Goal: Information Seeking & Learning: Learn about a topic

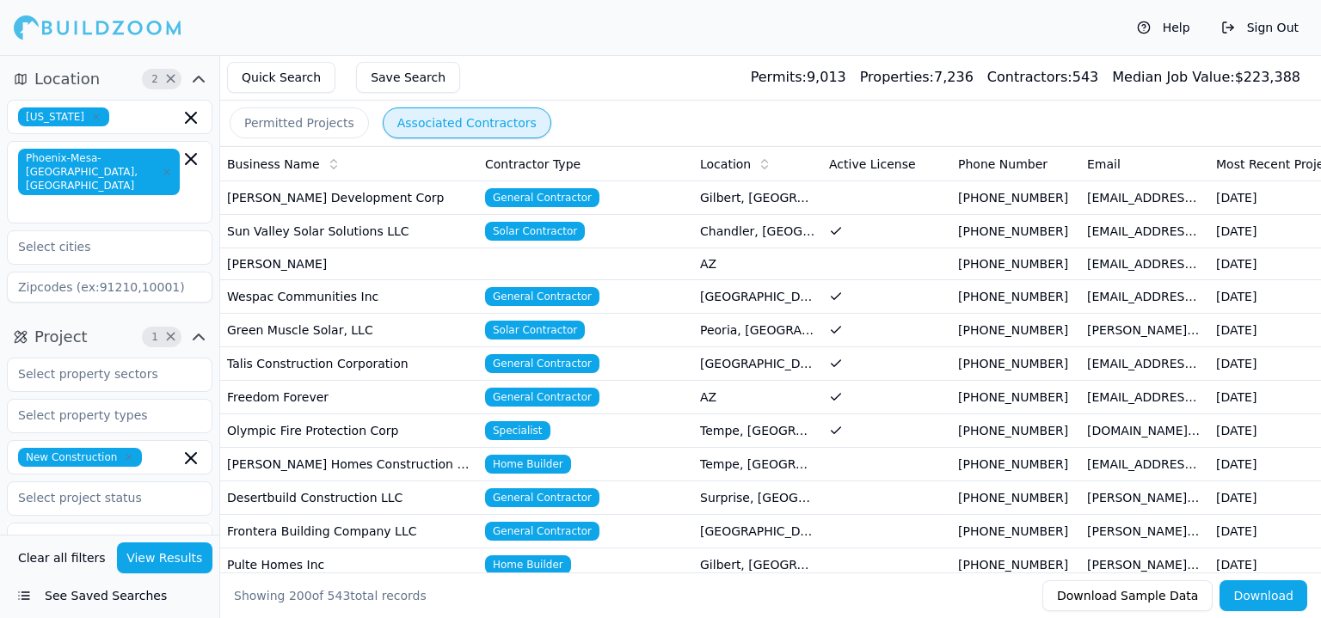
scroll to position [4215, 0]
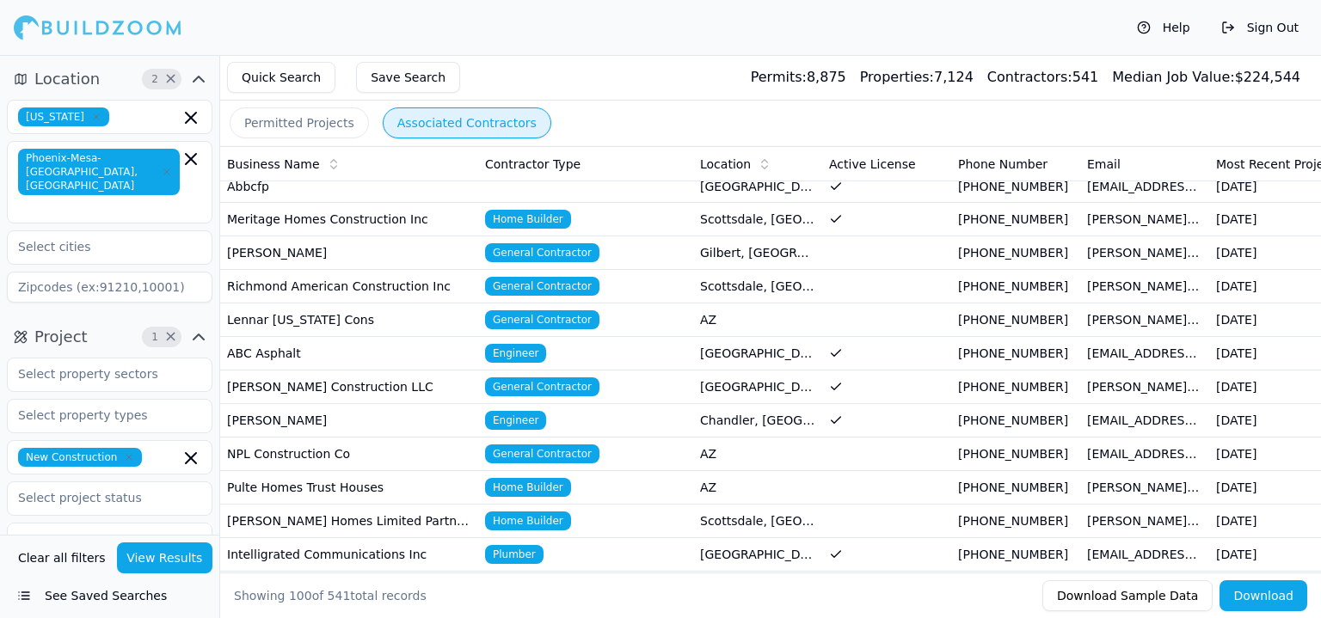
scroll to position [516, 0]
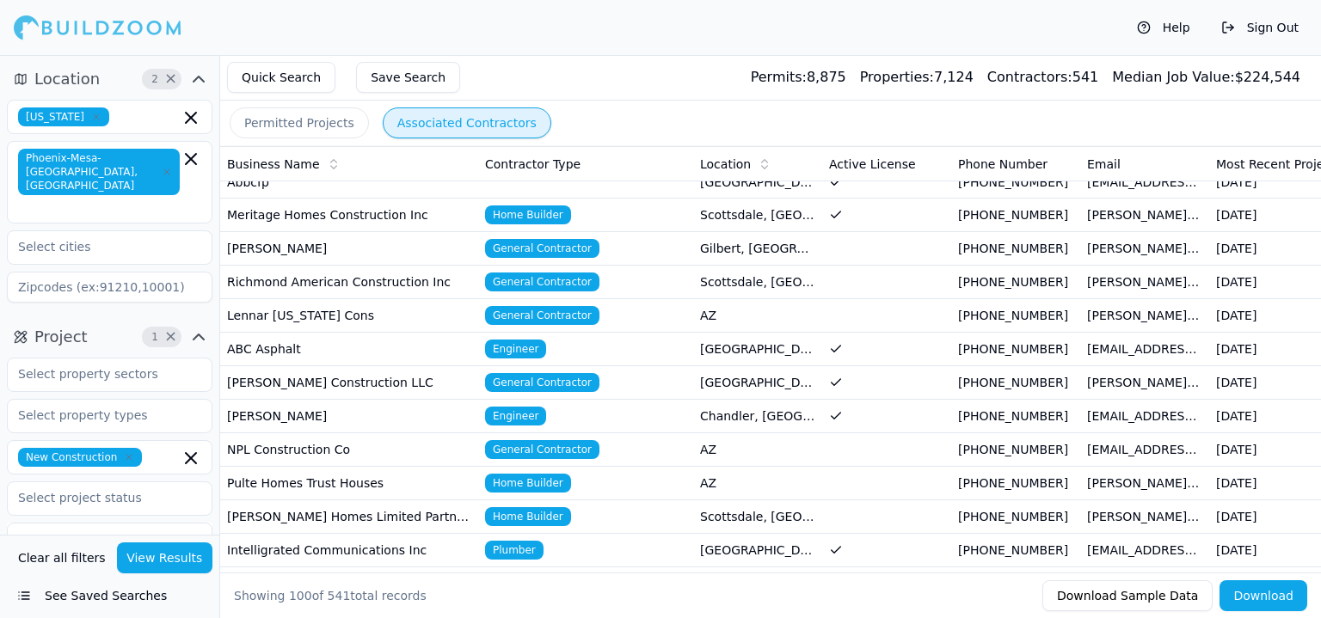
click at [329, 344] on td "ABC Asphalt" at bounding box center [349, 350] width 258 height 34
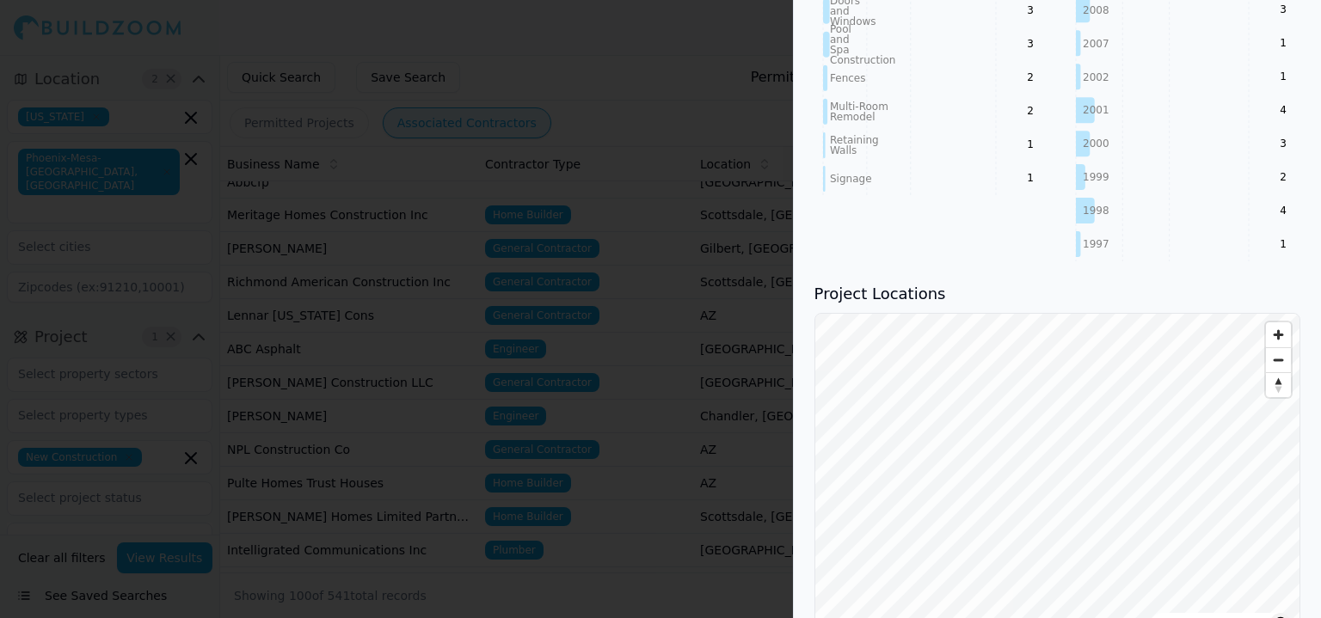
scroll to position [1118, 0]
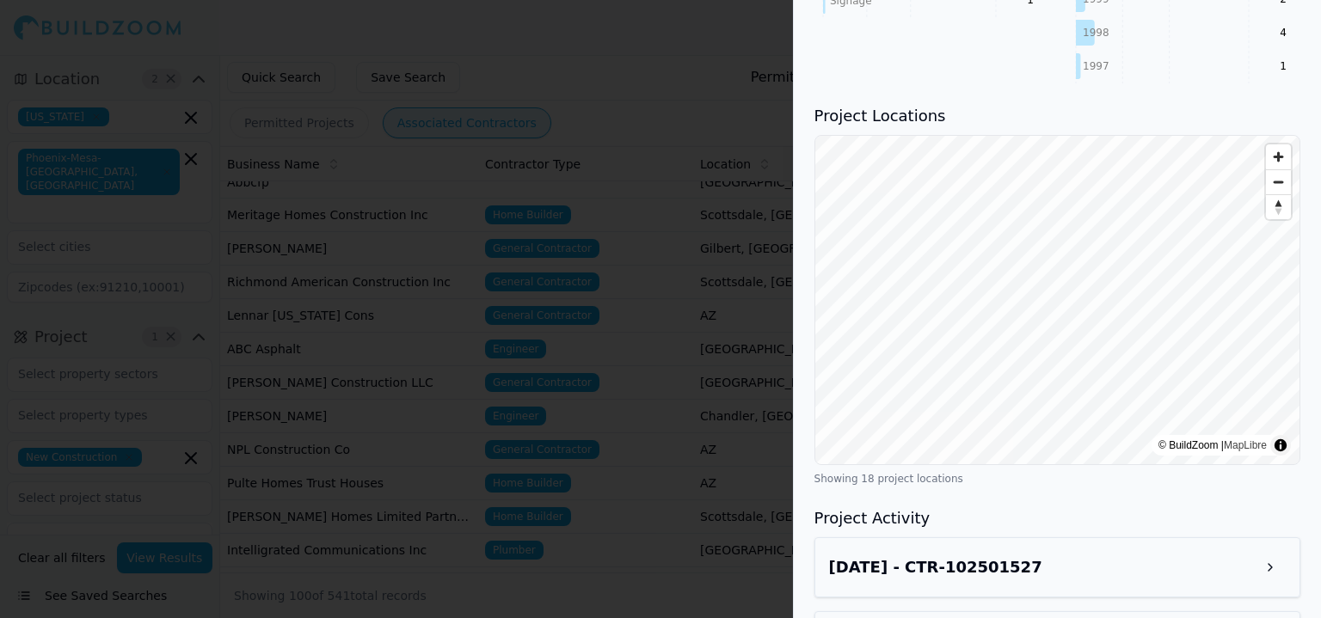
click at [1098, 375] on div "Project Locations © BuildZoom | MapLibre Showing 18 project locations" at bounding box center [1058, 295] width 486 height 382
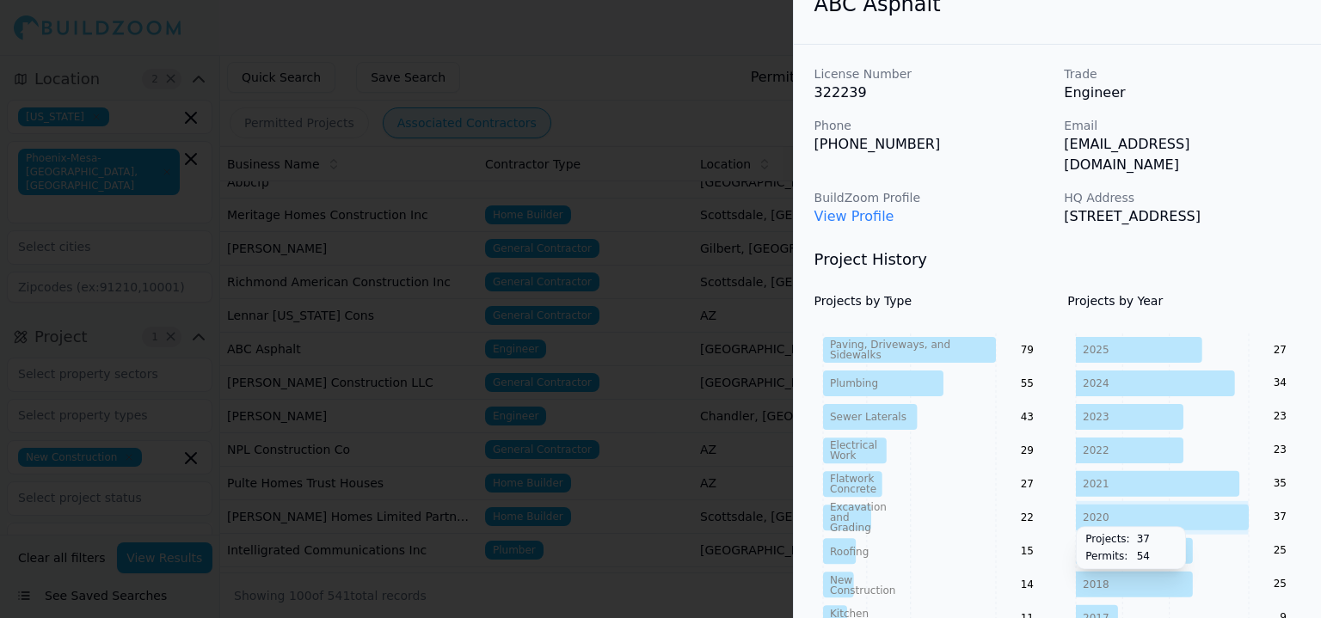
scroll to position [0, 0]
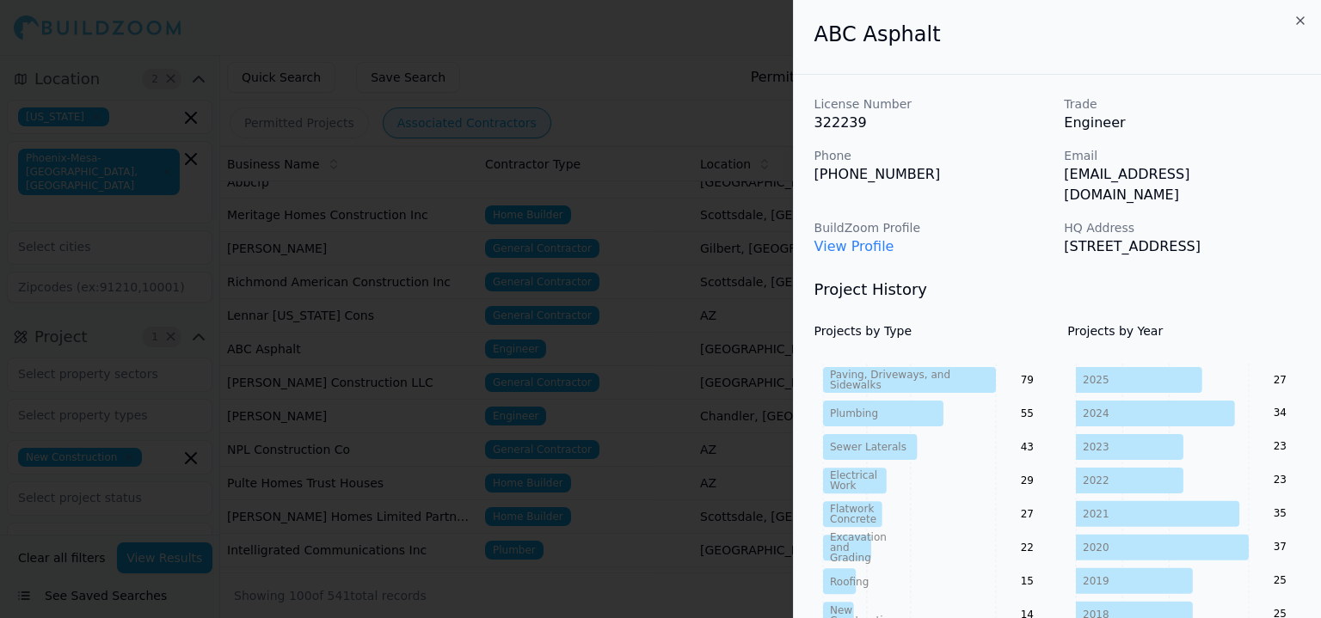
click at [867, 238] on link "View Profile" at bounding box center [855, 246] width 80 height 16
click at [609, 324] on div at bounding box center [660, 309] width 1321 height 618
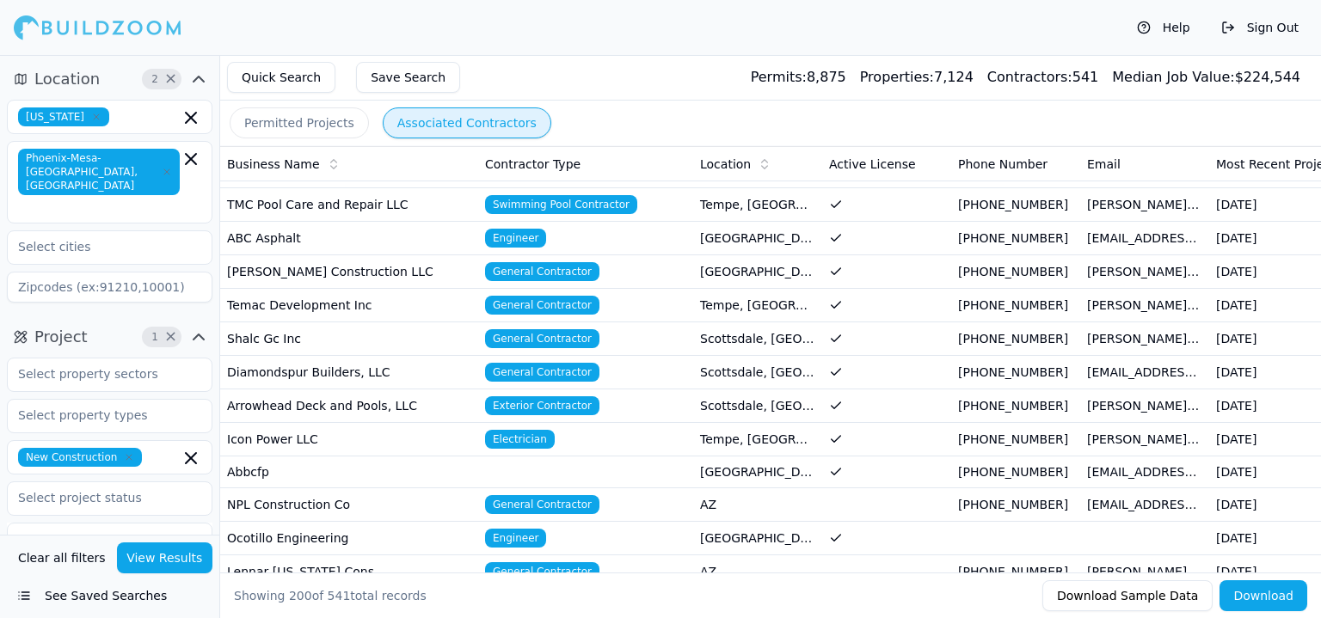
scroll to position [3871, 0]
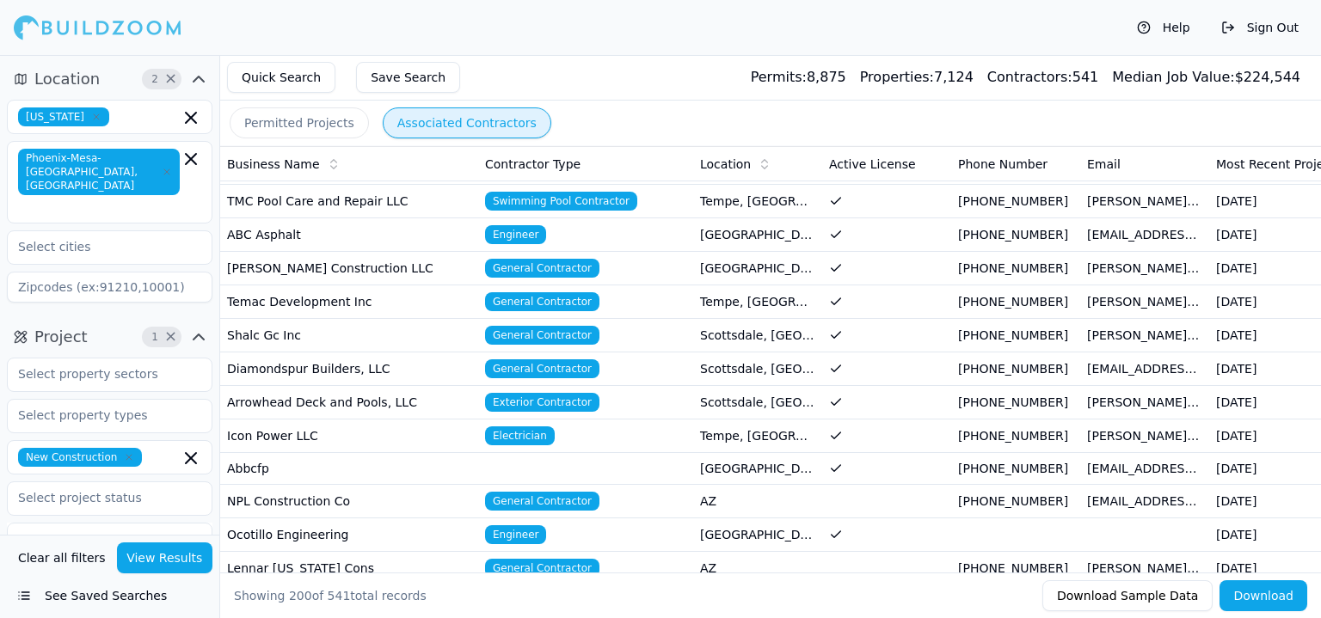
click at [324, 128] on button "Permitted Projects" at bounding box center [299, 123] width 139 height 31
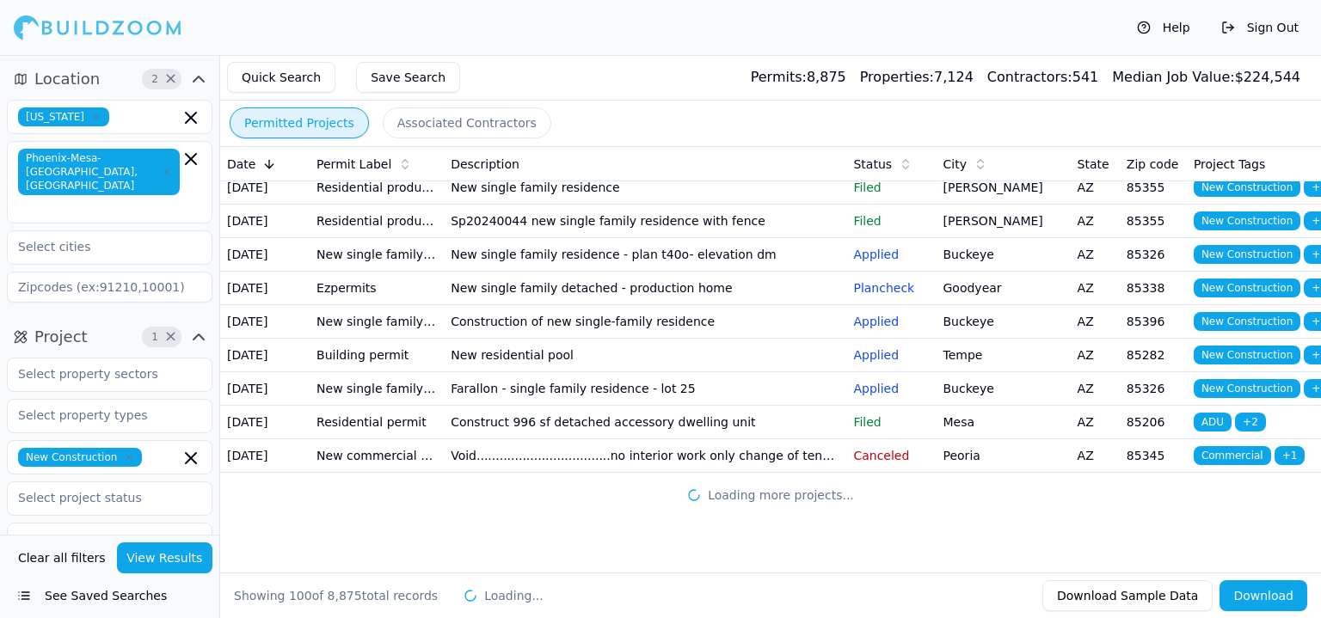
scroll to position [3613, 0]
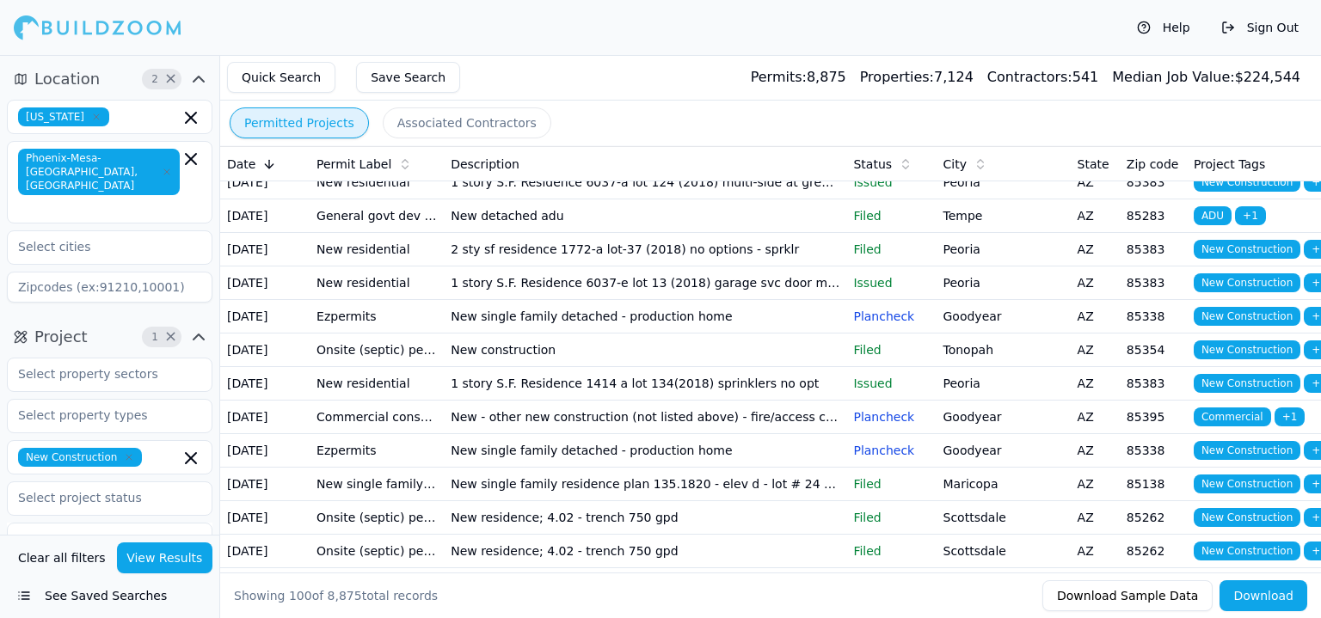
drag, startPoint x: 633, startPoint y: 306, endPoint x: 1129, endPoint y: 344, distance: 497.8
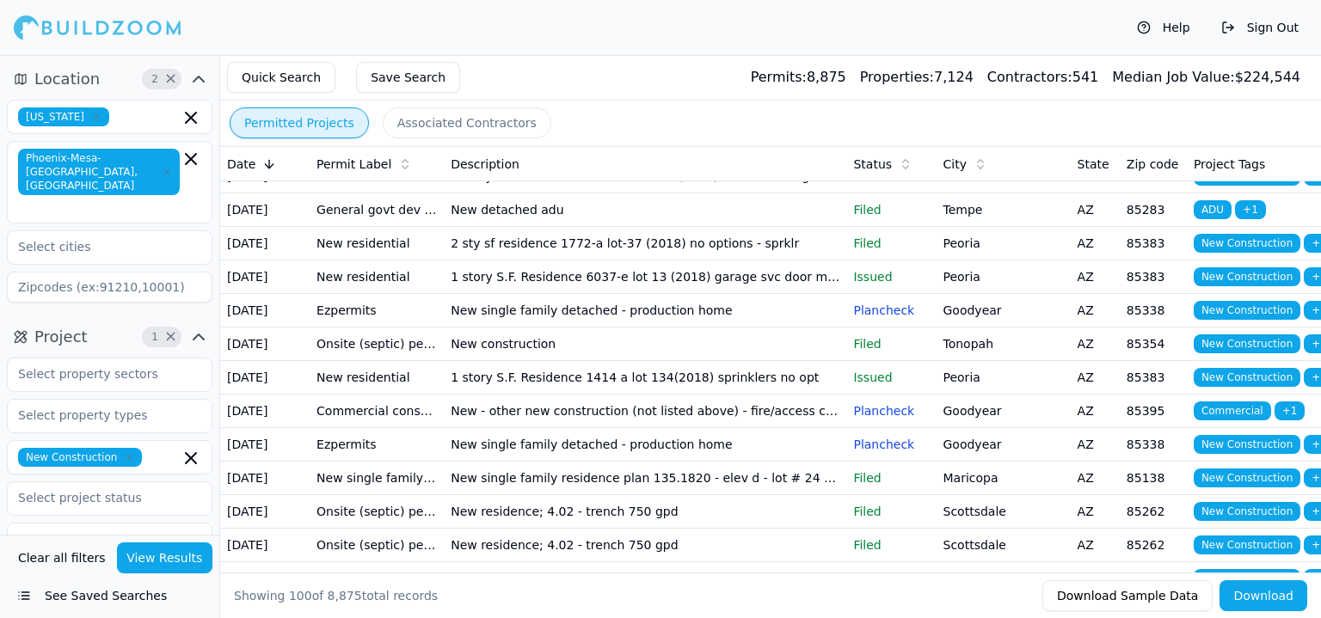
drag, startPoint x: 1115, startPoint y: 343, endPoint x: 1161, endPoint y: 360, distance: 49.5
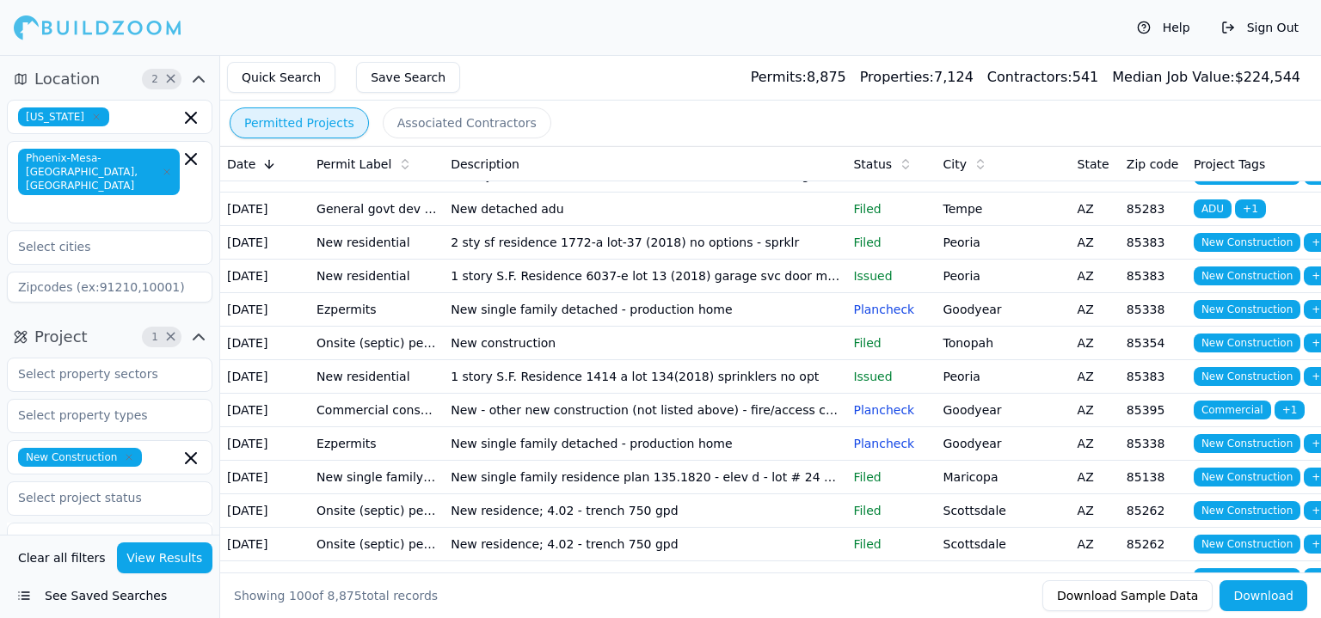
drag, startPoint x: 752, startPoint y: 79, endPoint x: 860, endPoint y: 68, distance: 109.0
drag, startPoint x: 834, startPoint y: 48, endPoint x: 943, endPoint y: 264, distance: 242.0
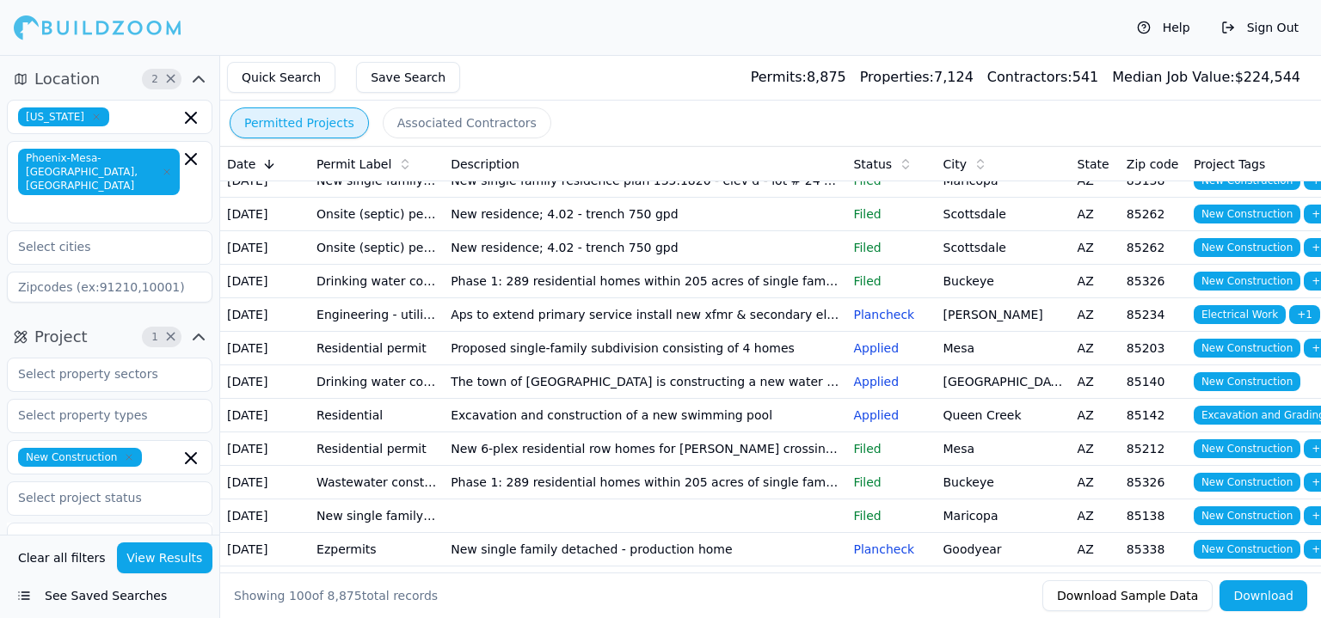
drag, startPoint x: 919, startPoint y: 285, endPoint x: 1141, endPoint y: 366, distance: 237.0
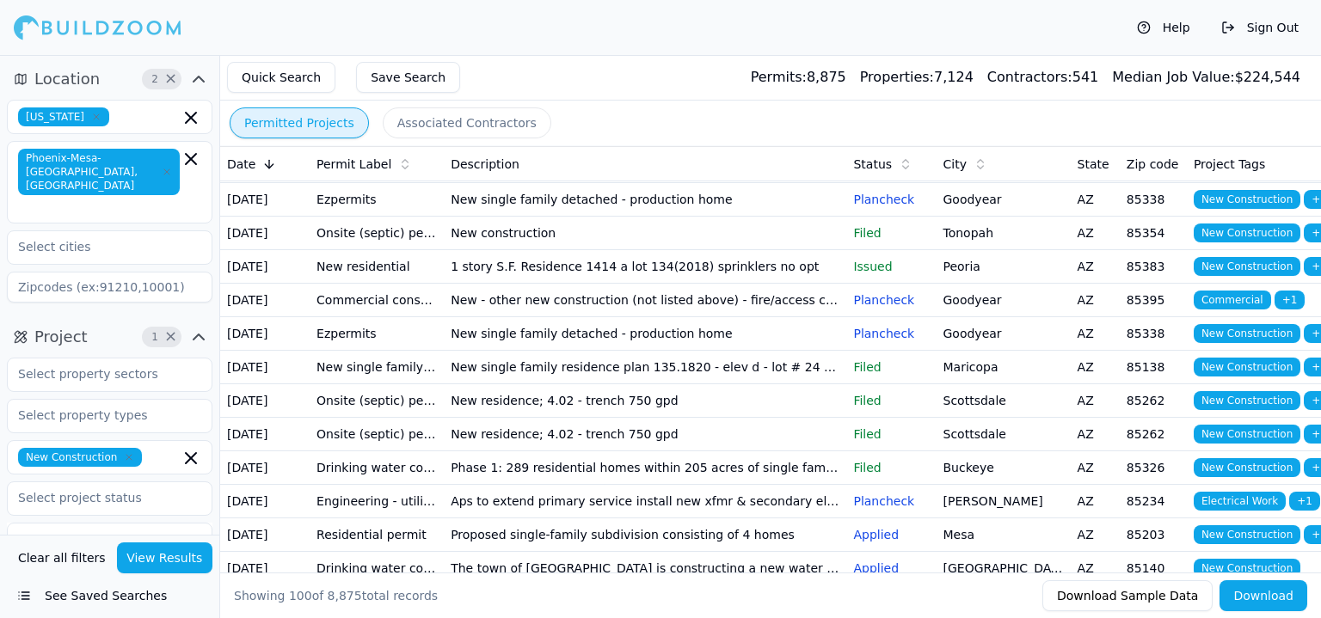
scroll to position [172, 0]
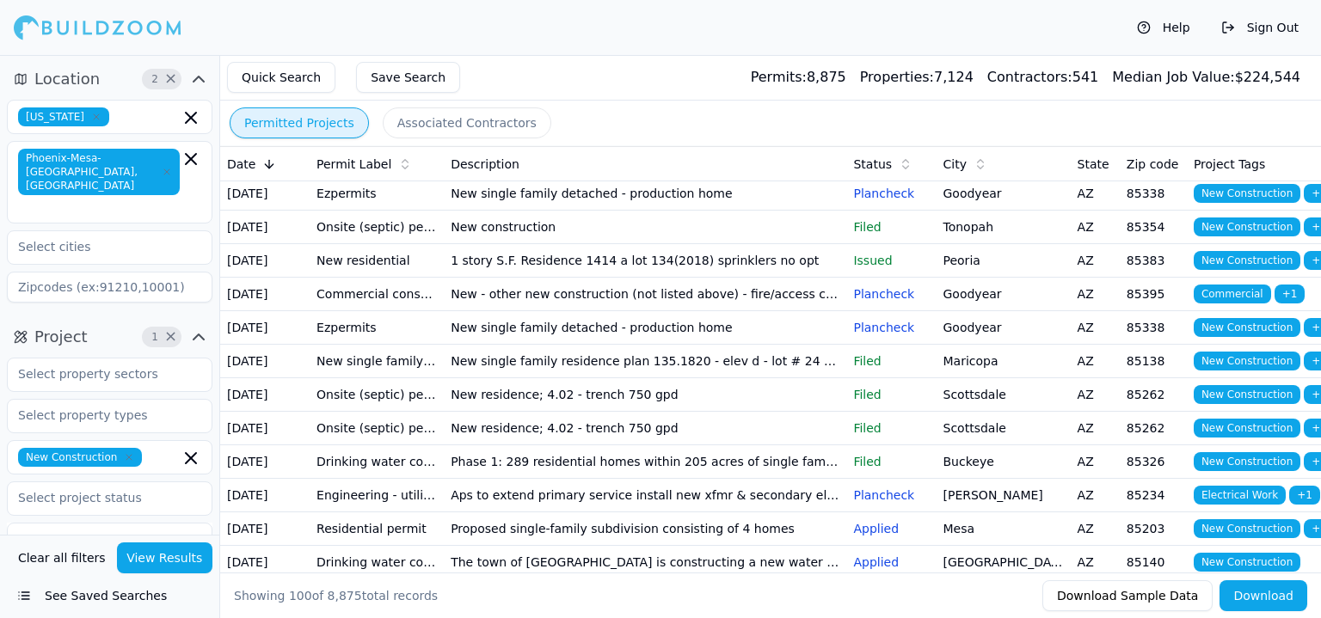
click at [476, 311] on td "New - other new construction (not listed above) - fire/access control" at bounding box center [645, 295] width 403 height 34
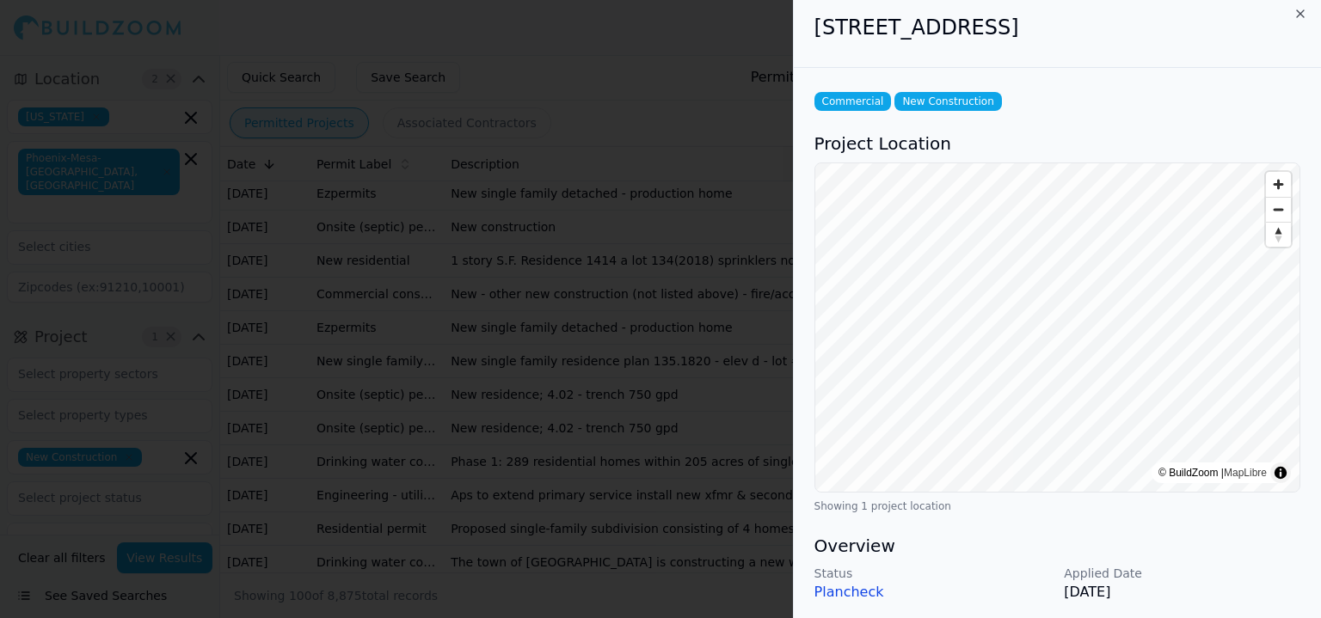
scroll to position [0, 0]
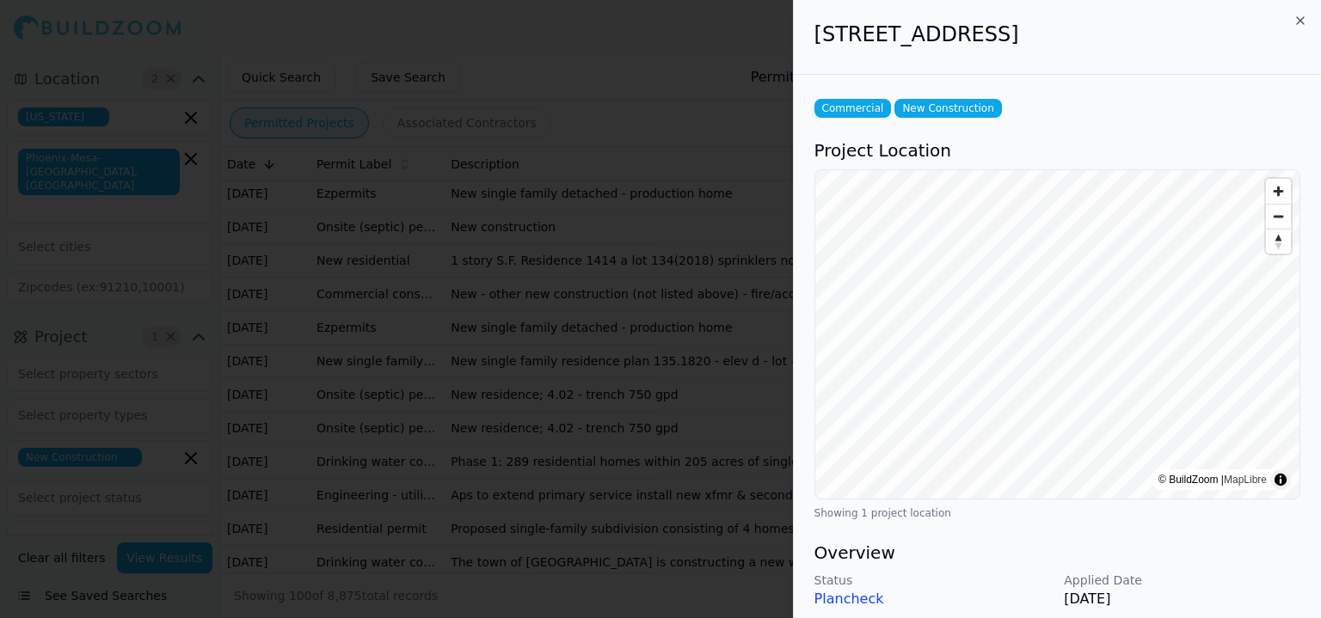
click at [520, 292] on div at bounding box center [660, 309] width 1321 height 618
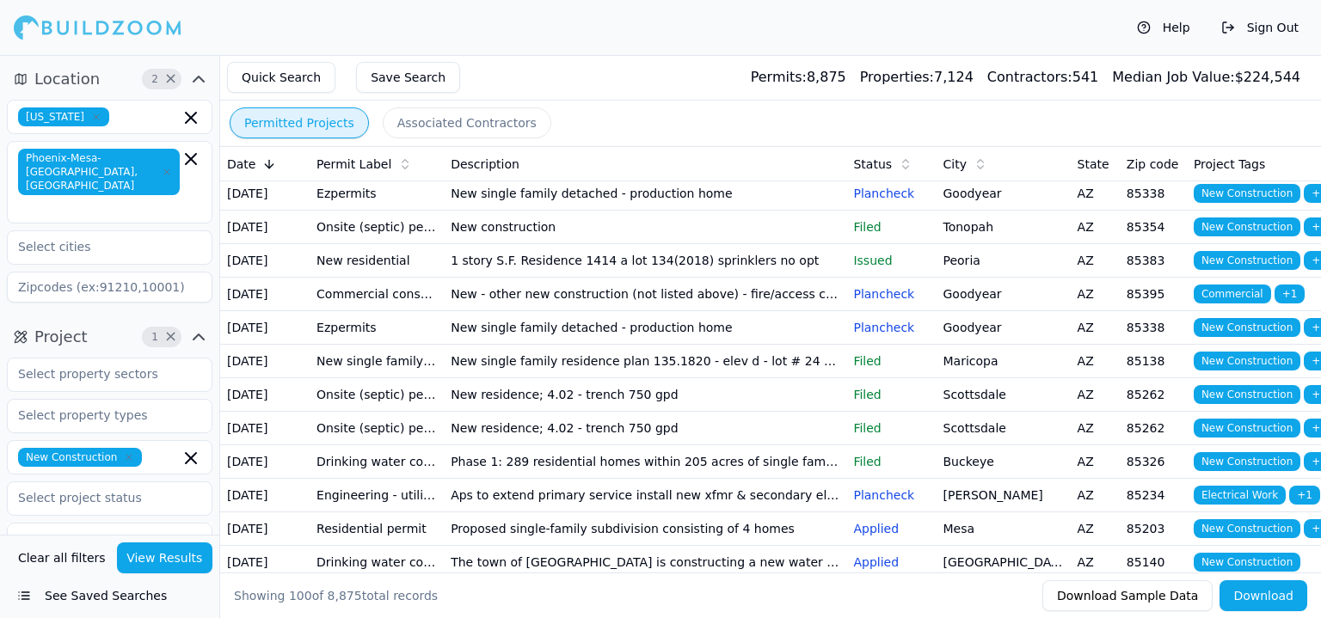
click at [600, 311] on td "New - other new construction (not listed above) - fire/access control" at bounding box center [645, 295] width 403 height 34
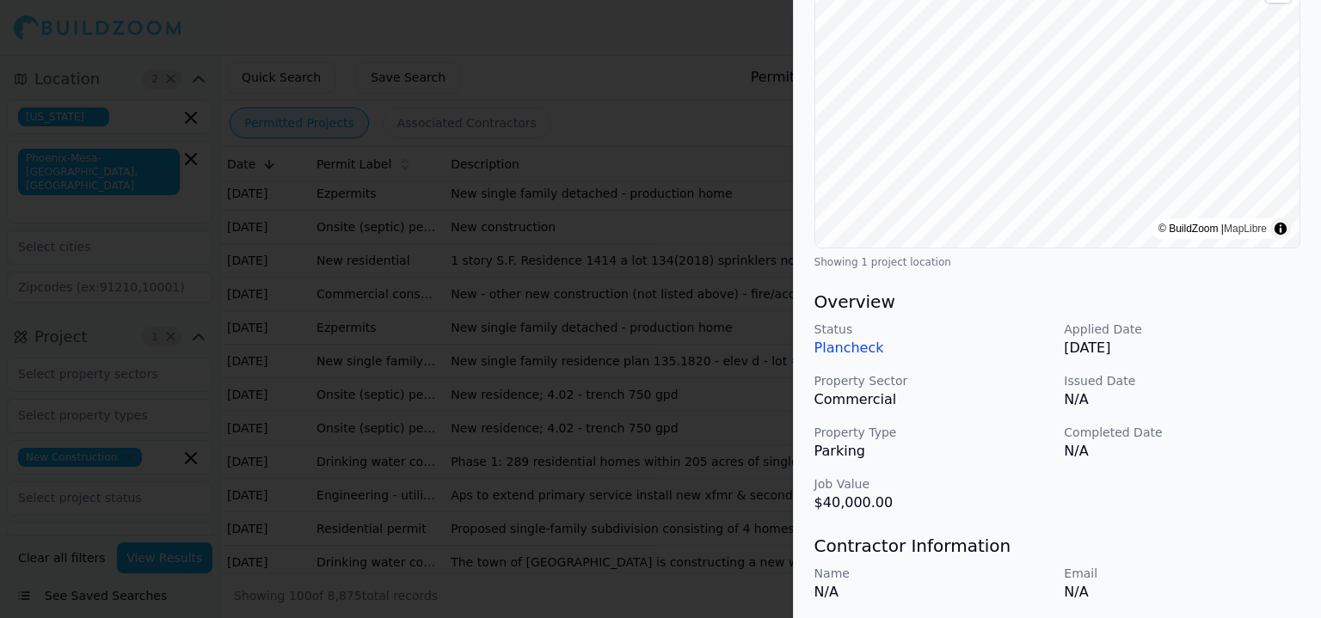
scroll to position [258, 0]
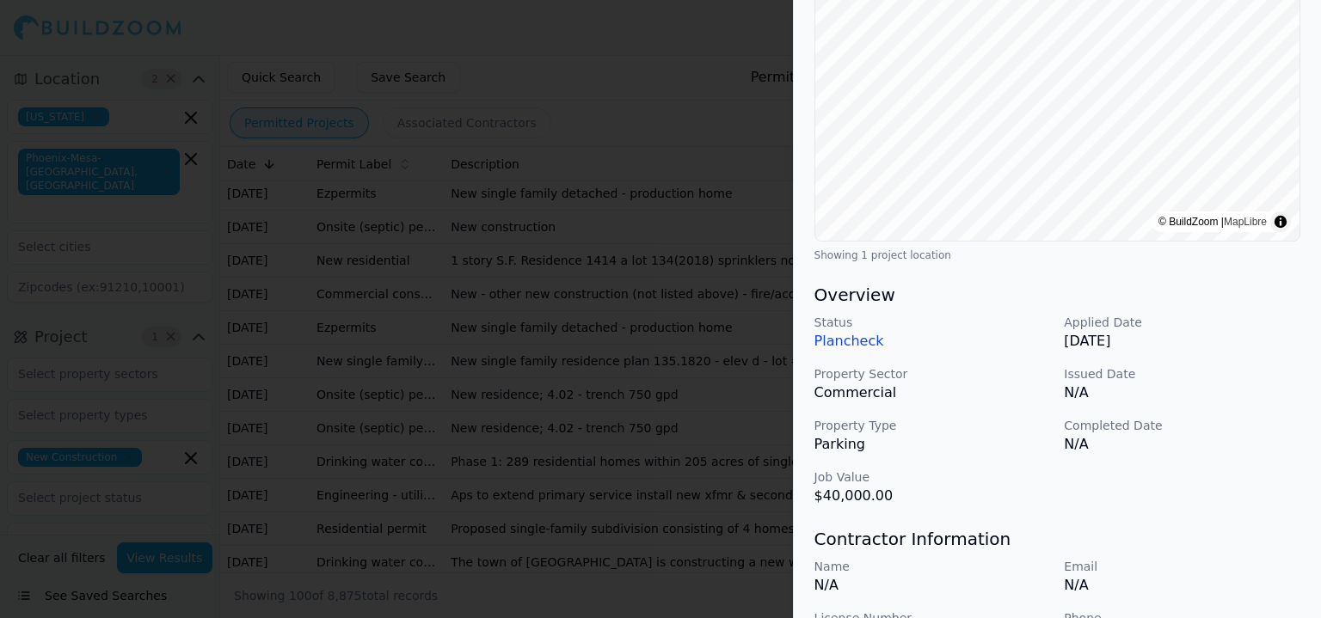
click at [602, 588] on div at bounding box center [660, 309] width 1321 height 618
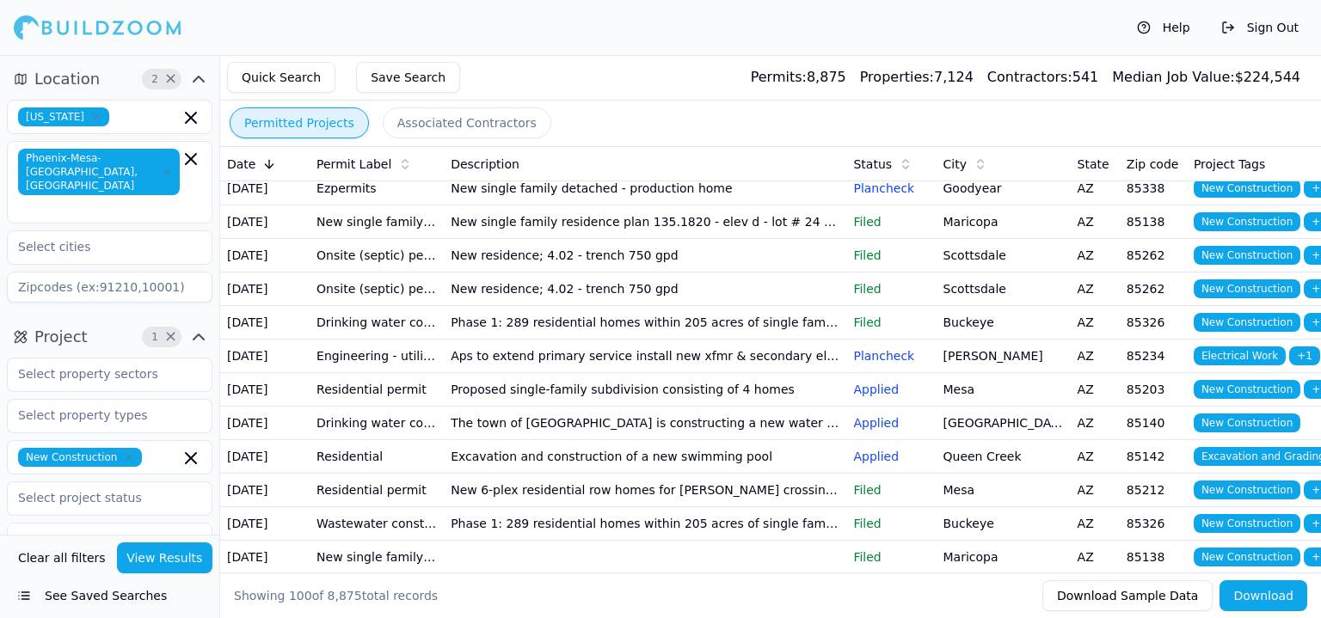
scroll to position [344, 0]
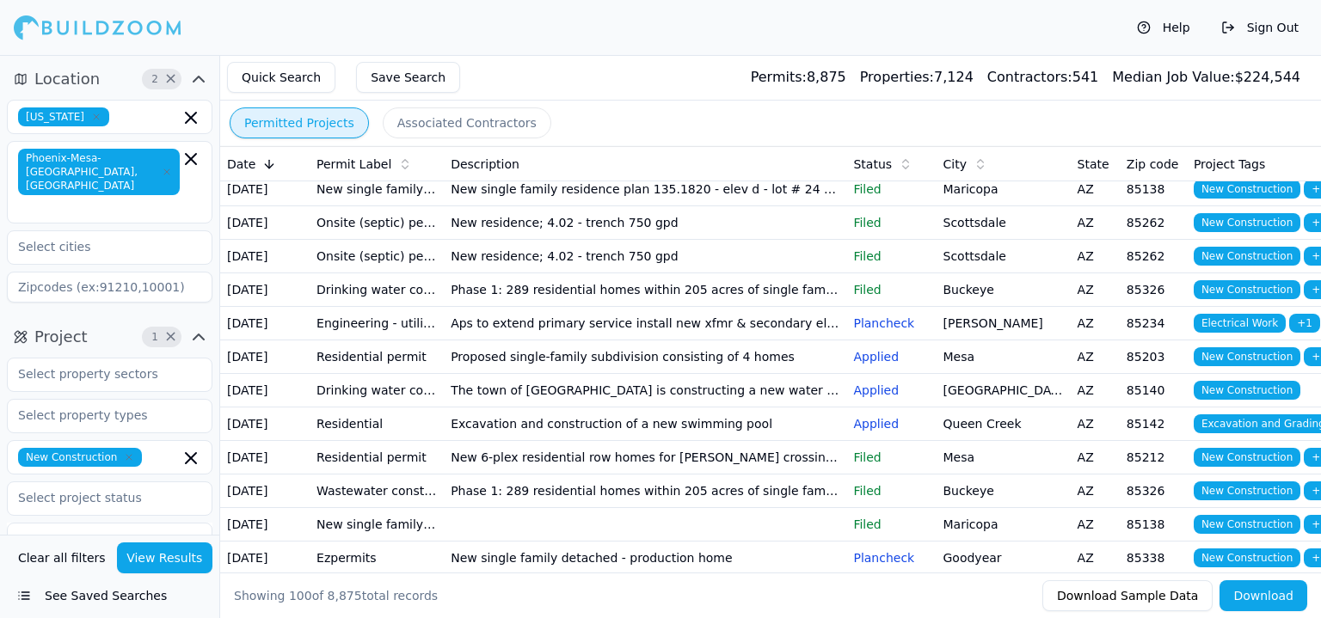
click at [587, 341] on td "Aps to extend primary service install new xfmr & secondary electric. Aps crews …" at bounding box center [645, 324] width 403 height 34
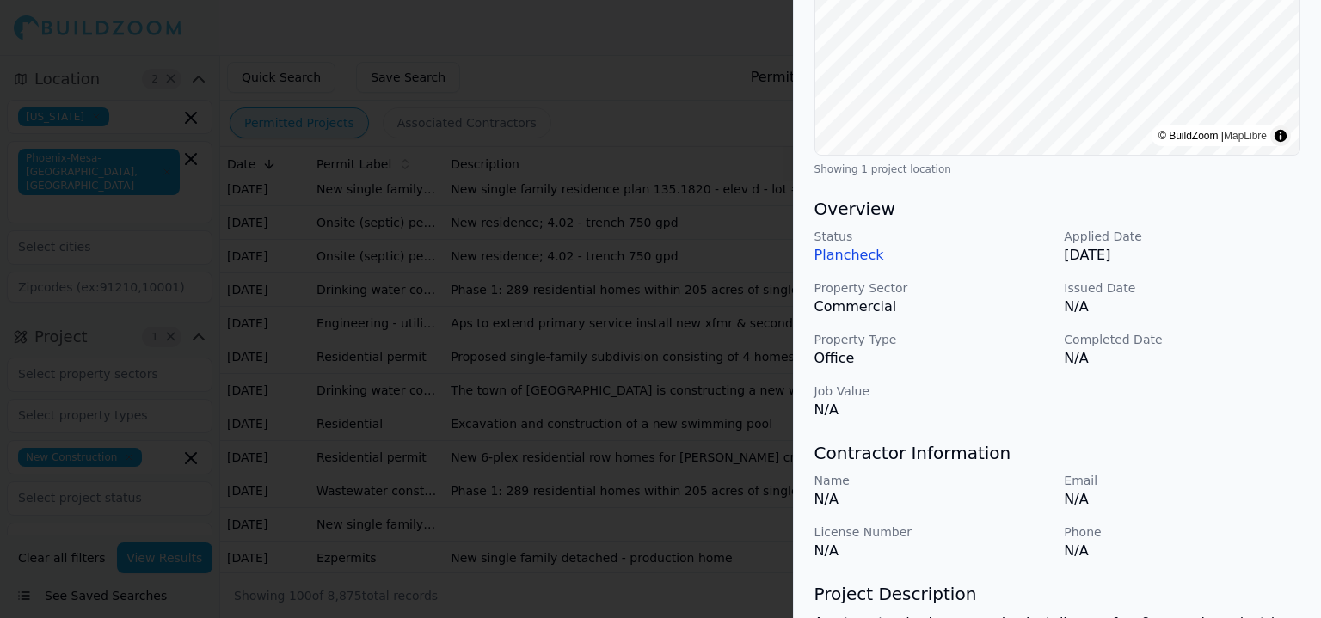
click at [706, 569] on div at bounding box center [660, 309] width 1321 height 618
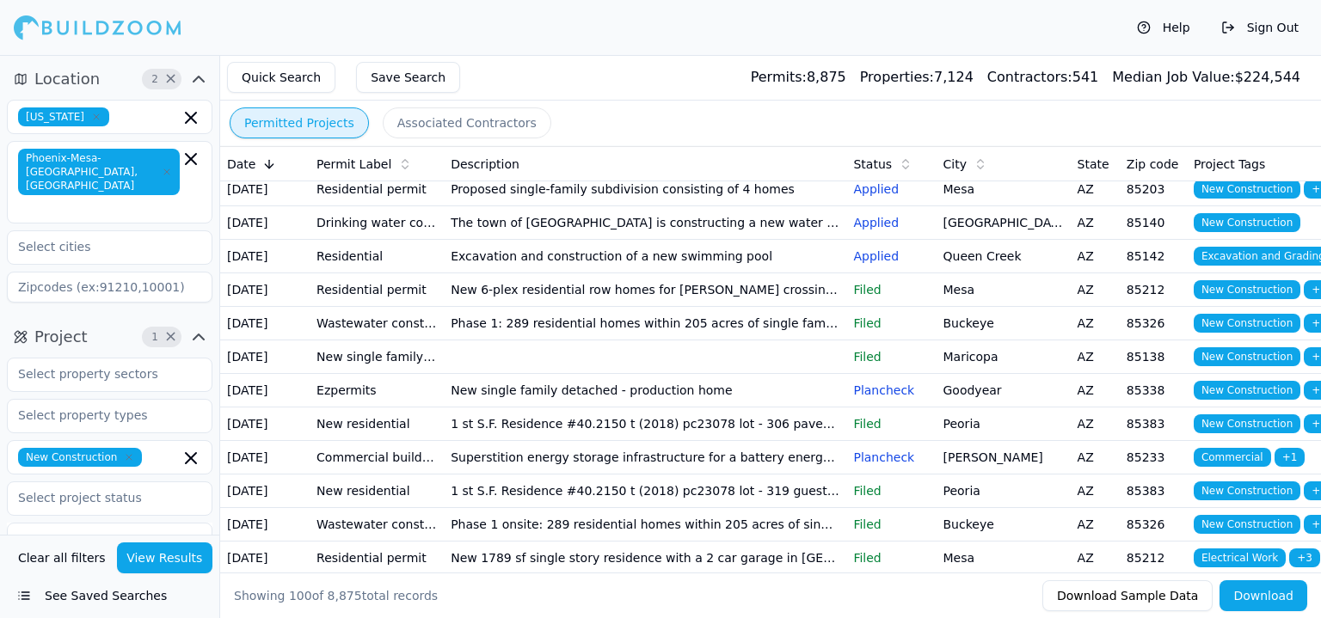
scroll to position [516, 0]
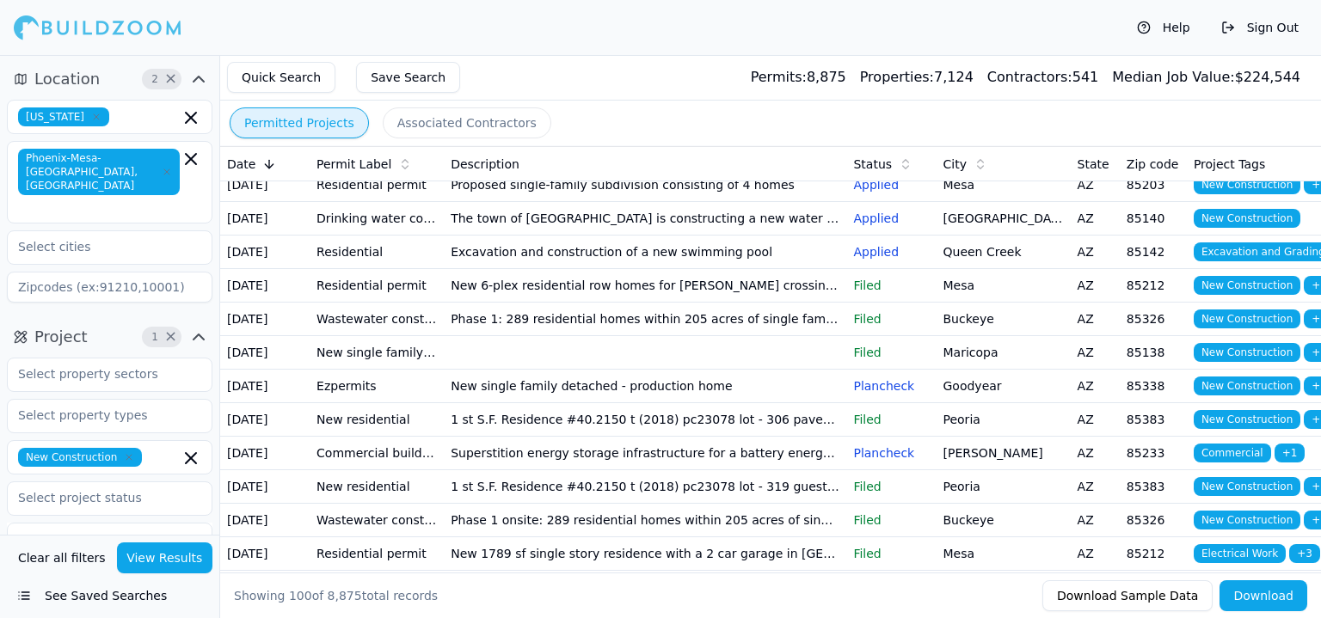
click at [723, 236] on td "The town of [GEOGRAPHIC_DATA] is constructing a new water line in [PERSON_NAME]…" at bounding box center [645, 219] width 403 height 34
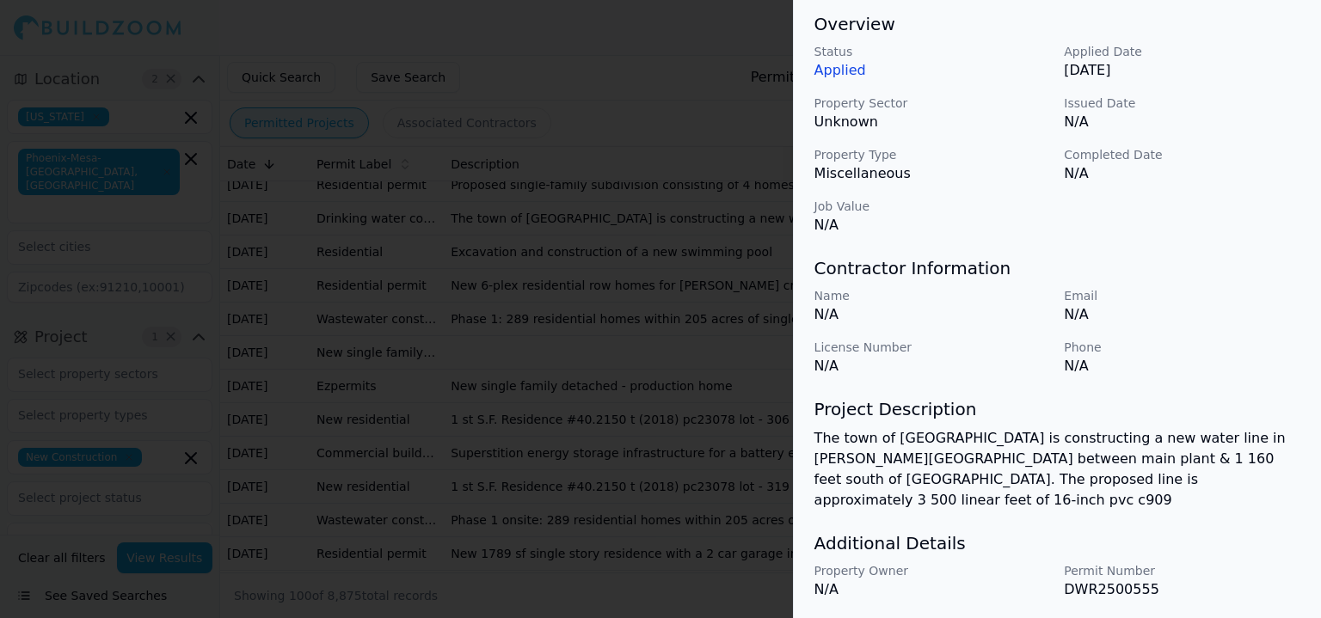
scroll to position [224, 0]
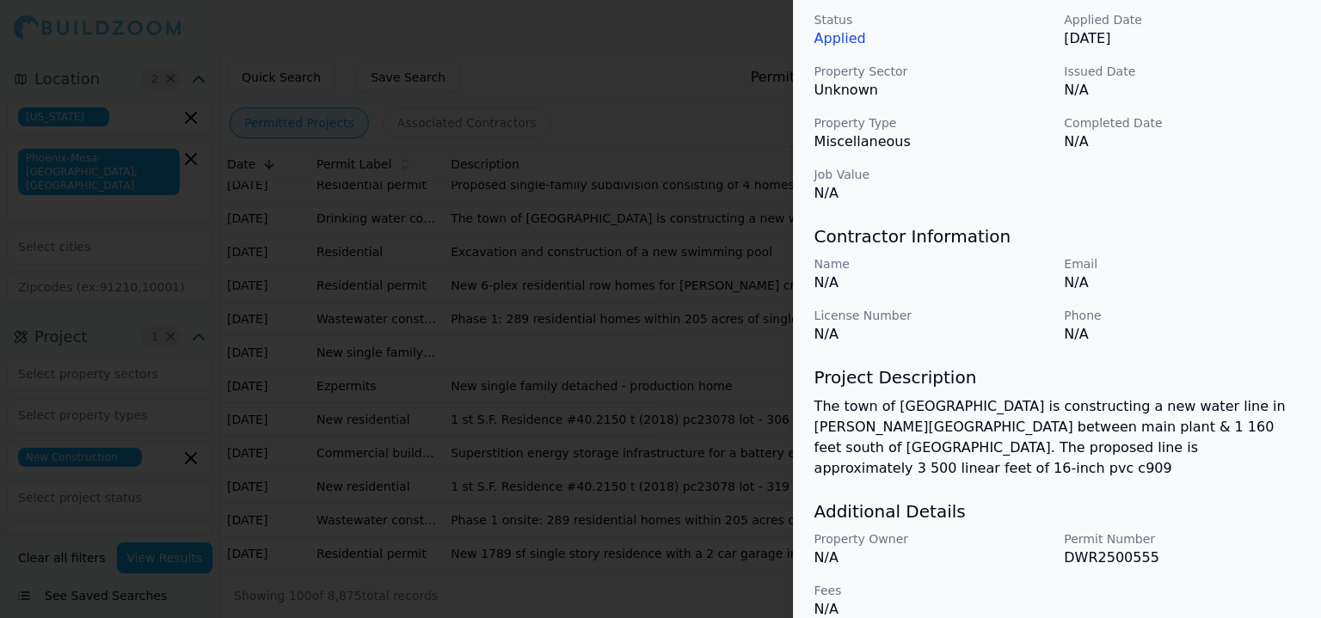
click at [544, 463] on div at bounding box center [660, 309] width 1321 height 618
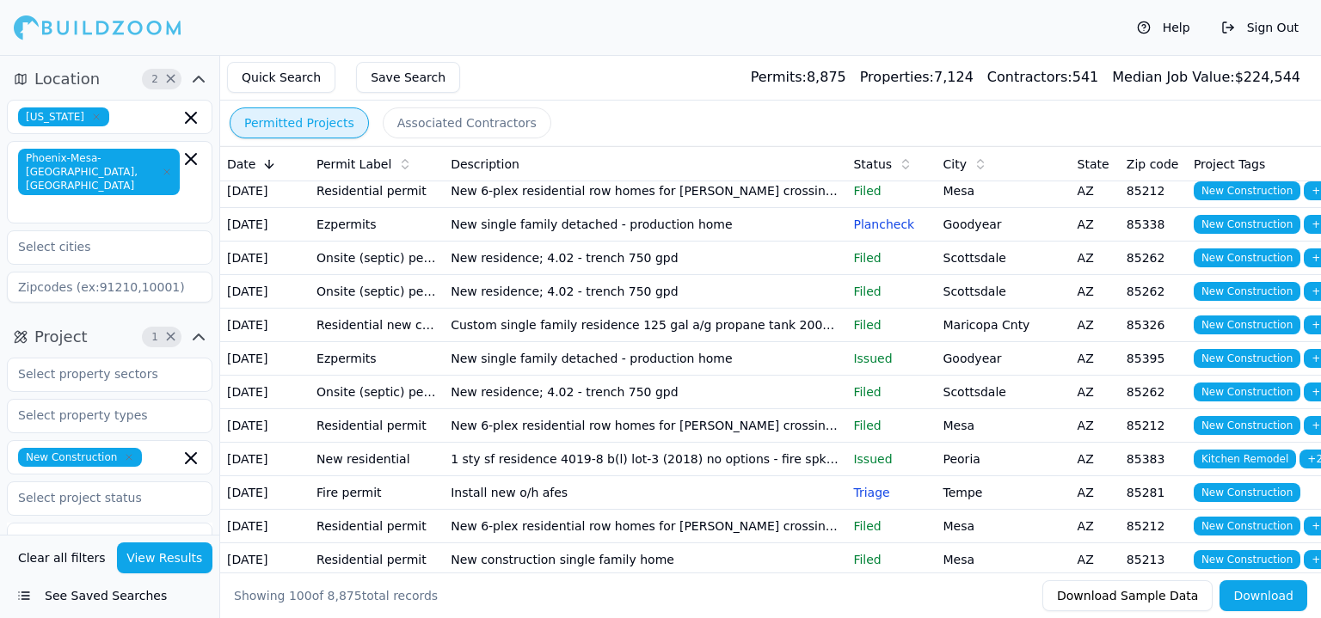
scroll to position [1118, 0]
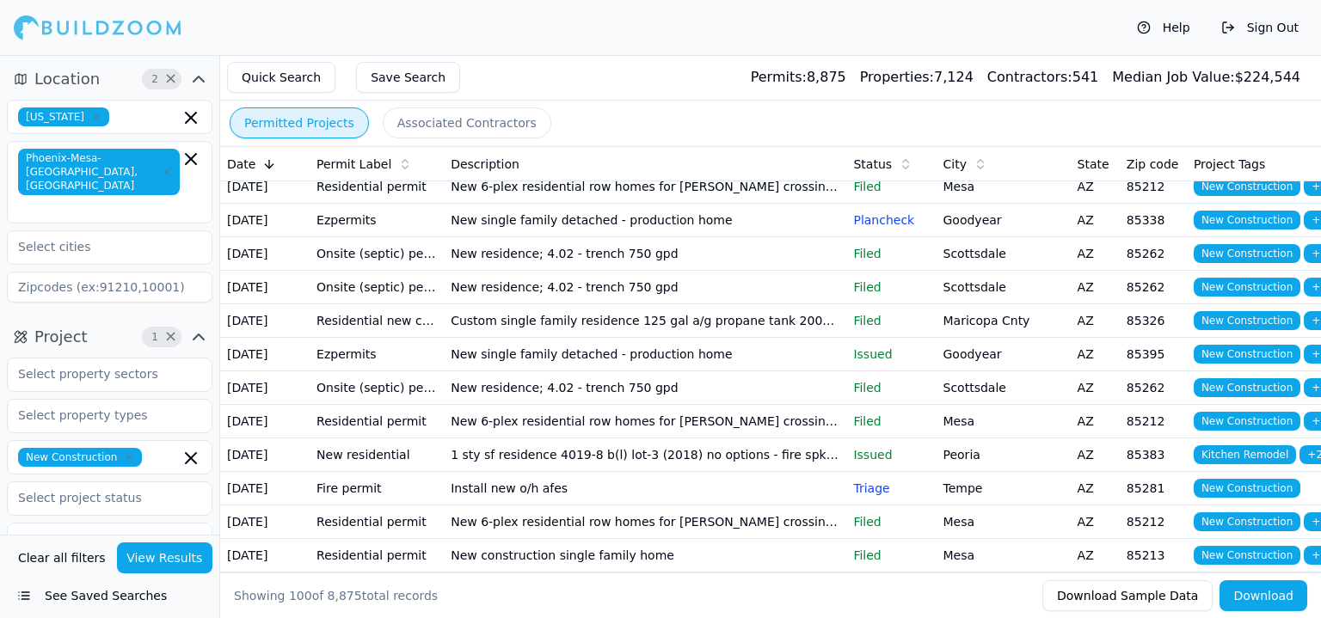
click at [594, 36] on td "New oswtf" at bounding box center [645, 20] width 403 height 34
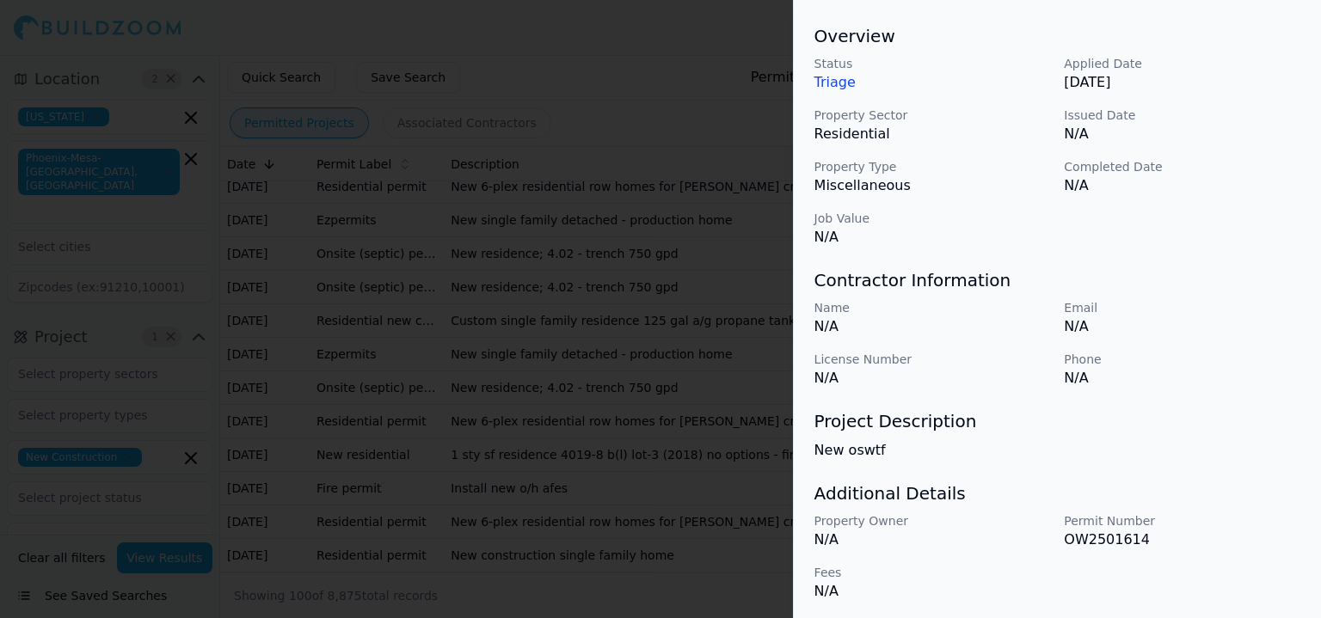
scroll to position [182, 0]
click at [647, 483] on div at bounding box center [660, 309] width 1321 height 618
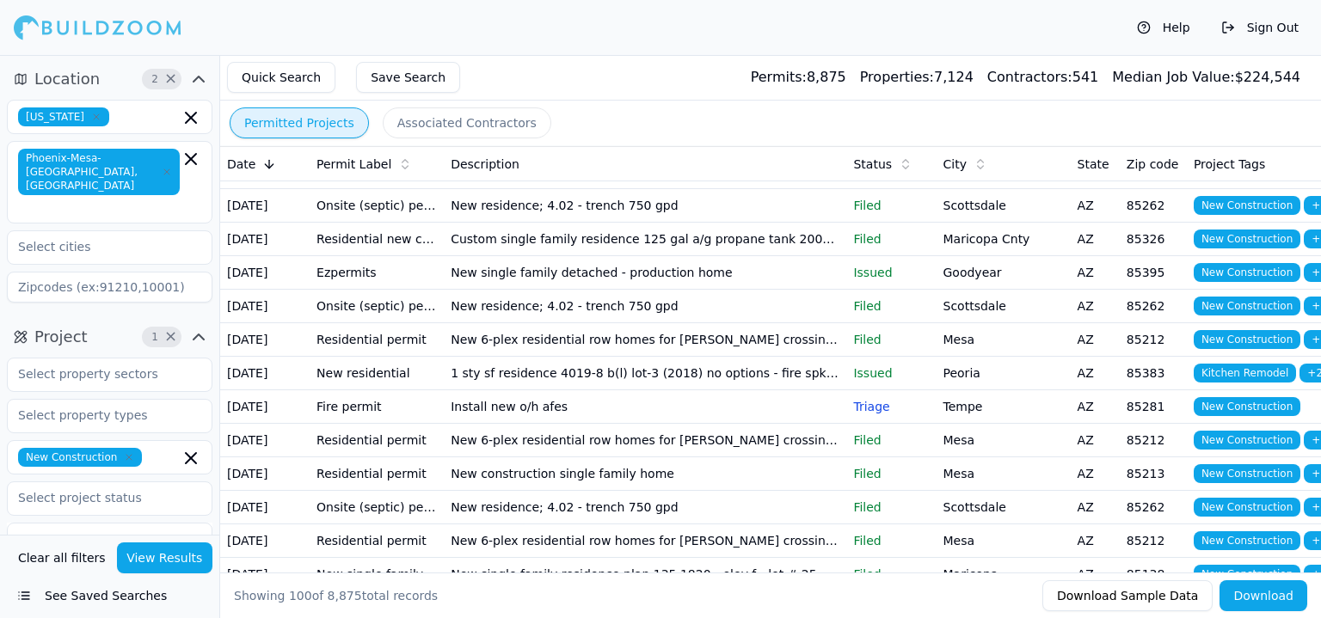
scroll to position [1204, 0]
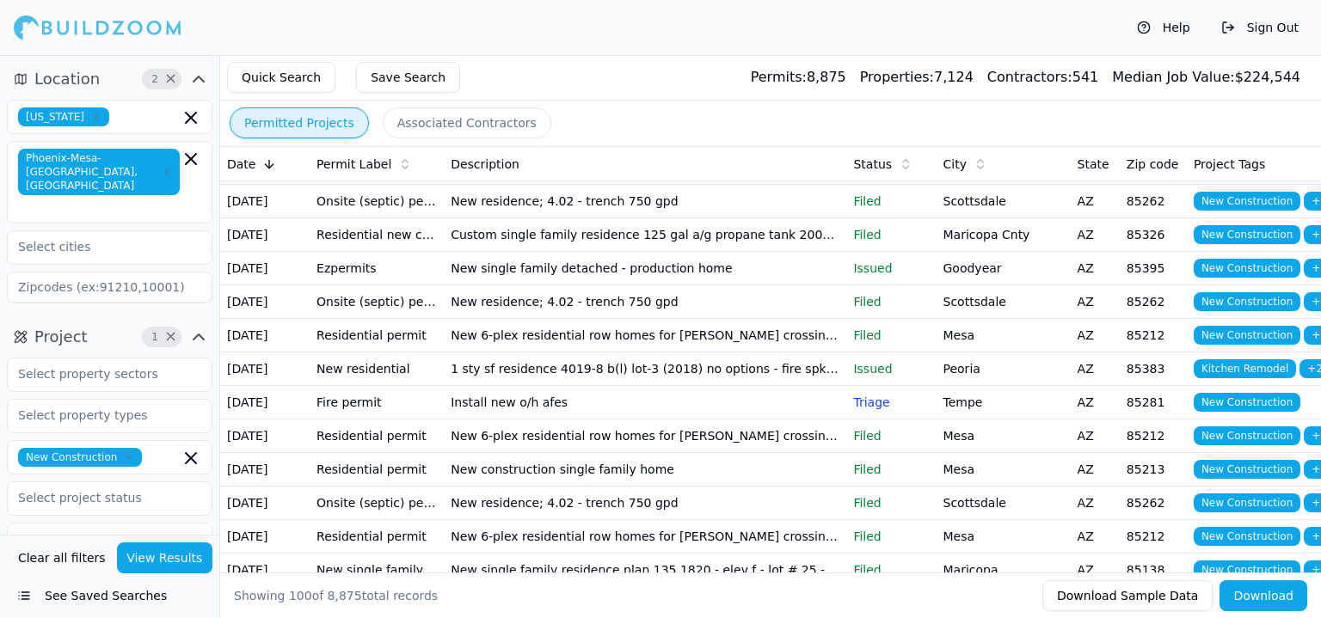
click at [609, 51] on td "New 6-plex residential row homes for [PERSON_NAME] crossing. Each two story tow…" at bounding box center [645, 34] width 403 height 34
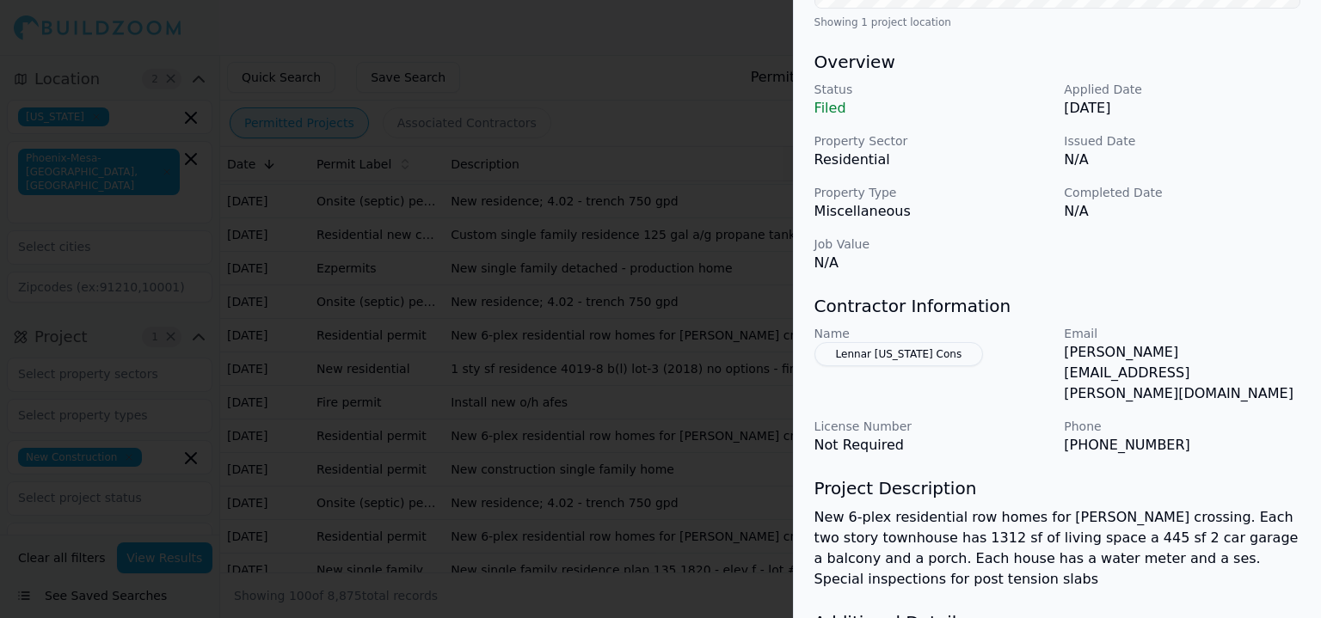
scroll to position [516, 0]
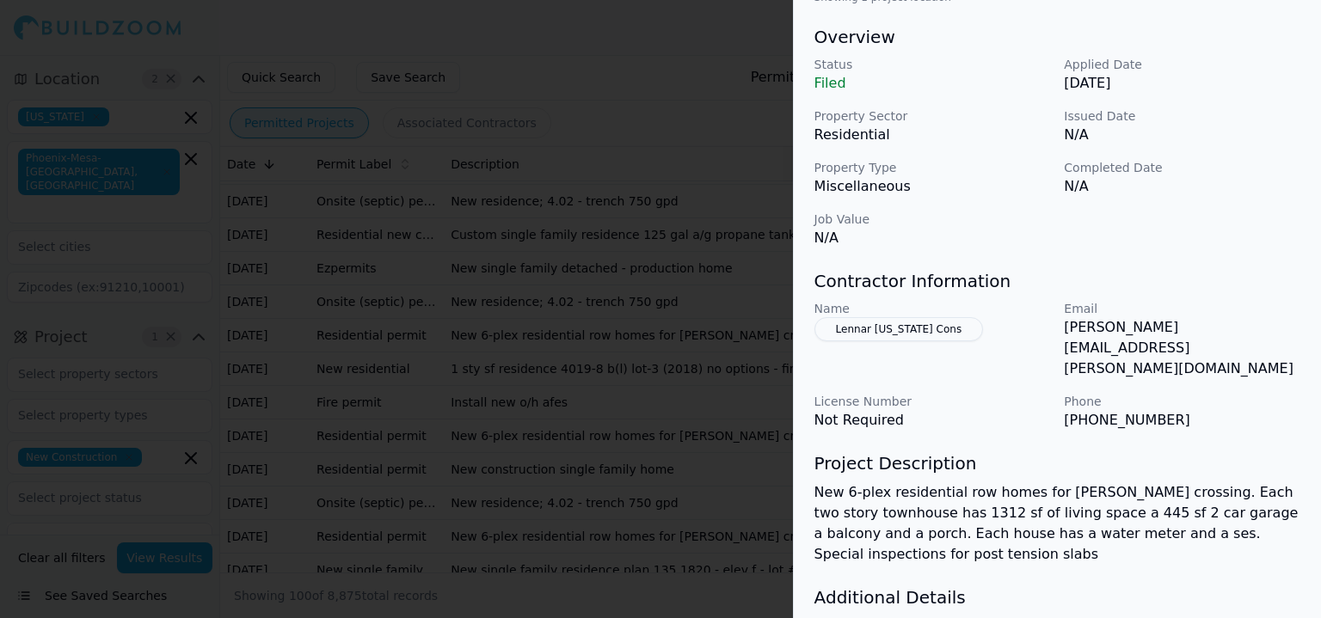
click at [537, 506] on div at bounding box center [660, 309] width 1321 height 618
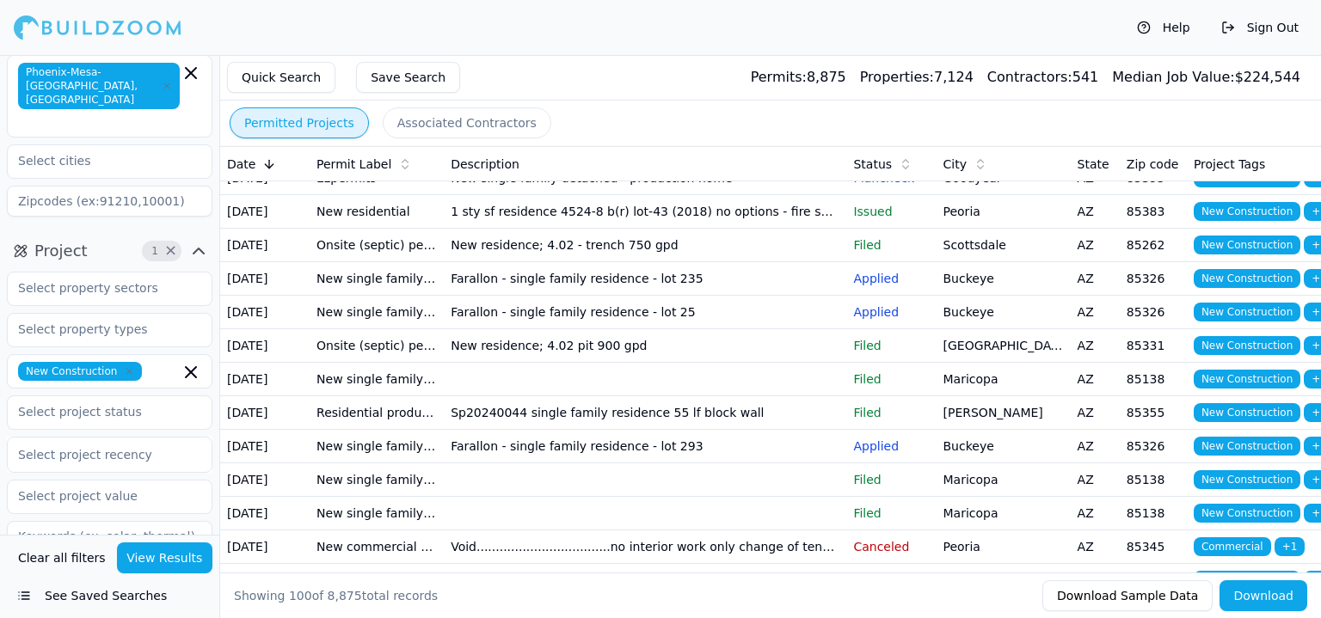
scroll to position [1720, 0]
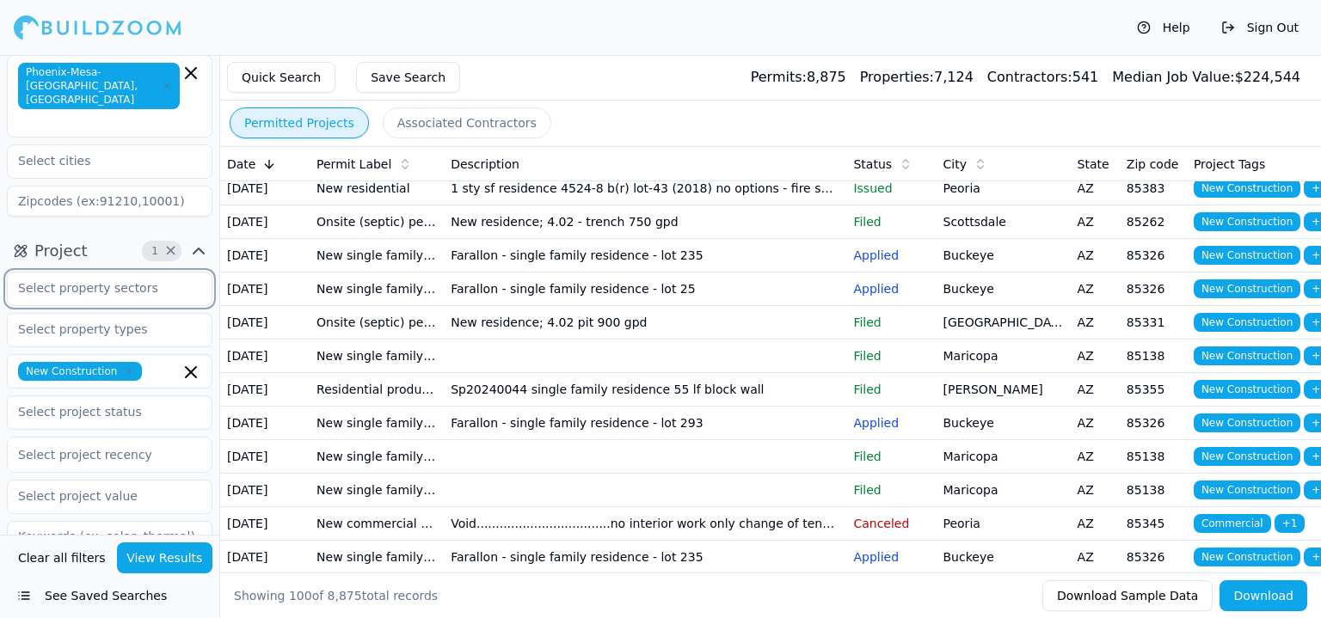
click at [178, 282] on input "text" at bounding box center [99, 288] width 182 height 31
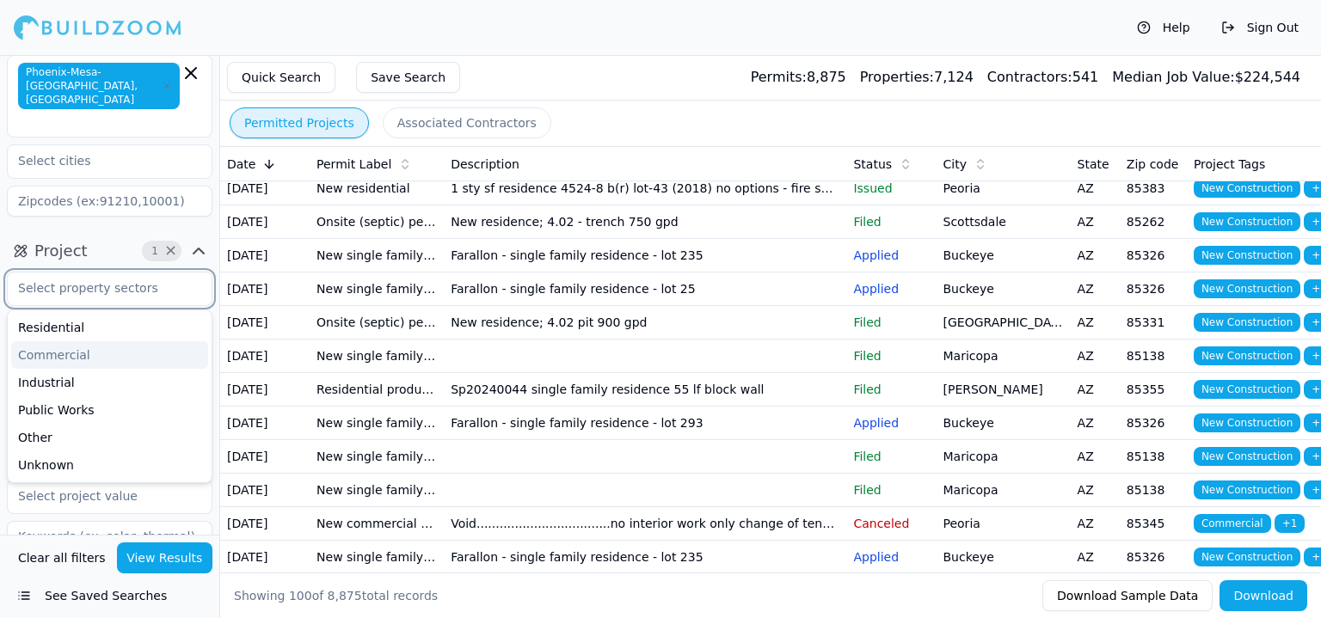
click at [169, 341] on div "Commercial" at bounding box center [109, 355] width 197 height 28
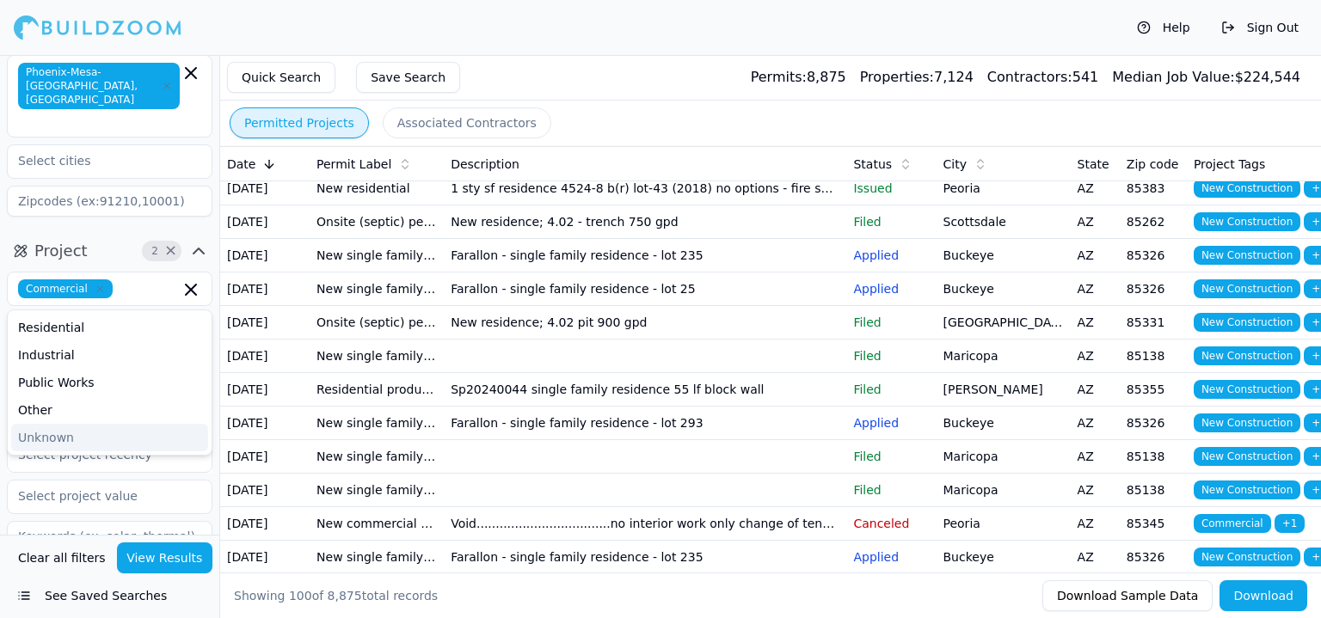
click at [196, 553] on button "View Results" at bounding box center [165, 558] width 96 height 31
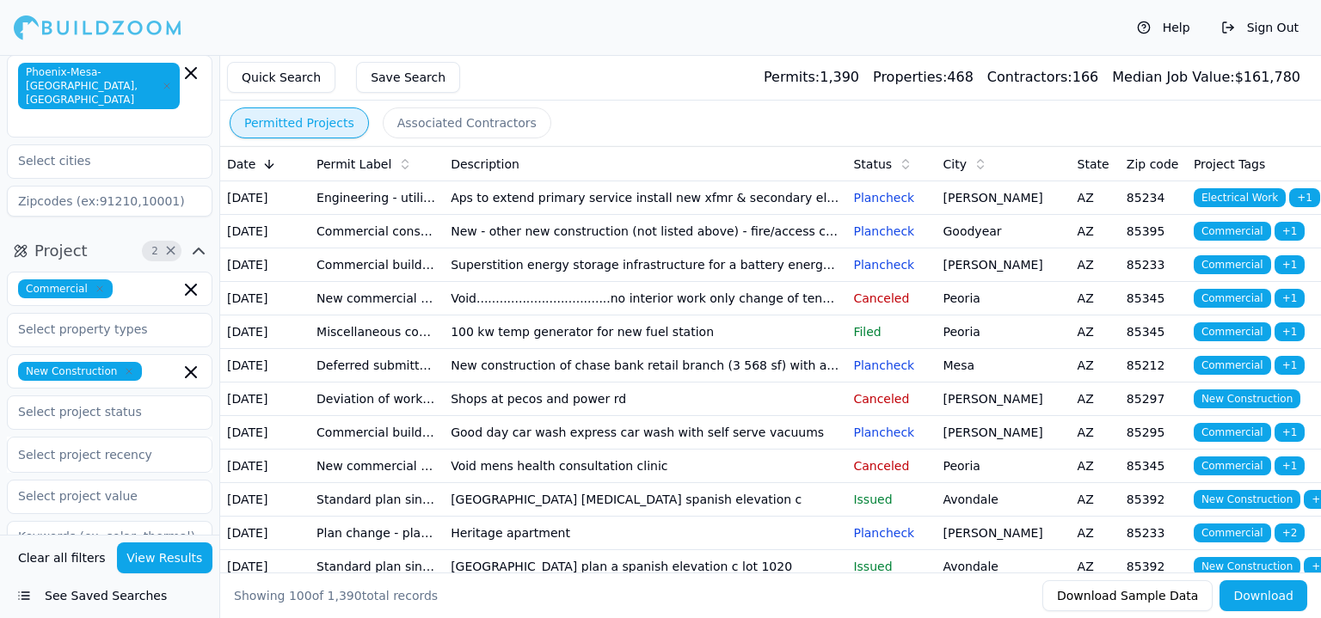
click at [404, 249] on td "Commercial construction" at bounding box center [377, 232] width 134 height 34
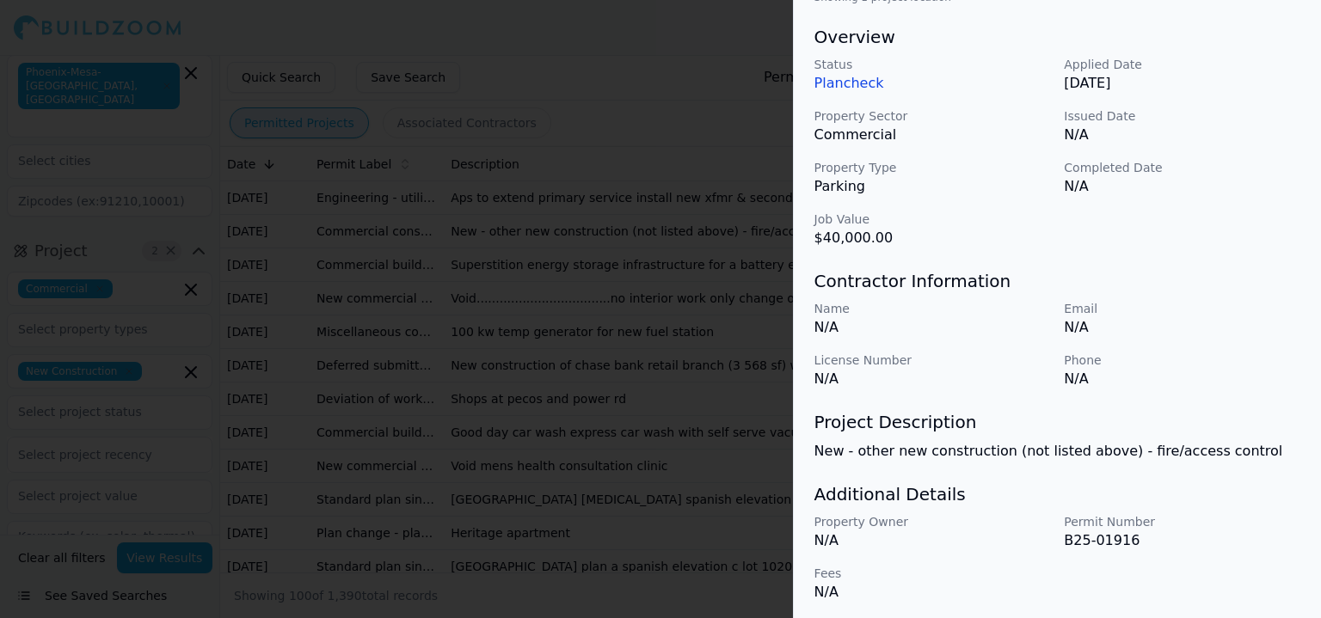
scroll to position [520, 0]
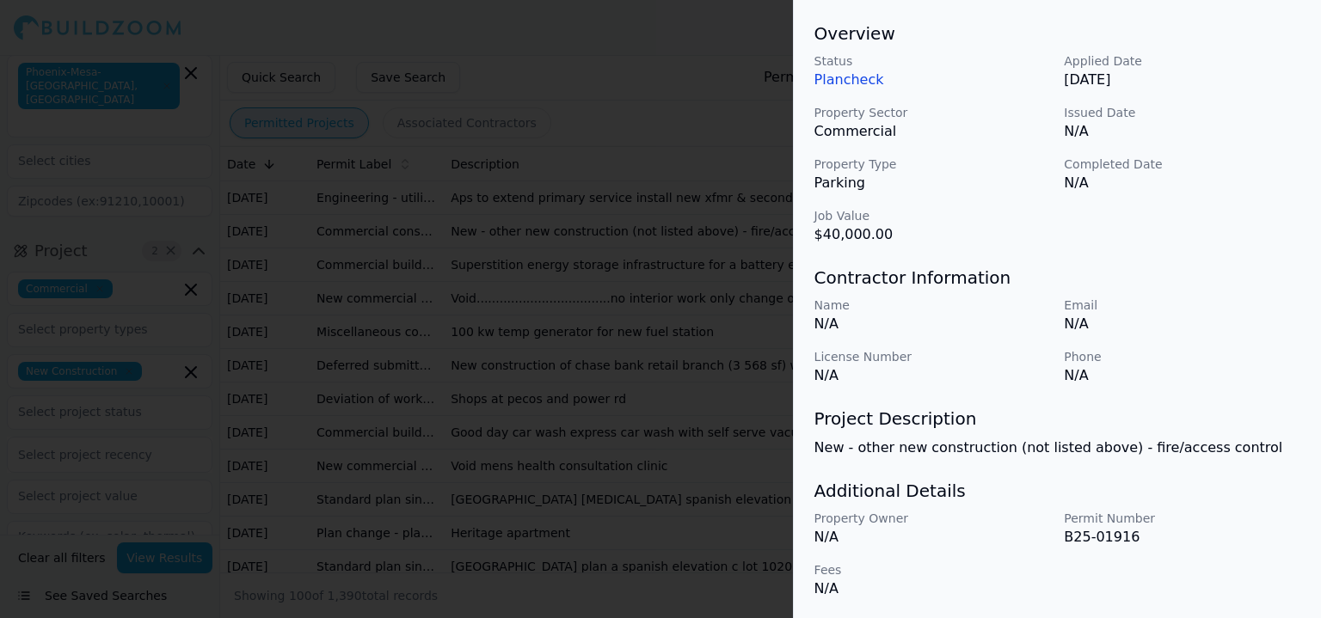
click at [401, 530] on div at bounding box center [660, 309] width 1321 height 618
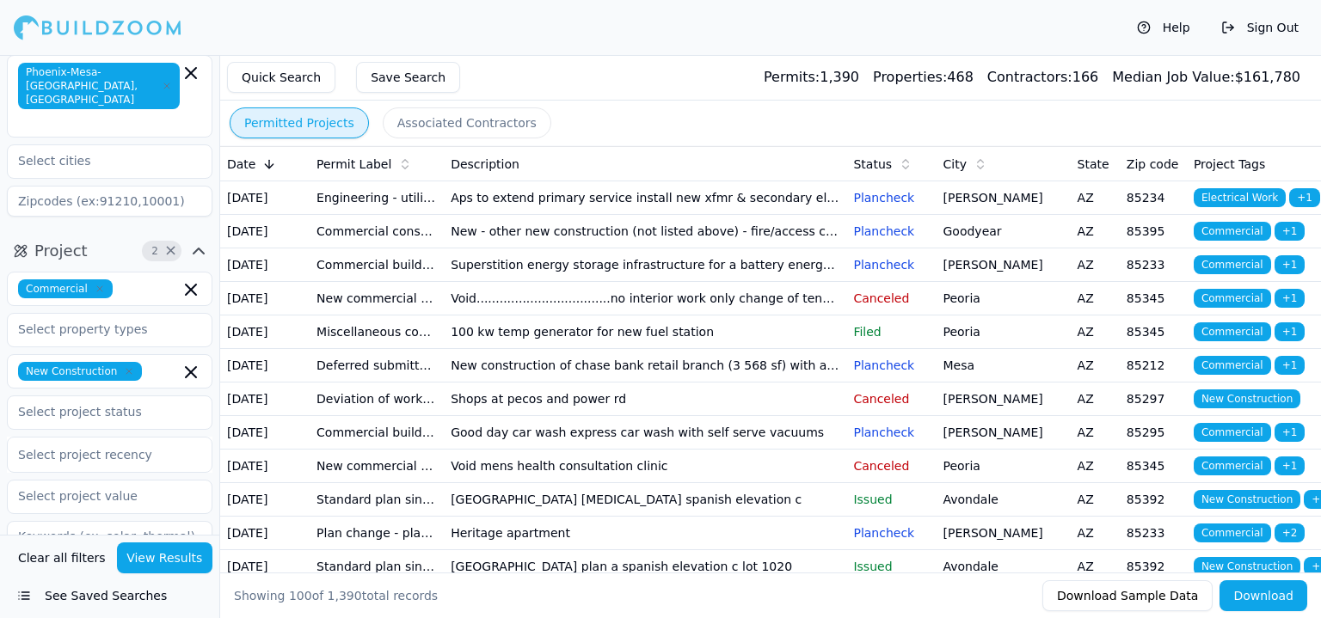
click at [407, 316] on td "New commercial tenant" at bounding box center [377, 299] width 134 height 34
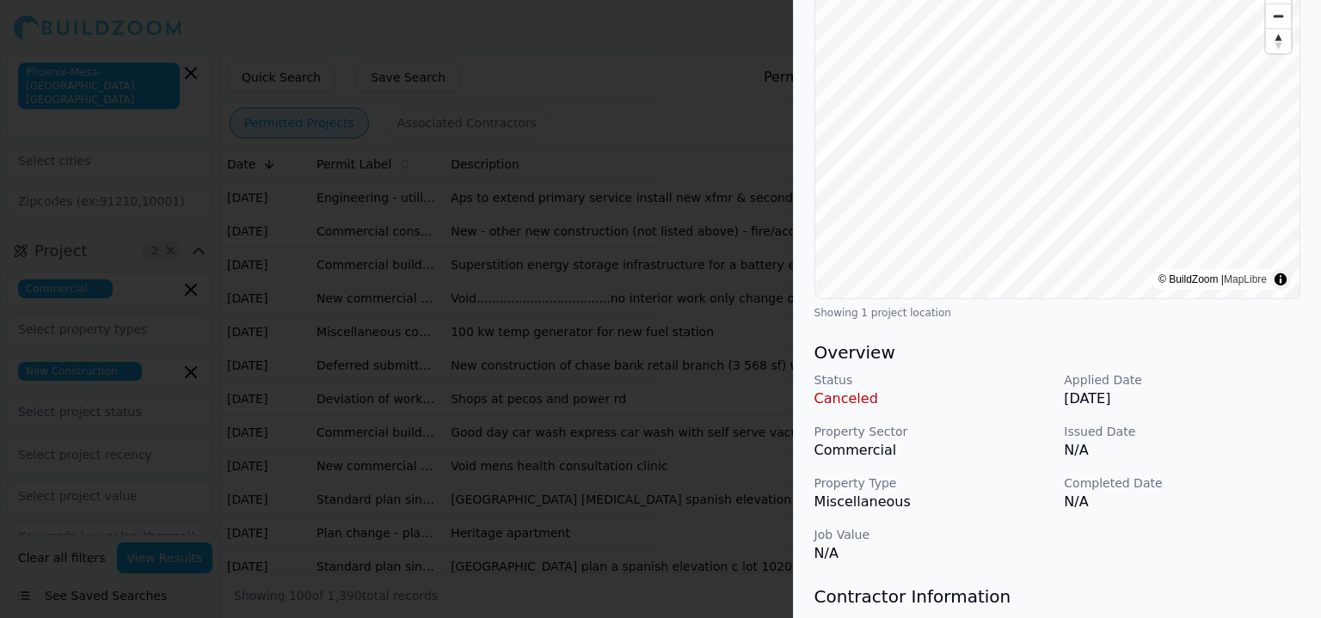
scroll to position [344, 0]
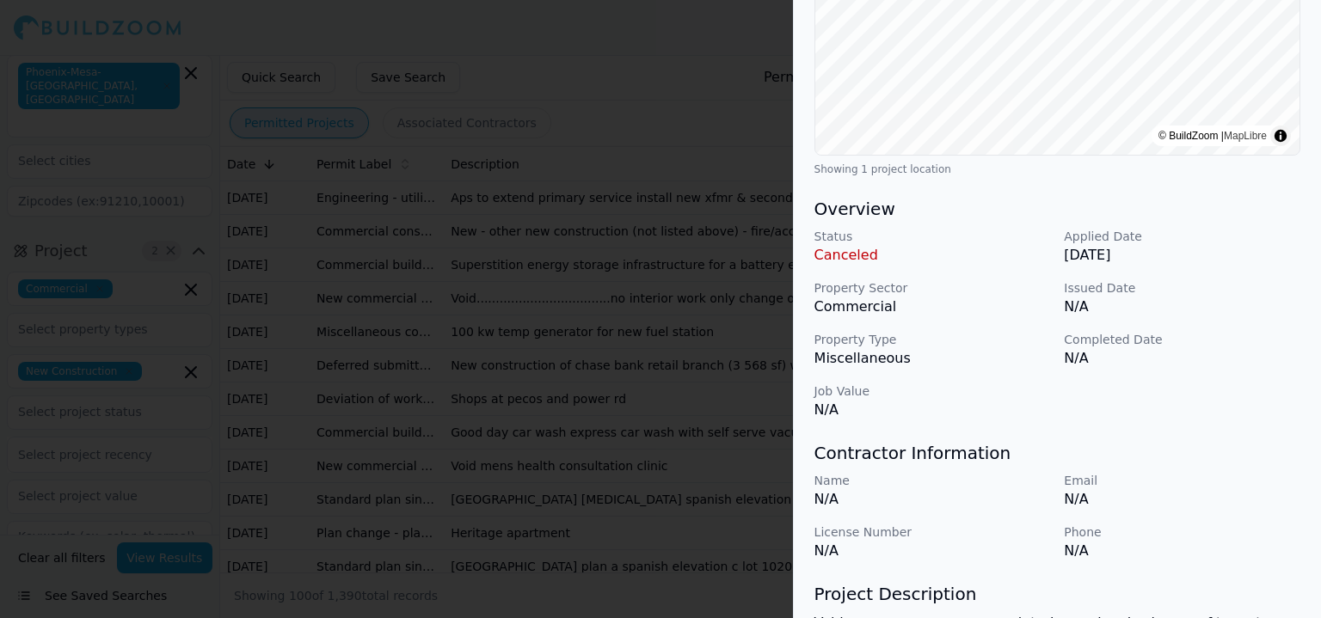
click at [452, 448] on div at bounding box center [660, 309] width 1321 height 618
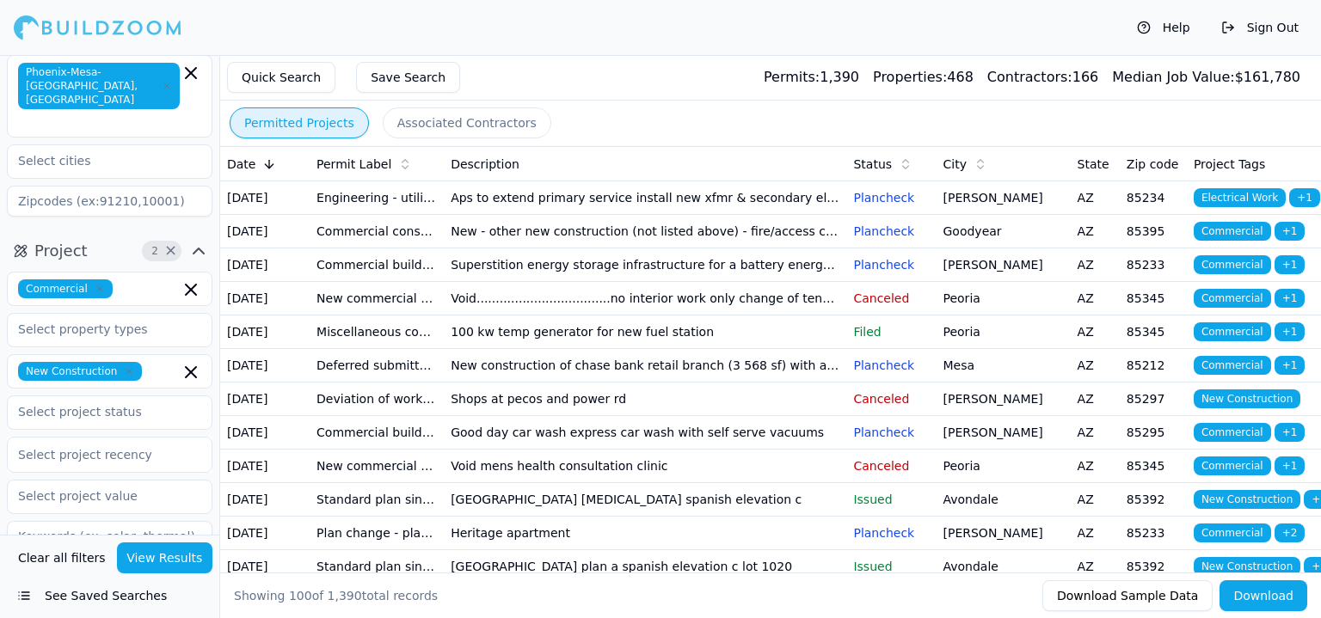
click at [523, 349] on td "100 kw temp generator for new fuel station" at bounding box center [645, 333] width 403 height 34
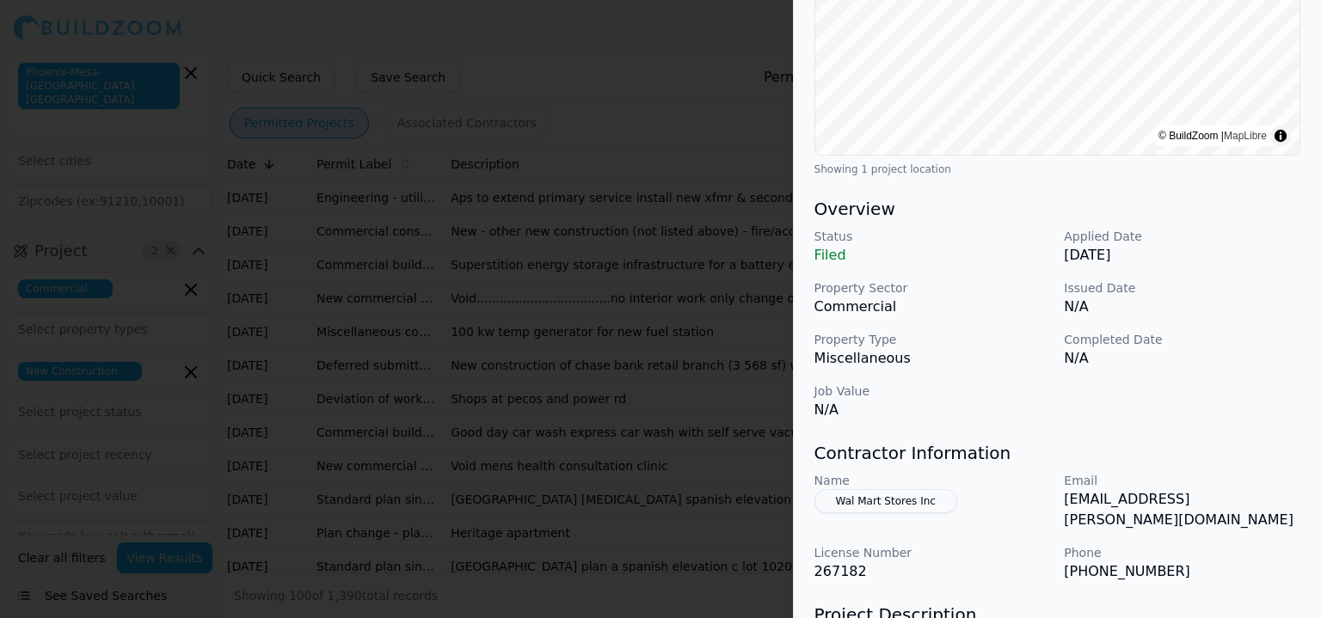
click at [534, 415] on div at bounding box center [660, 309] width 1321 height 618
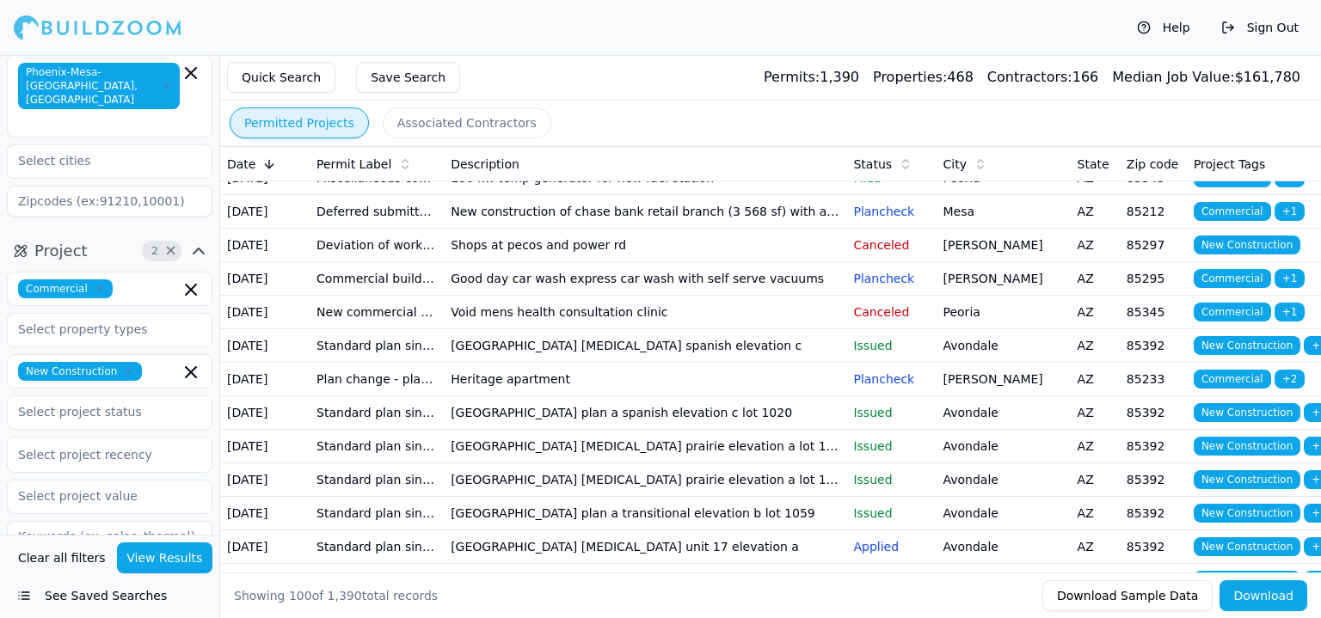
scroll to position [172, 0]
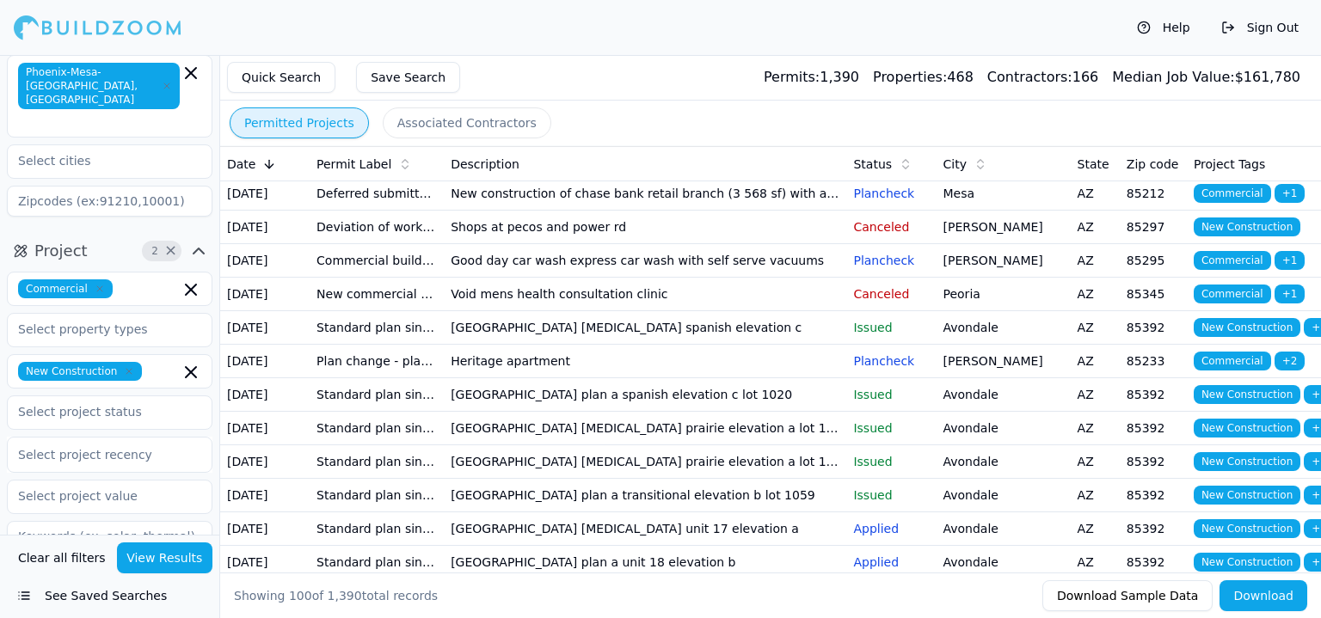
click at [524, 278] on td "Good day car wash express car wash with self serve vacuums" at bounding box center [645, 261] width 403 height 34
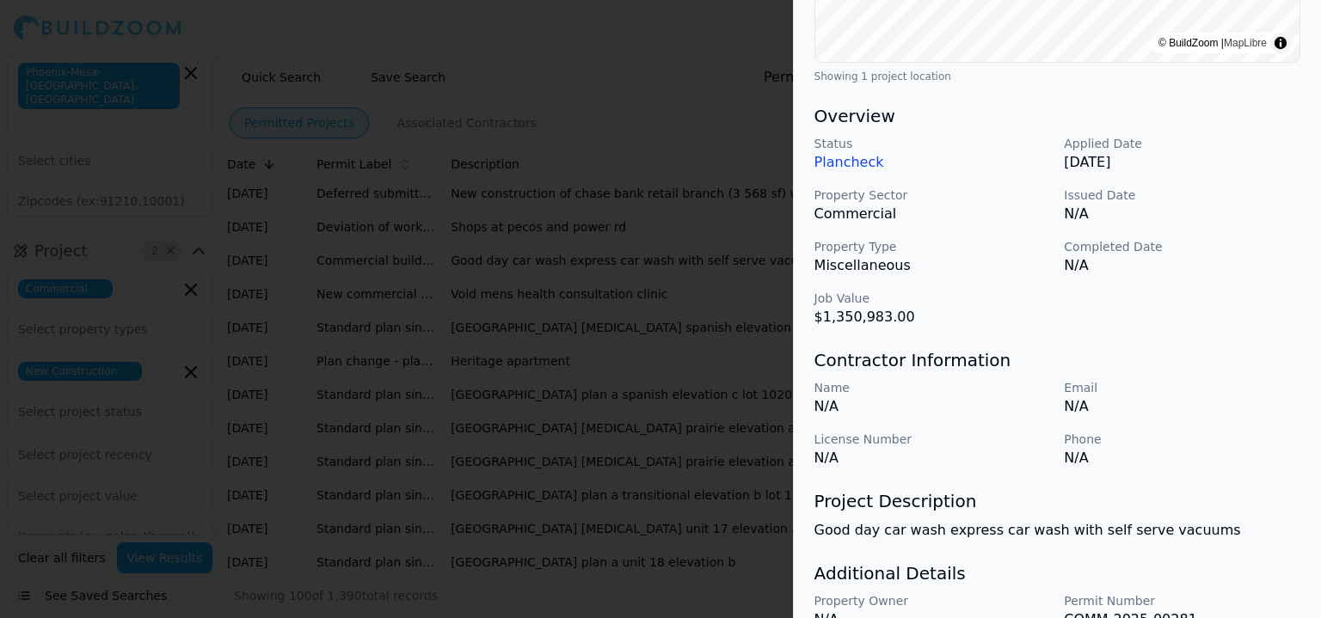
scroll to position [434, 0]
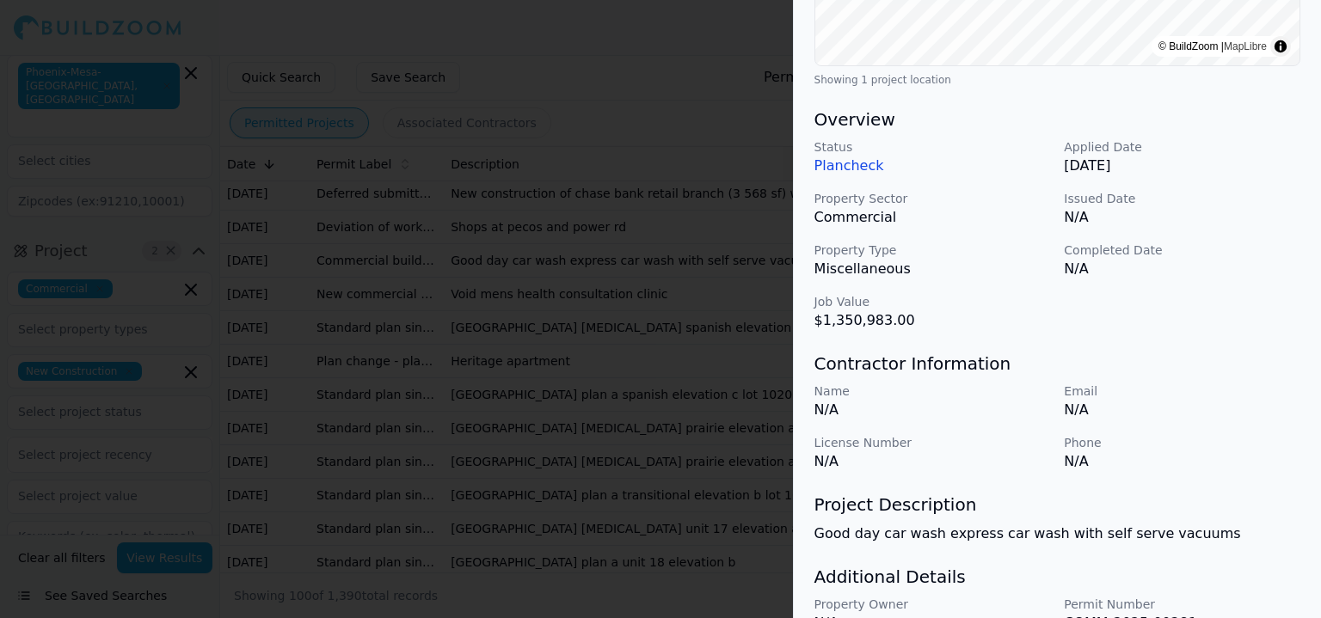
drag, startPoint x: 1079, startPoint y: 538, endPoint x: 1260, endPoint y: 464, distance: 196.0
click at [1260, 464] on p "N/A" at bounding box center [1182, 462] width 237 height 21
drag, startPoint x: 1240, startPoint y: 480, endPoint x: 1320, endPoint y: 409, distance: 107.2
click at [1320, 409] on div "Commercial New Construction Project Location © BuildZoom | MapLibre Showing 1 p…" at bounding box center [1057, 173] width 527 height 1065
drag, startPoint x: 1307, startPoint y: 431, endPoint x: 993, endPoint y: 350, distance: 324.2
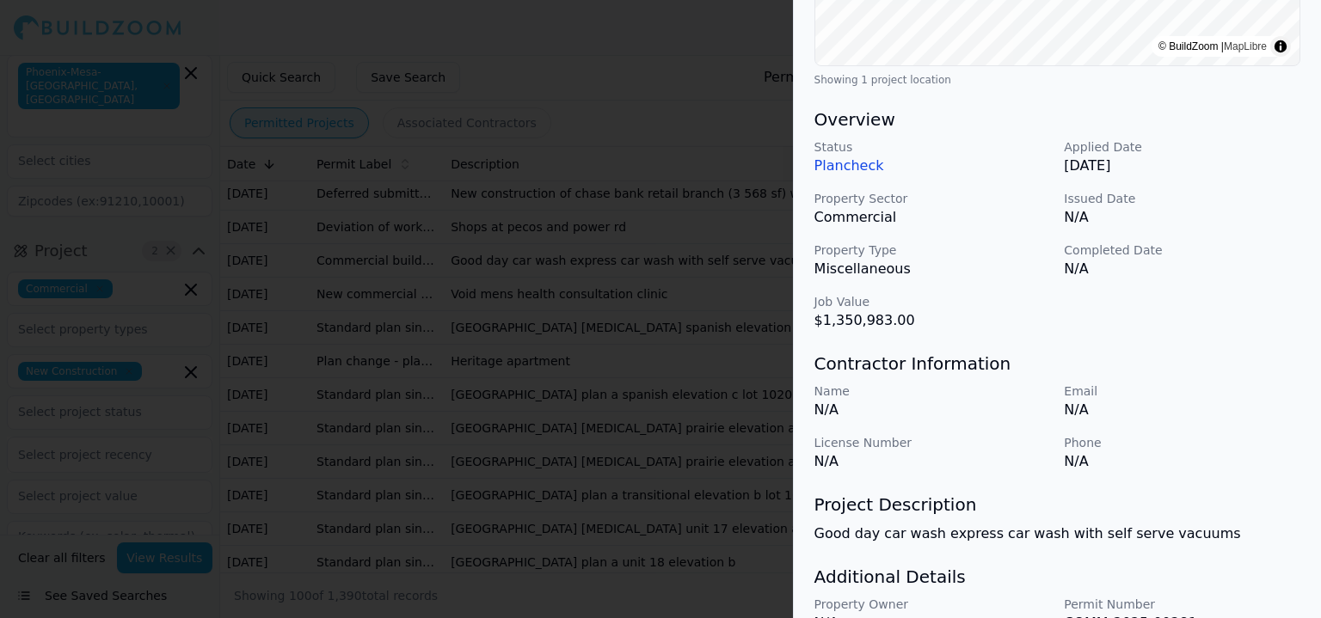
click at [994, 348] on div "Commercial New Construction Project Location © BuildZoom | MapLibre Showing 1 p…" at bounding box center [1057, 173] width 527 height 1065
click at [446, 336] on div at bounding box center [660, 309] width 1321 height 618
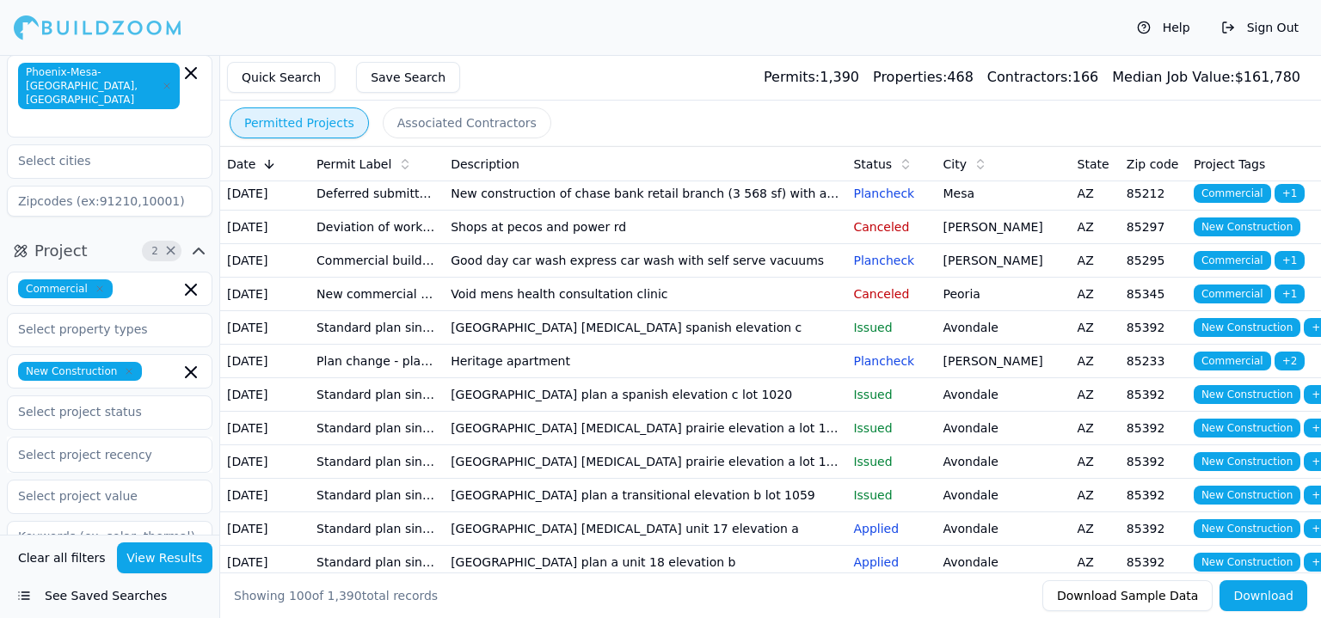
click at [478, 311] on td "Void mens health consultation clinic" at bounding box center [645, 295] width 403 height 34
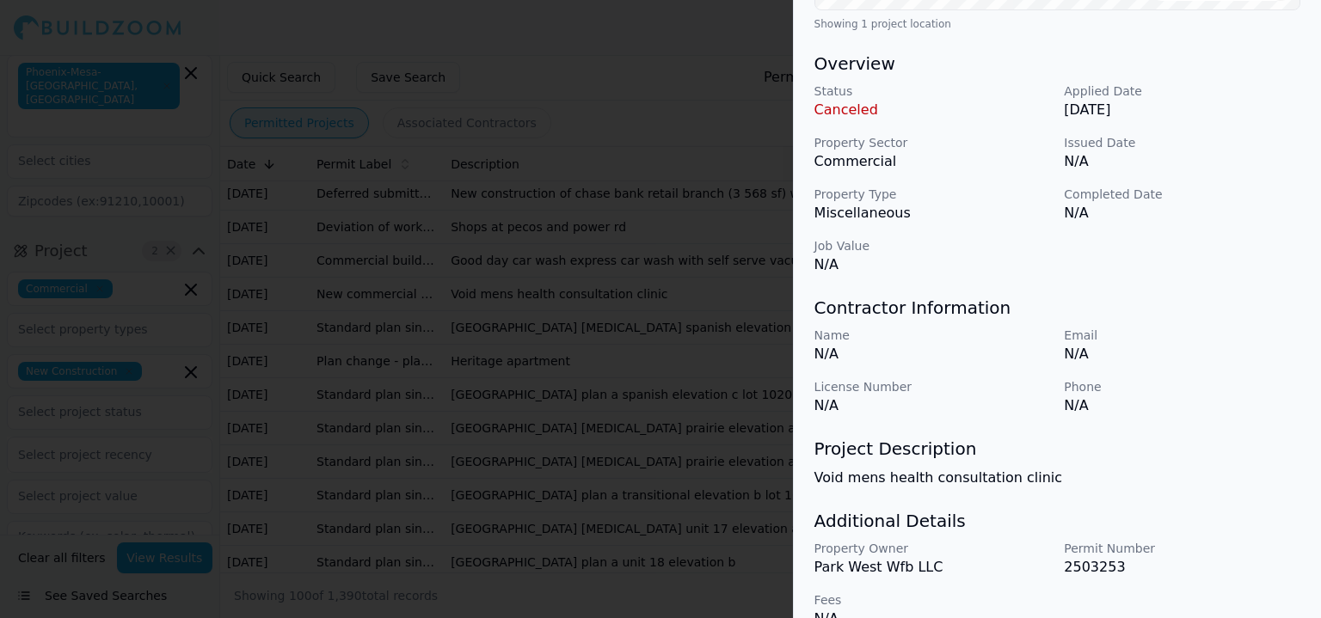
scroll to position [516, 0]
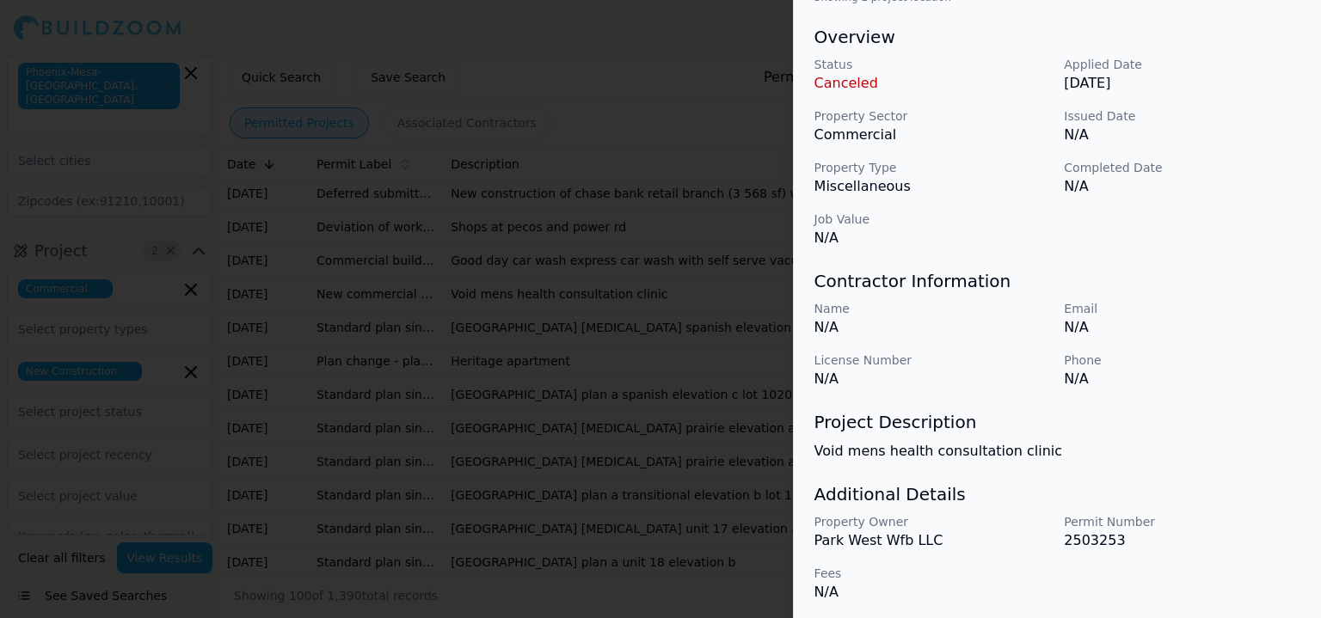
click at [705, 403] on div at bounding box center [660, 309] width 1321 height 618
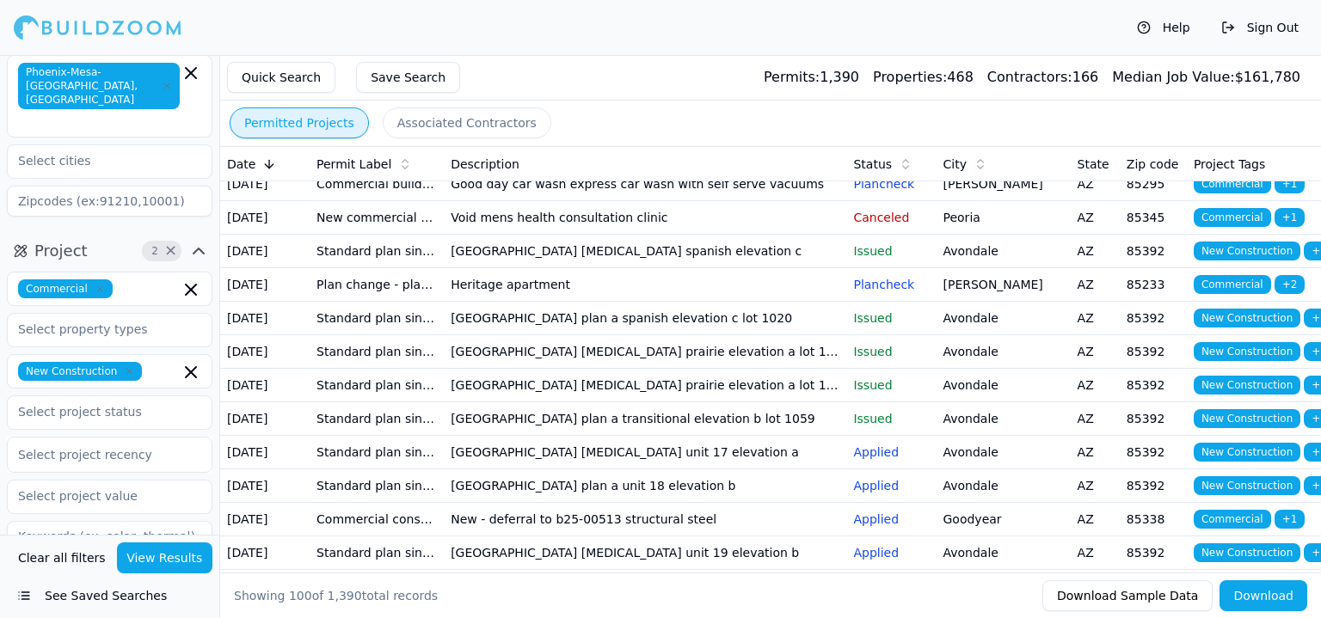
scroll to position [258, 0]
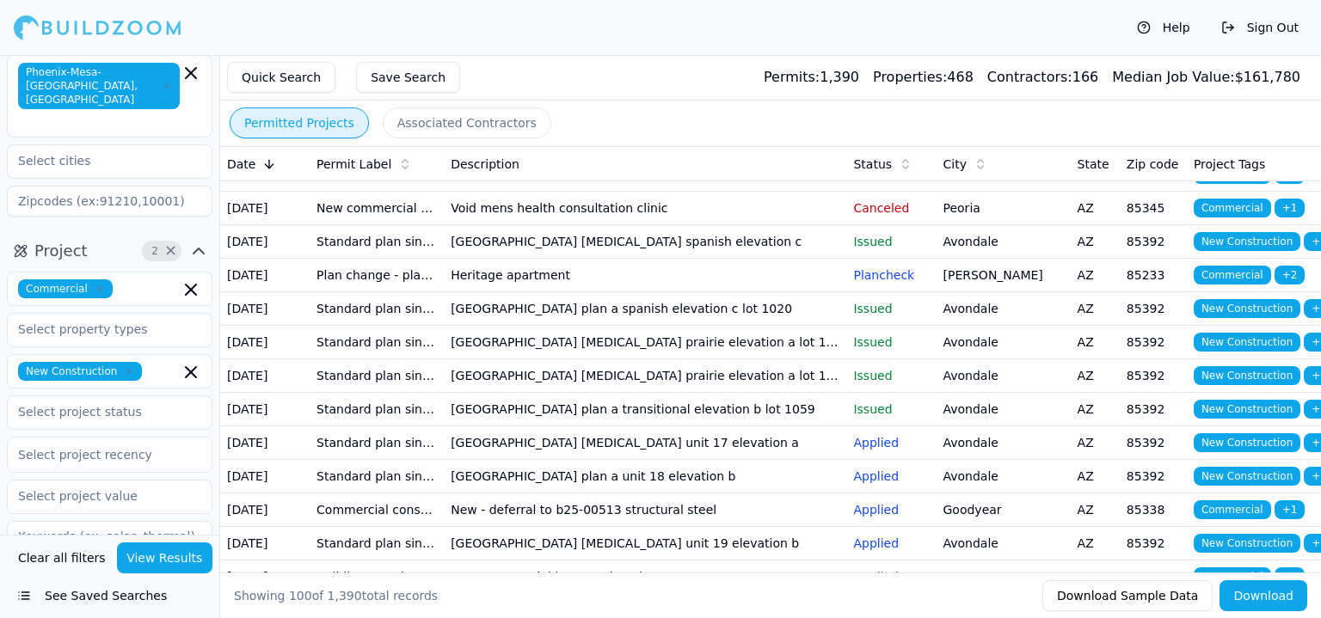
click at [526, 259] on td "[GEOGRAPHIC_DATA] [MEDICAL_DATA] spanish elevation c" at bounding box center [645, 242] width 403 height 34
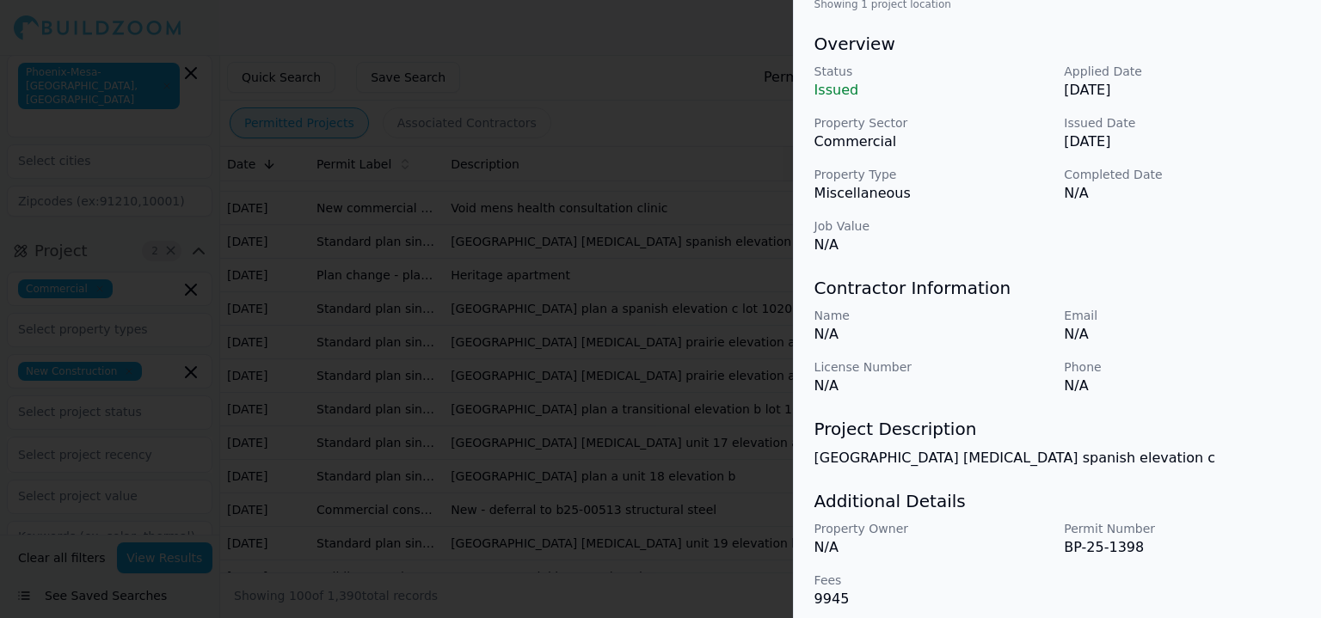
scroll to position [516, 0]
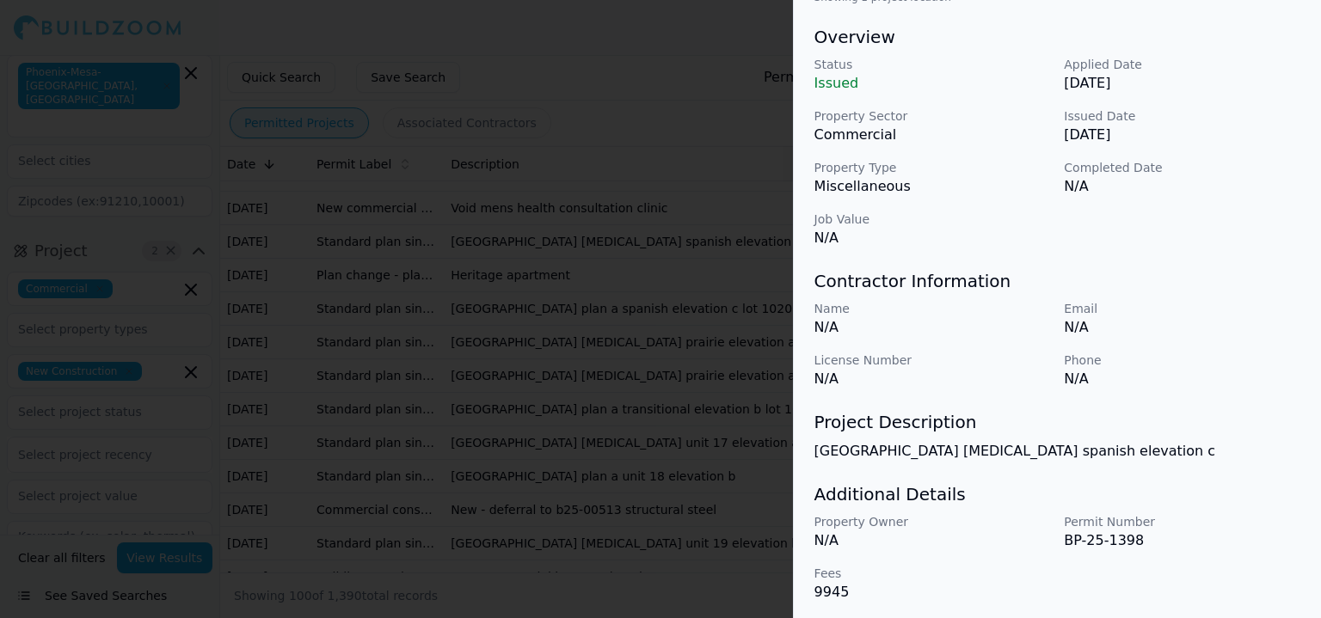
drag, startPoint x: 731, startPoint y: 445, endPoint x: 692, endPoint y: 440, distance: 39.1
click at [729, 445] on div at bounding box center [660, 309] width 1321 height 618
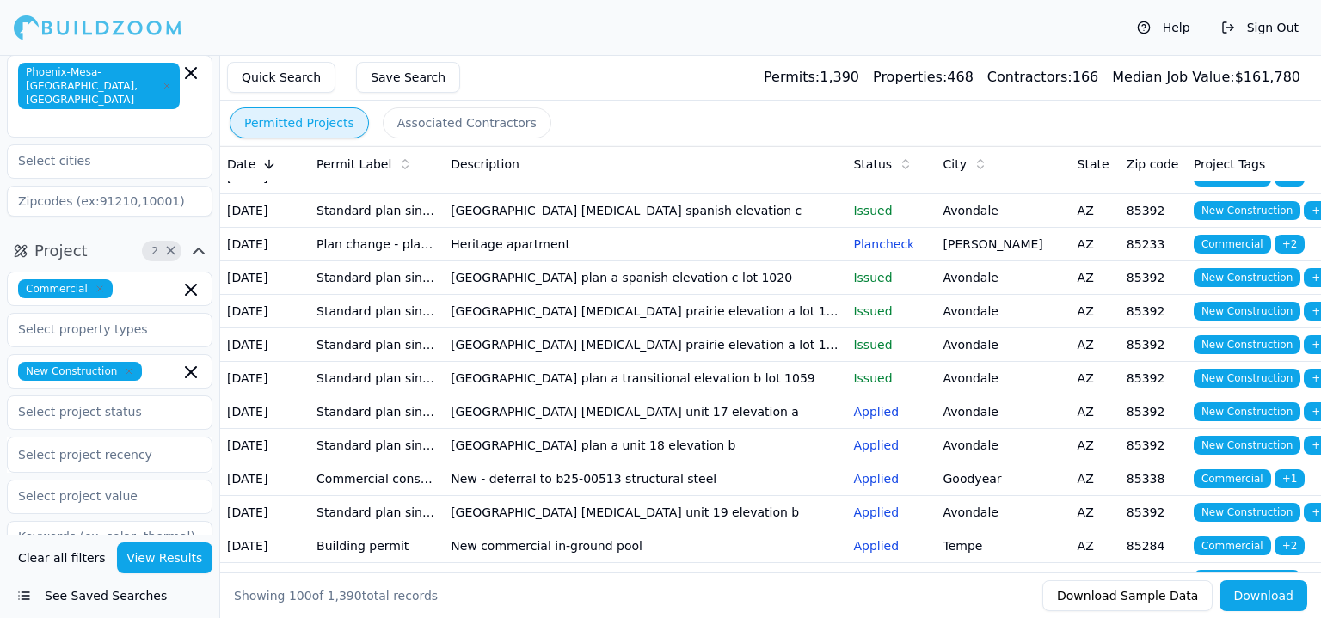
scroll to position [344, 0]
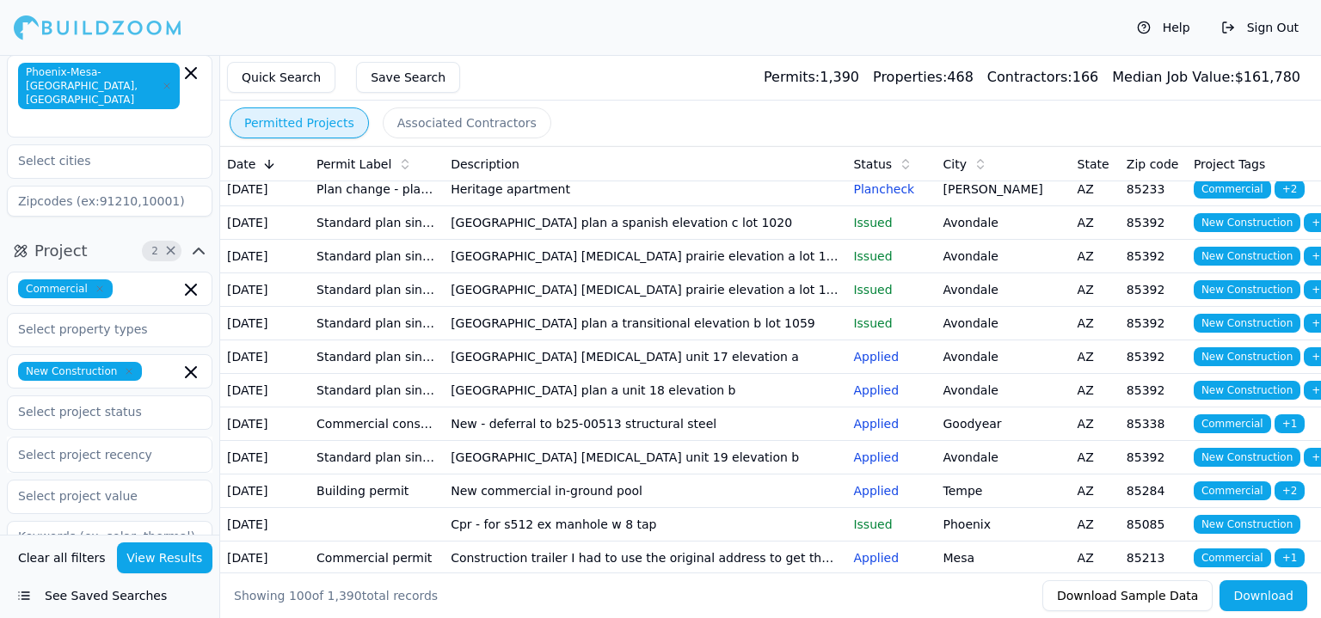
click at [600, 206] on td "Heritage apartment" at bounding box center [645, 190] width 403 height 34
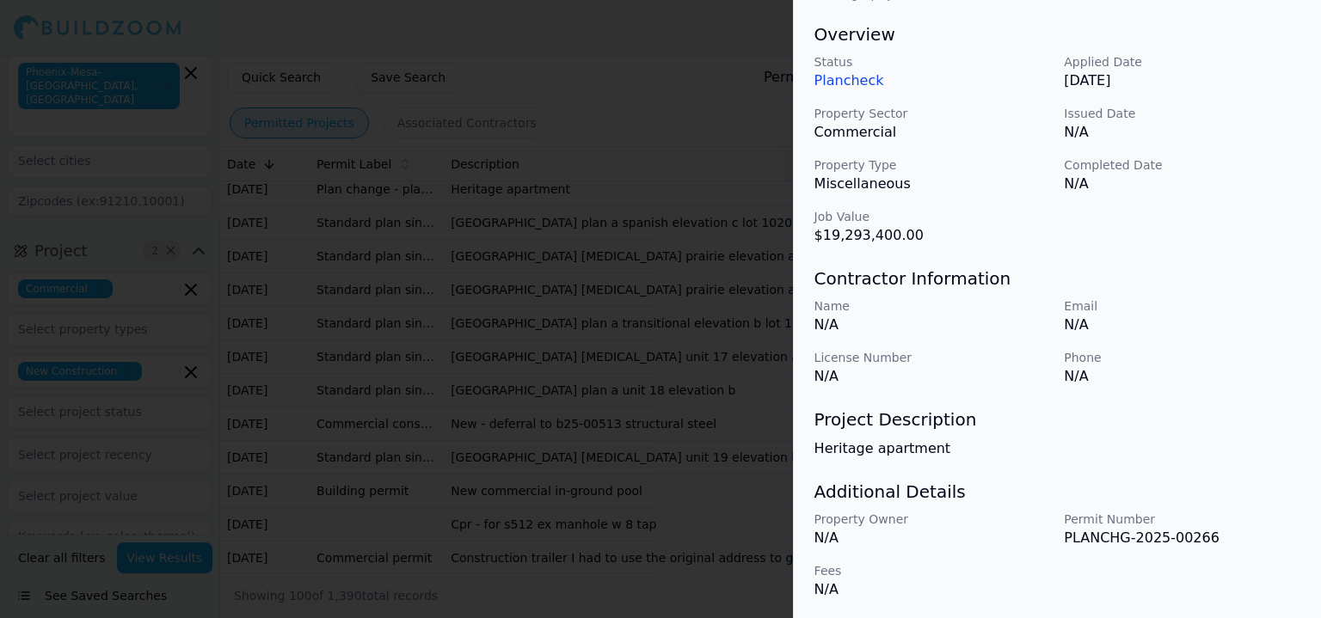
scroll to position [520, 0]
drag, startPoint x: 820, startPoint y: 451, endPoint x: 871, endPoint y: 453, distance: 51.7
click at [871, 453] on p "Heritage apartment" at bounding box center [1058, 448] width 486 height 21
click at [815, 446] on p "Heritage apartment" at bounding box center [1058, 448] width 486 height 21
drag, startPoint x: 815, startPoint y: 446, endPoint x: 931, endPoint y: 453, distance: 116.4
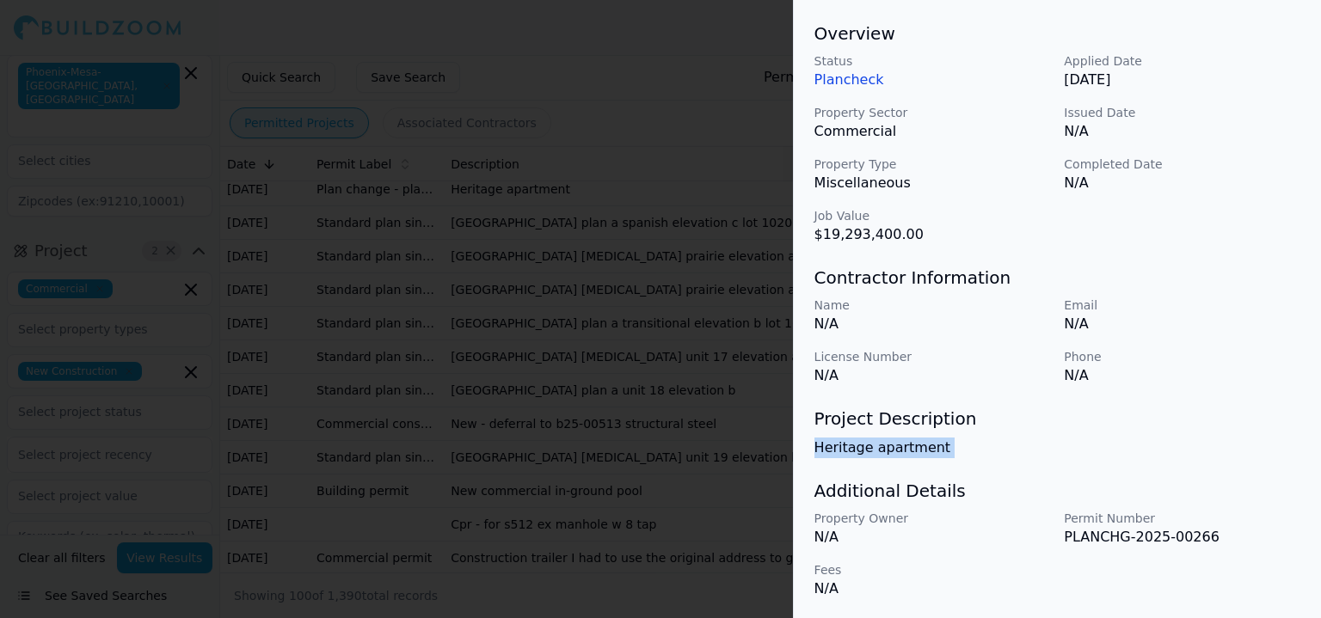
click at [931, 453] on p "Heritage apartment" at bounding box center [1058, 448] width 486 height 21
copy p "Heritage apartment"
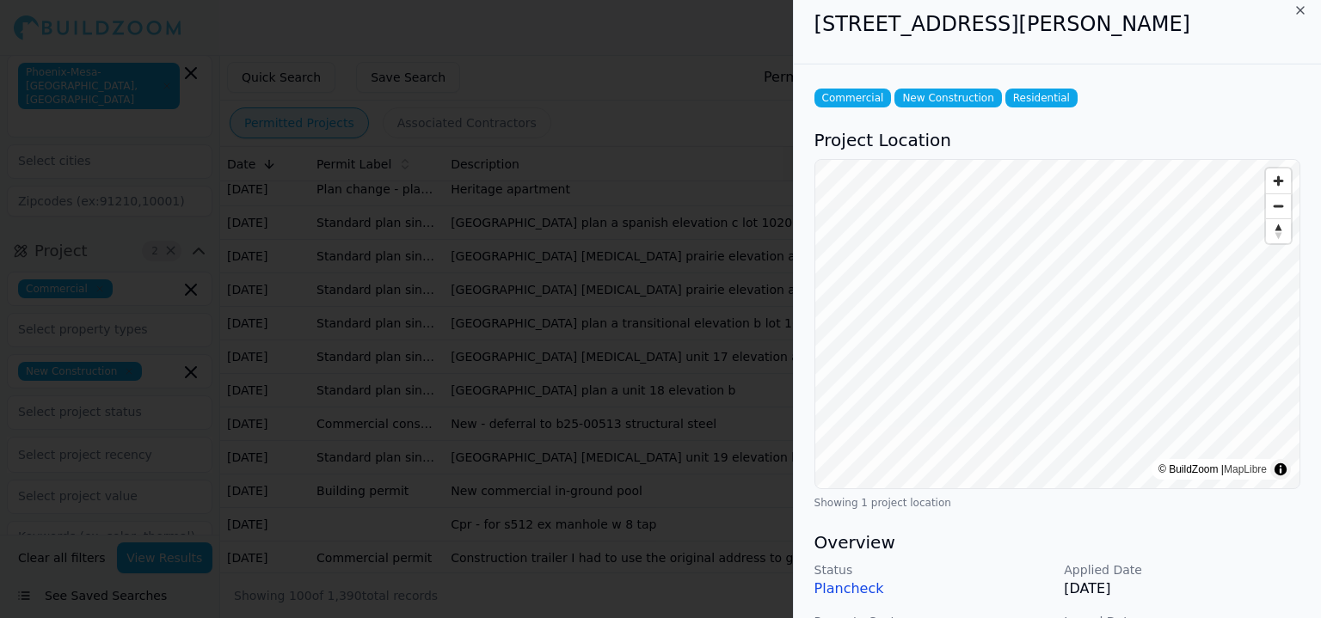
scroll to position [0, 0]
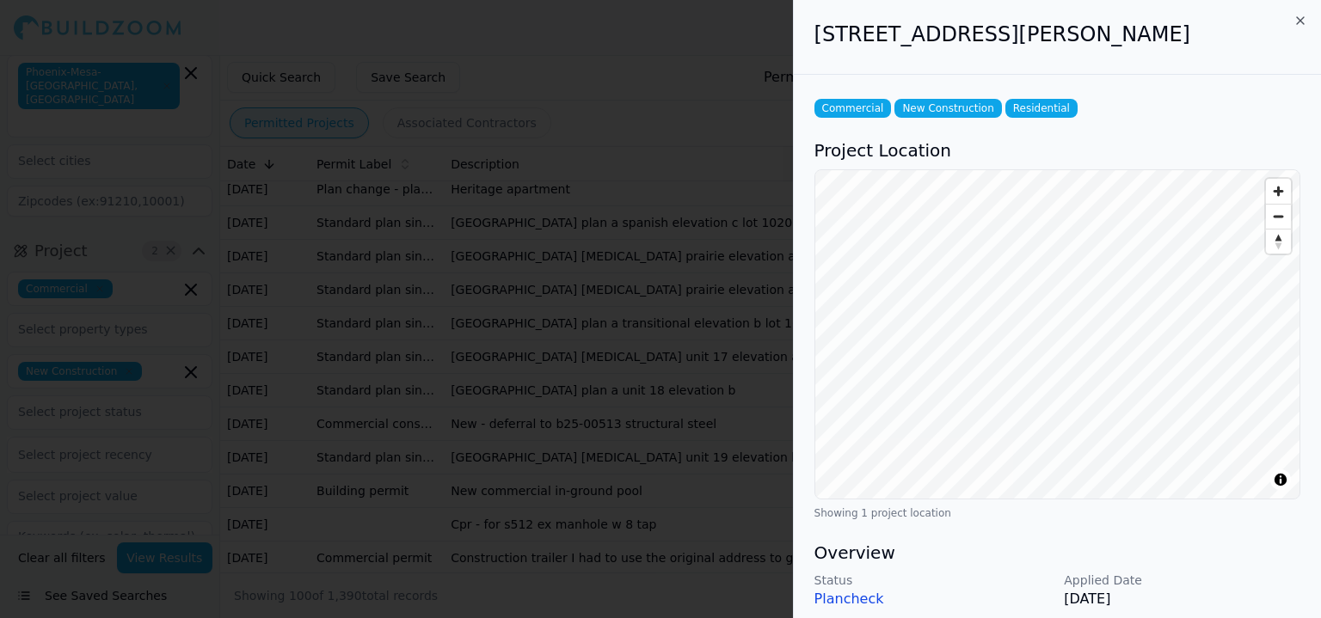
click at [615, 544] on div at bounding box center [660, 309] width 1321 height 618
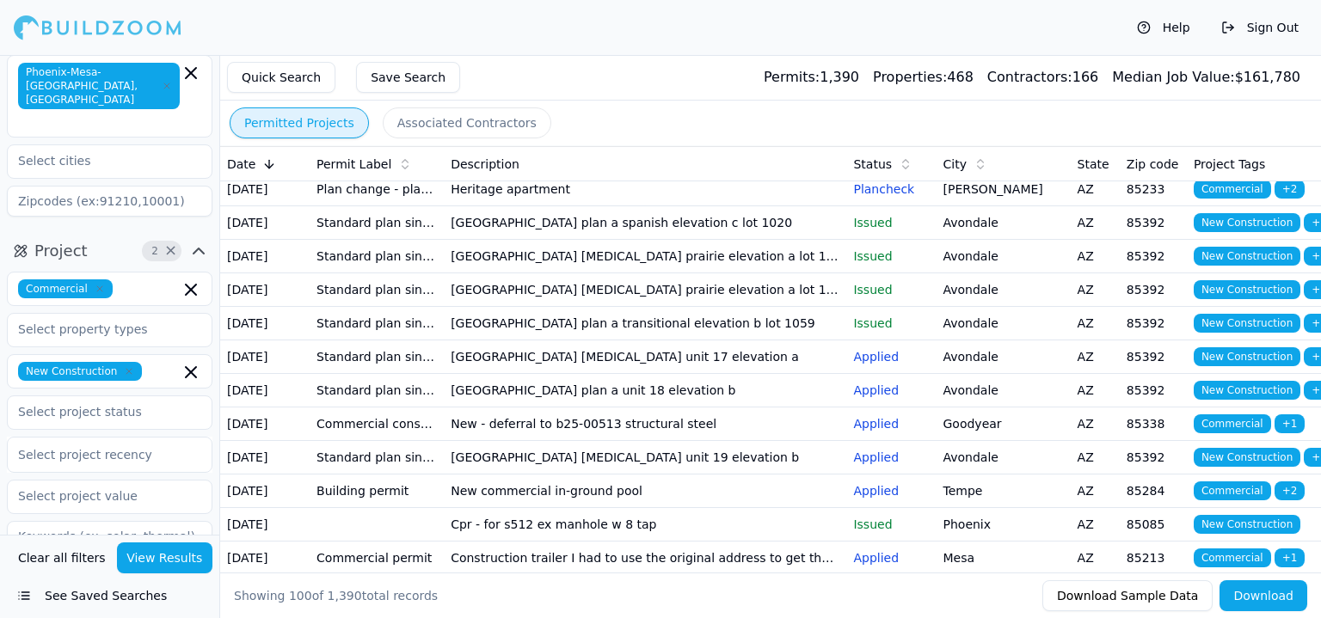
click at [471, 240] on td "[GEOGRAPHIC_DATA] plan a spanish elevation c lot 1020" at bounding box center [645, 223] width 403 height 34
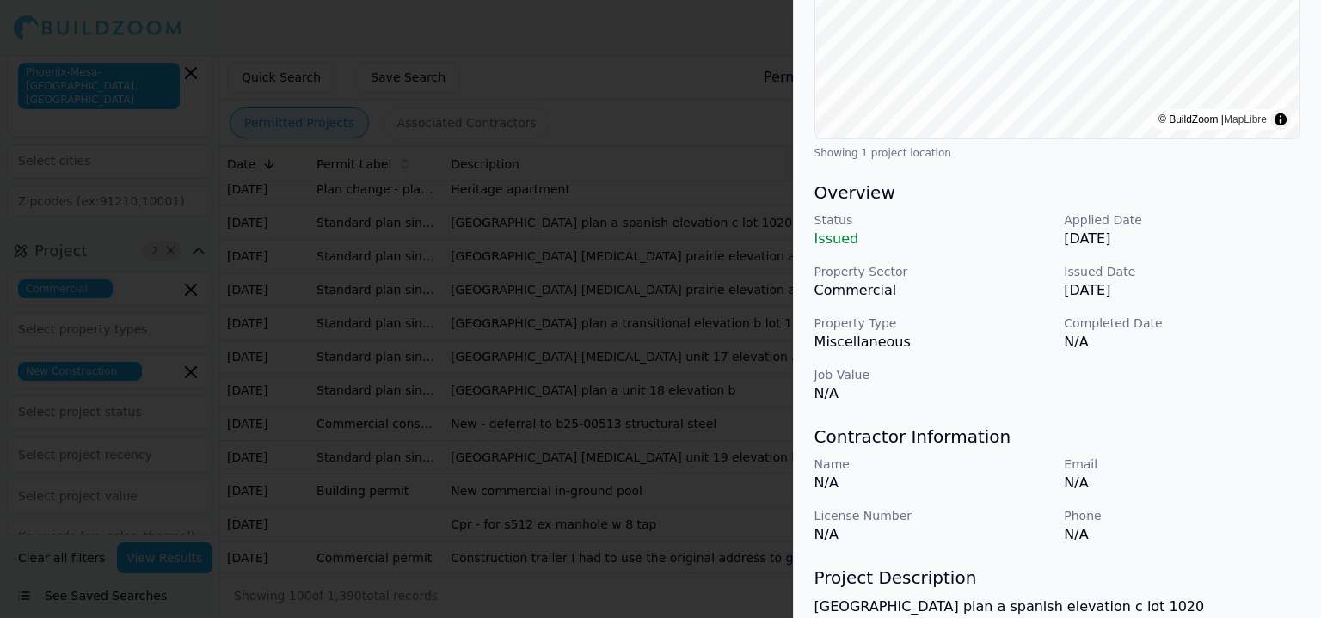
scroll to position [430, 0]
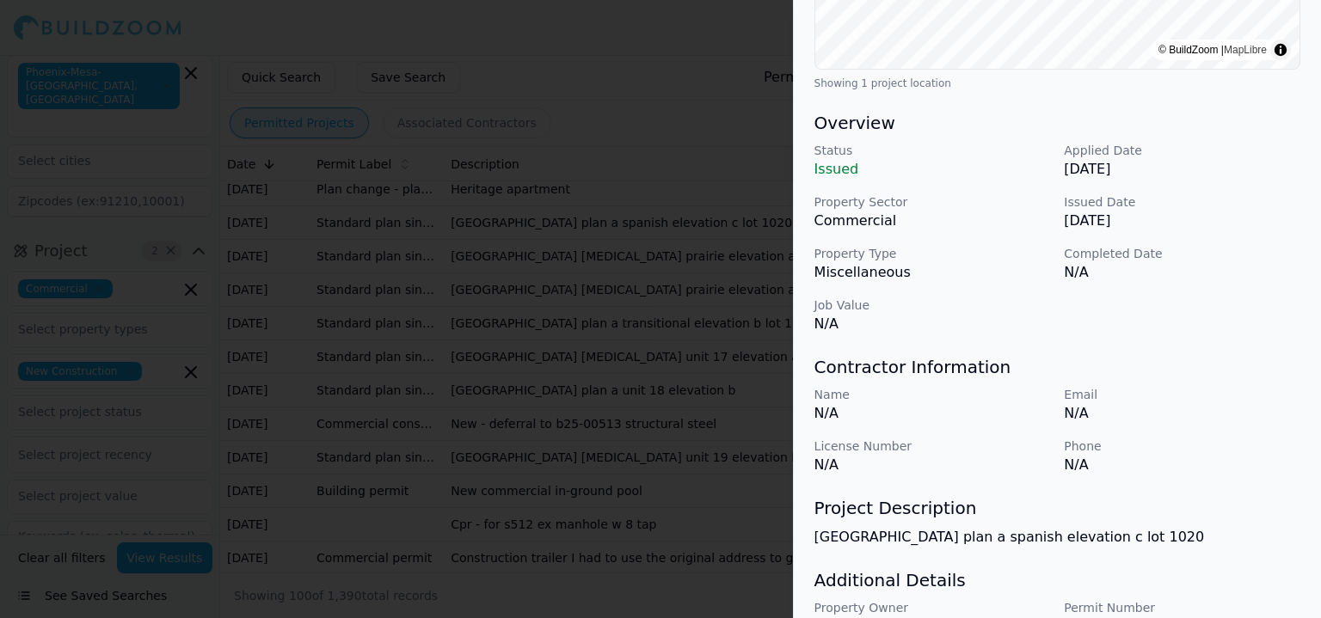
click at [729, 539] on div at bounding box center [660, 309] width 1321 height 618
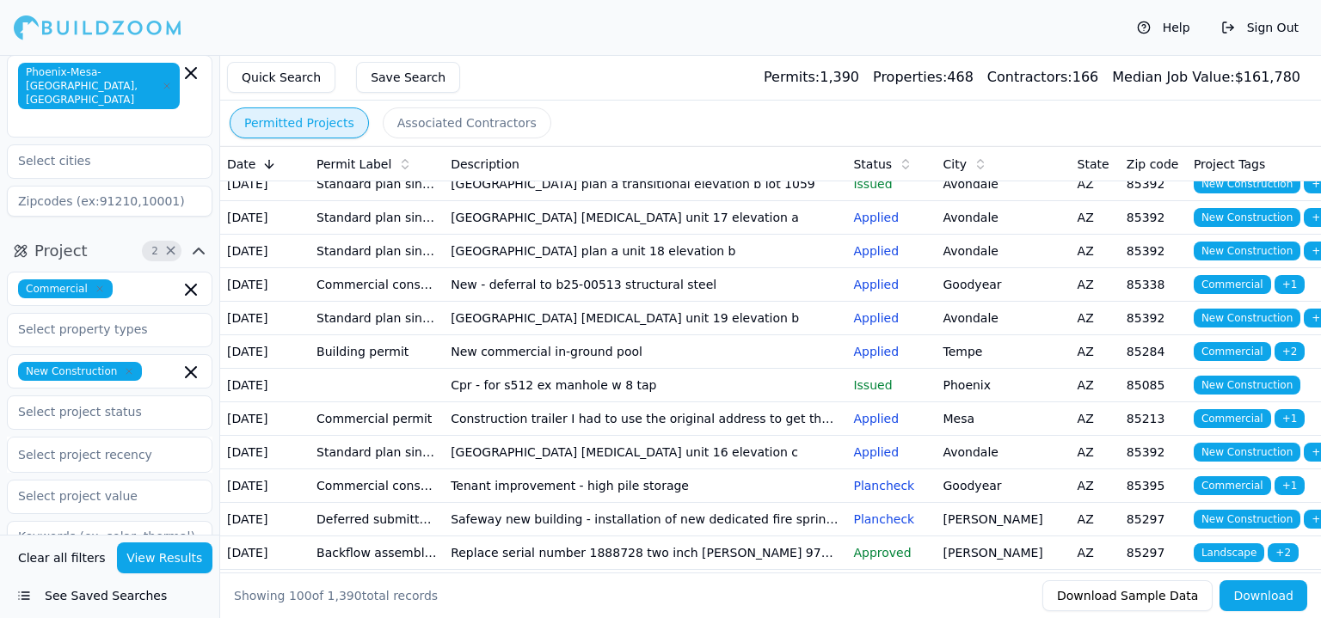
scroll to position [516, 0]
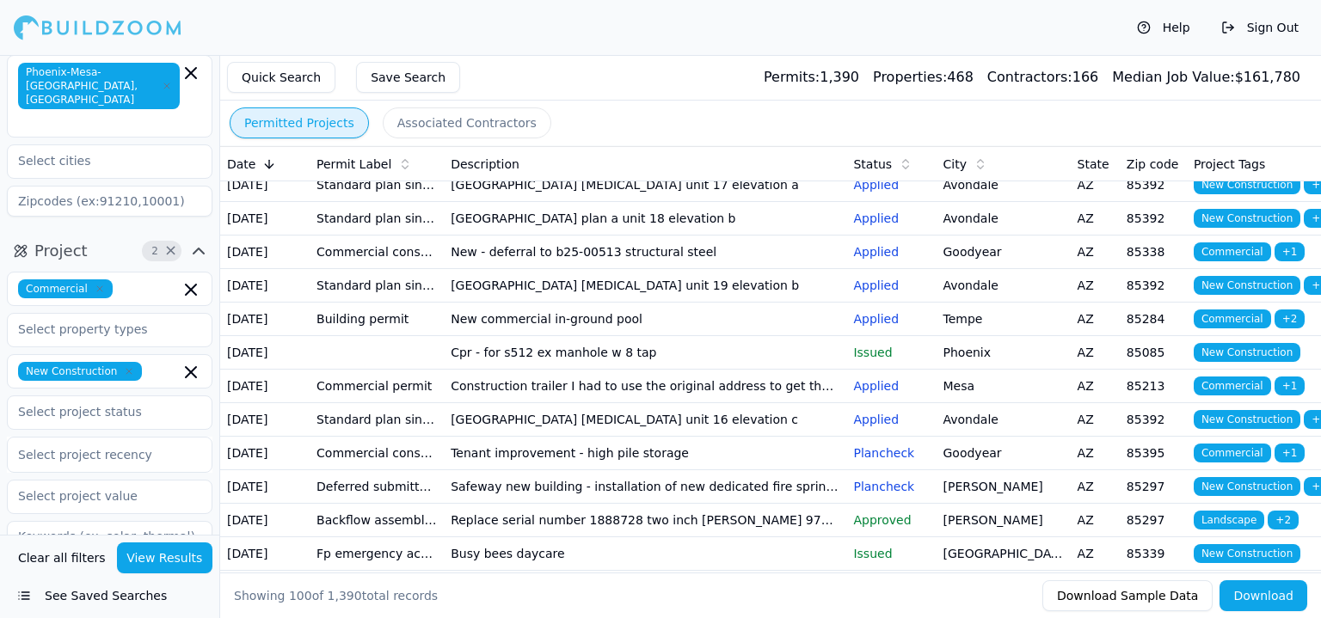
click at [657, 202] on td "[GEOGRAPHIC_DATA] [MEDICAL_DATA] unit 17 elevation a" at bounding box center [645, 186] width 403 height 34
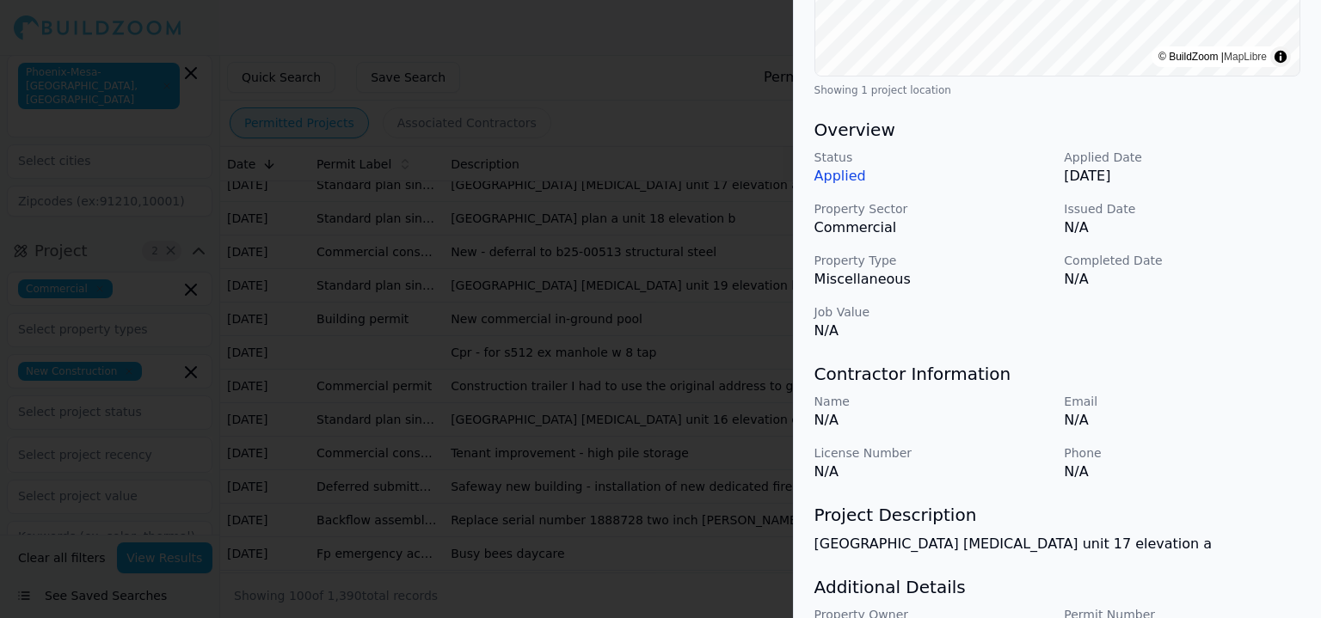
scroll to position [430, 0]
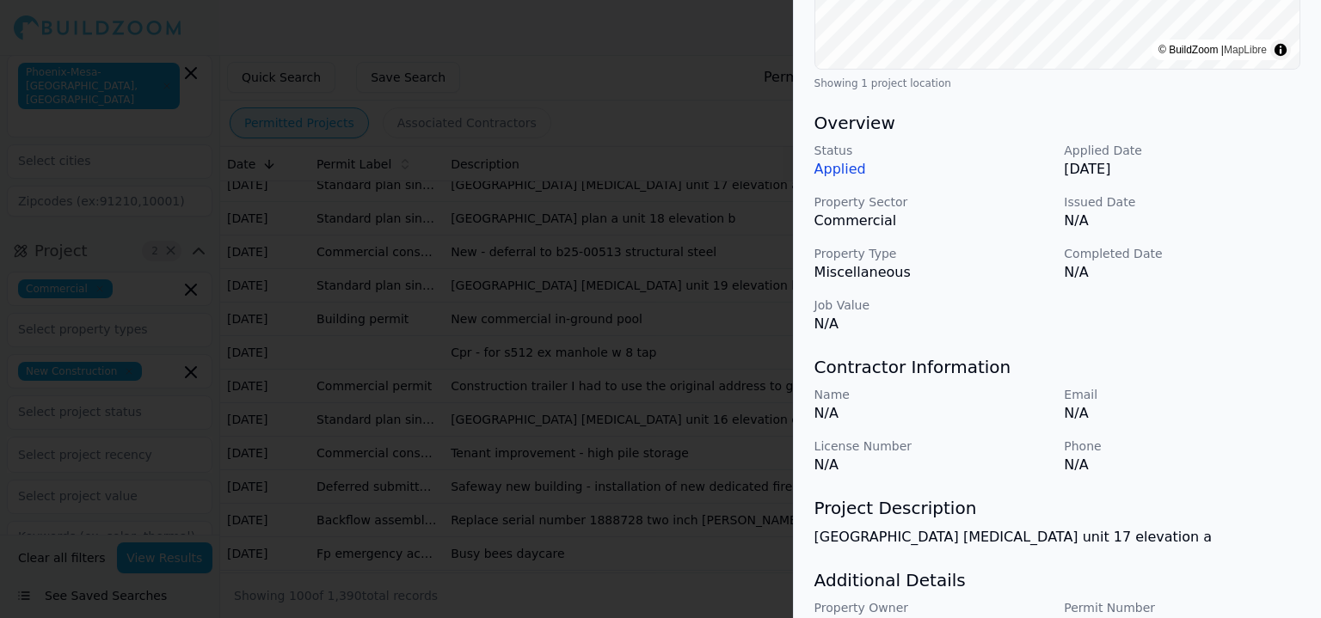
click at [639, 428] on div at bounding box center [660, 309] width 1321 height 618
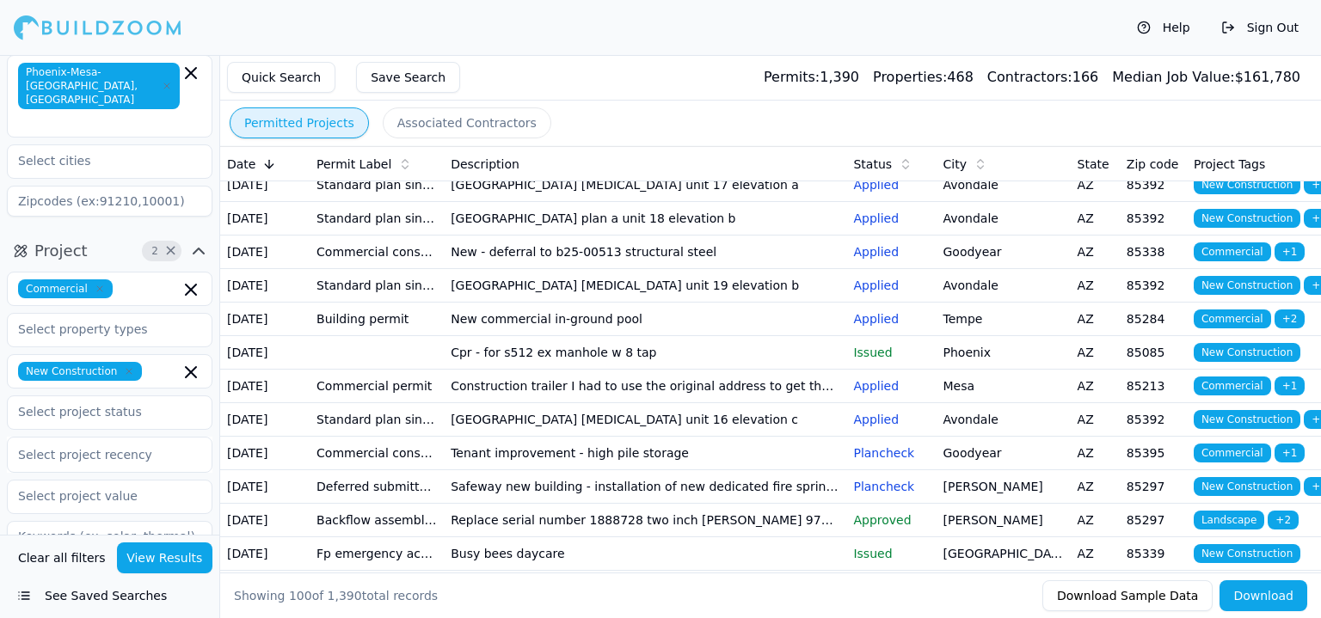
click at [626, 269] on td "New - deferral to b25-00513 structural steel" at bounding box center [645, 253] width 403 height 34
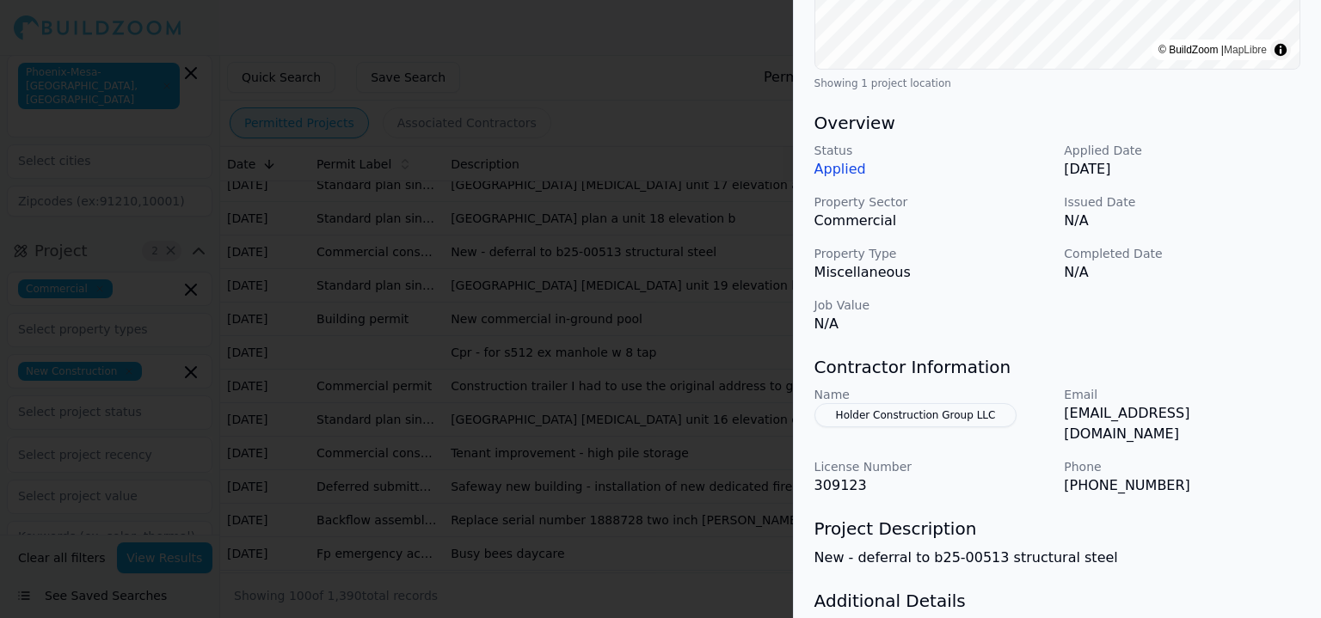
click at [531, 470] on div at bounding box center [660, 309] width 1321 height 618
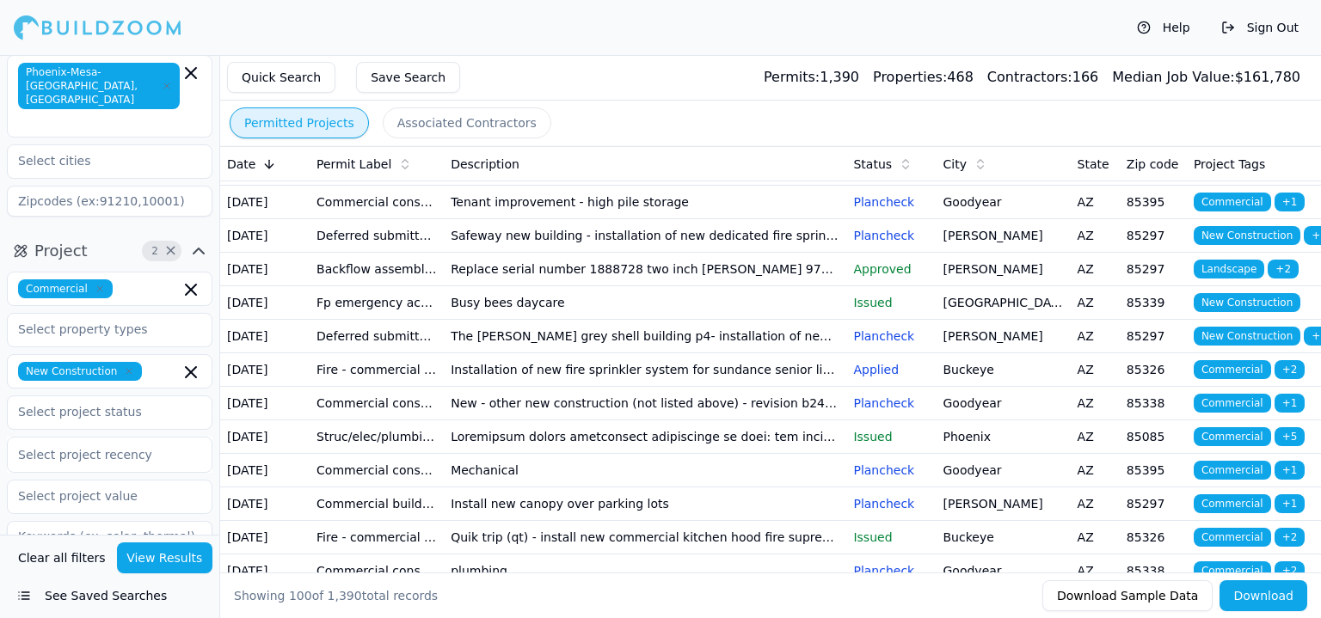
scroll to position [774, 0]
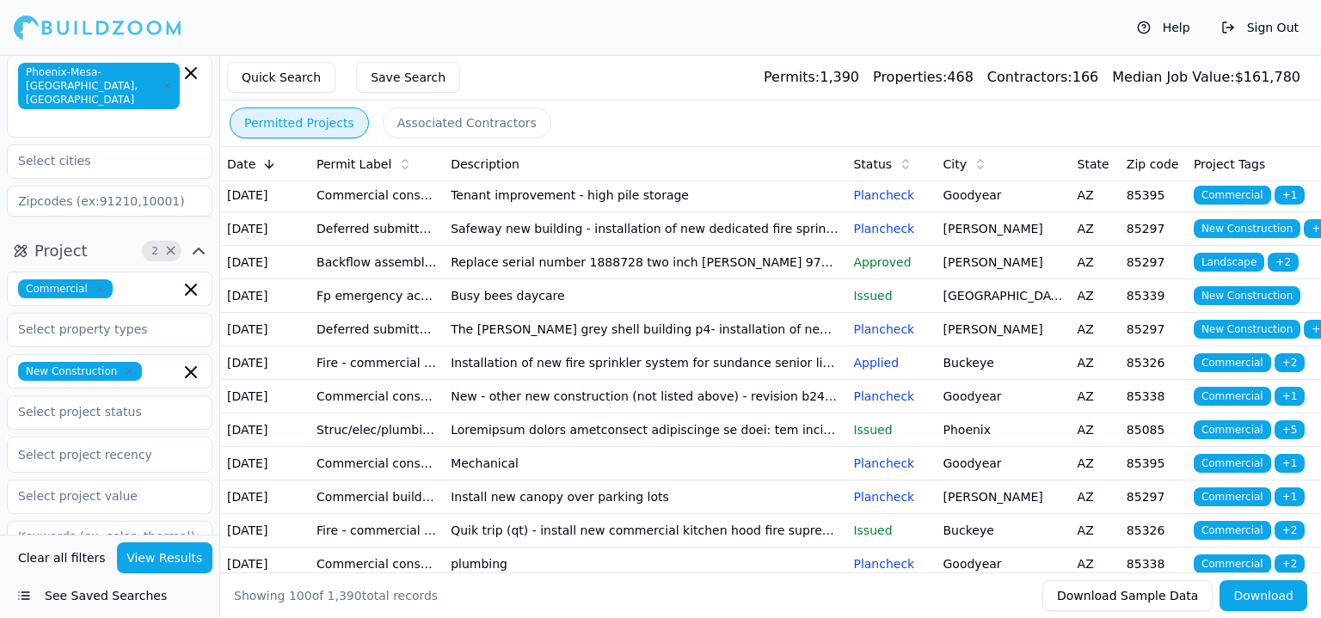
click at [661, 112] on td "Cpr - for s512 ex manhole w 8 tap" at bounding box center [645, 95] width 403 height 34
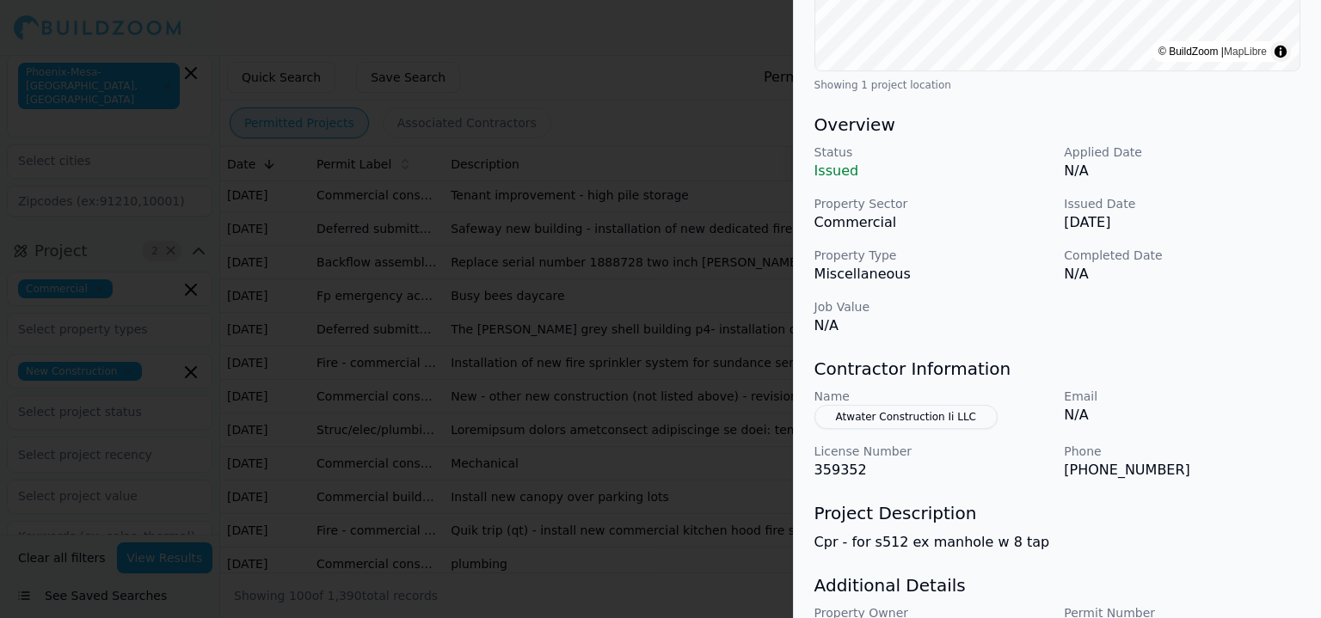
scroll to position [430, 0]
click at [599, 474] on div at bounding box center [660, 309] width 1321 height 618
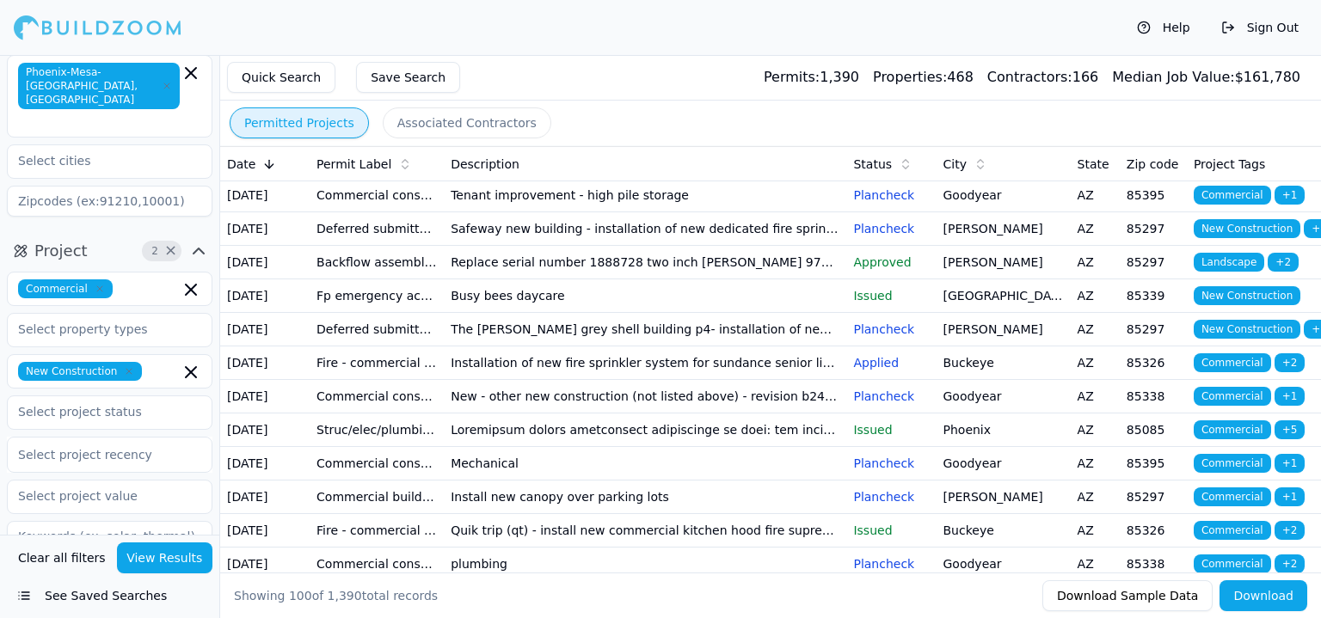
click at [595, 78] on td "New commercial in-ground pool" at bounding box center [645, 62] width 403 height 34
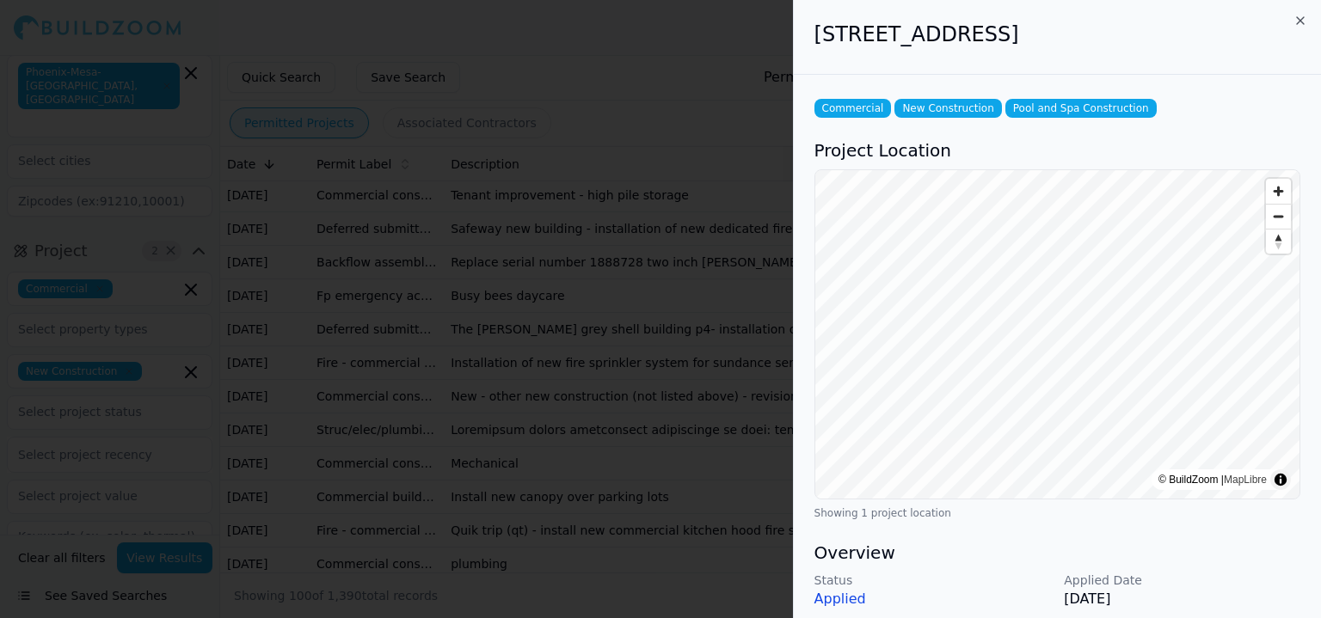
click at [566, 381] on div at bounding box center [660, 309] width 1321 height 618
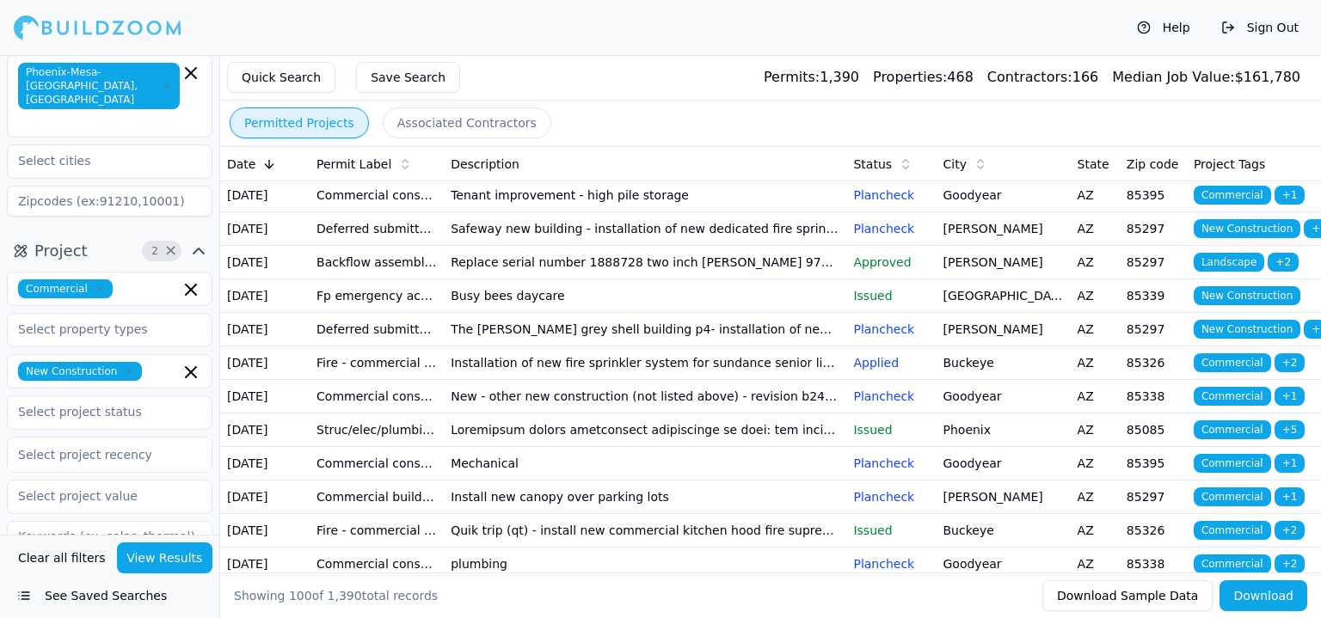
click at [540, 145] on td "Construction trailer I had to use the original address to get the parcel # to p…" at bounding box center [645, 129] width 403 height 34
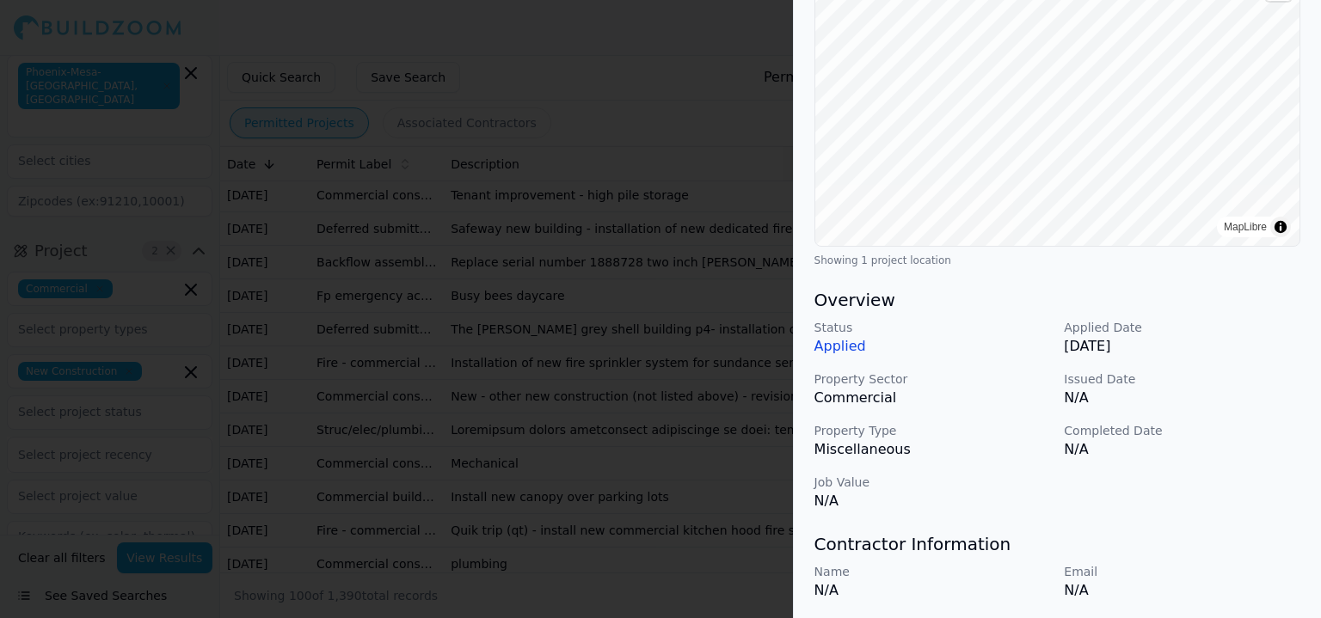
scroll to position [258, 0]
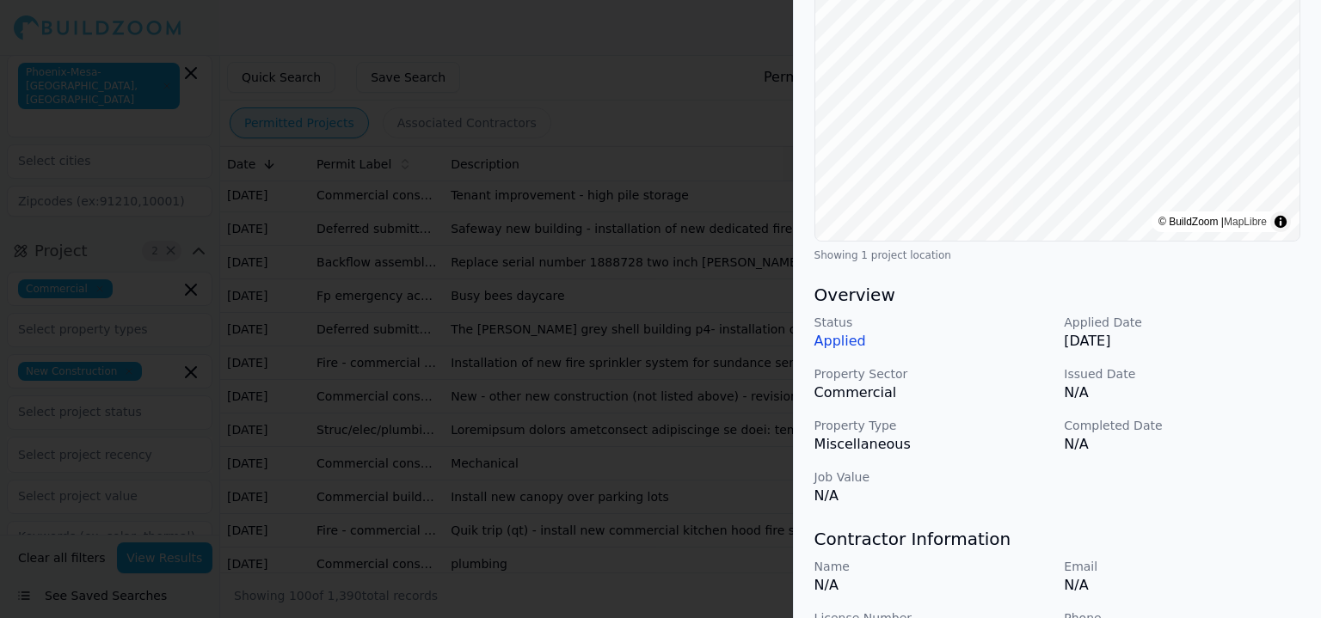
click at [757, 522] on div at bounding box center [660, 309] width 1321 height 618
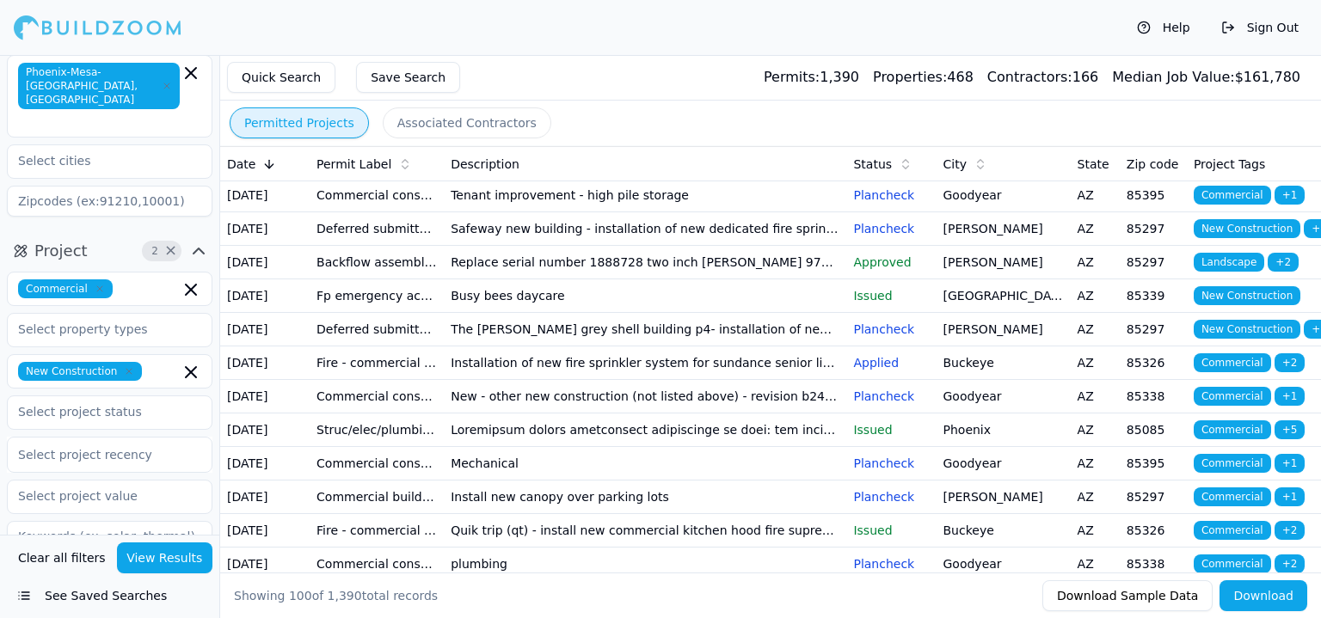
click at [586, 179] on td "[GEOGRAPHIC_DATA] [MEDICAL_DATA] unit 16 elevation c" at bounding box center [645, 162] width 403 height 34
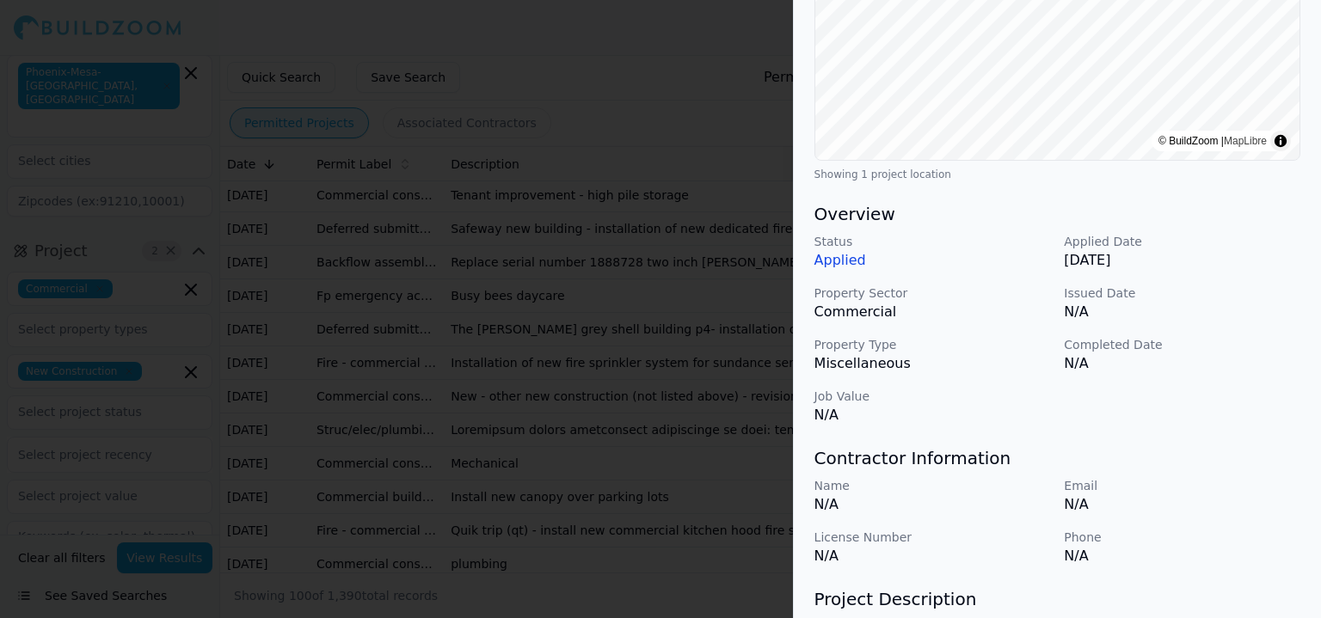
scroll to position [344, 0]
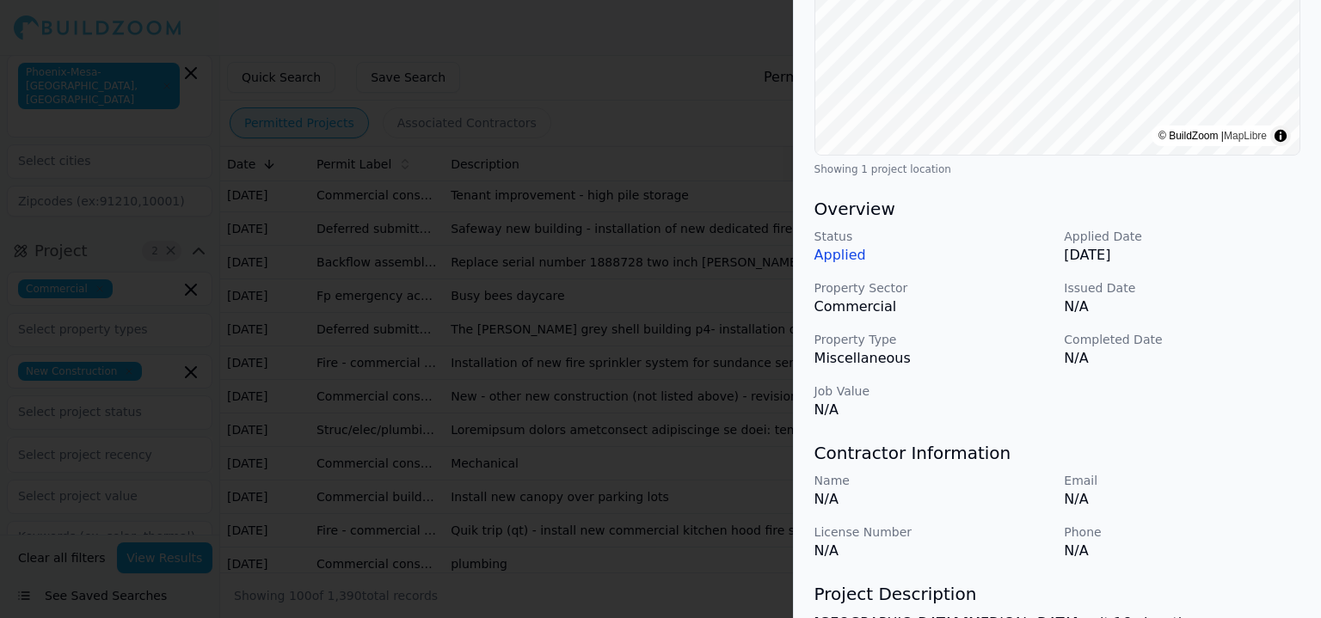
click at [352, 488] on div at bounding box center [660, 309] width 1321 height 618
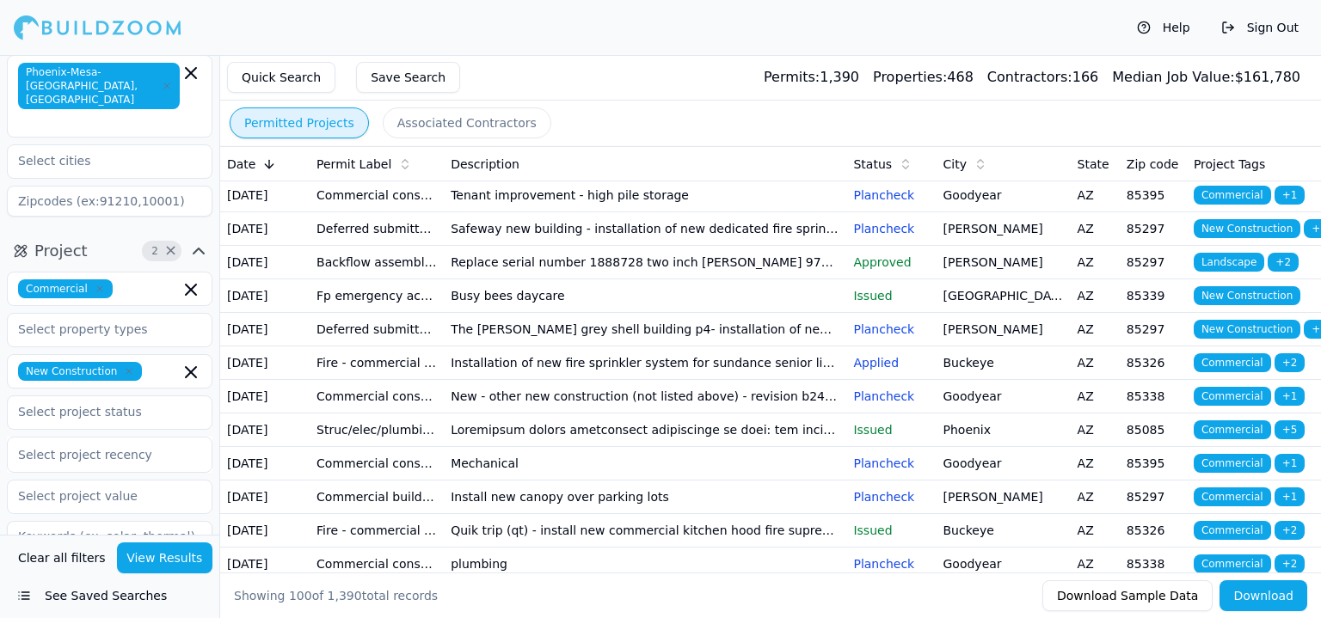
click at [387, 212] on td "Commercial construction" at bounding box center [377, 196] width 134 height 34
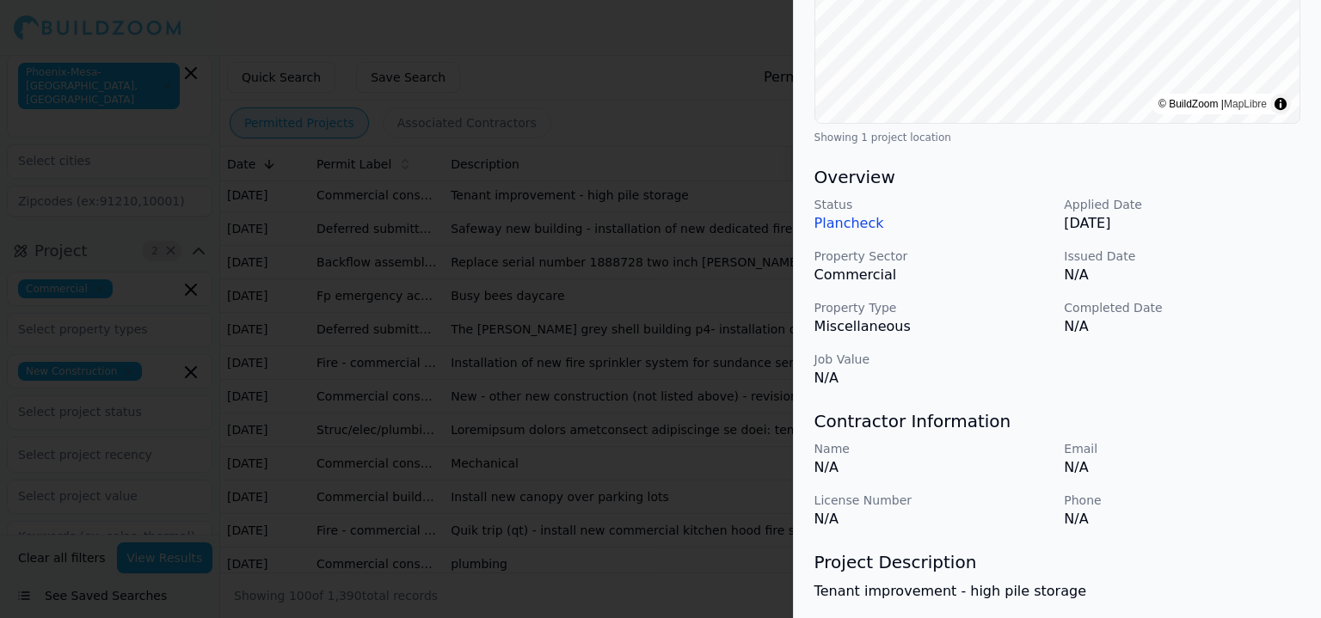
scroll to position [430, 0]
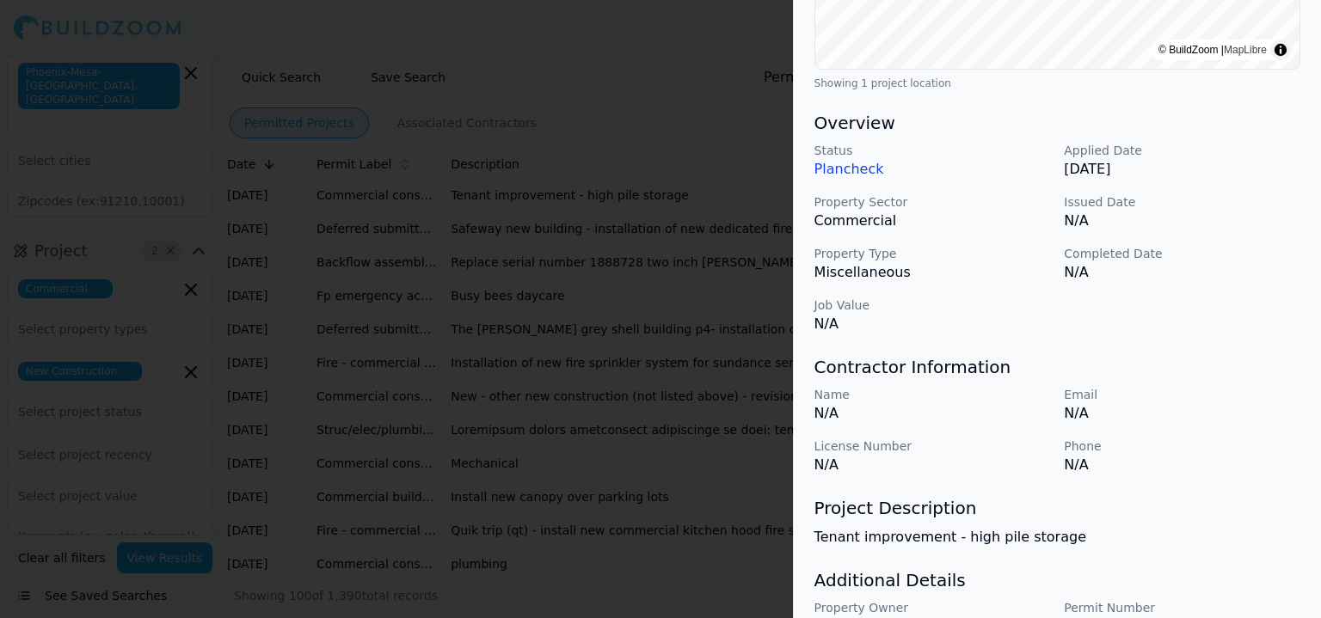
click at [716, 566] on div at bounding box center [660, 309] width 1321 height 618
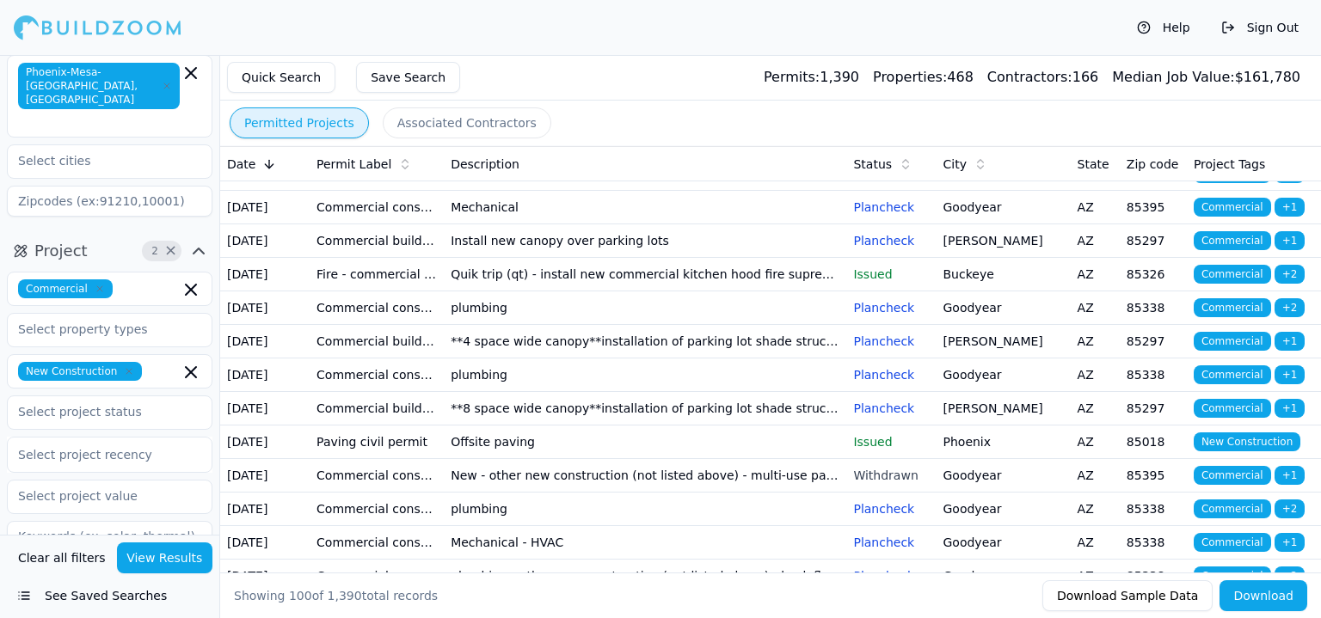
scroll to position [1032, 0]
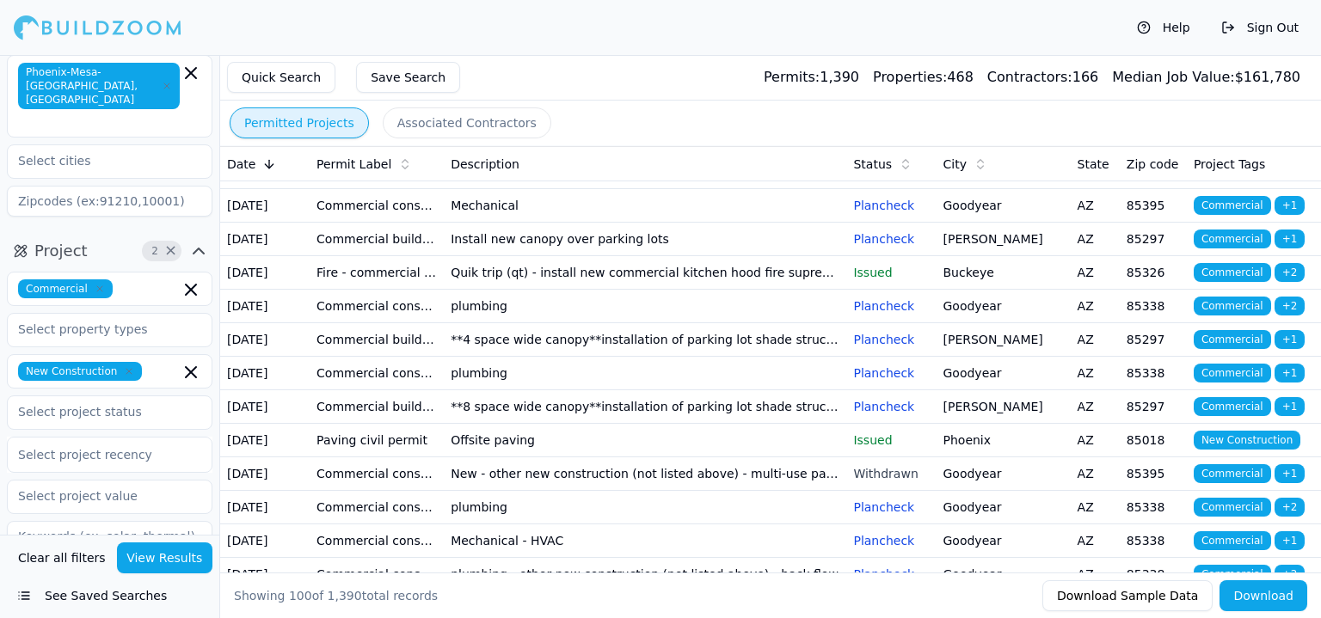
click at [559, 22] on td "Replace serial number 1888728 two inch [PERSON_NAME] 975xl in northeast landsca…" at bounding box center [645, 5] width 403 height 34
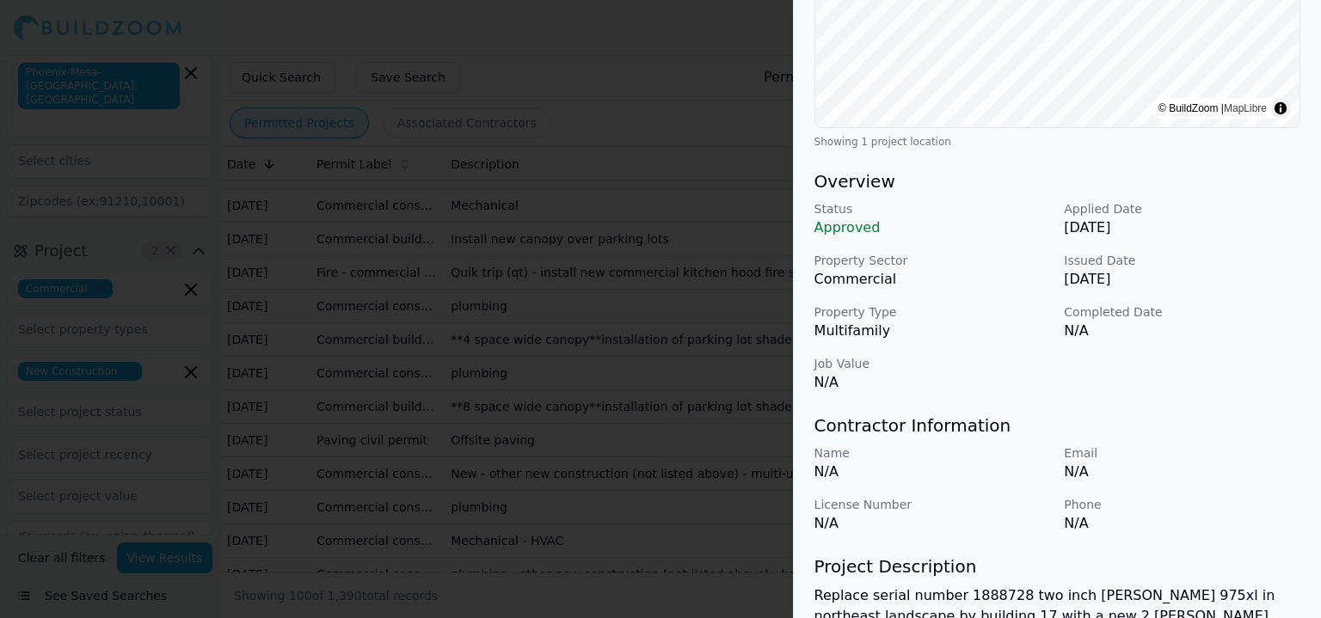
scroll to position [430, 0]
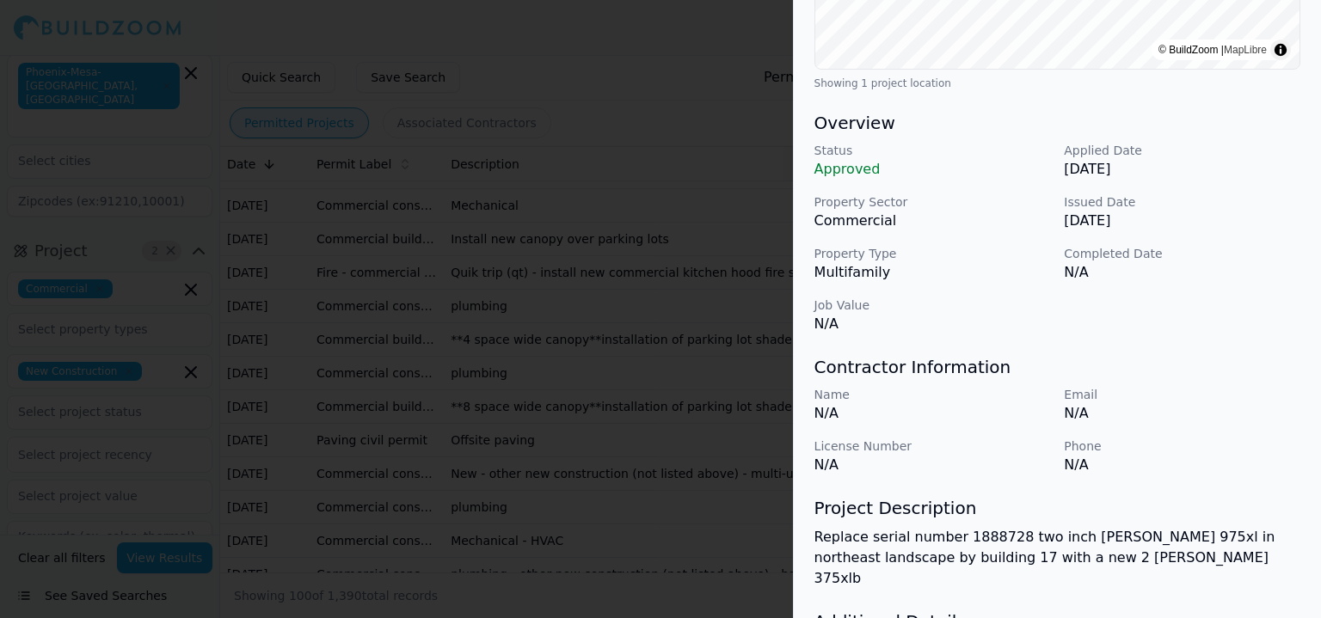
click at [719, 469] on div at bounding box center [660, 309] width 1321 height 618
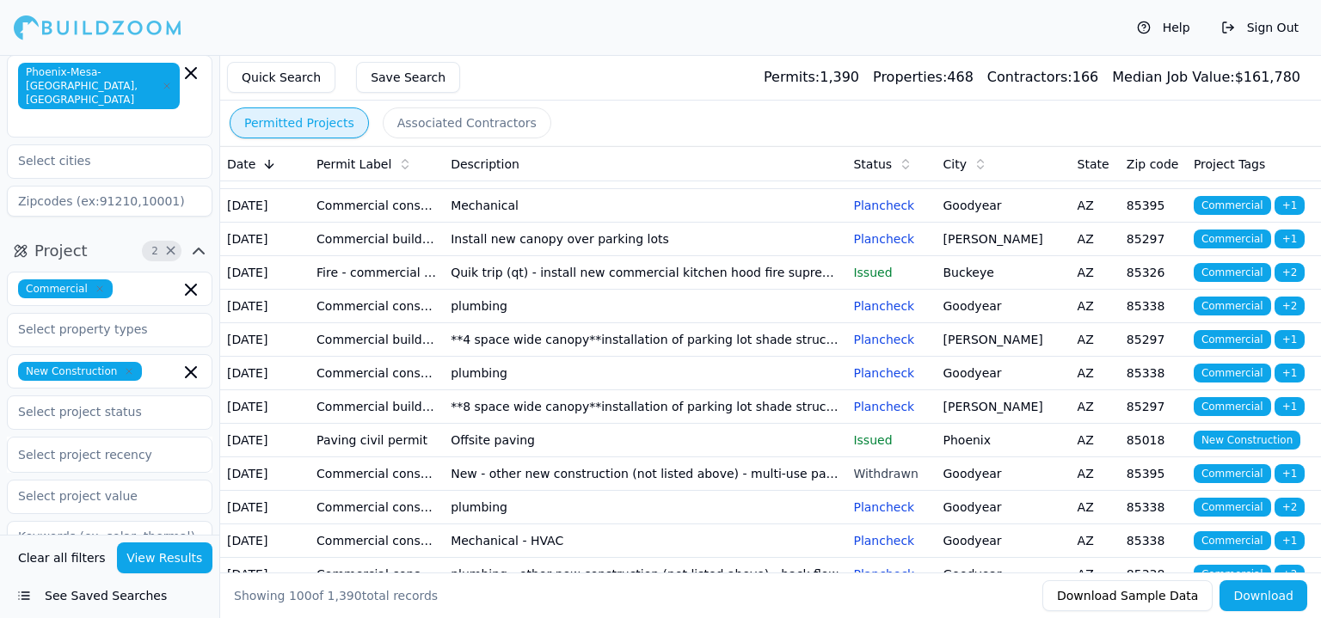
click at [600, 89] on td "The [PERSON_NAME] grey shell building p4- installation of new dedicated fire sp…" at bounding box center [645, 72] width 403 height 34
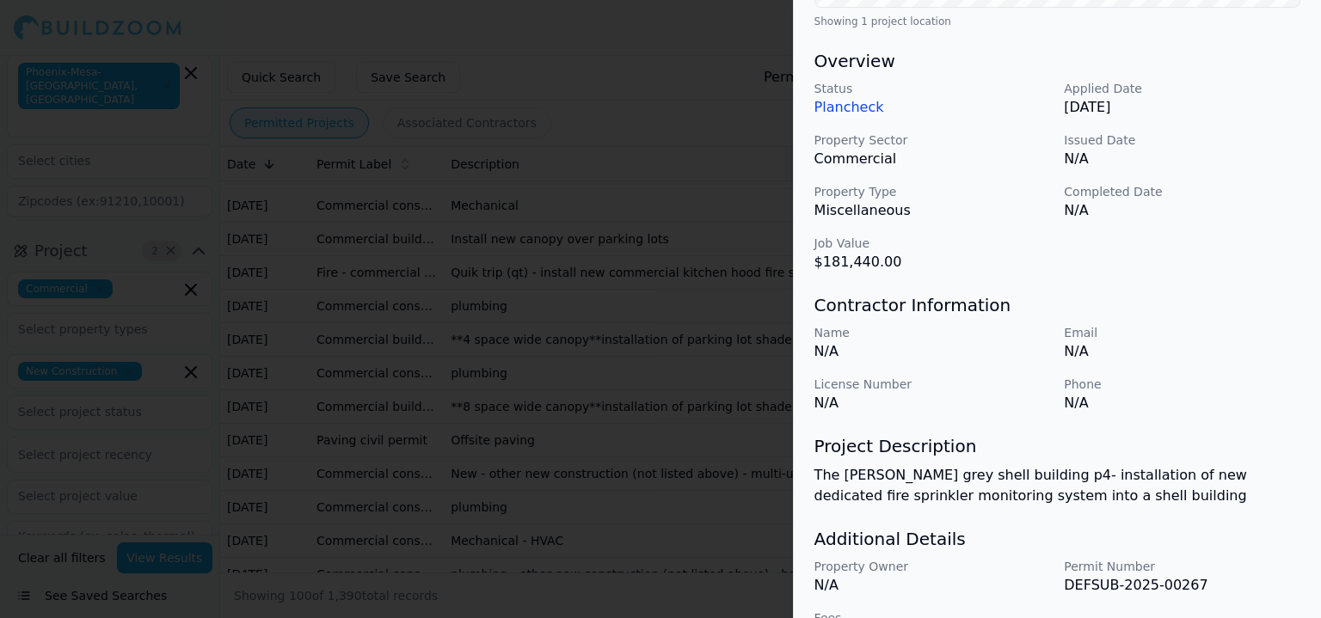
scroll to position [516, 0]
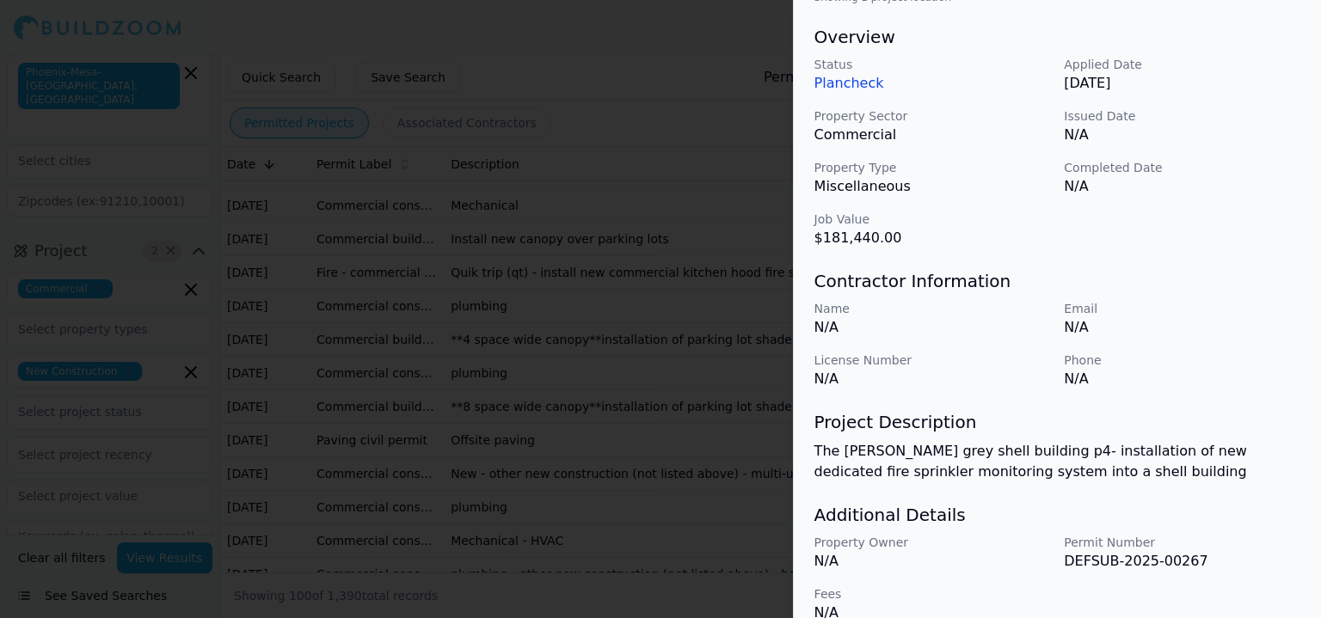
click at [740, 507] on div at bounding box center [660, 309] width 1321 height 618
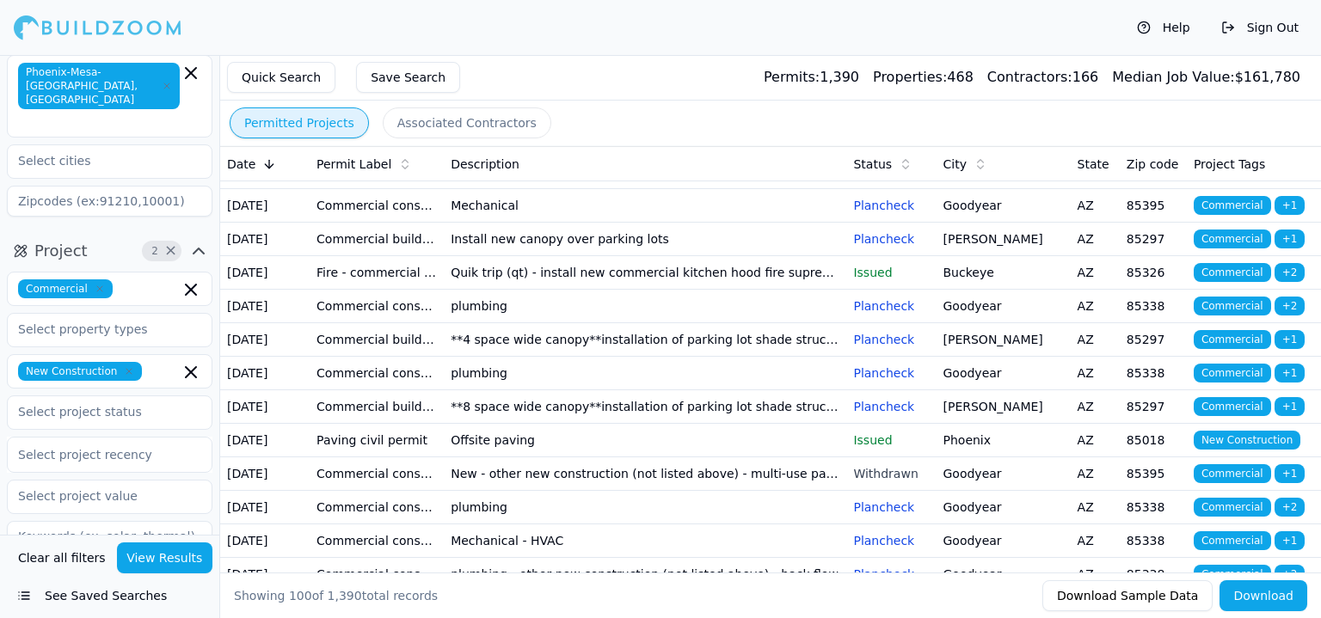
click at [561, 122] on td "Installation of new fire sprinkler system for sundance senior living per approv…" at bounding box center [645, 106] width 403 height 34
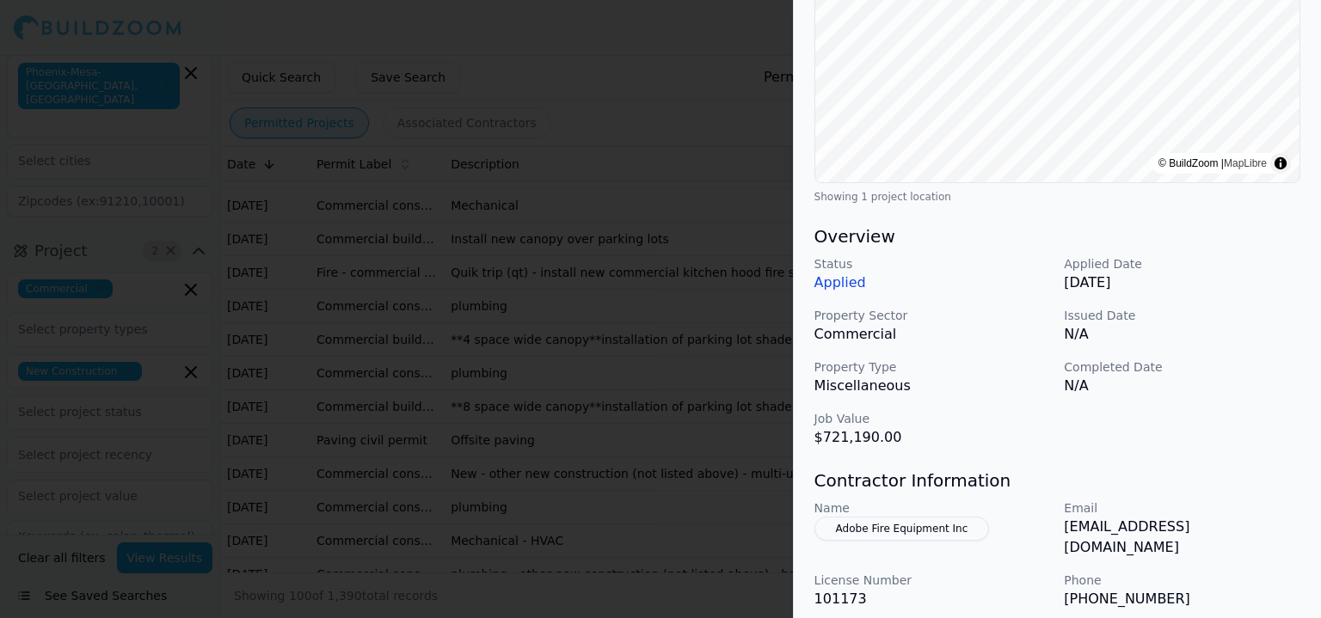
scroll to position [344, 0]
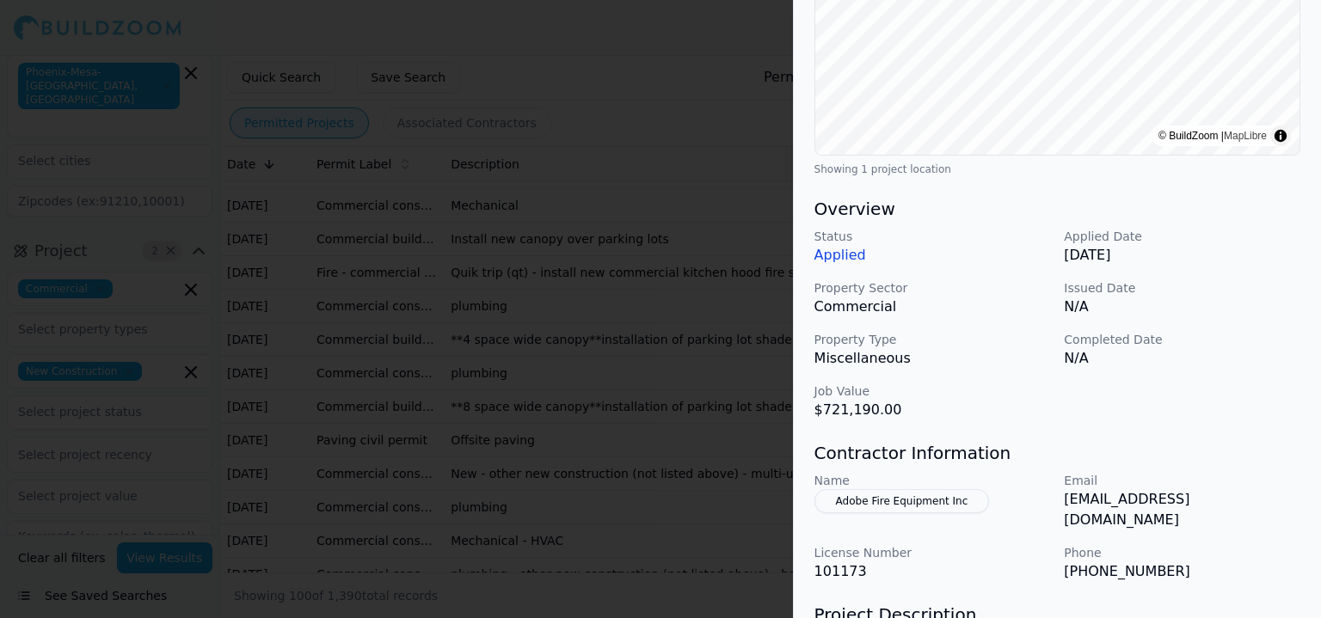
click at [756, 501] on div at bounding box center [660, 309] width 1321 height 618
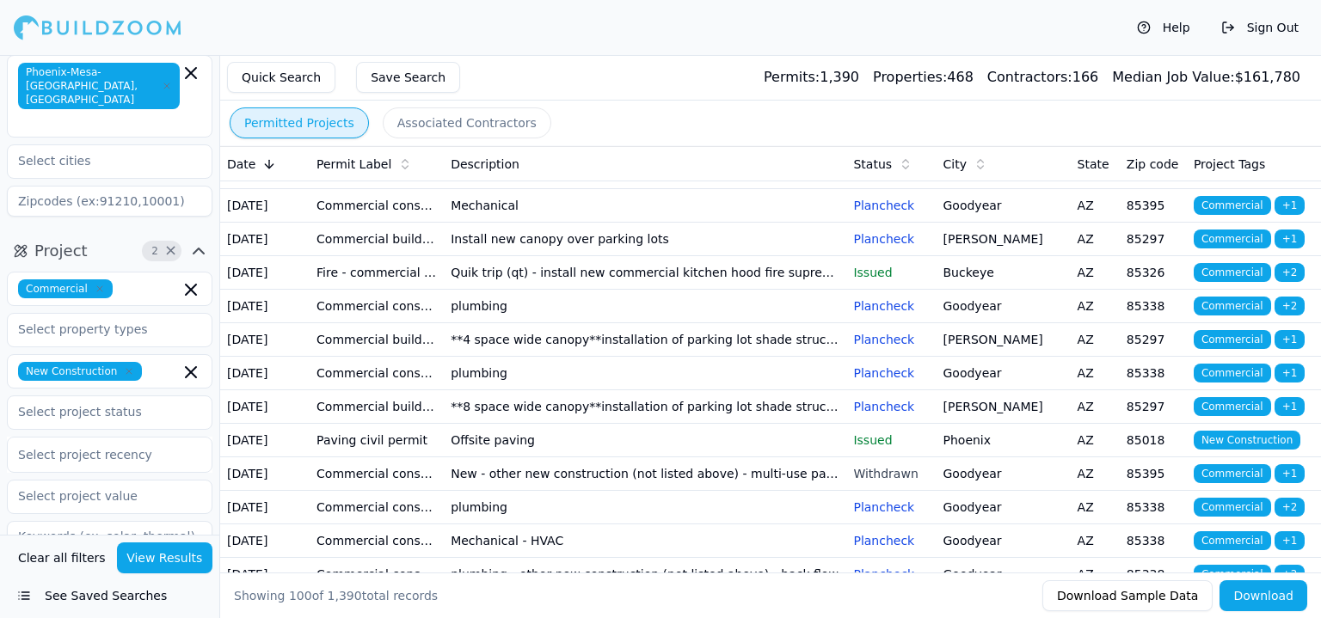
click at [780, 89] on td "The [PERSON_NAME] grey shell building p4- installation of new dedicated fire sp…" at bounding box center [645, 72] width 403 height 34
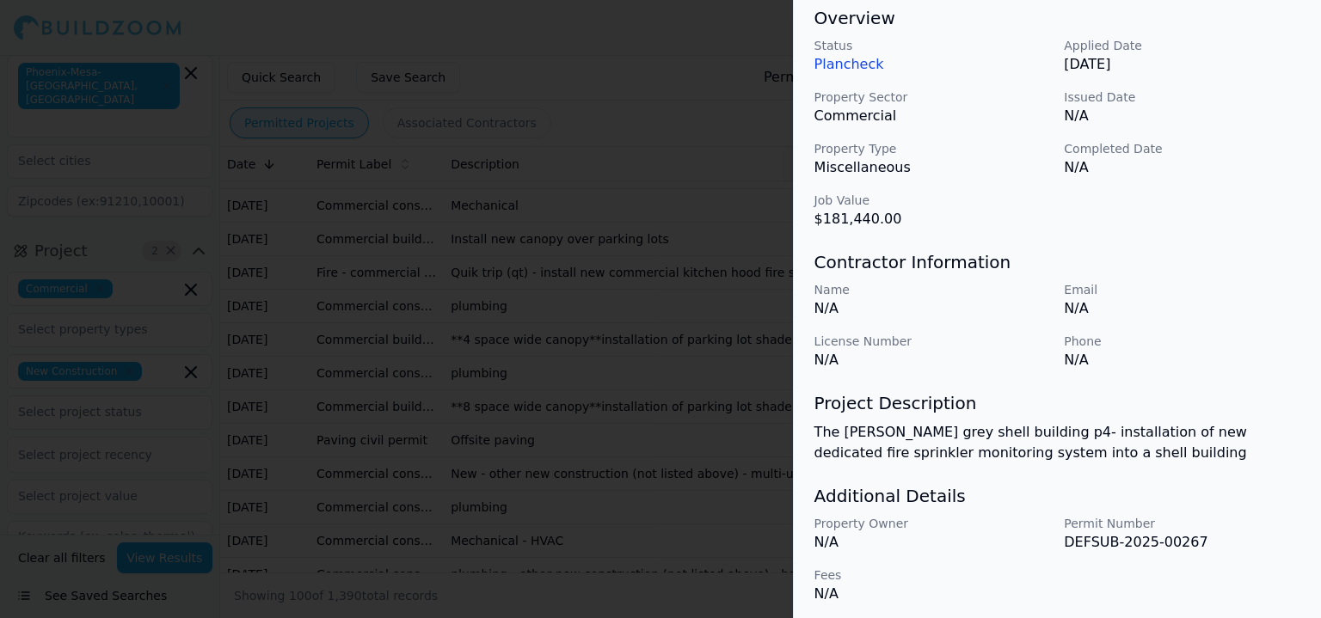
scroll to position [540, 0]
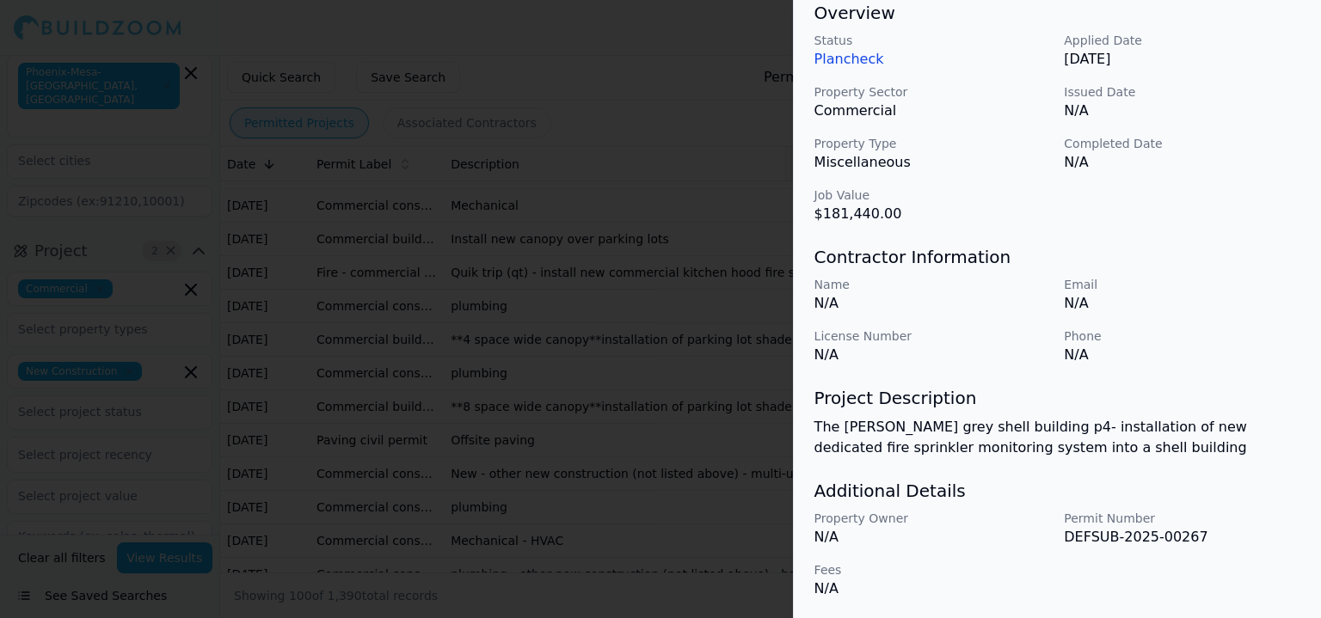
click at [643, 467] on div at bounding box center [660, 309] width 1321 height 618
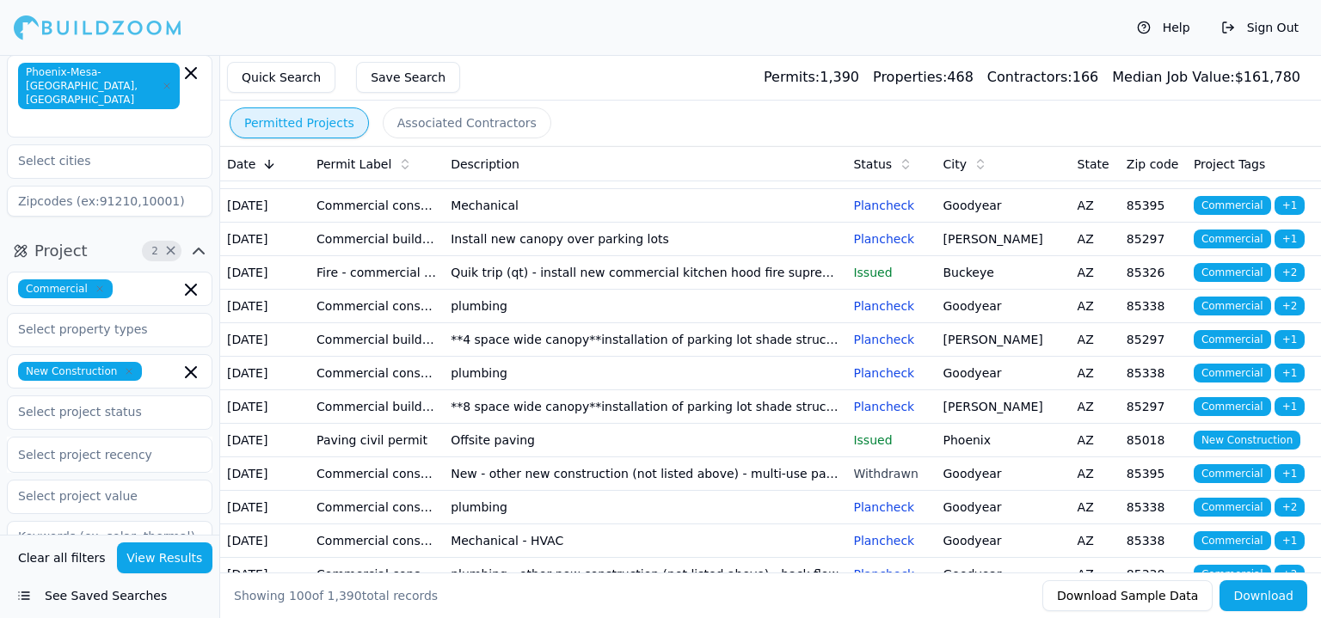
click at [392, 55] on td "Fp emergency access" at bounding box center [377, 39] width 134 height 34
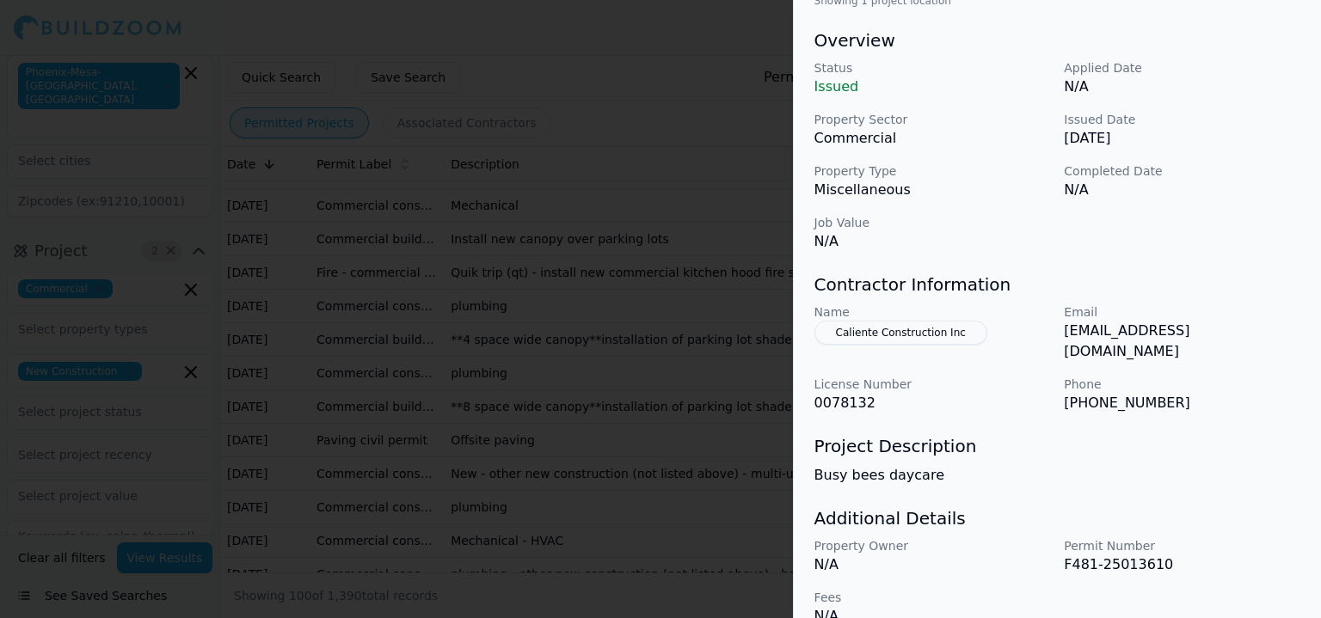
scroll to position [523, 0]
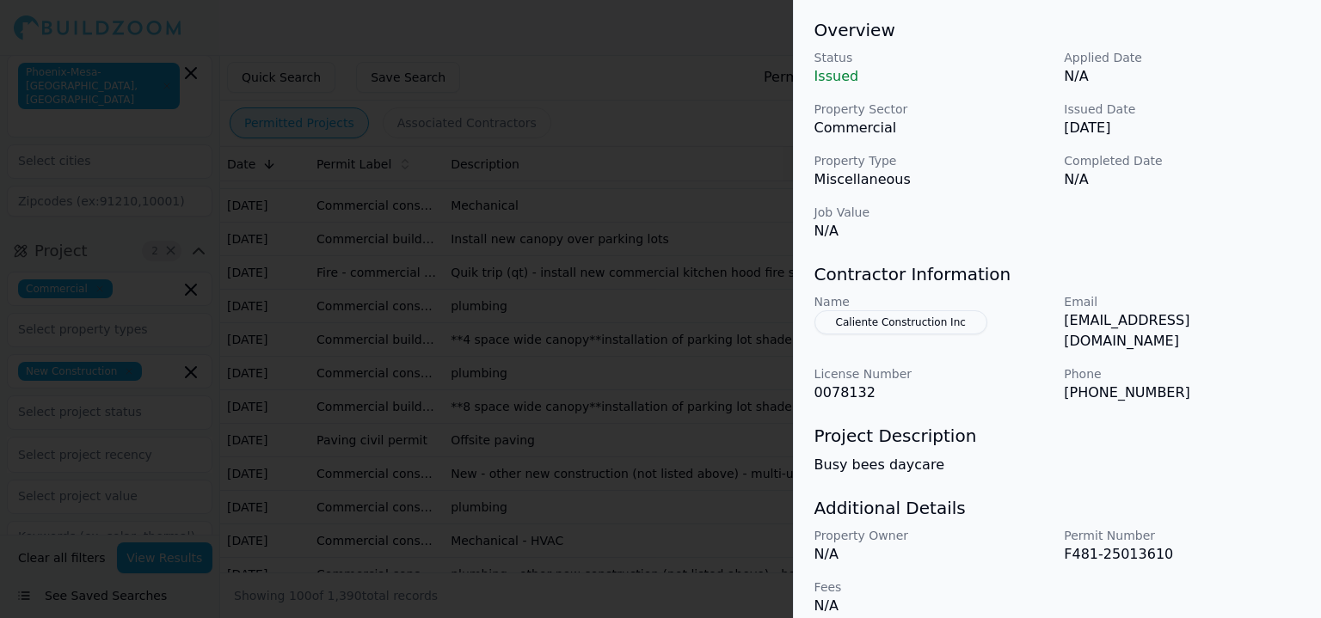
click at [488, 426] on div at bounding box center [660, 309] width 1321 height 618
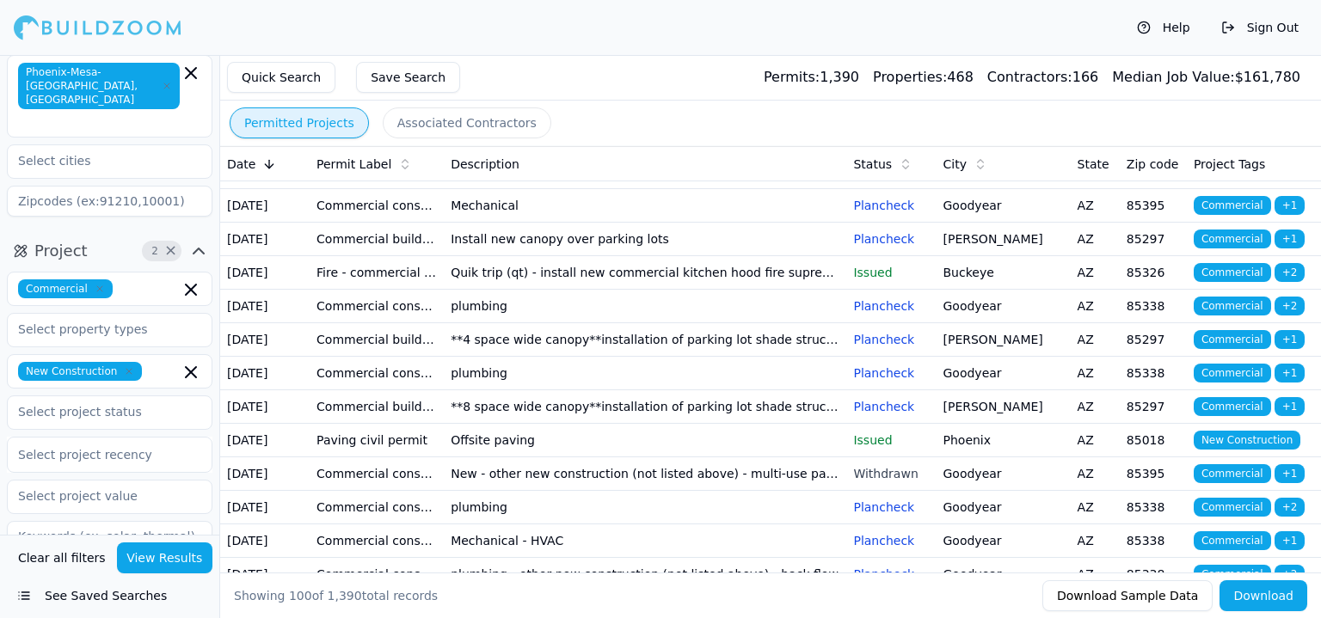
drag, startPoint x: 452, startPoint y: 297, endPoint x: 464, endPoint y: 297, distance: 12.0
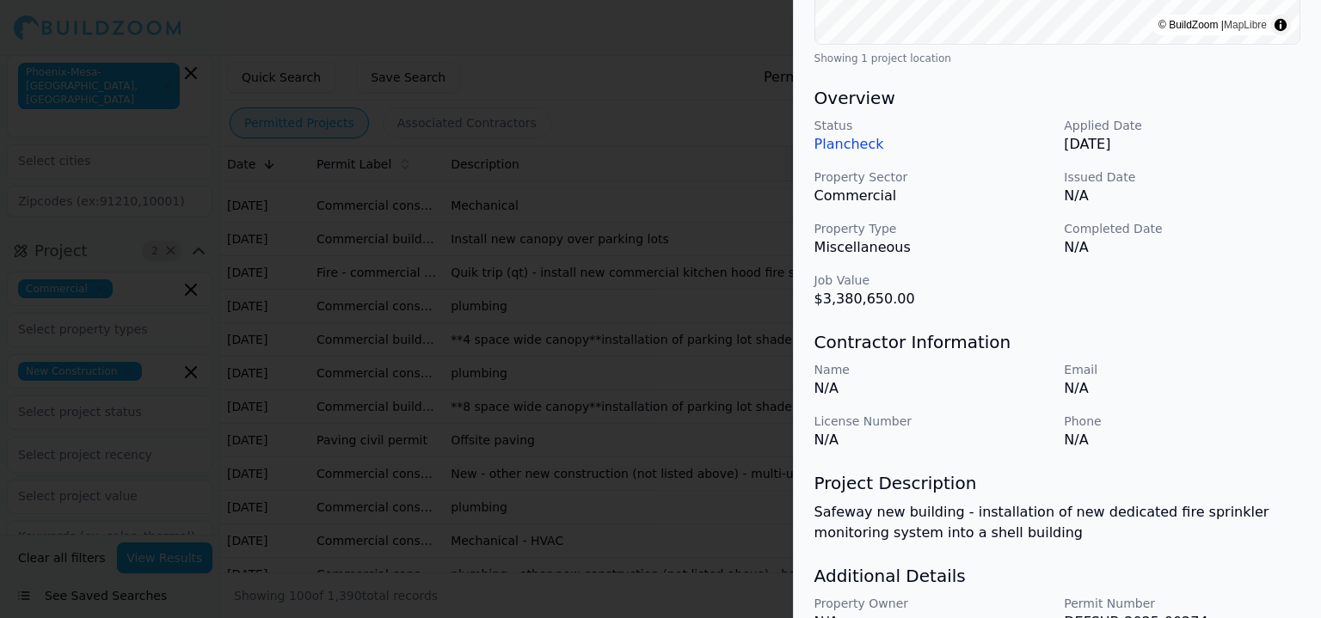
scroll to position [540, 0]
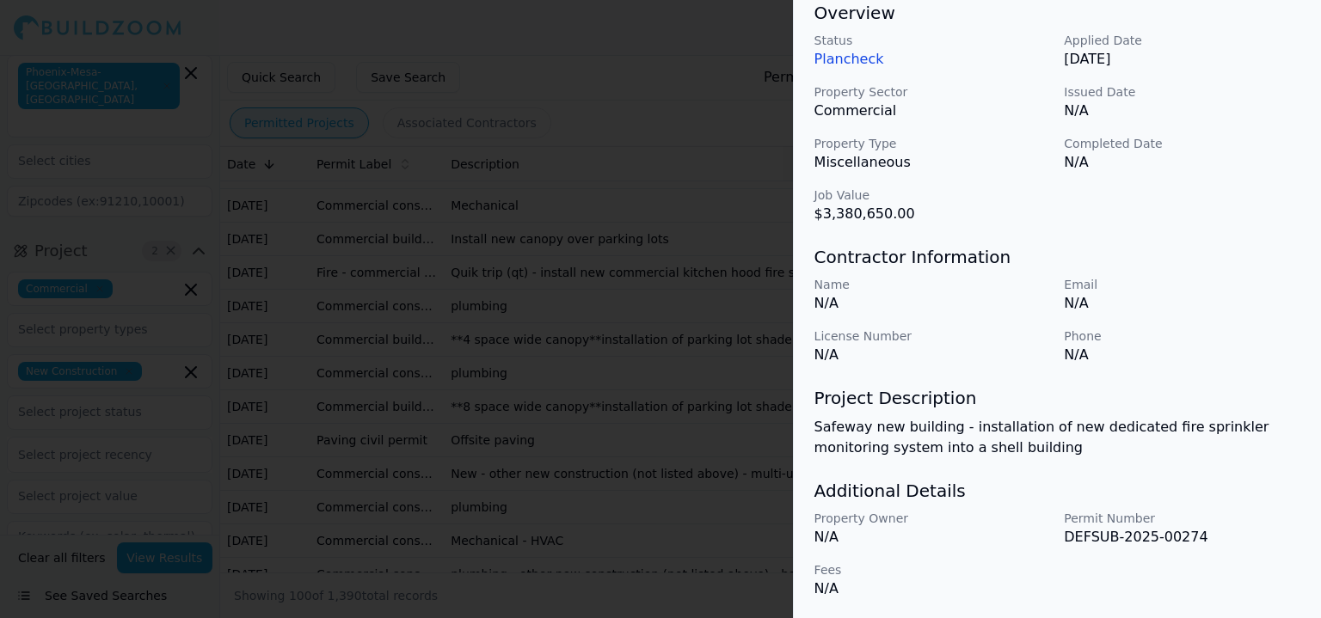
click at [530, 385] on div at bounding box center [660, 309] width 1321 height 618
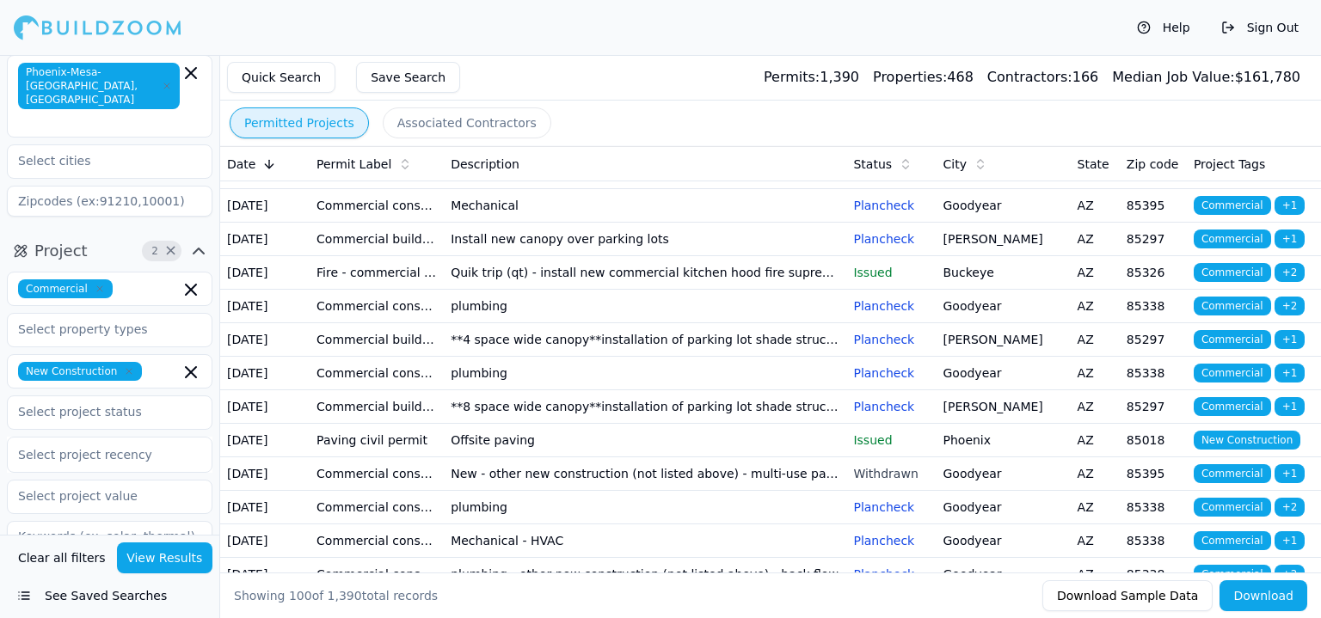
click at [520, 22] on td "Replace serial number 1888728 two inch [PERSON_NAME] 975xl in northeast landsca…" at bounding box center [645, 5] width 403 height 34
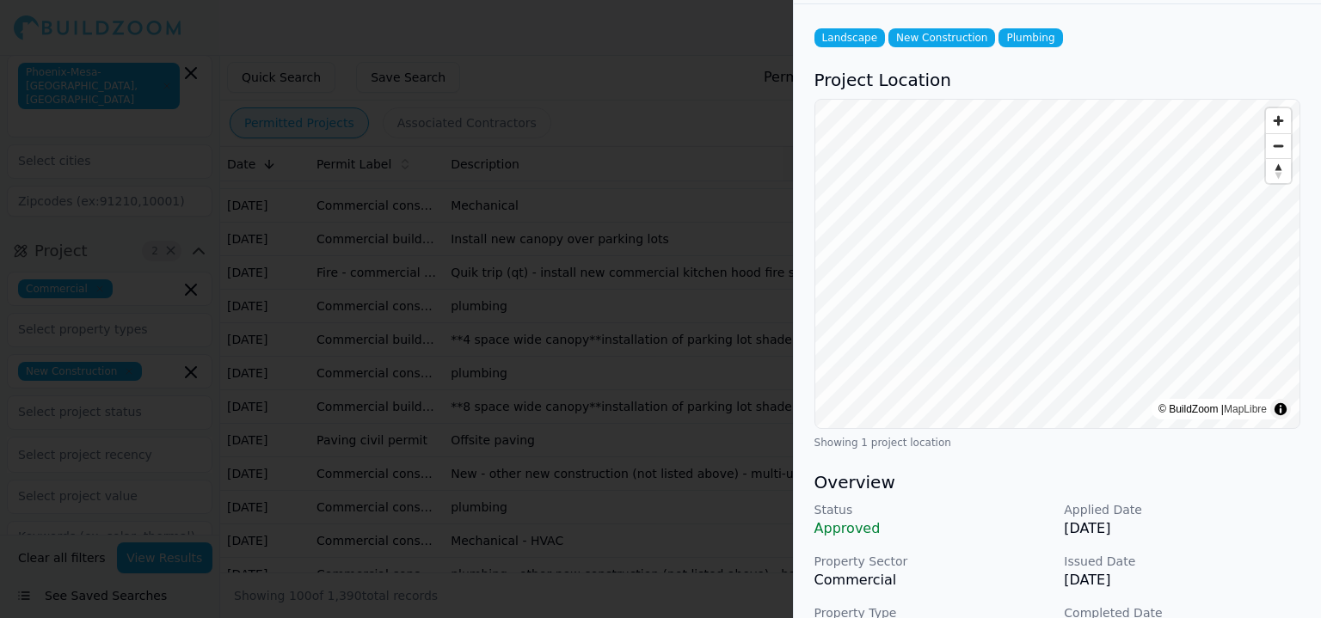
scroll to position [430, 0]
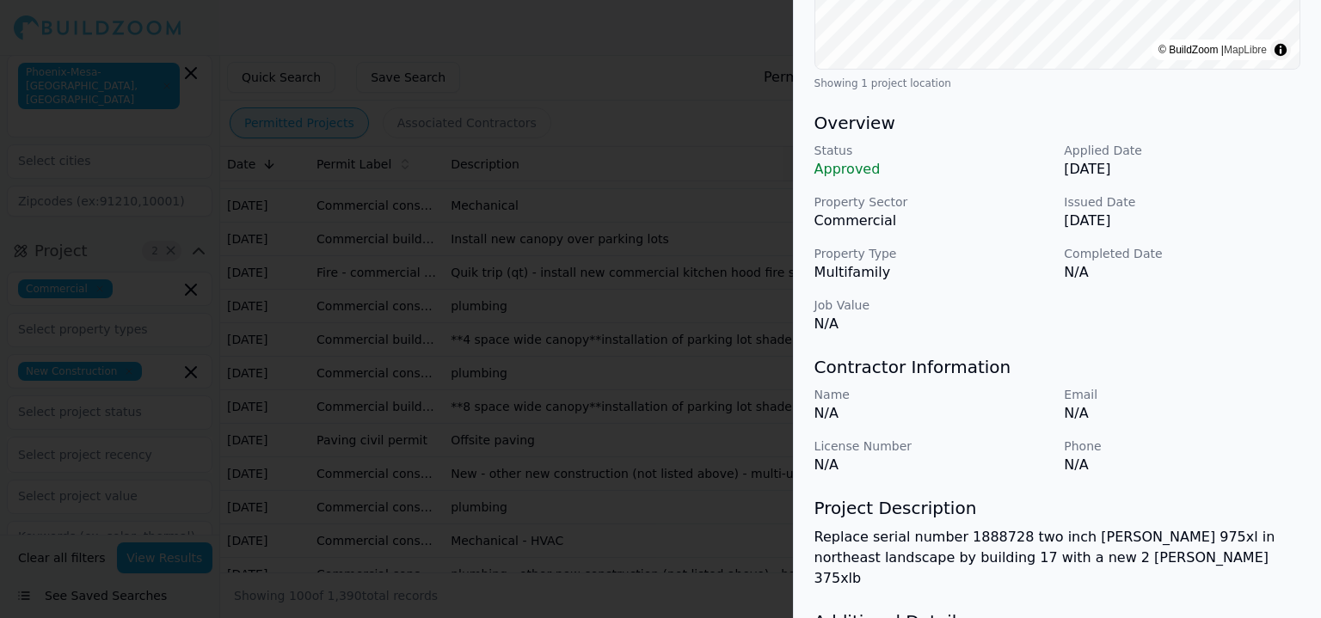
click at [298, 395] on div at bounding box center [660, 309] width 1321 height 618
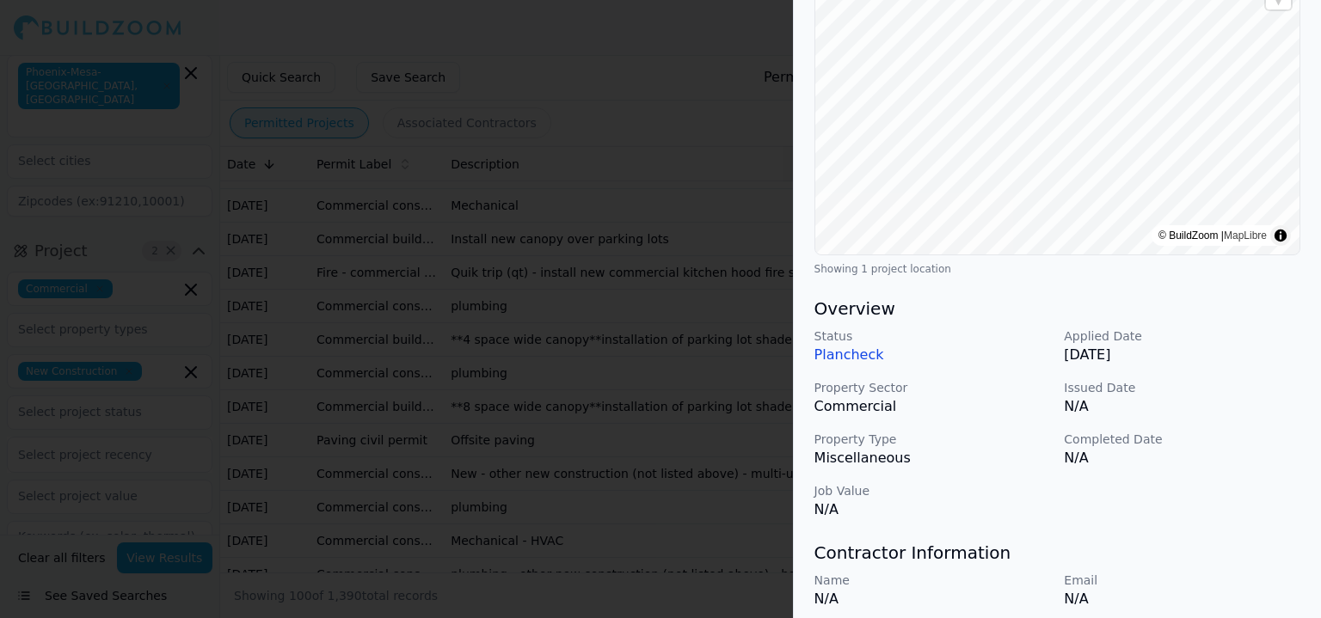
scroll to position [344, 0]
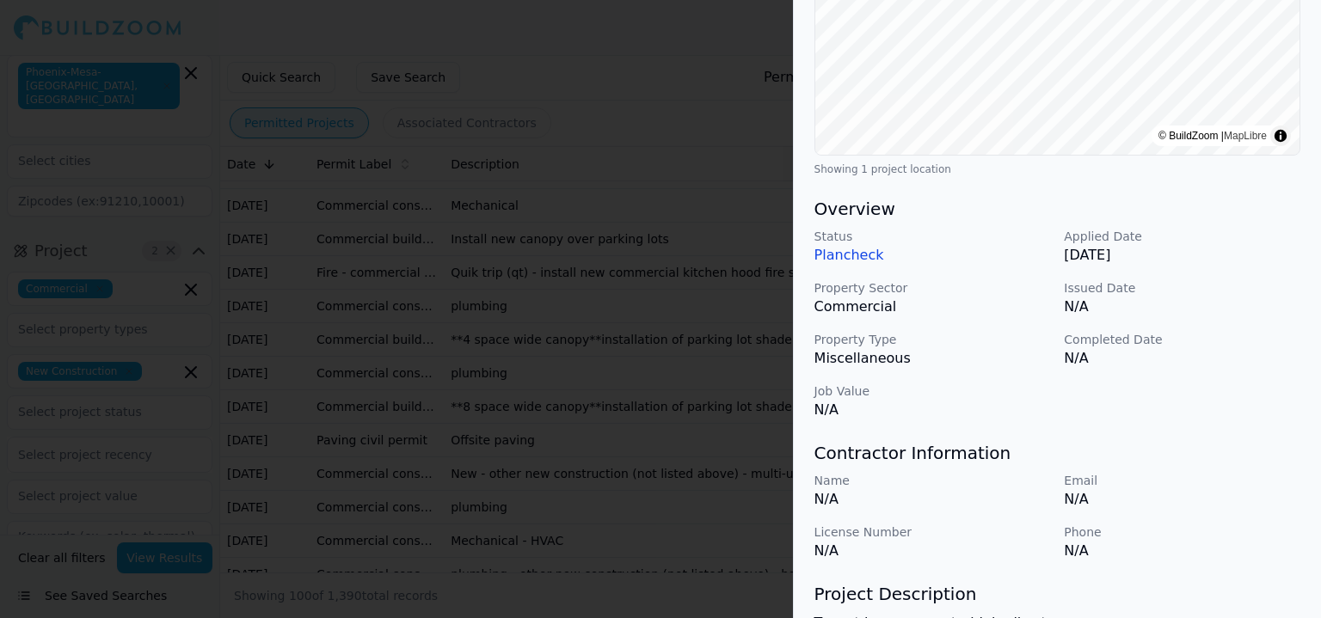
click at [637, 421] on div at bounding box center [660, 309] width 1321 height 618
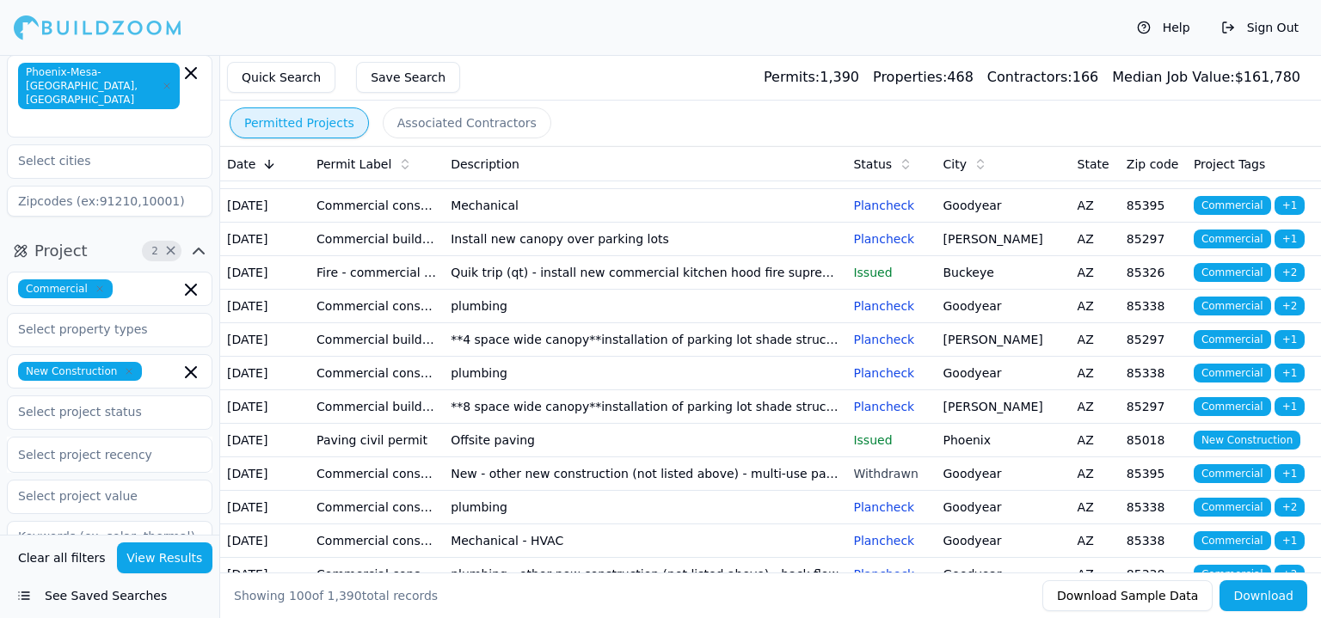
click at [690, 55] on td "Busy bees daycare" at bounding box center [645, 39] width 403 height 34
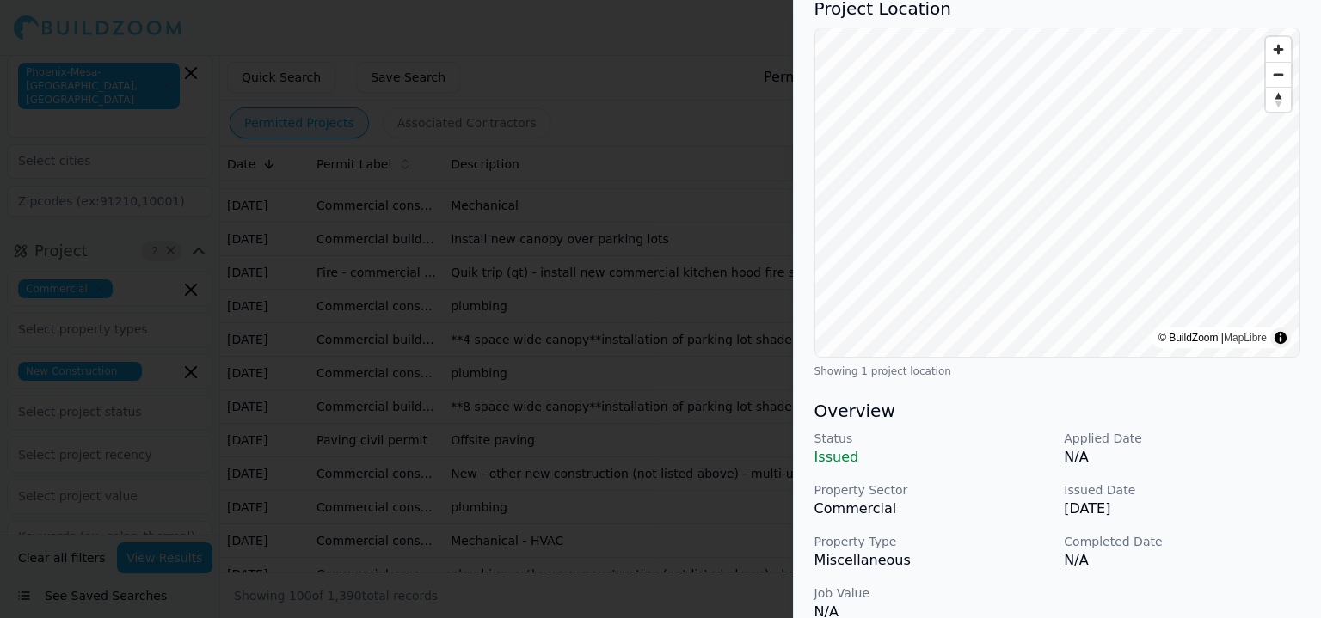
scroll to position [516, 0]
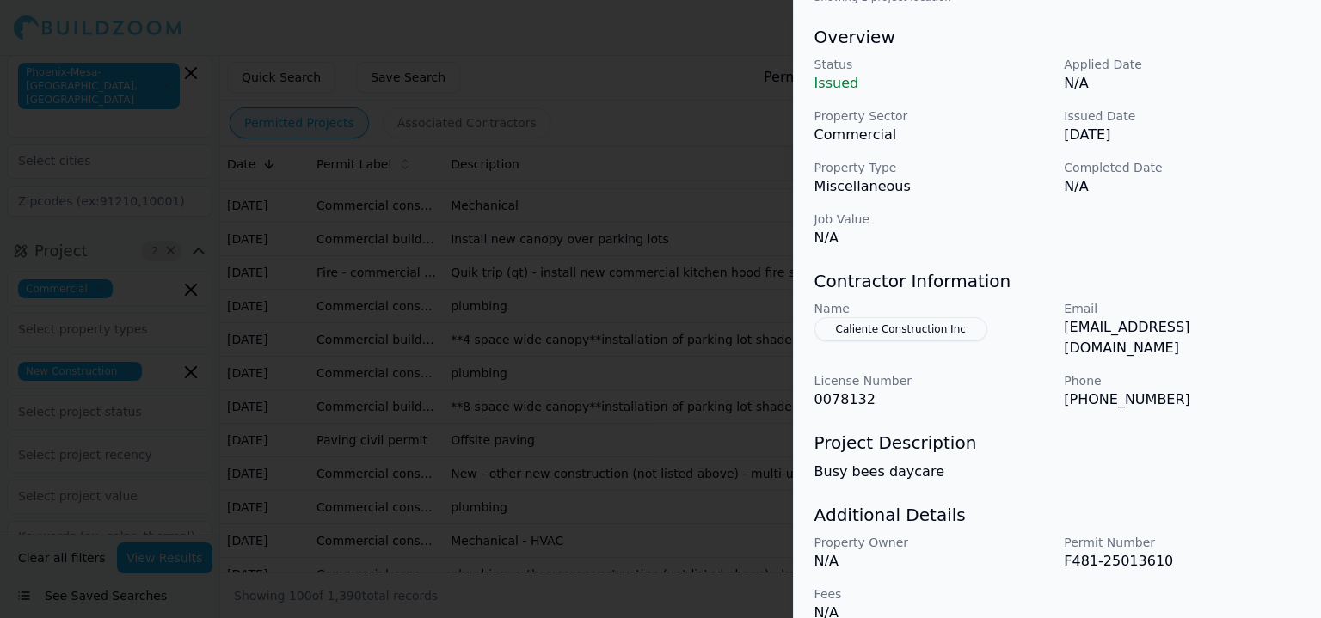
click at [609, 344] on div at bounding box center [660, 309] width 1321 height 618
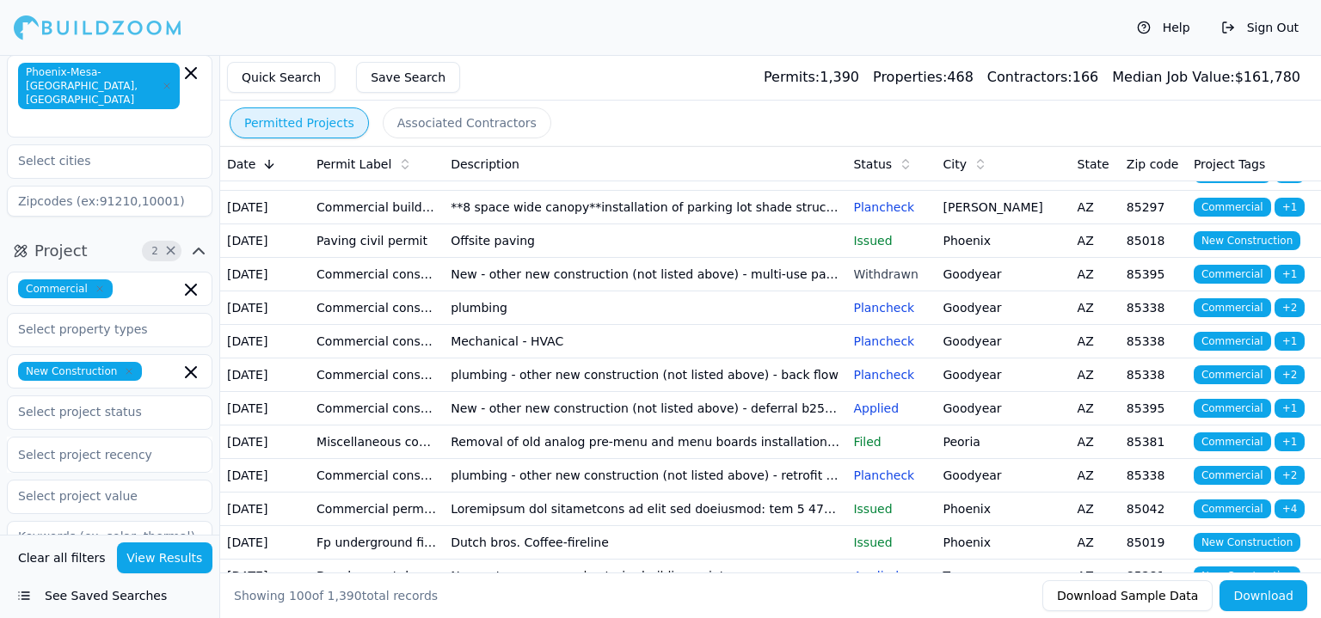
scroll to position [1290, 0]
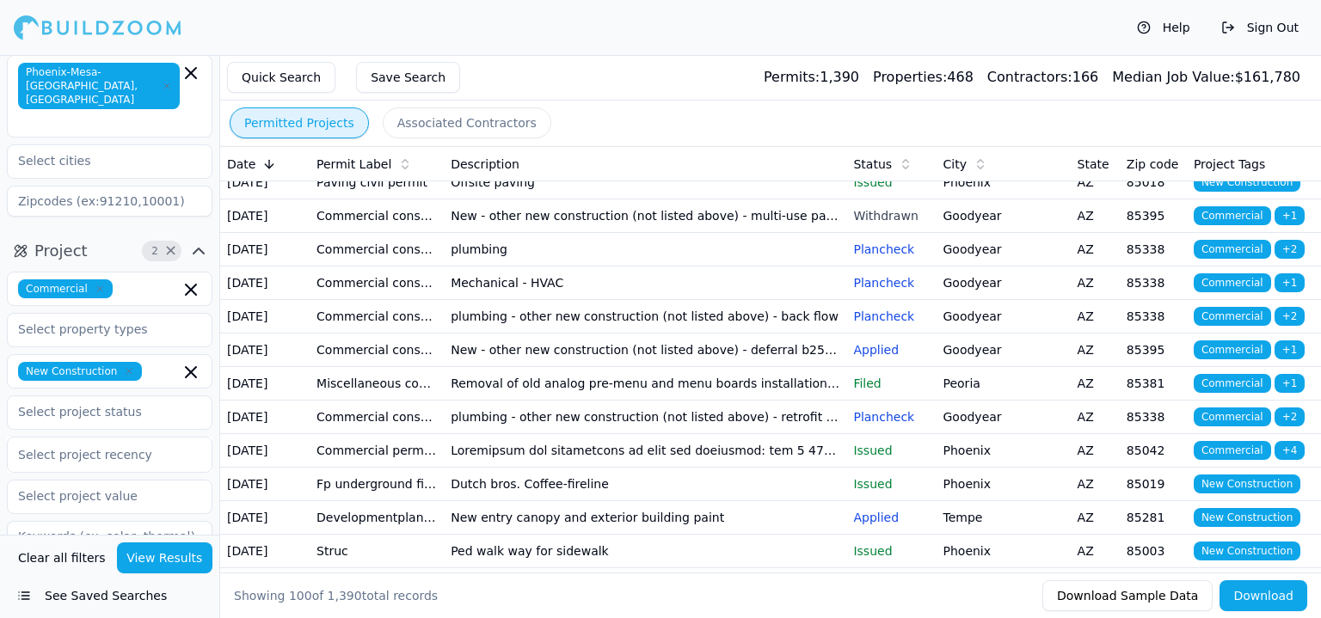
drag, startPoint x: 579, startPoint y: 220, endPoint x: 569, endPoint y: 222, distance: 9.6
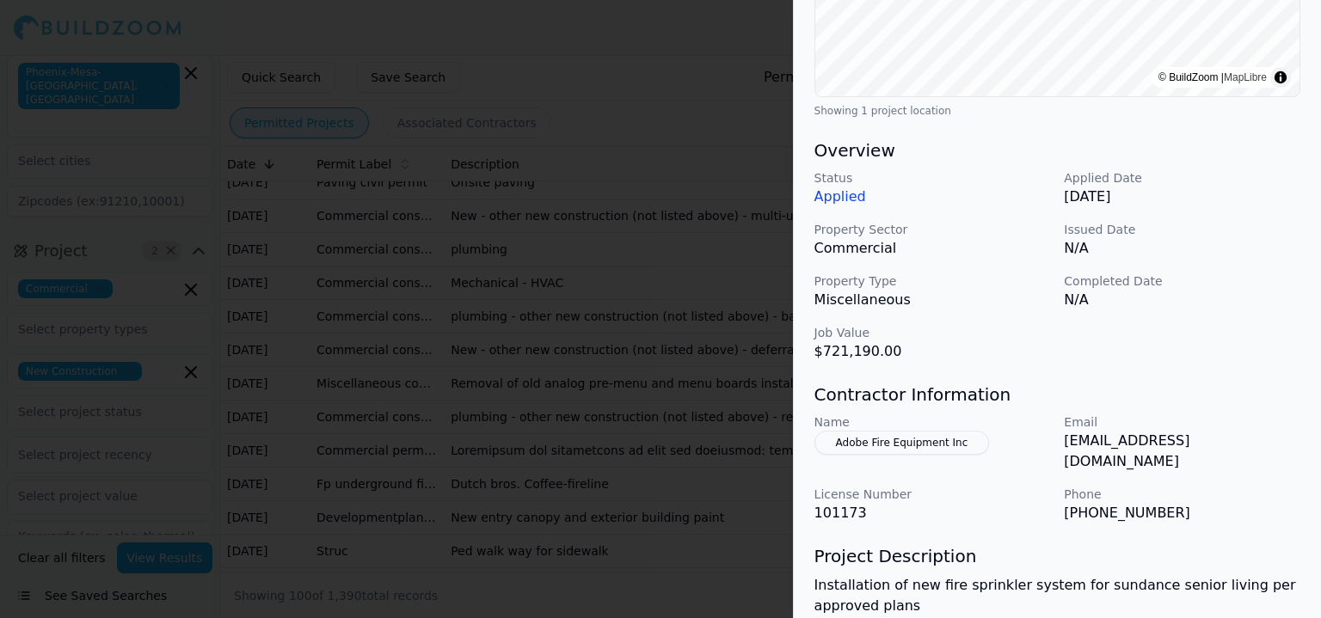
scroll to position [516, 0]
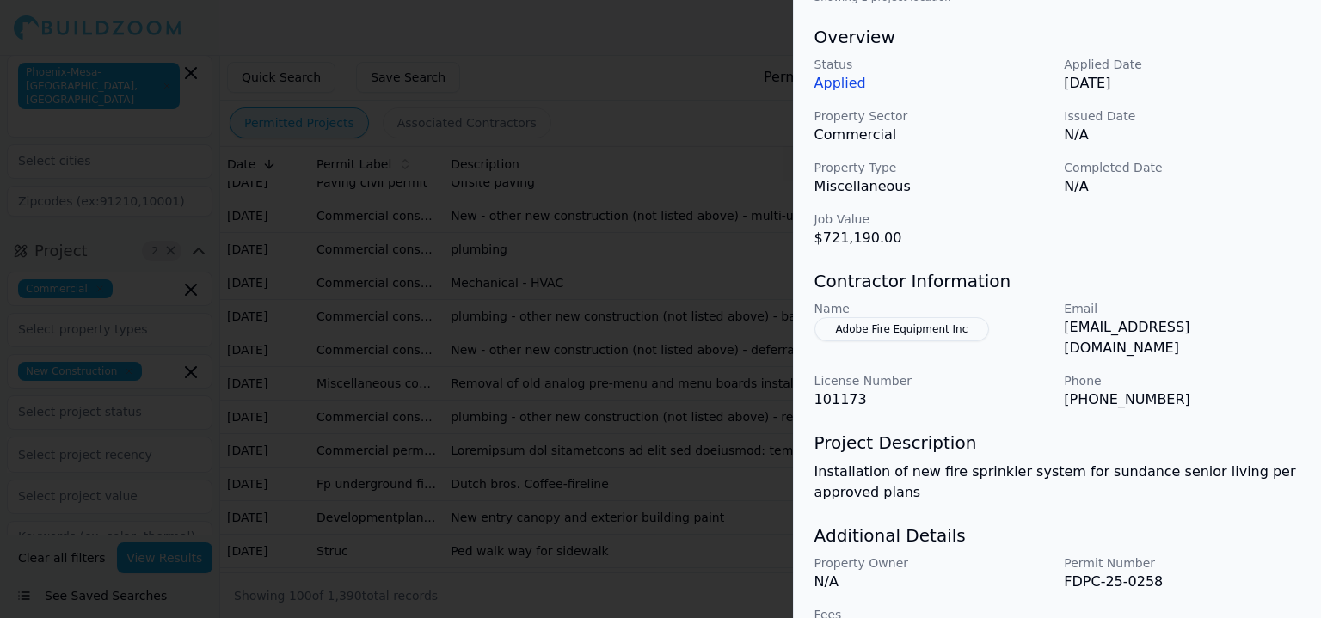
click at [888, 332] on button "Adobe Fire Equipment Inc" at bounding box center [902, 329] width 175 height 24
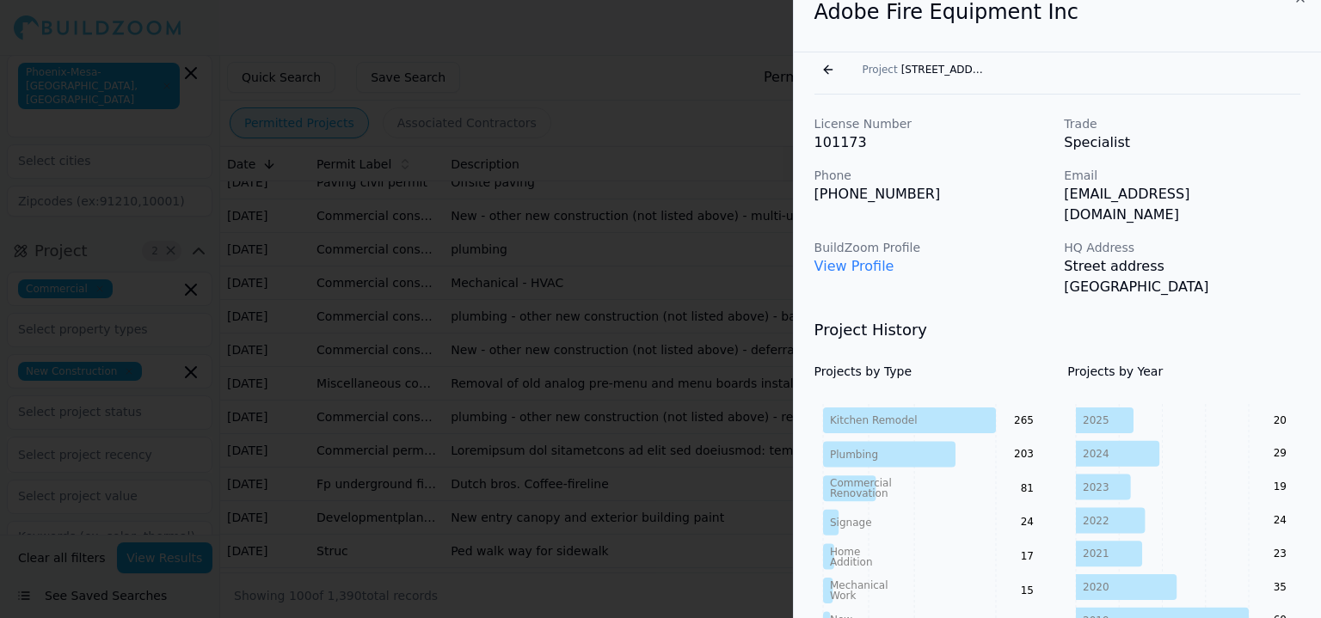
scroll to position [0, 0]
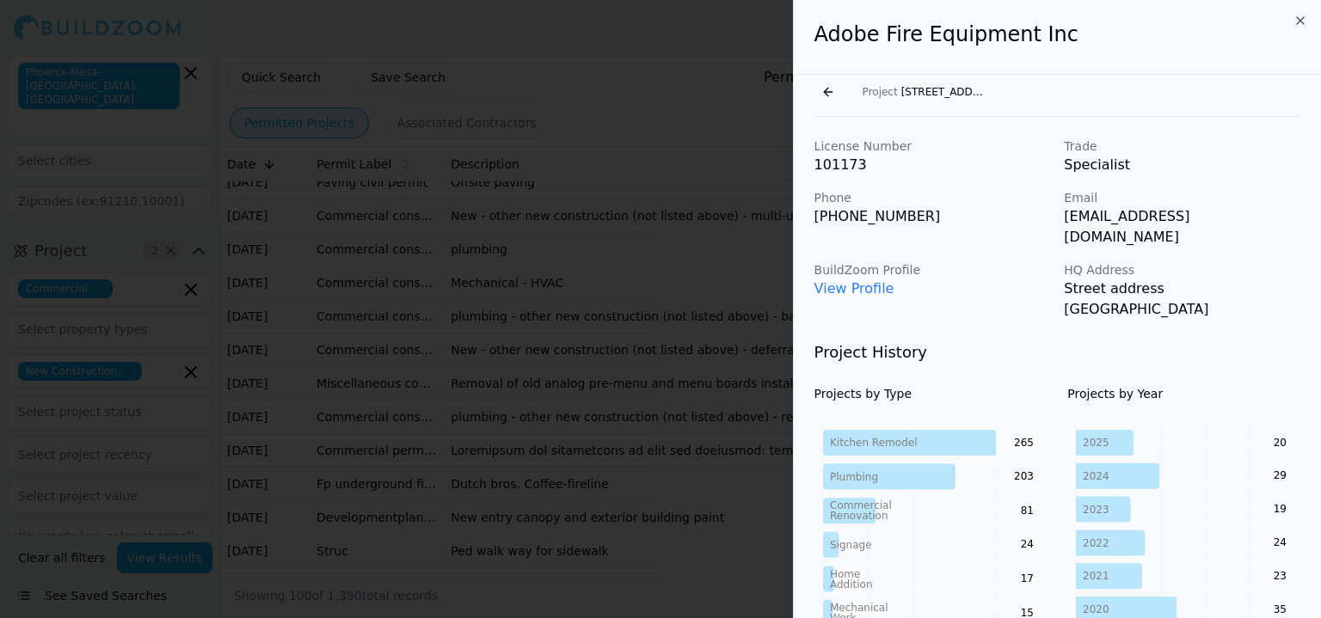
click at [848, 280] on link "View Profile" at bounding box center [855, 288] width 80 height 16
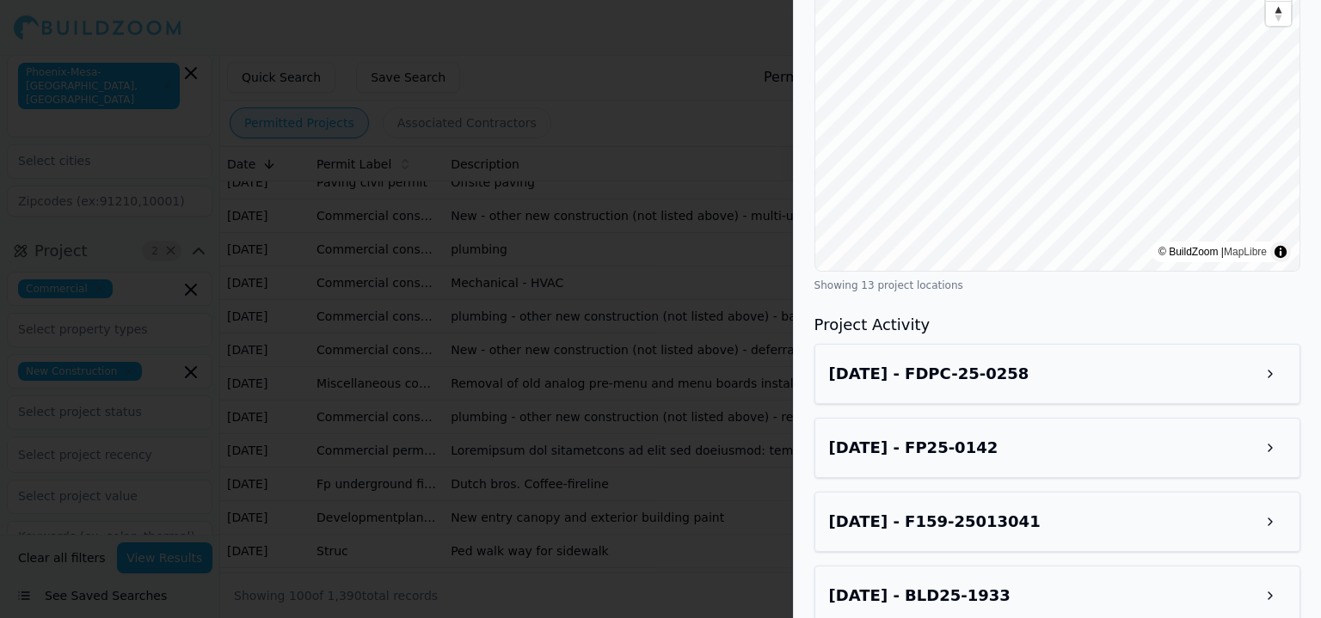
scroll to position [1548, 0]
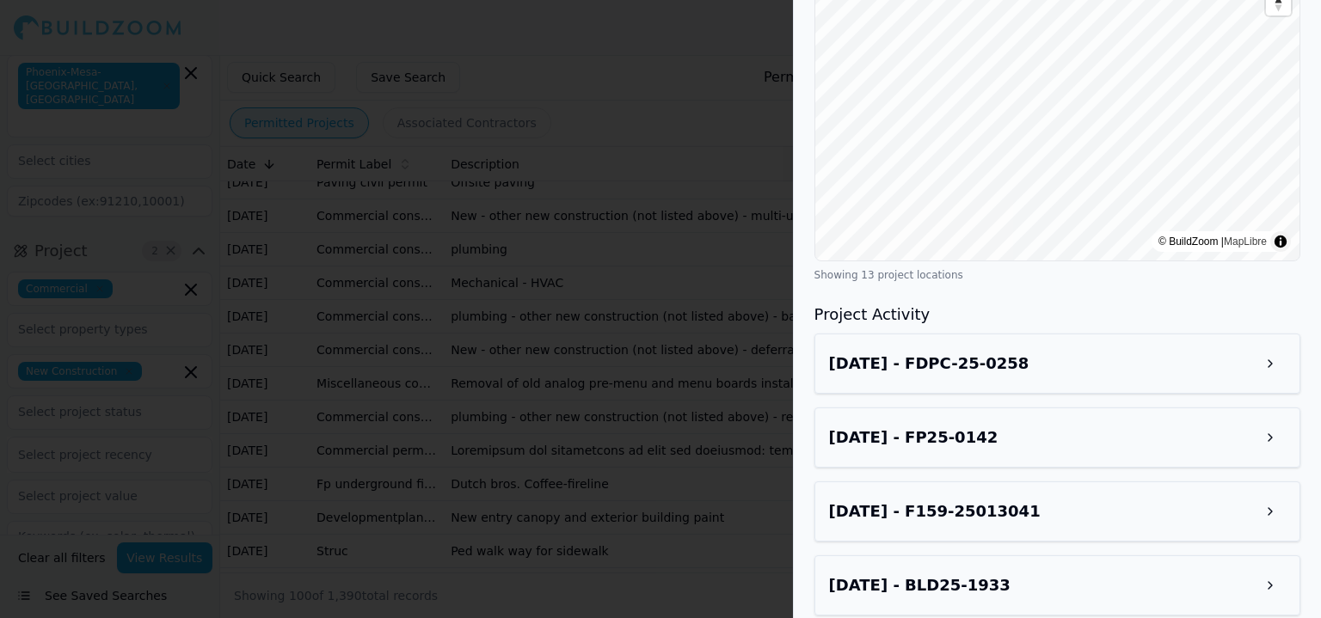
click at [1272, 356] on button at bounding box center [1270, 363] width 31 height 31
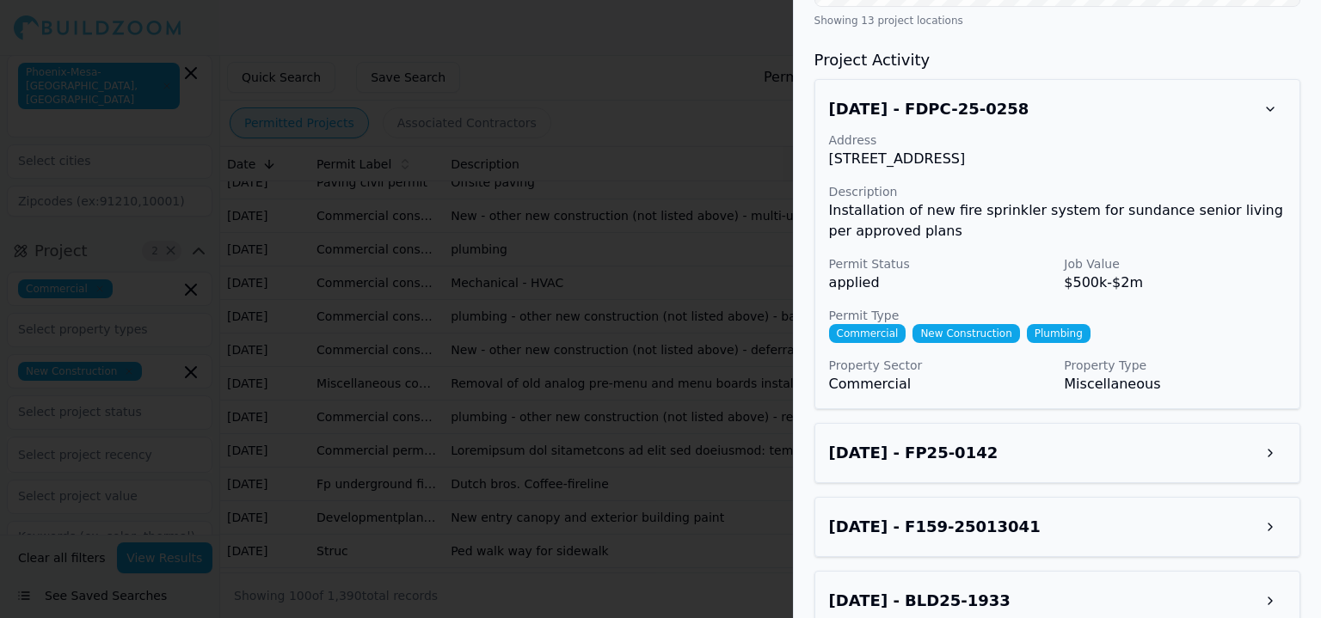
scroll to position [1806, 0]
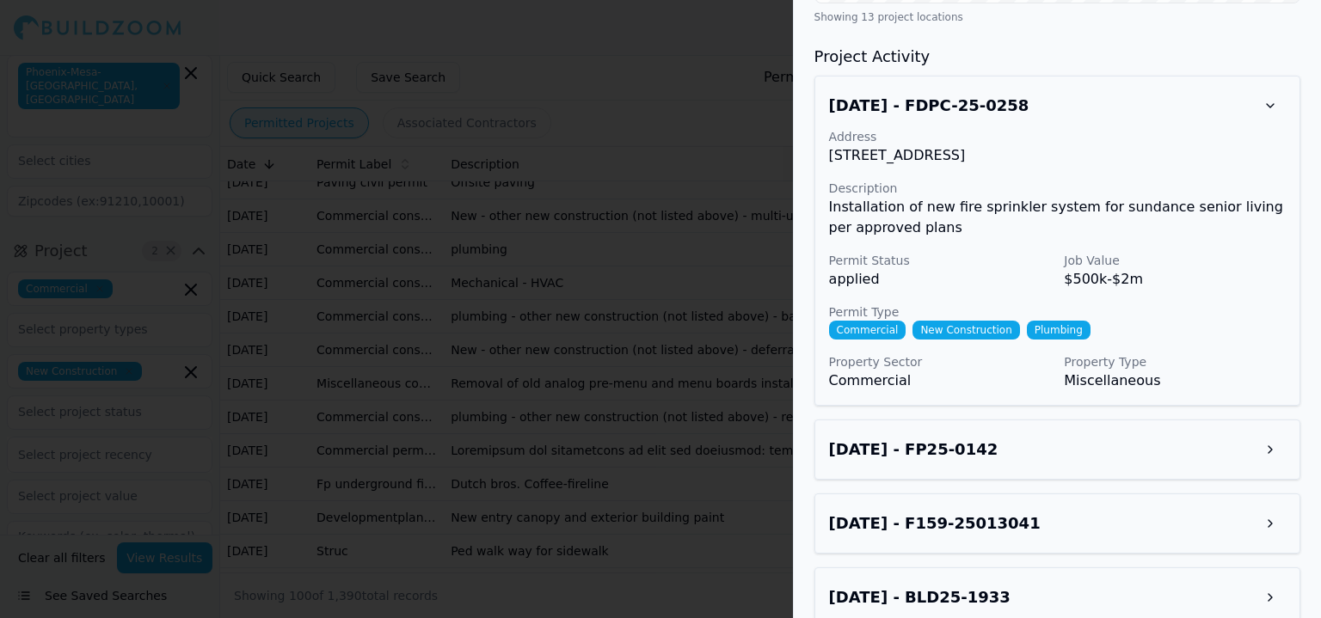
click at [1271, 434] on button at bounding box center [1270, 449] width 31 height 31
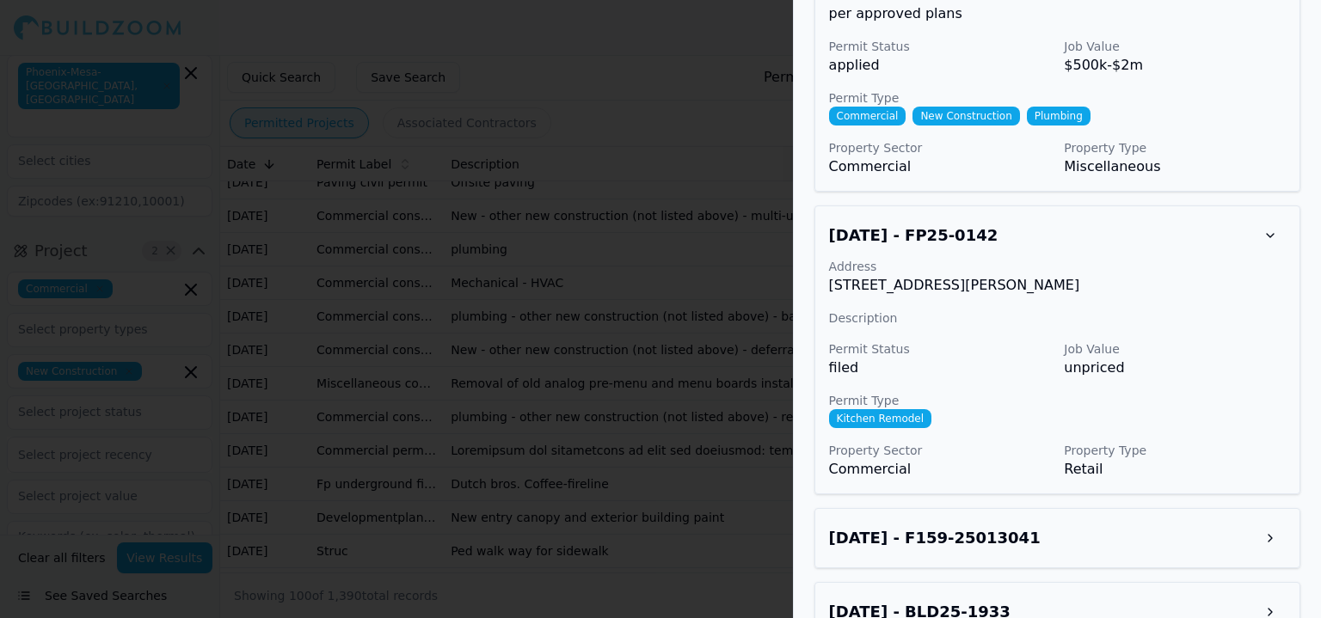
scroll to position [2150, 0]
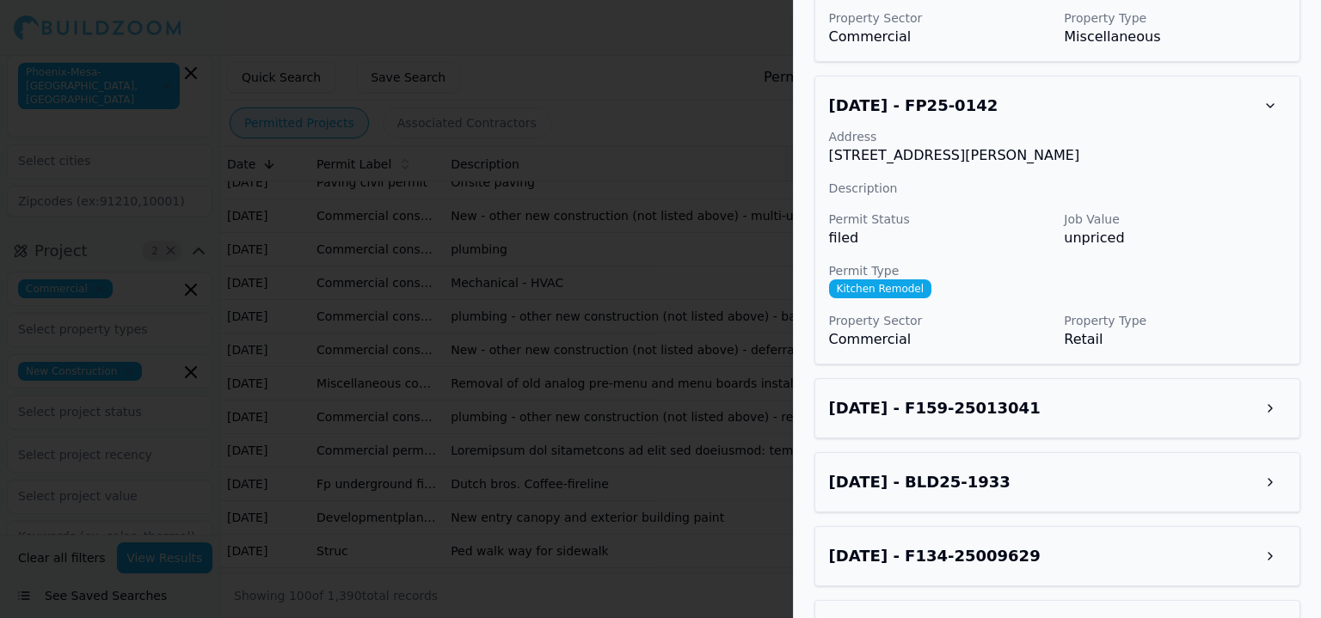
click at [1266, 395] on button at bounding box center [1270, 408] width 31 height 31
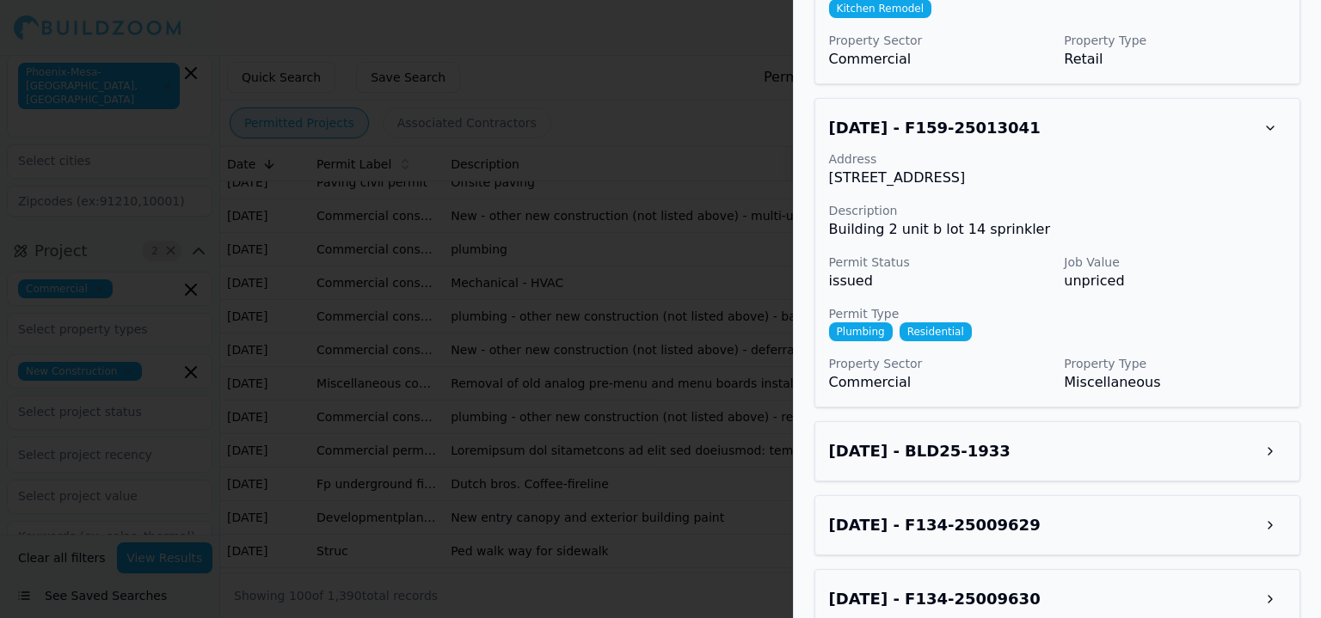
scroll to position [2495, 0]
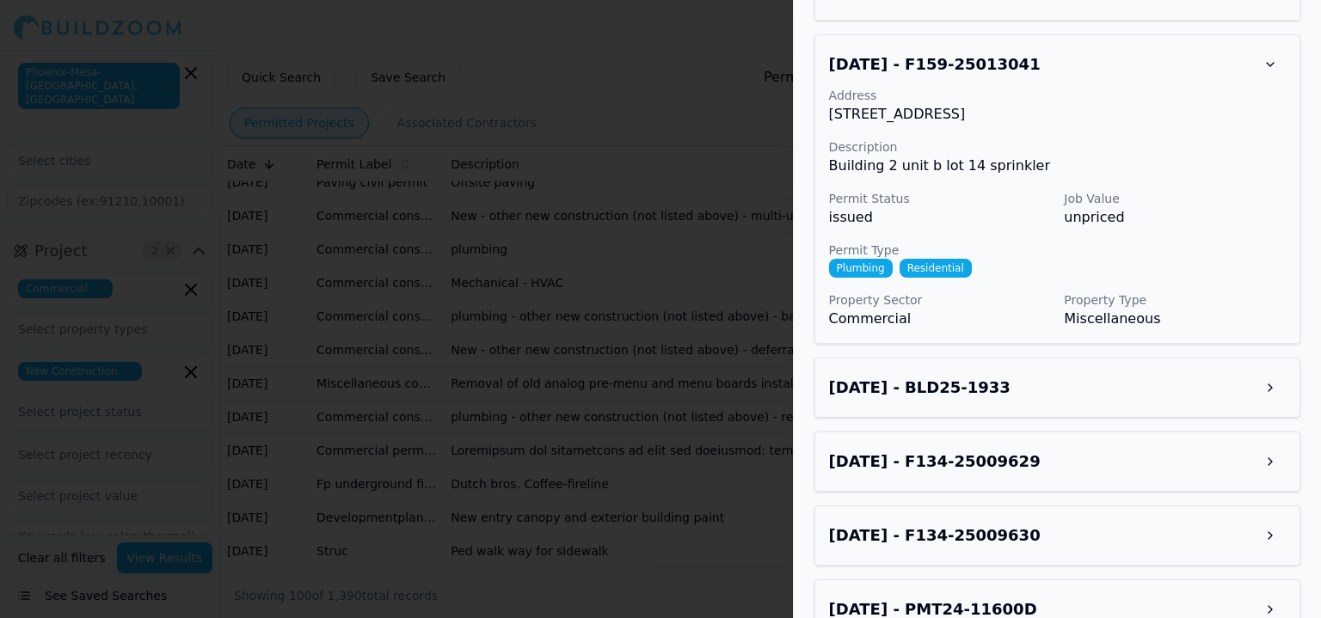
click at [1270, 381] on div "[DATE] - BLD25-1933" at bounding box center [1058, 388] width 486 height 60
click at [1272, 378] on button at bounding box center [1270, 387] width 31 height 31
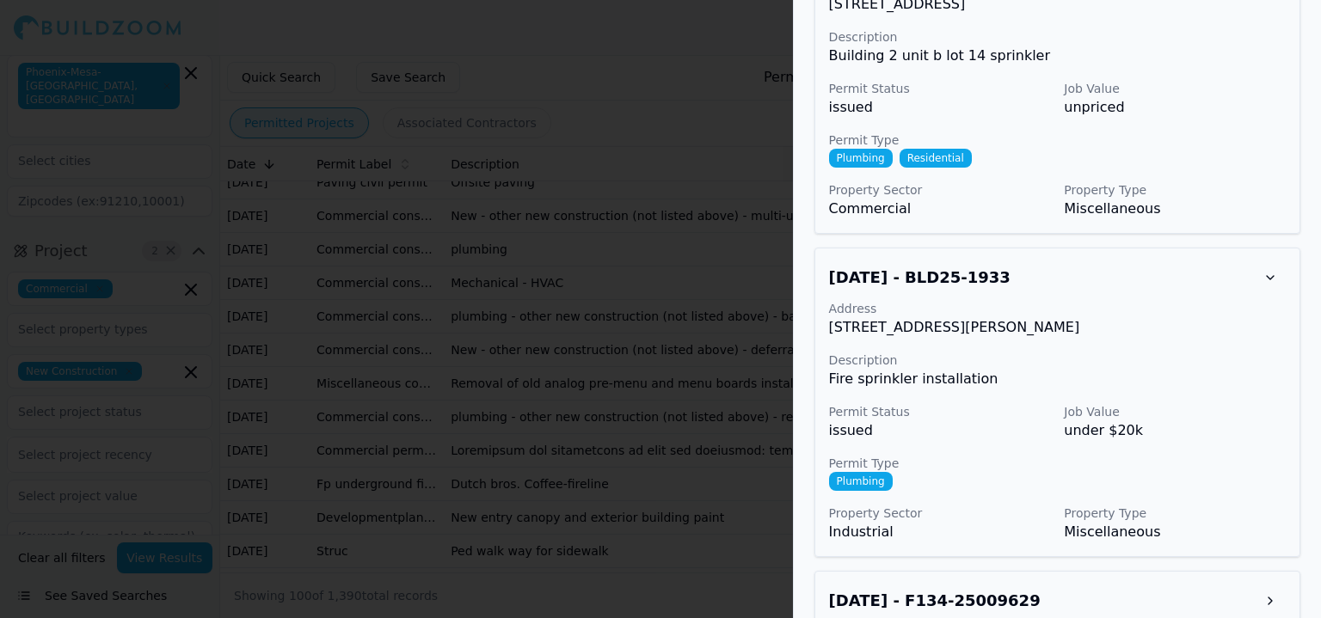
scroll to position [2667, 0]
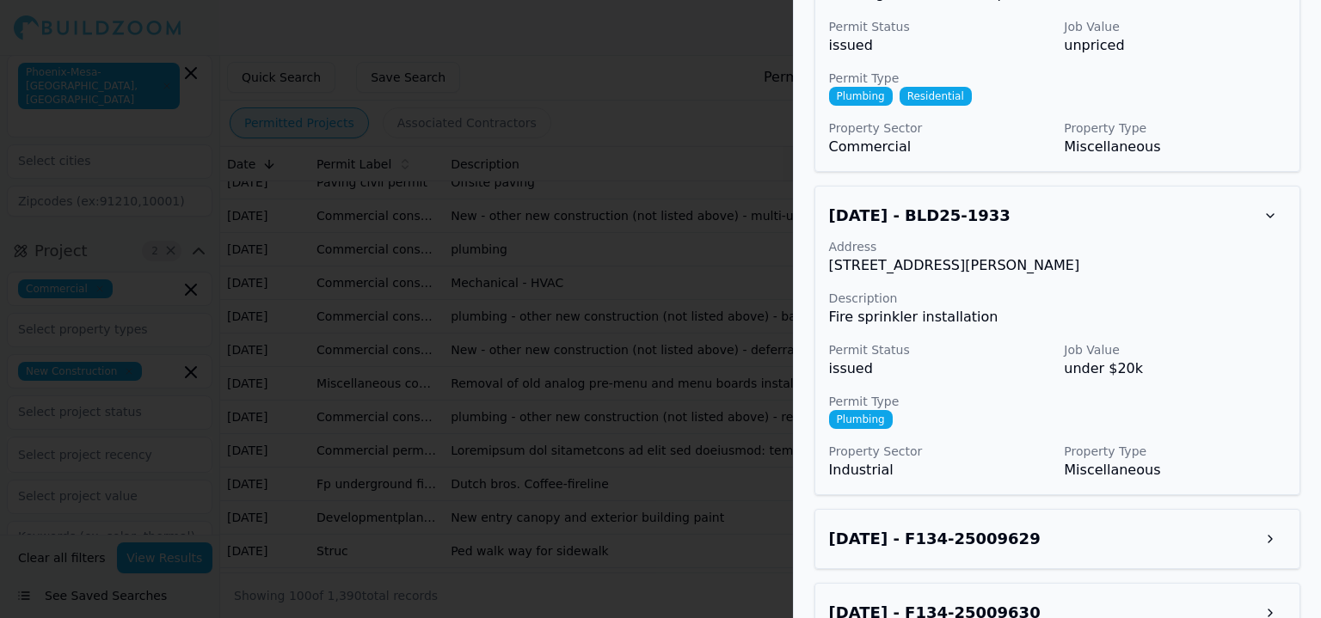
click at [1268, 524] on button at bounding box center [1270, 539] width 31 height 31
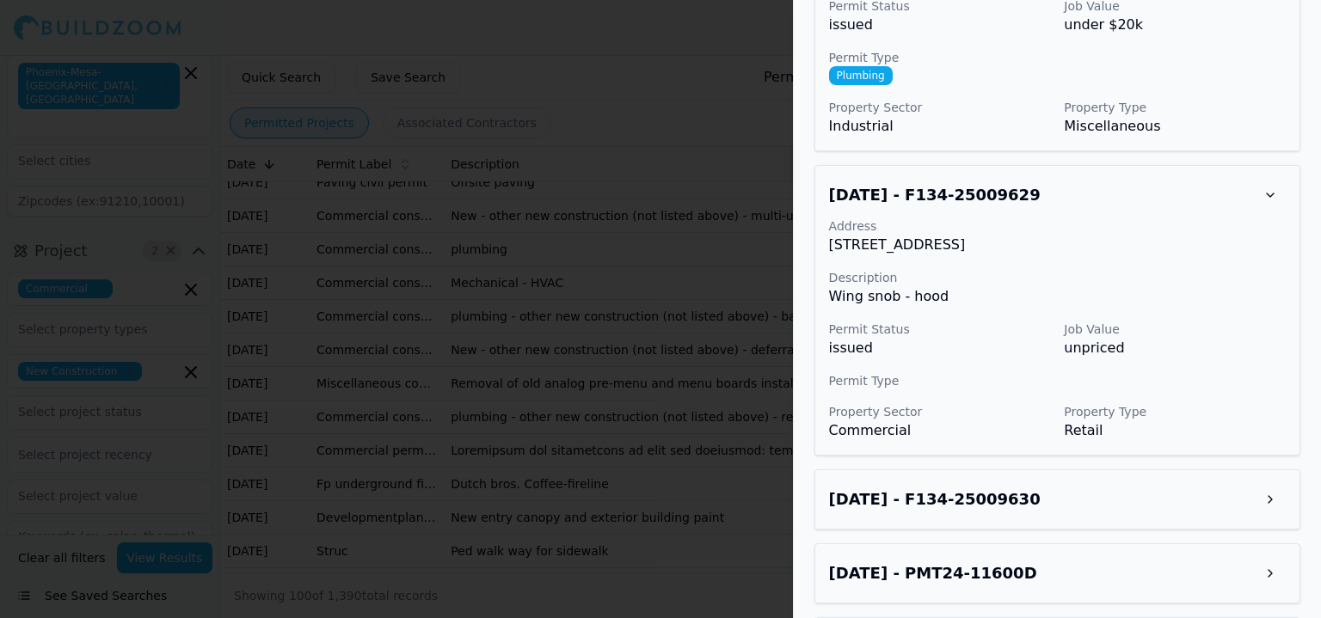
click at [1266, 495] on div "[DATE] - F134-25009630" at bounding box center [1058, 500] width 486 height 60
click at [1266, 484] on button at bounding box center [1270, 499] width 31 height 31
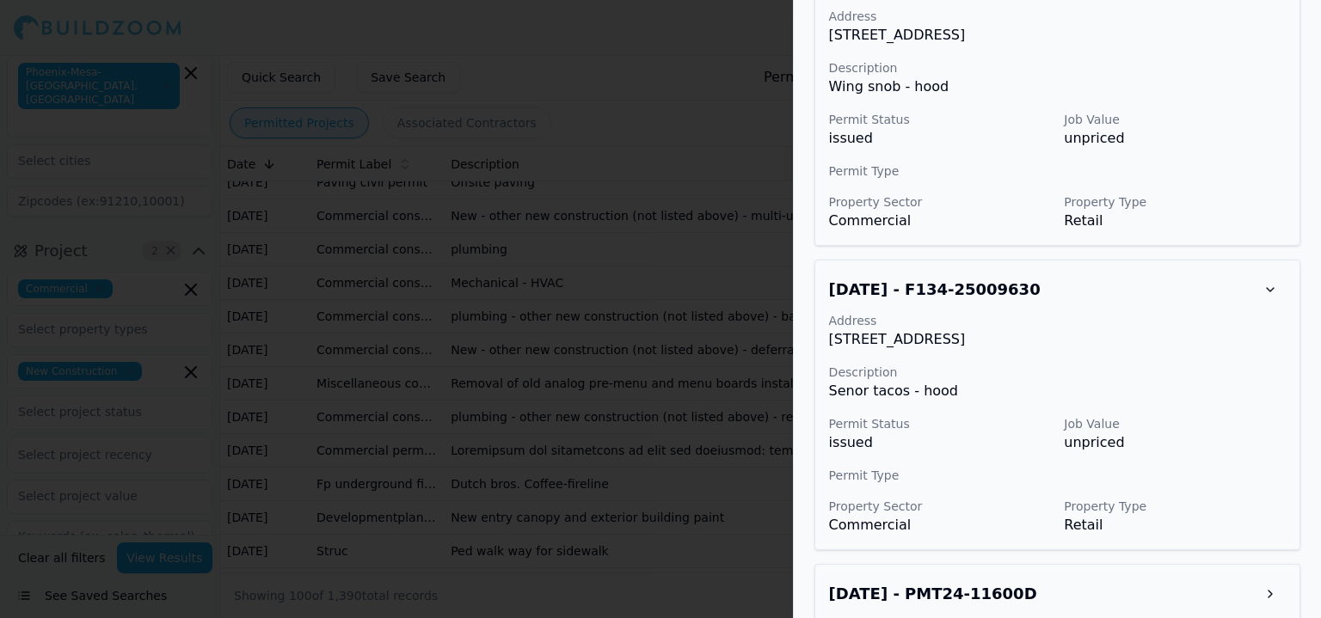
scroll to position [3269, 0]
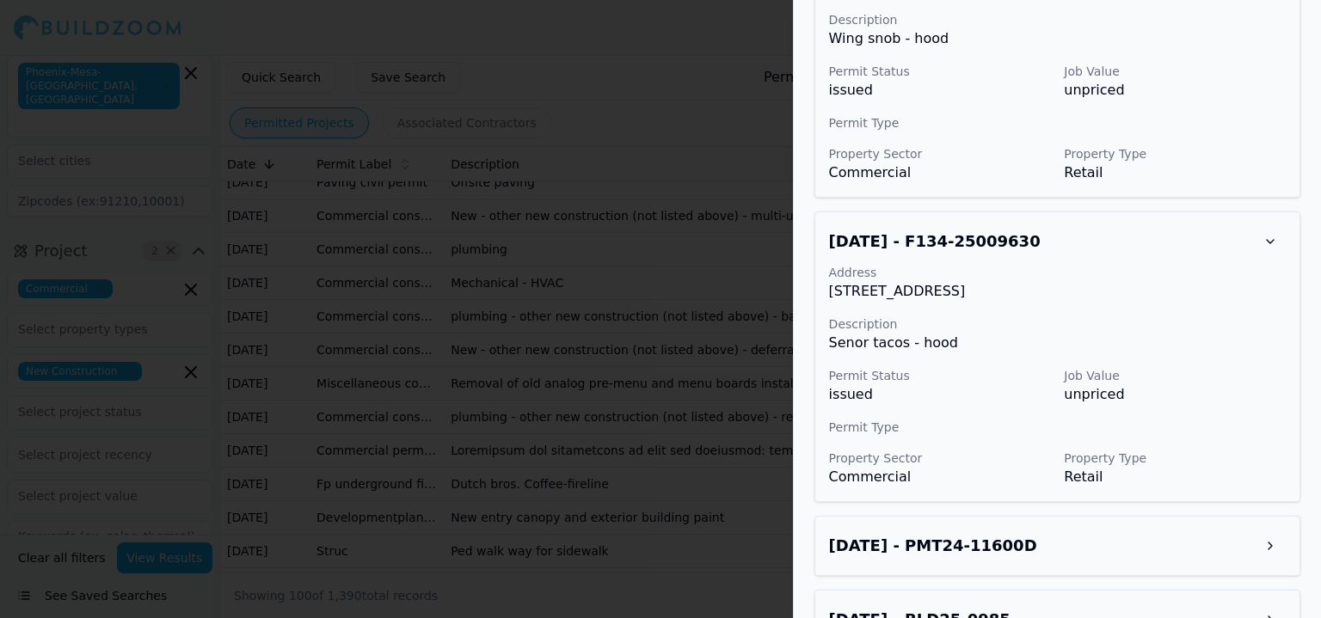
click at [1260, 531] on button at bounding box center [1270, 546] width 31 height 31
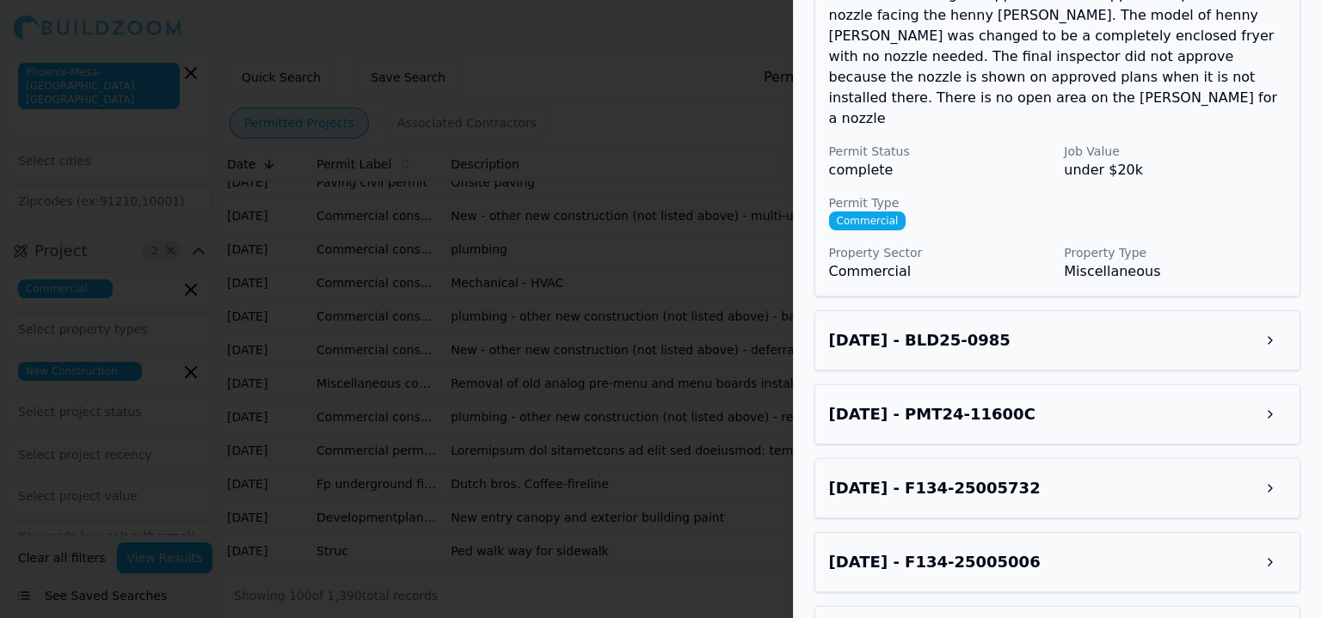
scroll to position [3957, 0]
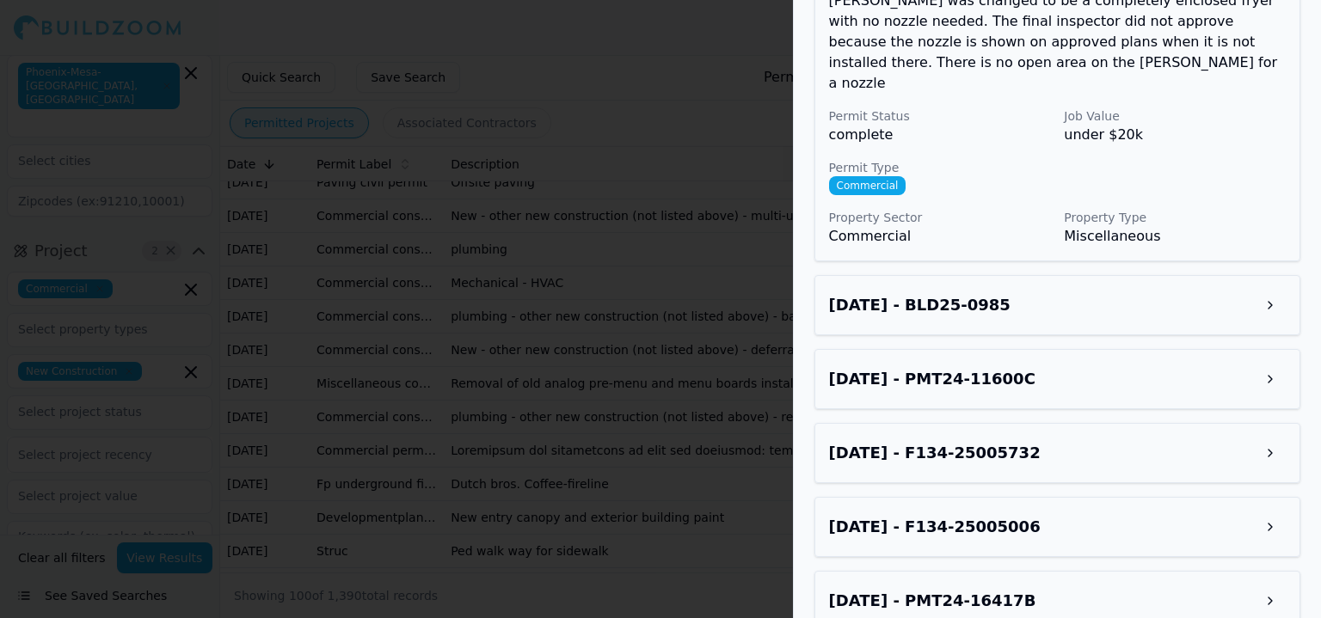
click at [1271, 290] on button at bounding box center [1270, 305] width 31 height 31
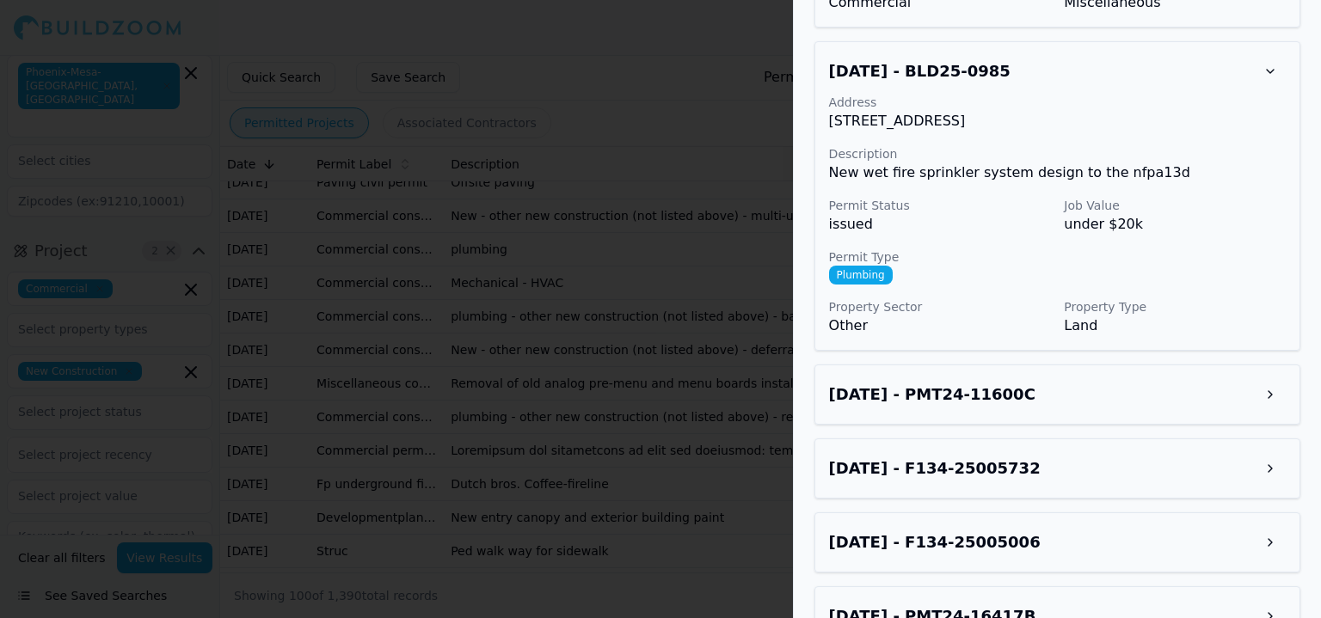
scroll to position [4265, 0]
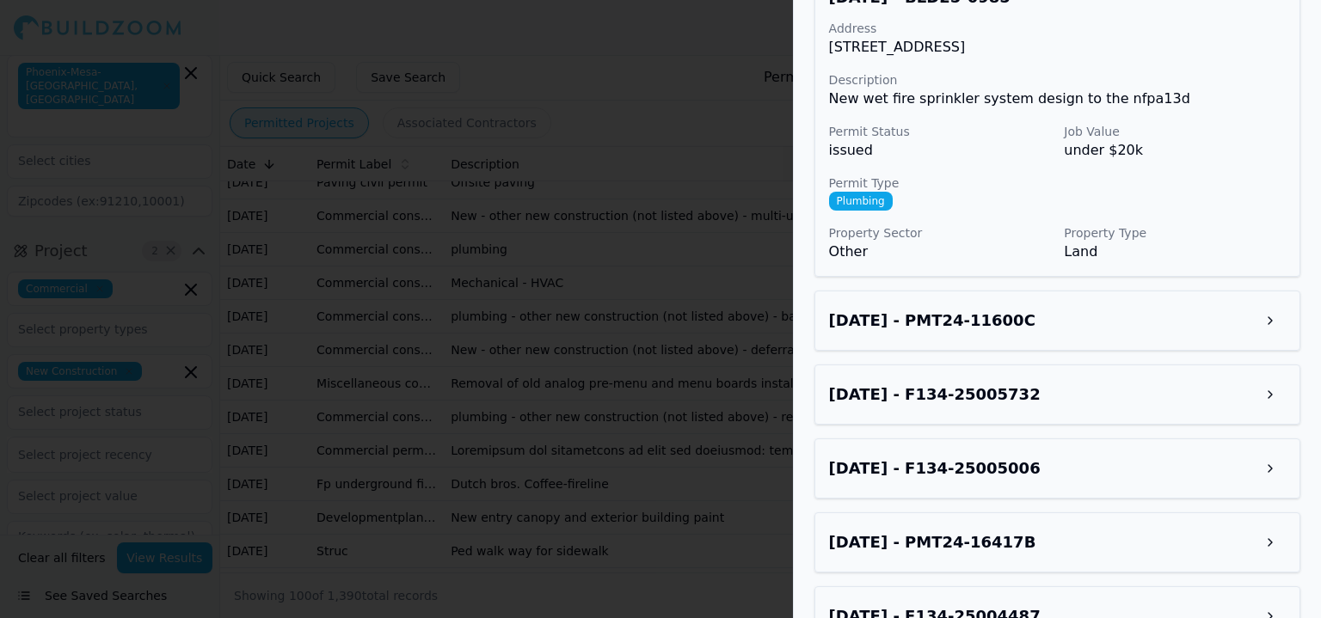
click at [1273, 291] on div "[DATE] - PMT24-11600C" at bounding box center [1058, 321] width 486 height 60
click at [1276, 305] on button at bounding box center [1270, 320] width 31 height 31
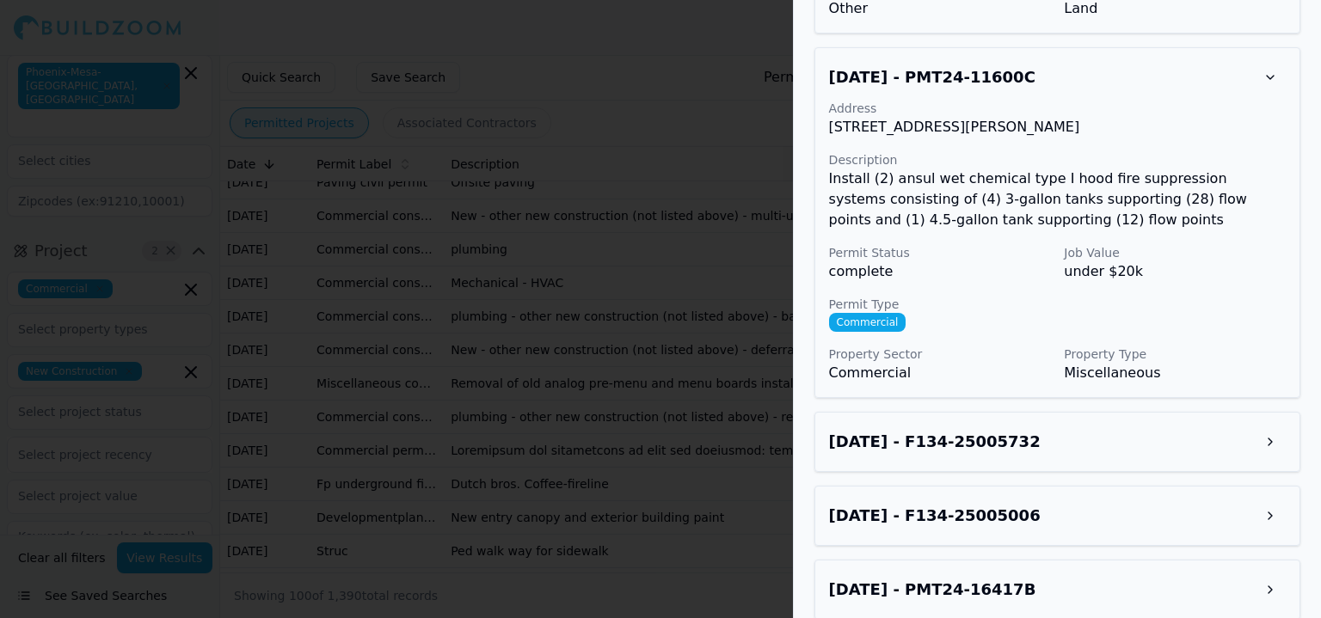
scroll to position [4523, 0]
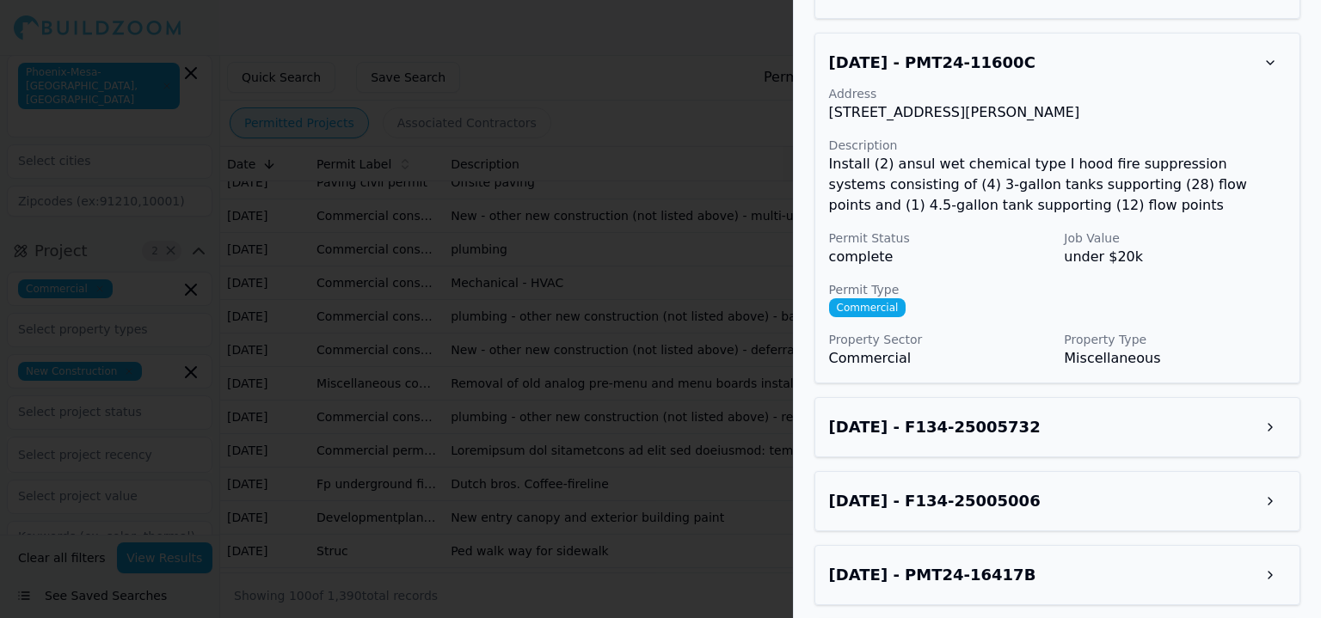
click at [1260, 412] on button at bounding box center [1270, 427] width 31 height 31
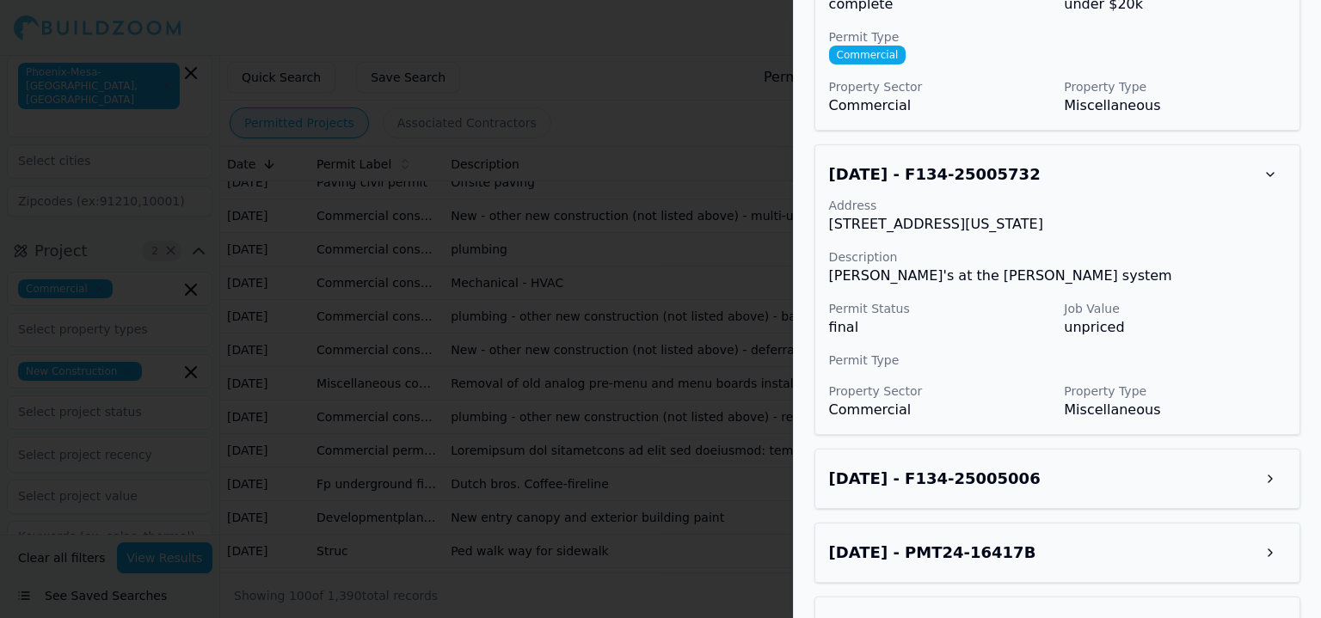
scroll to position [4786, 0]
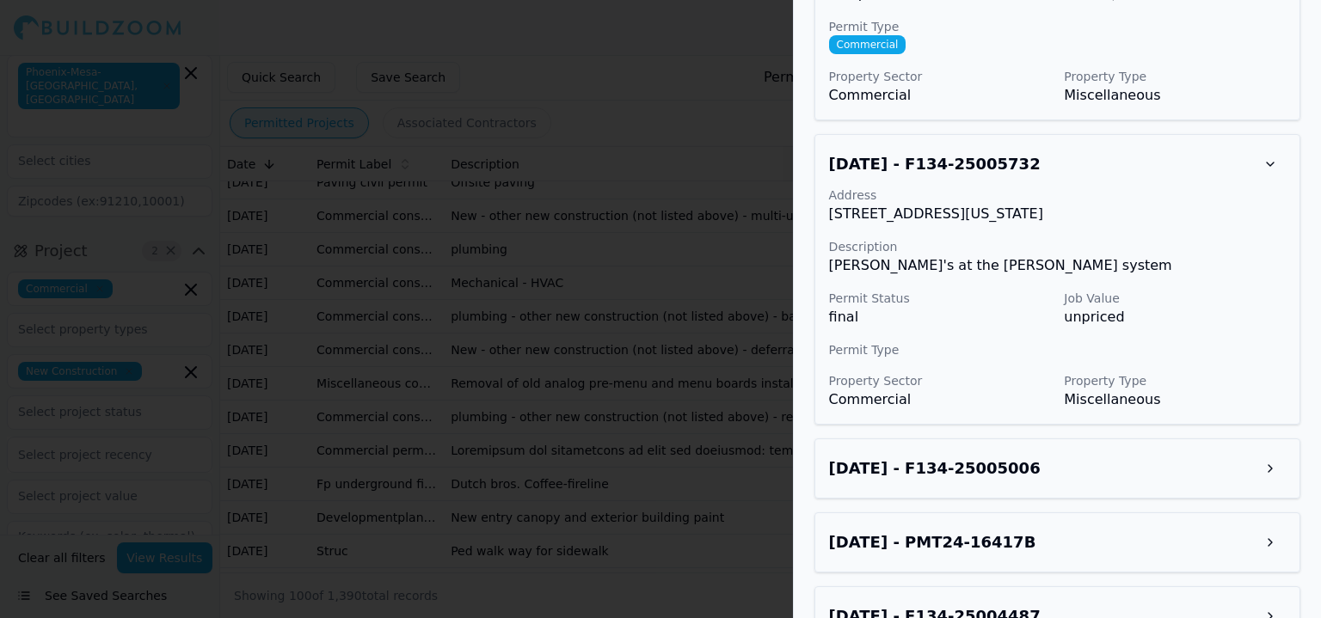
click at [1266, 453] on button at bounding box center [1270, 468] width 31 height 31
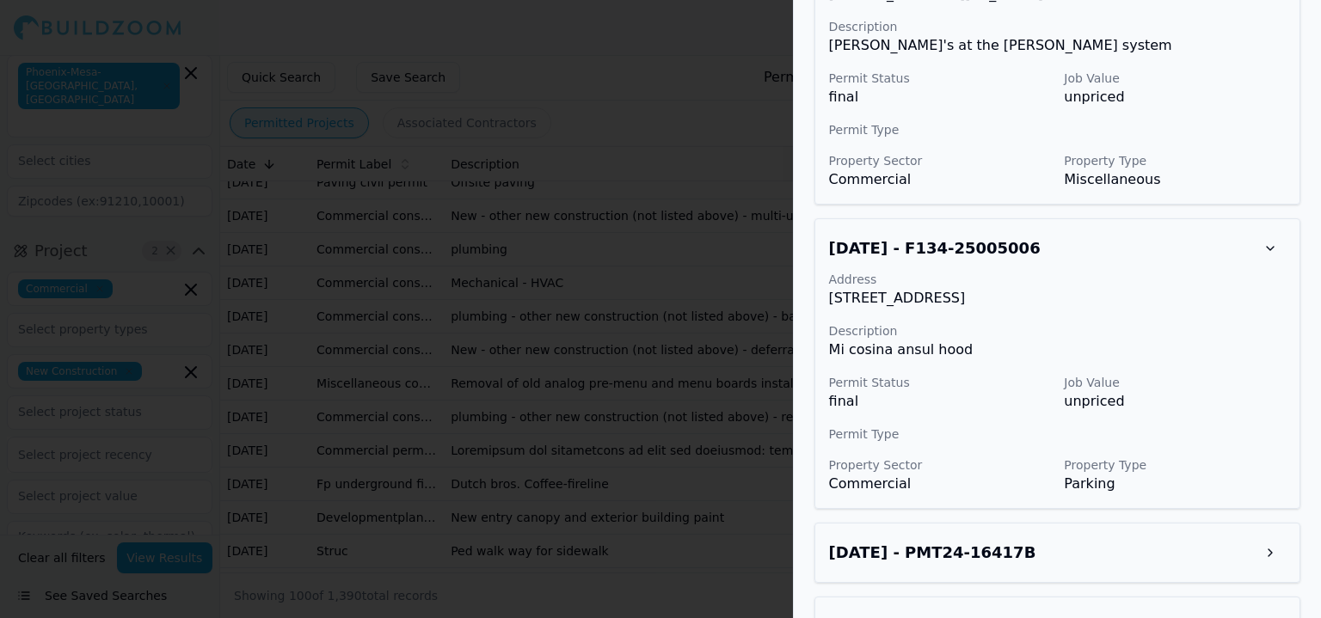
scroll to position [5017, 0]
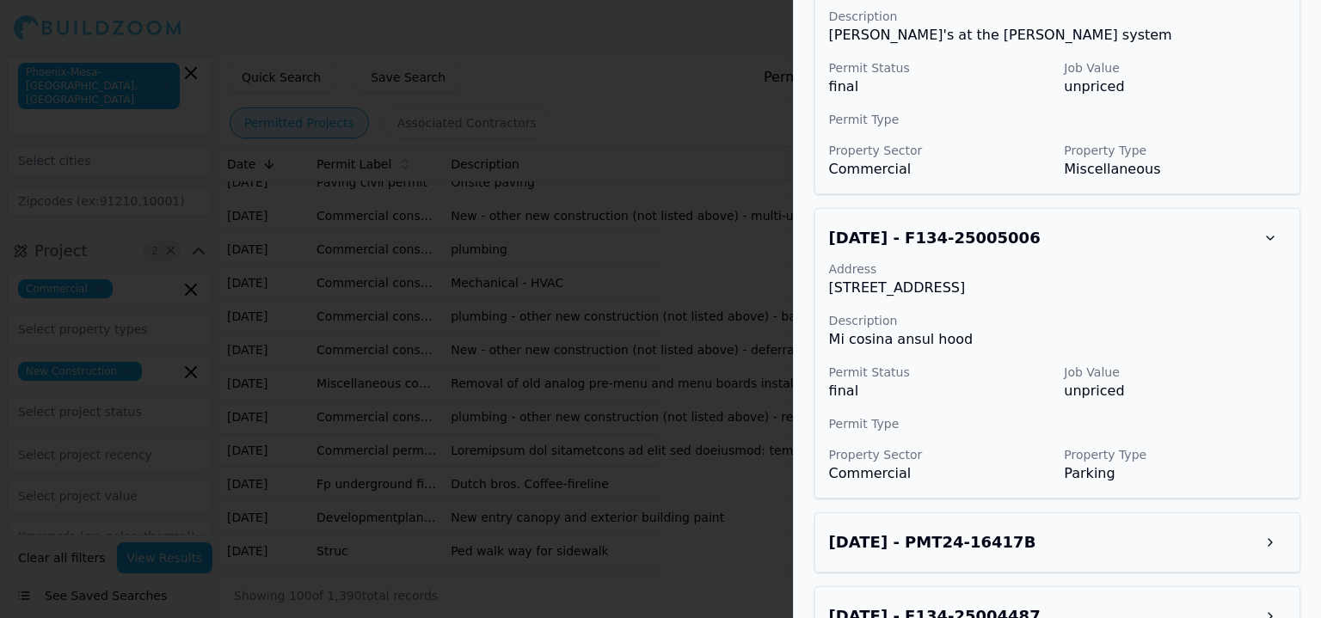
click at [1259, 527] on button at bounding box center [1270, 542] width 31 height 31
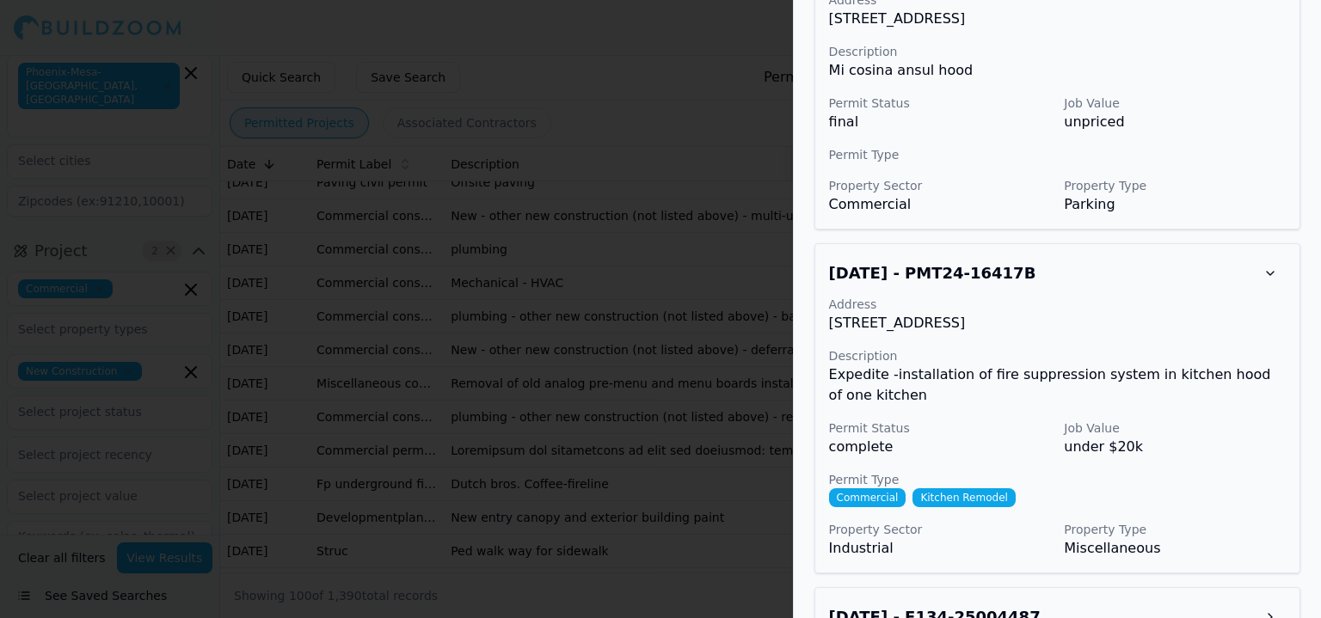
click at [1275, 602] on button at bounding box center [1270, 617] width 31 height 31
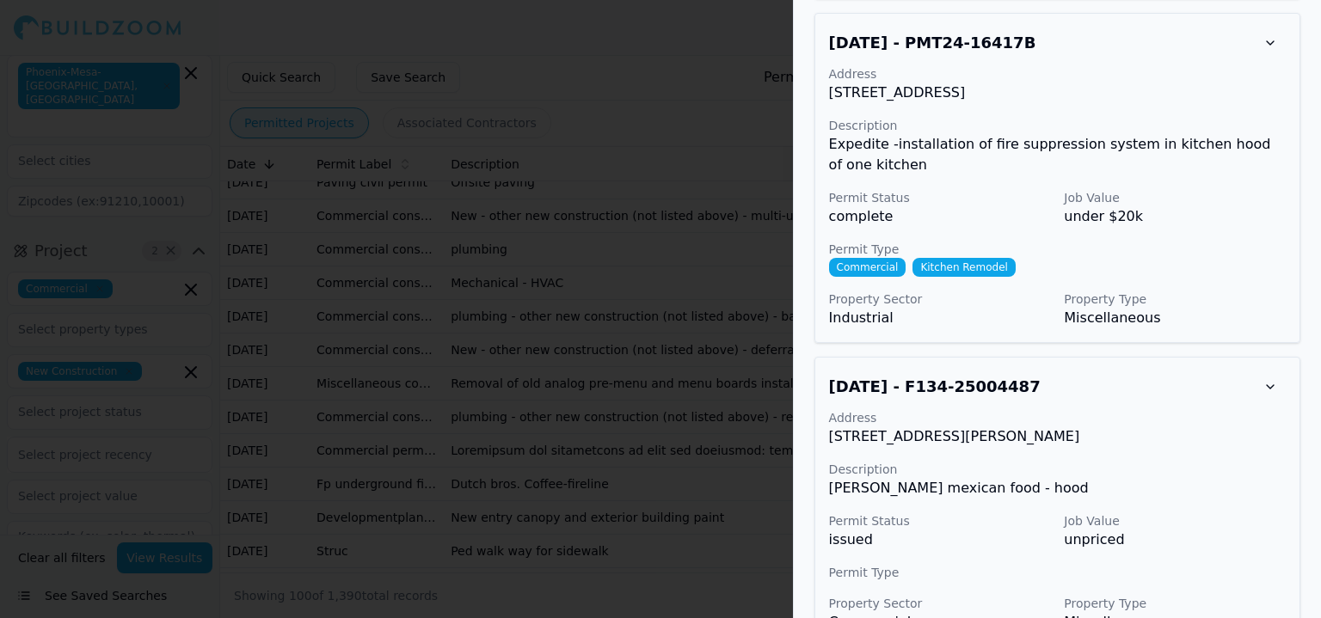
click at [695, 424] on div at bounding box center [660, 309] width 1321 height 618
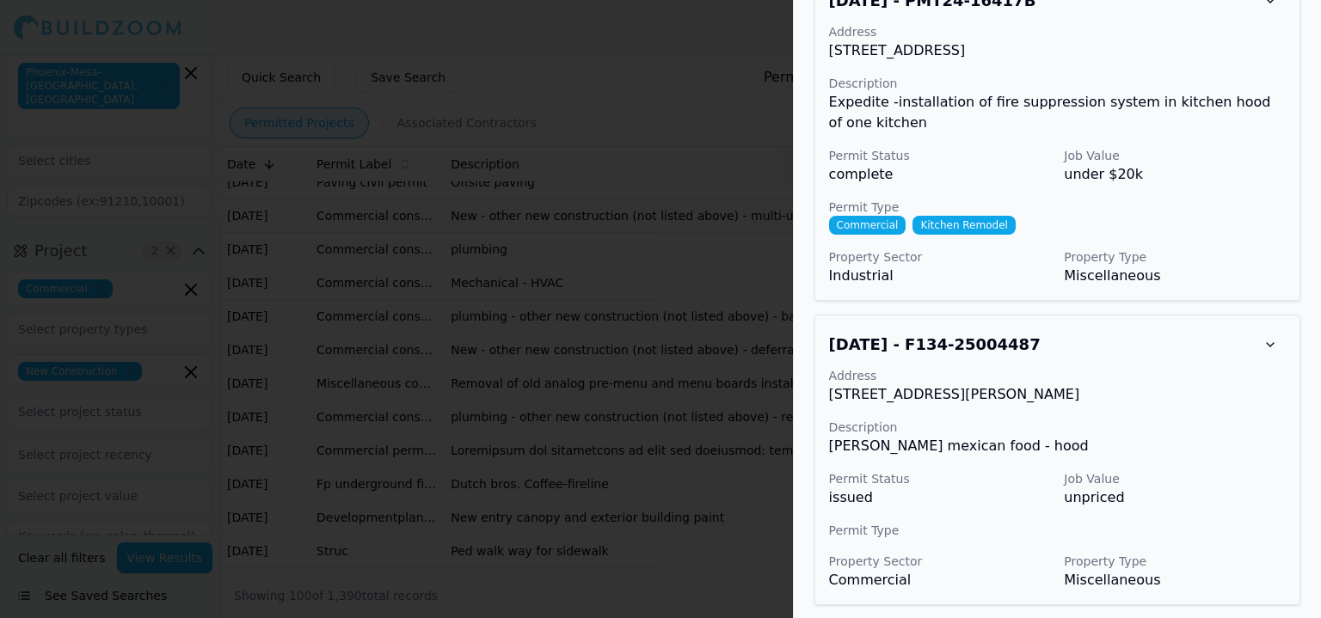
scroll to position [5474, 0]
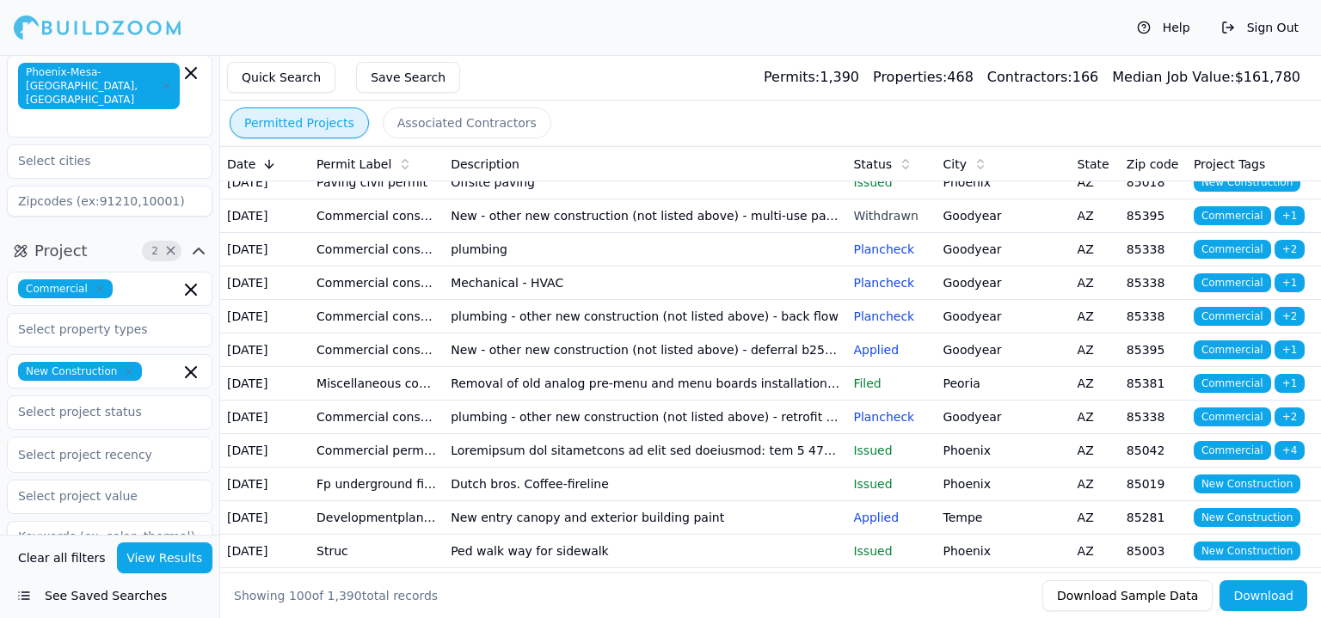
click at [507, 65] on td "plumbing" at bounding box center [645, 49] width 403 height 34
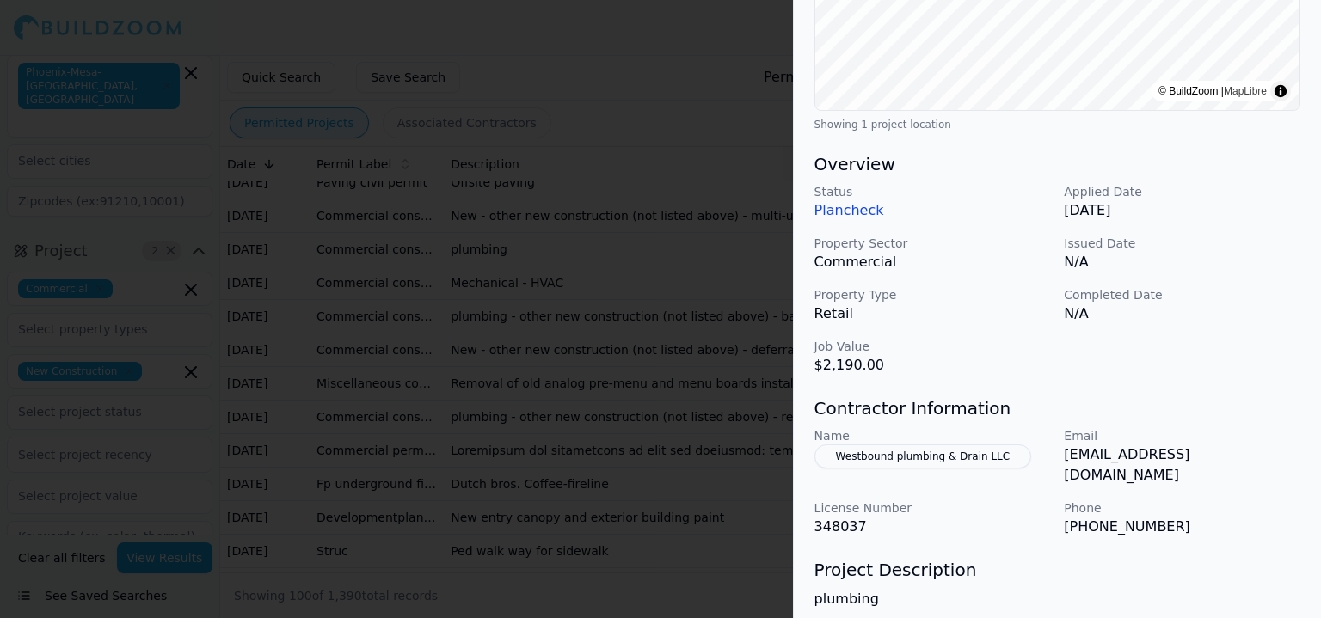
scroll to position [516, 0]
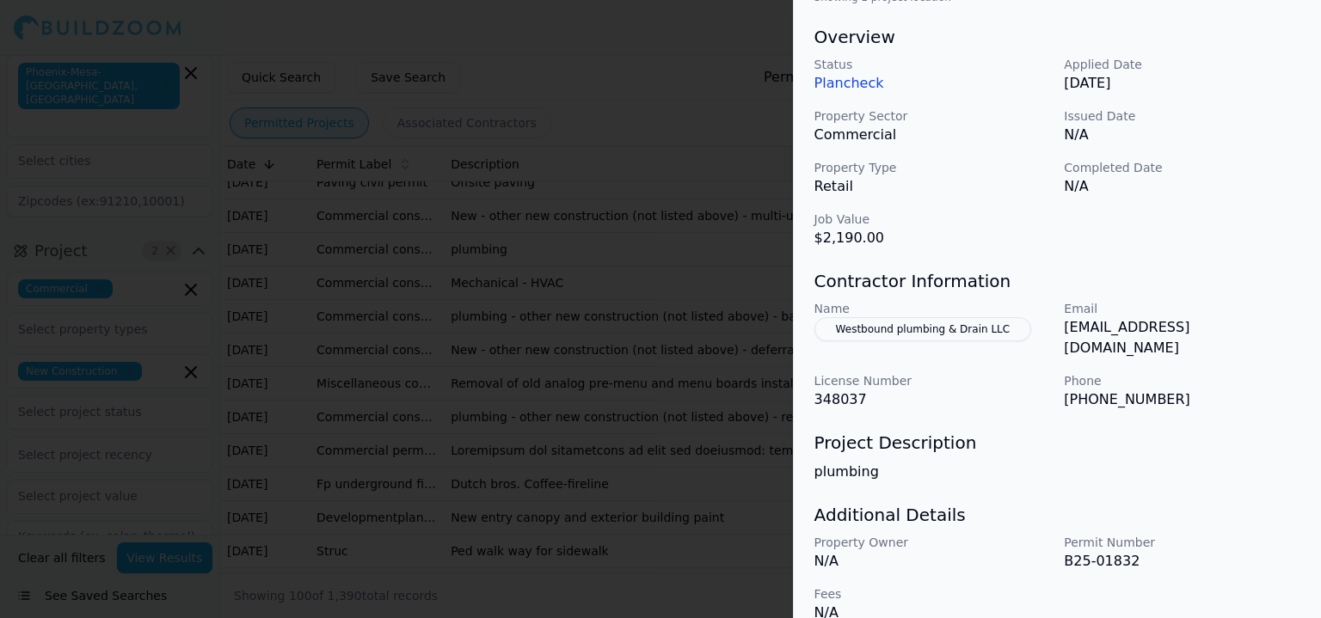
click at [633, 409] on div at bounding box center [660, 309] width 1321 height 618
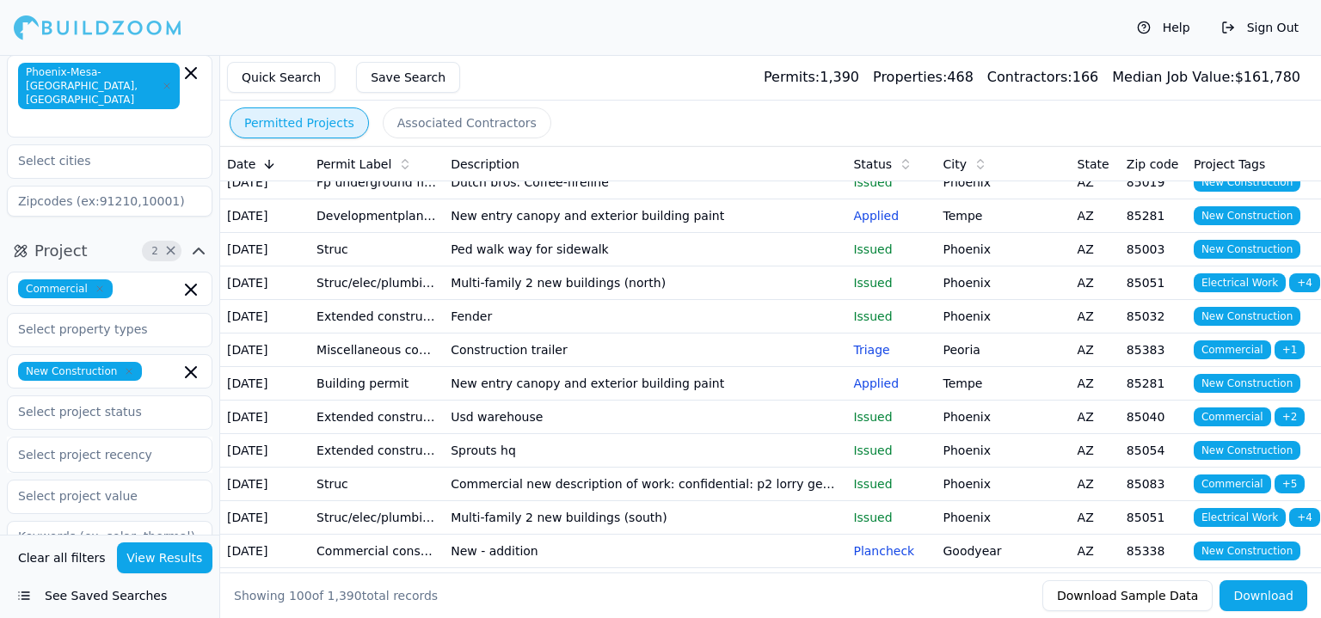
scroll to position [1548, 0]
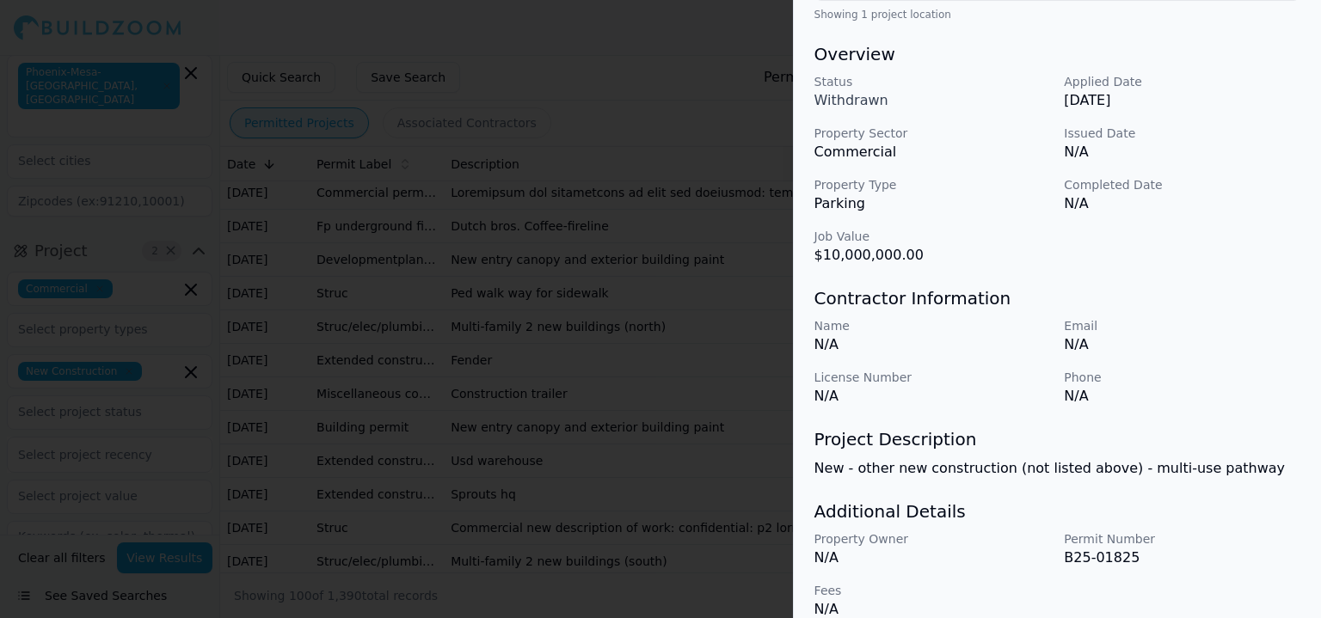
scroll to position [520, 0]
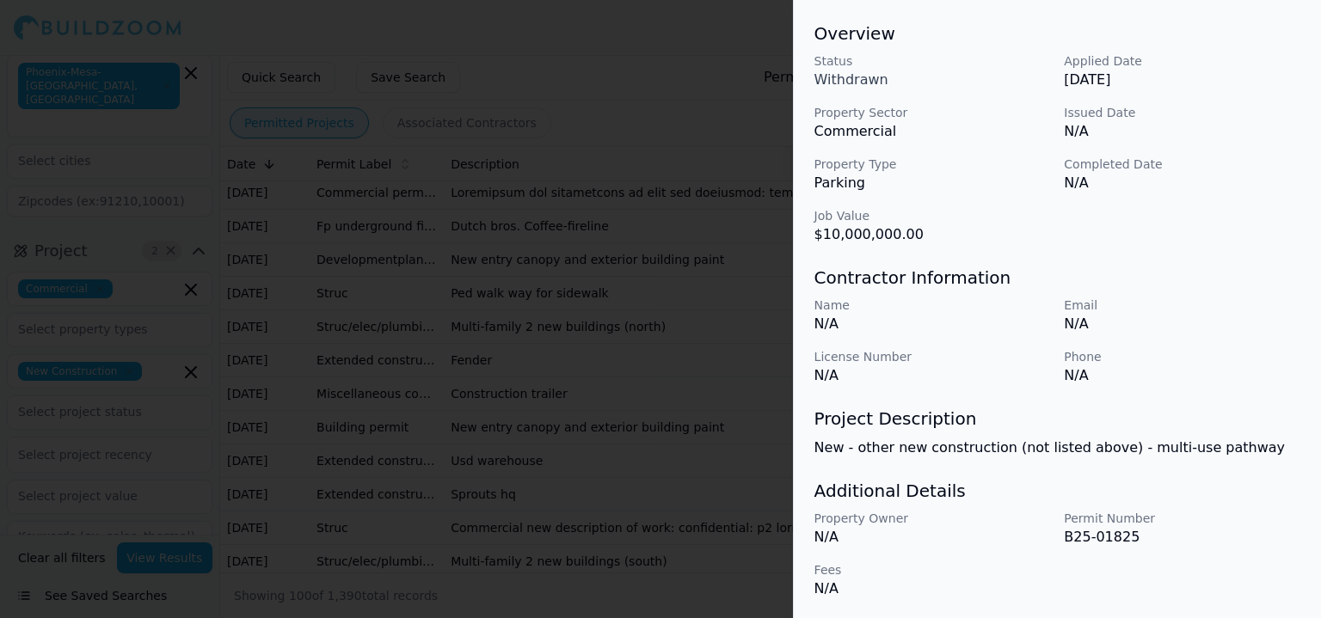
click at [598, 363] on div at bounding box center [660, 309] width 1321 height 618
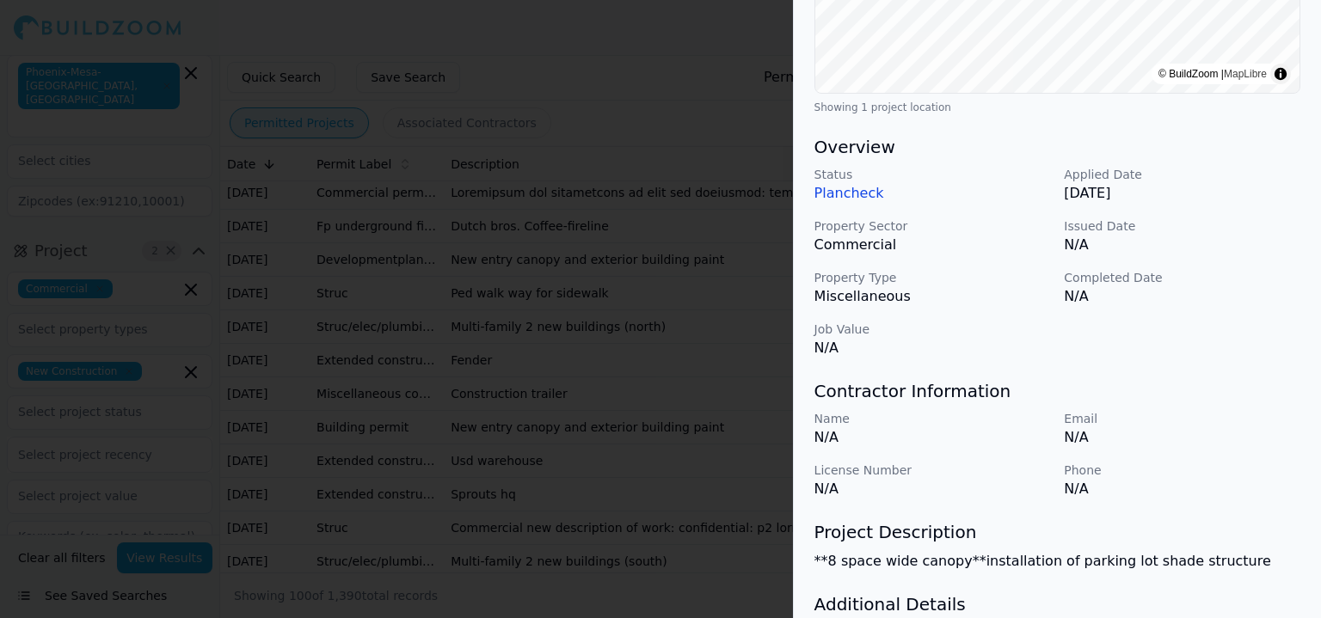
scroll to position [430, 0]
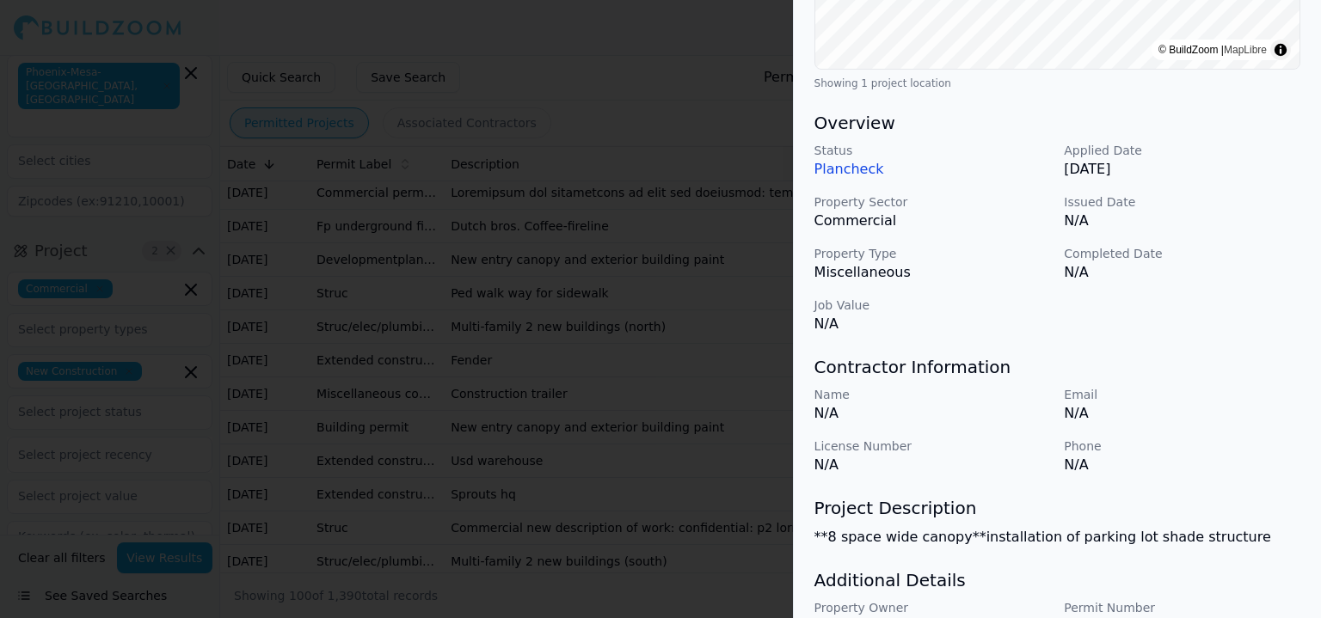
click at [608, 502] on div at bounding box center [660, 309] width 1321 height 618
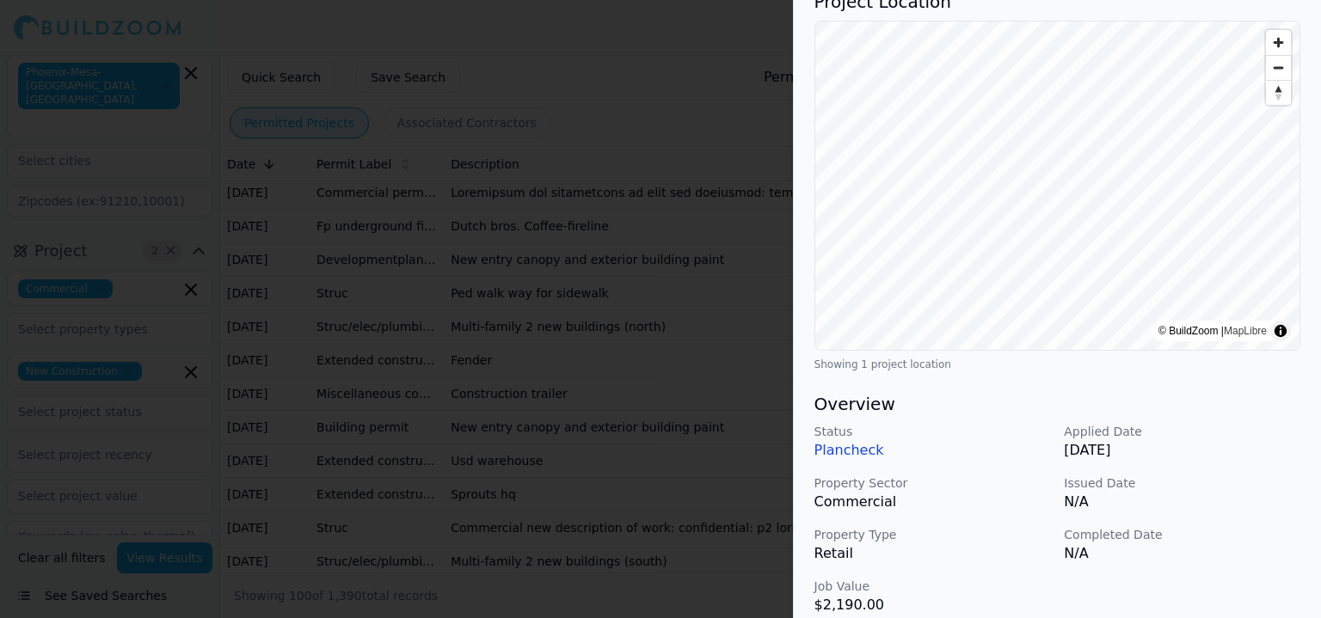
scroll to position [258, 0]
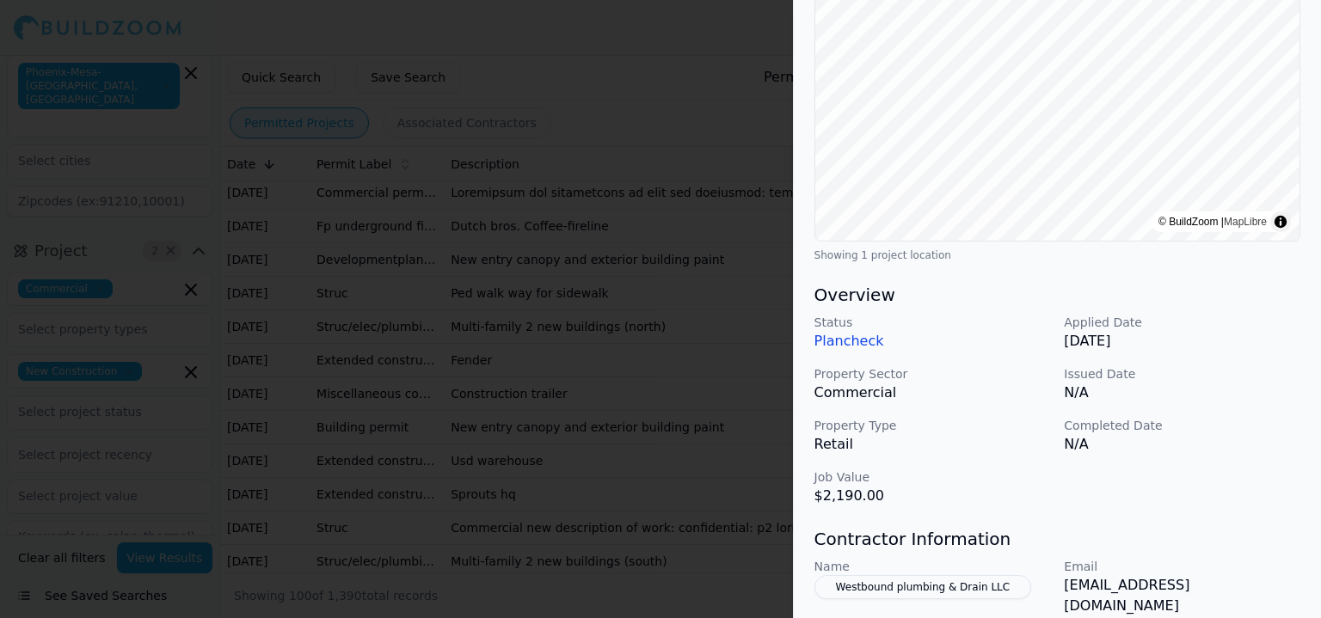
click at [547, 354] on div at bounding box center [660, 309] width 1321 height 618
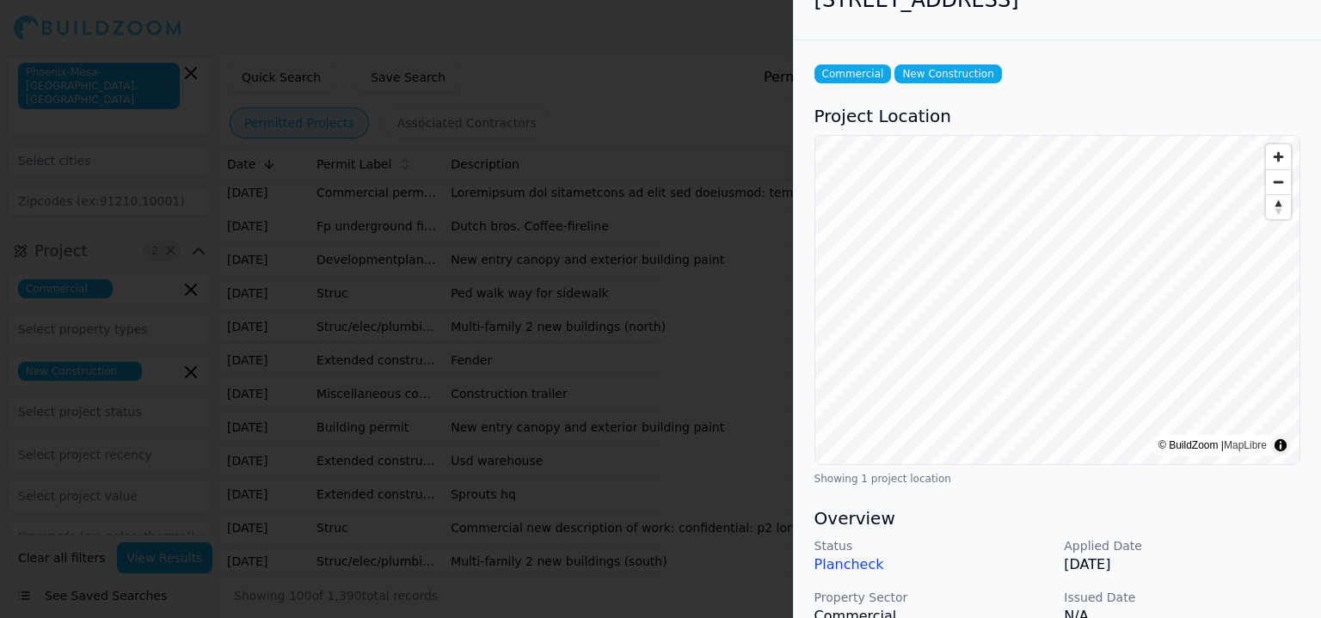
scroll to position [344, 0]
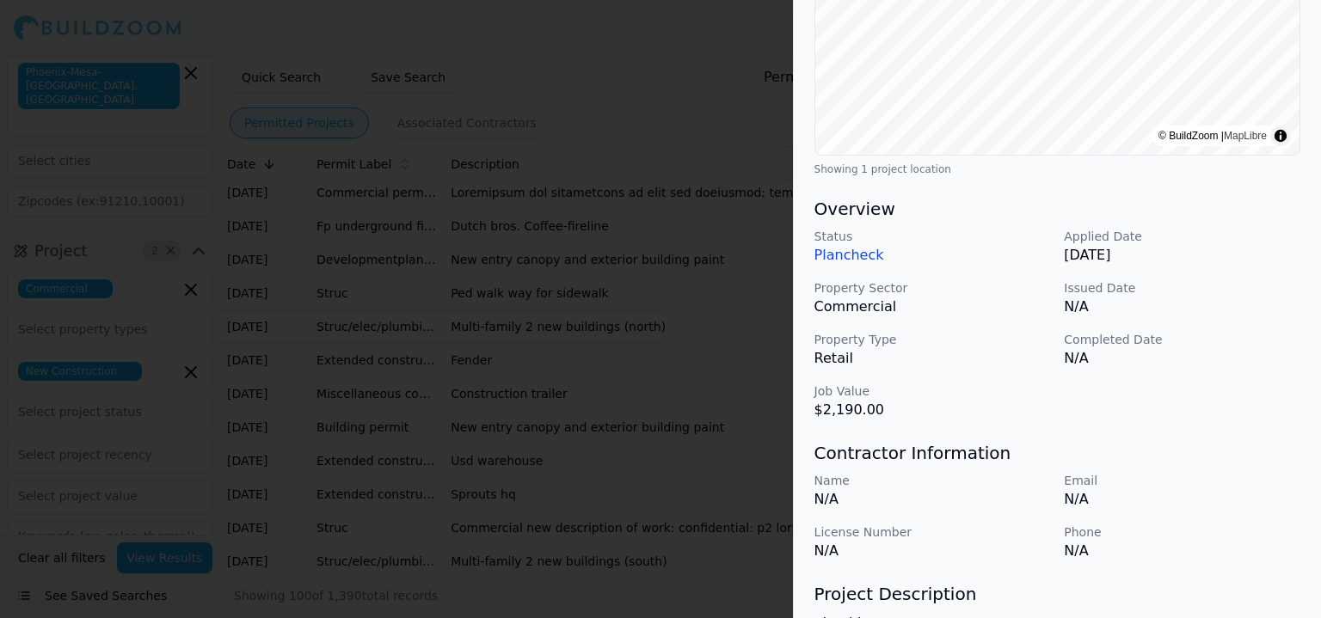
click at [701, 477] on div at bounding box center [660, 309] width 1321 height 618
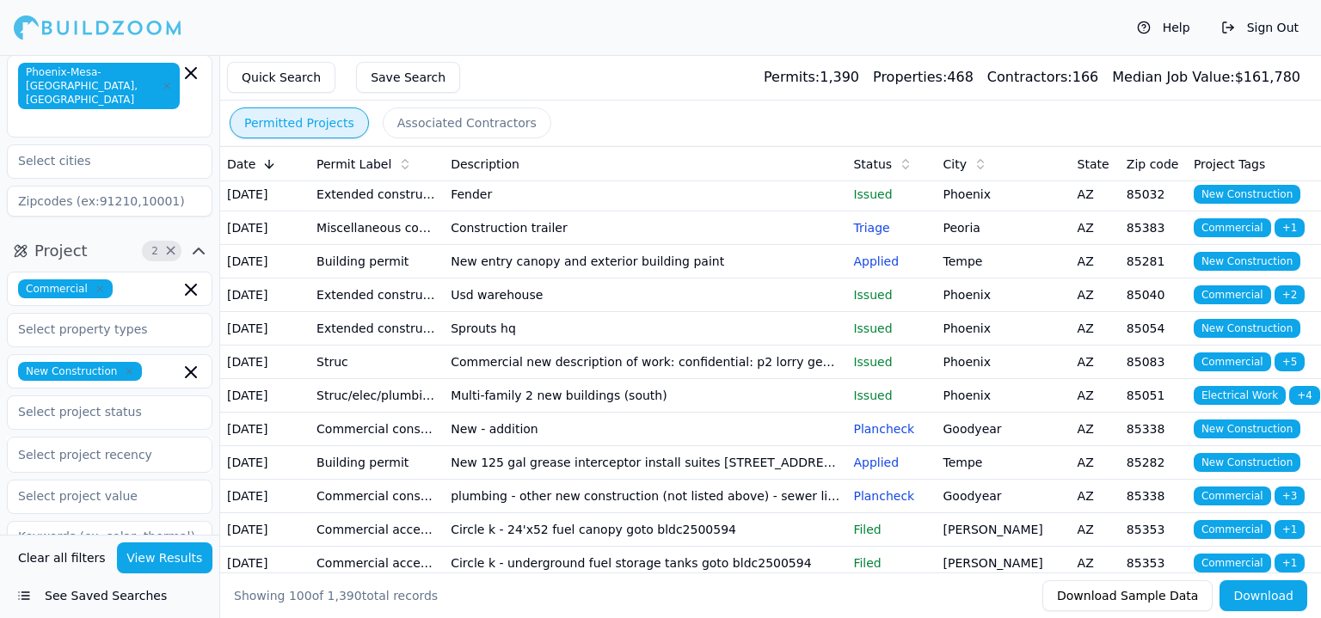
scroll to position [1720, 0]
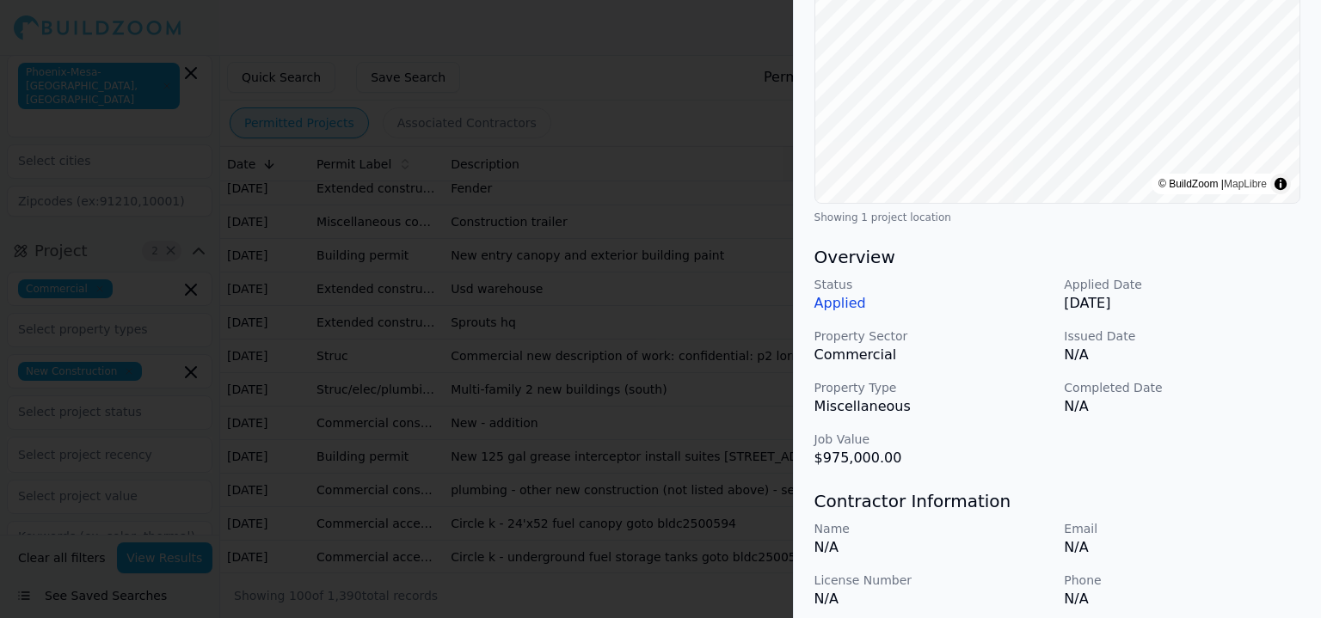
scroll to position [430, 0]
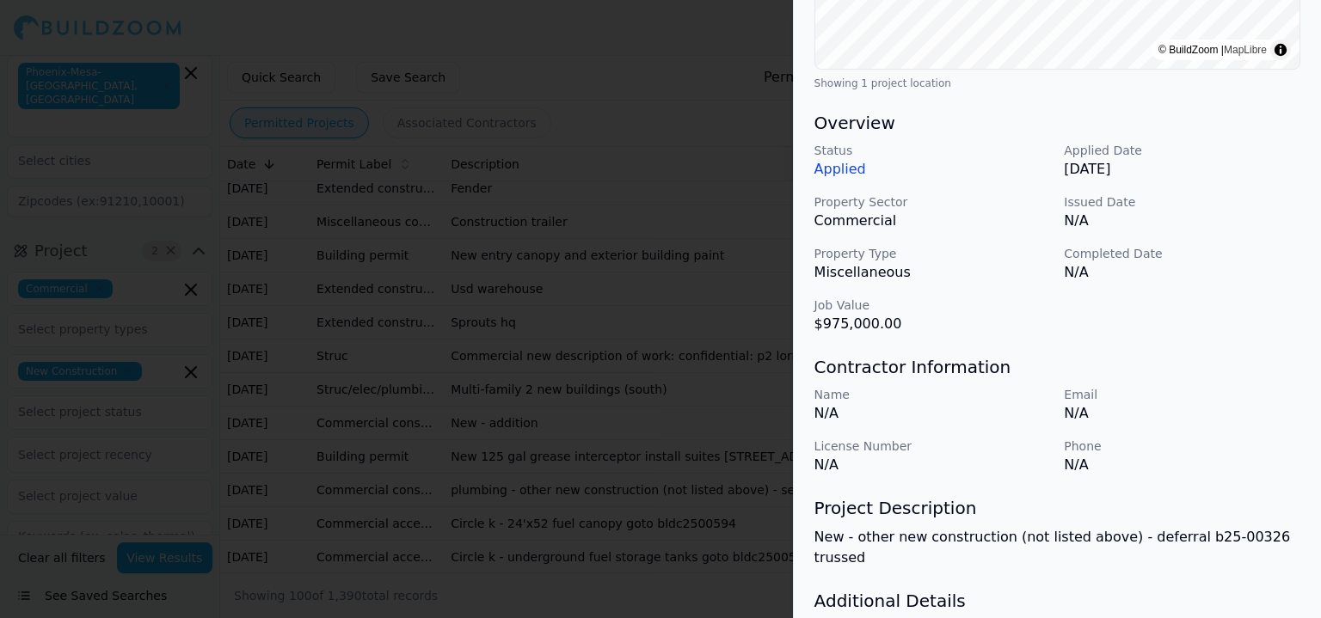
click at [681, 455] on div at bounding box center [660, 309] width 1321 height 618
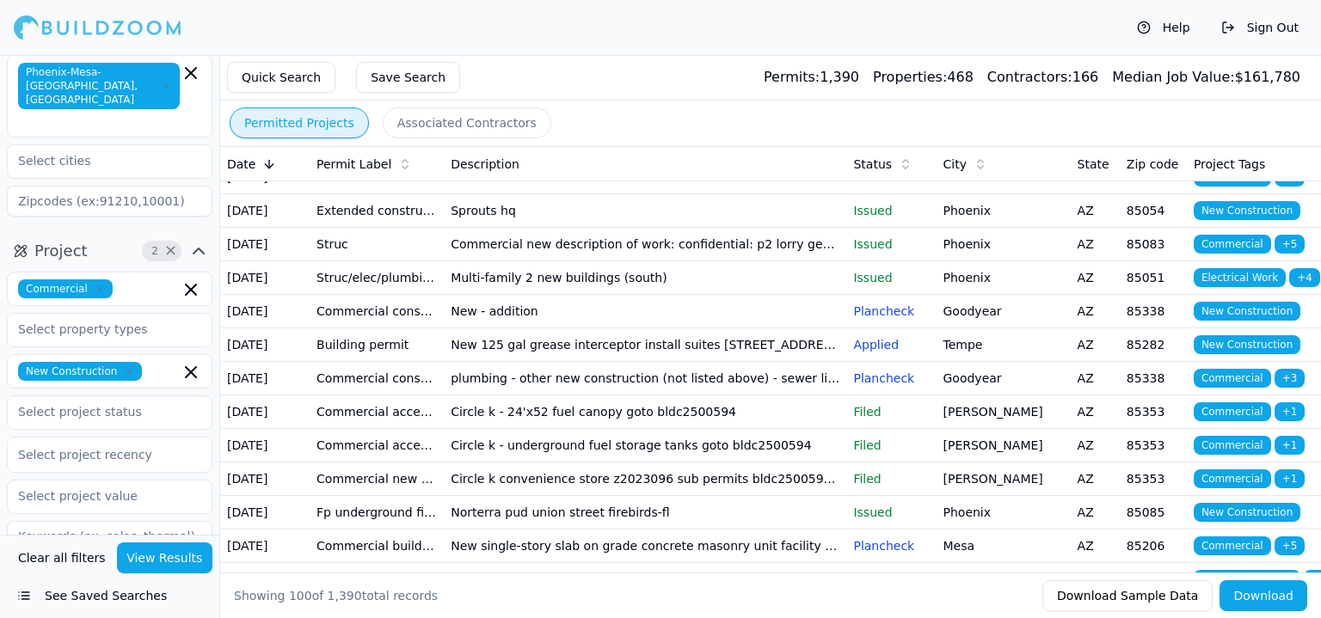
scroll to position [1892, 0]
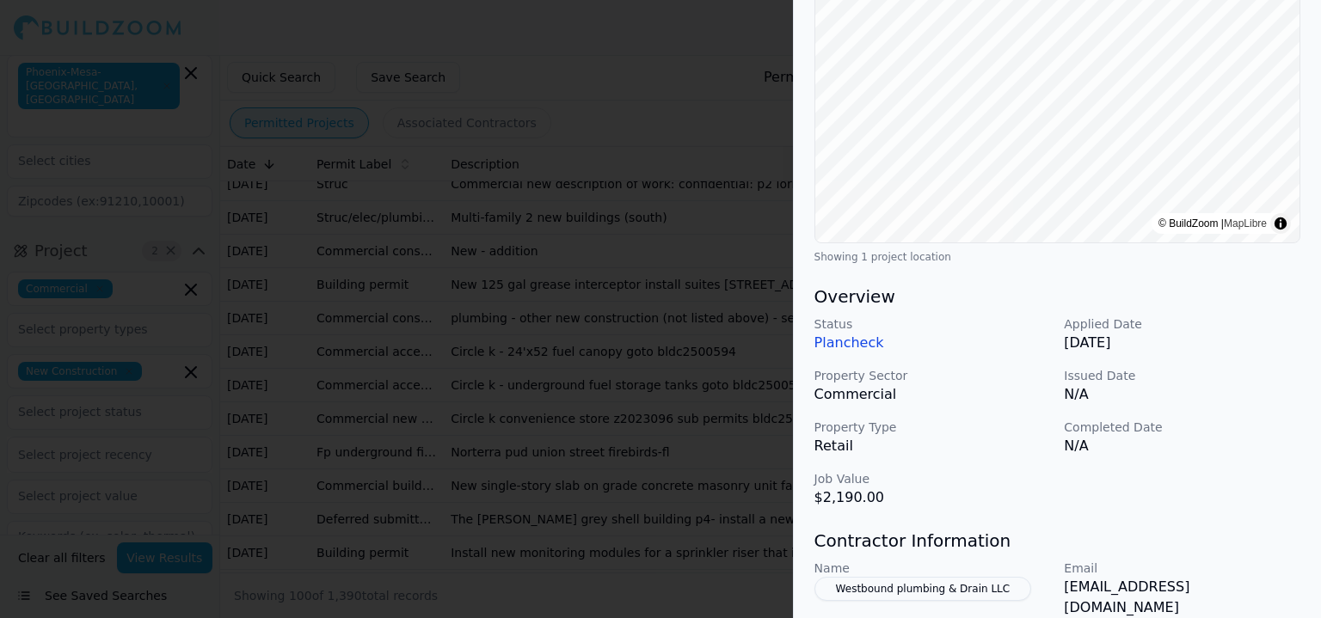
scroll to position [258, 0]
click at [582, 446] on div at bounding box center [660, 309] width 1321 height 618
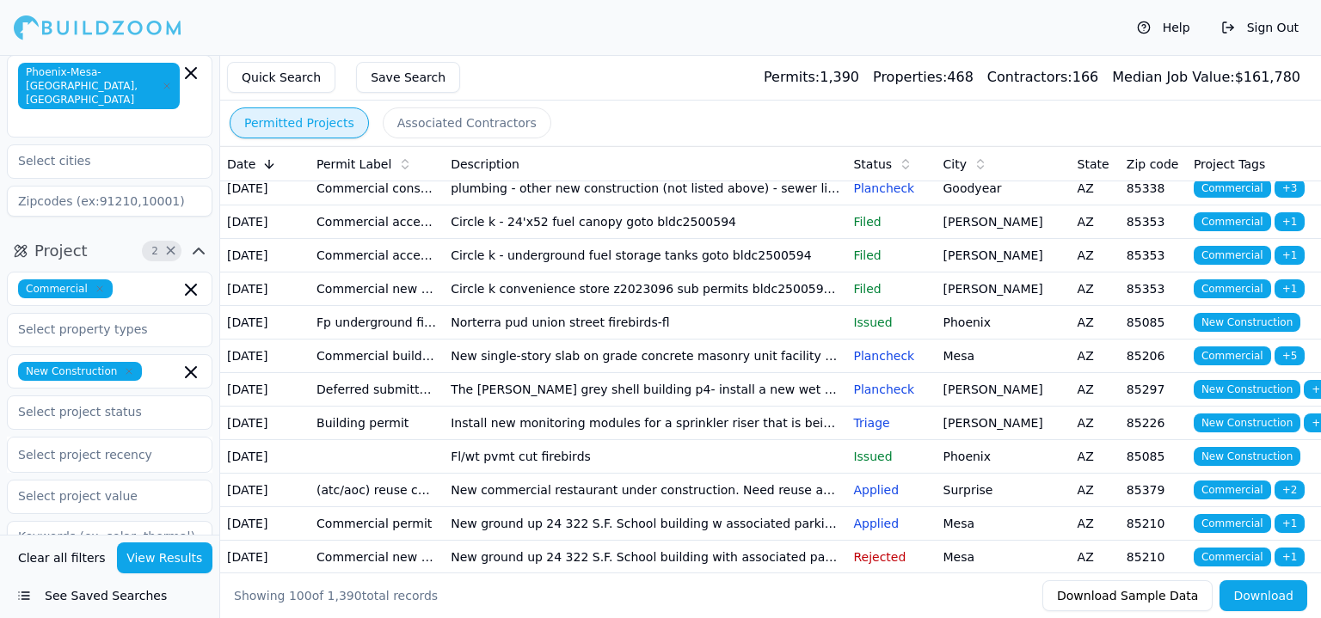
scroll to position [2064, 0]
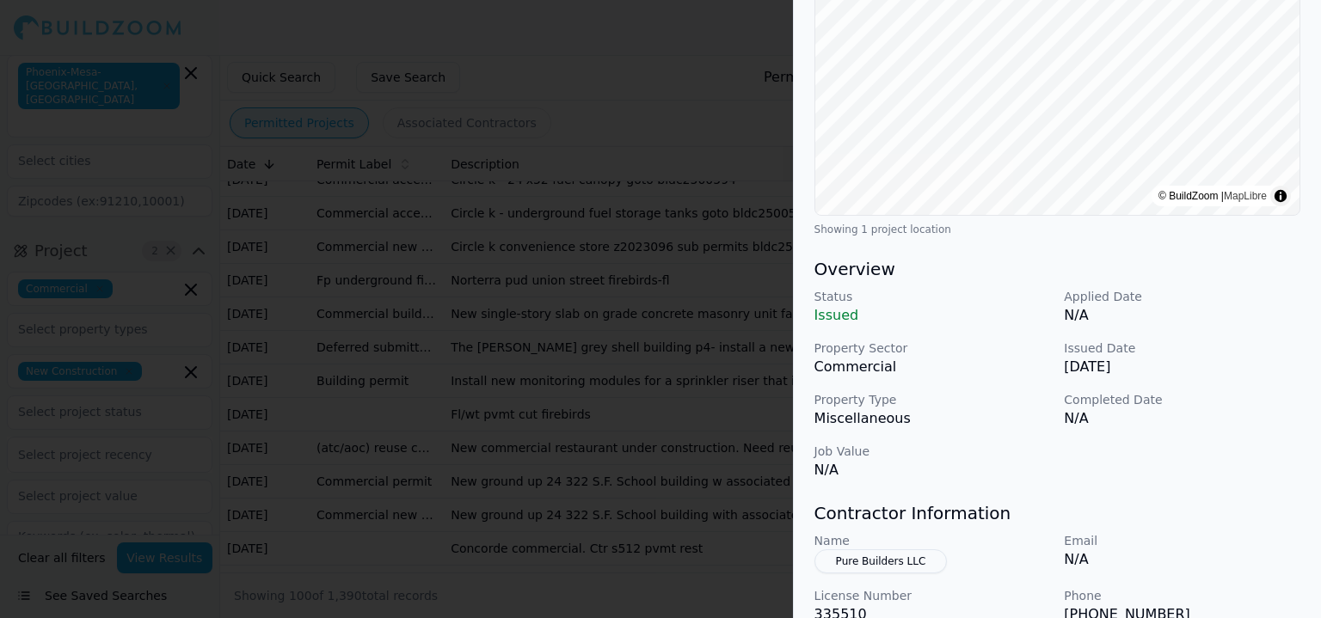
scroll to position [344, 0]
